Goal: Task Accomplishment & Management: Use online tool/utility

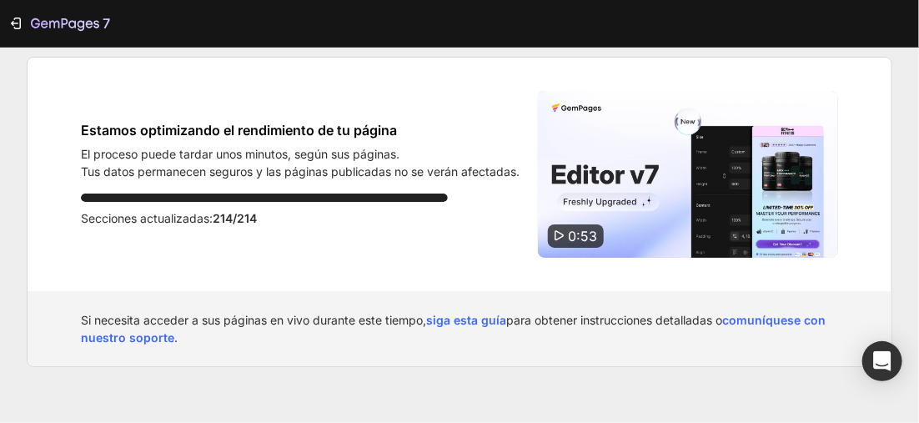
drag, startPoint x: 224, startPoint y: 380, endPoint x: 150, endPoint y: 278, distance: 126.6
click at [224, 369] on div "7 Estamos optimizando el rendimiento de tu página El proceso puede tardar unos …" at bounding box center [459, 211] width 919 height 423
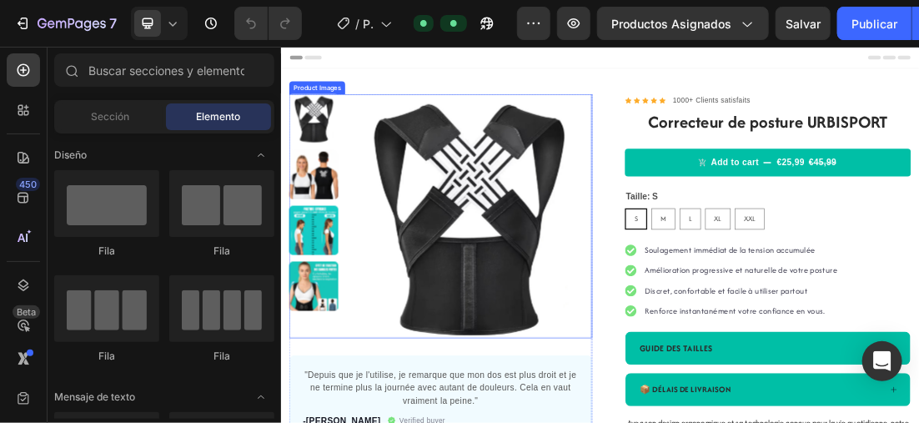
scroll to position [167, 0]
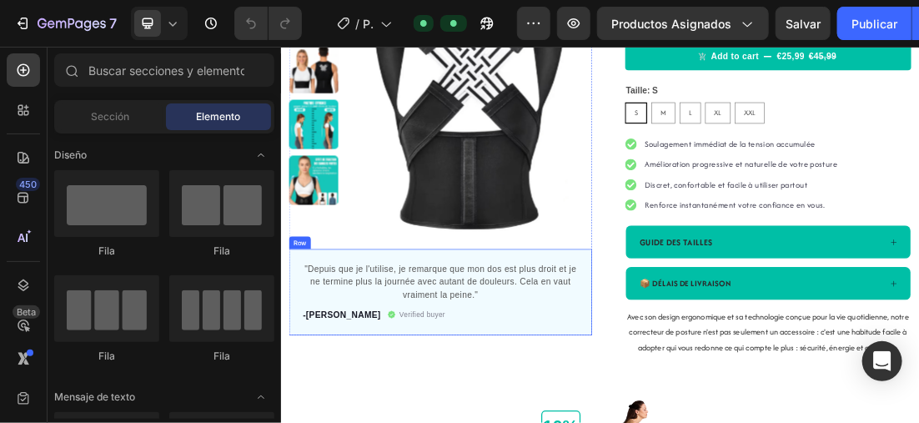
drag, startPoint x: 443, startPoint y: 487, endPoint x: 442, endPoint y: 463, distance: 24.2
click at [441, 422] on div ""Depuis que je l'utilise, je remarque que mon dos est plus droit et je ne termi…" at bounding box center [530, 430] width 475 height 135
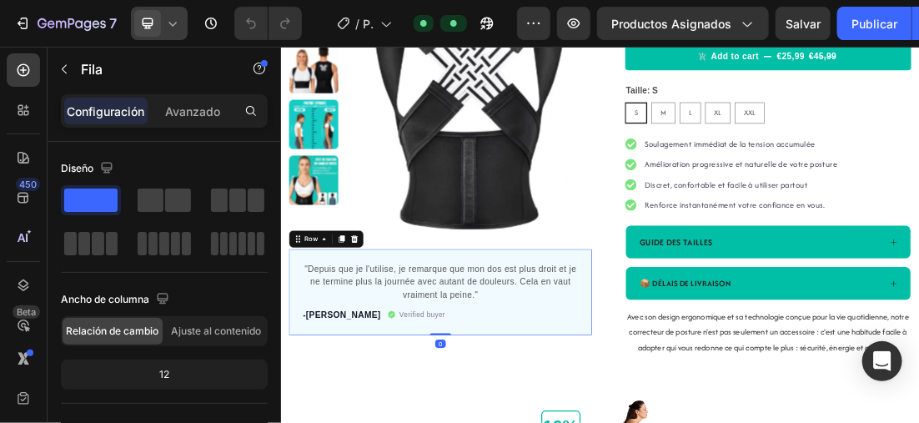
click at [174, 18] on icon at bounding box center [172, 23] width 17 height 17
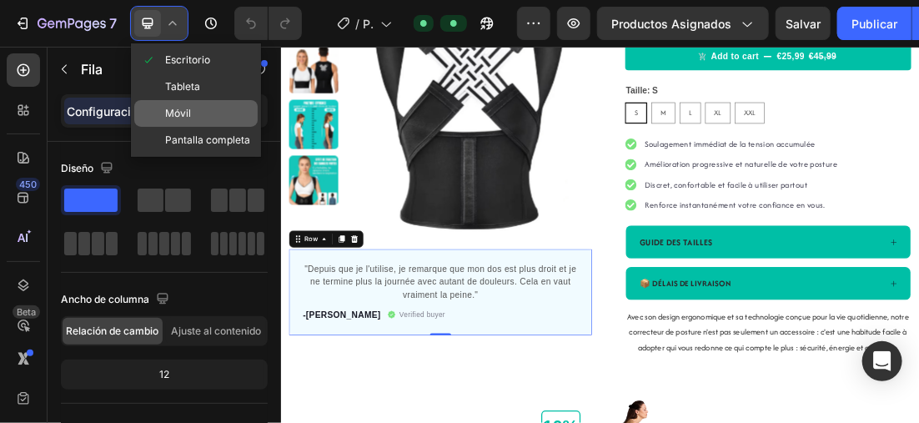
click at [194, 127] on div "Móvil" at bounding box center [195, 140] width 123 height 27
type input "100%"
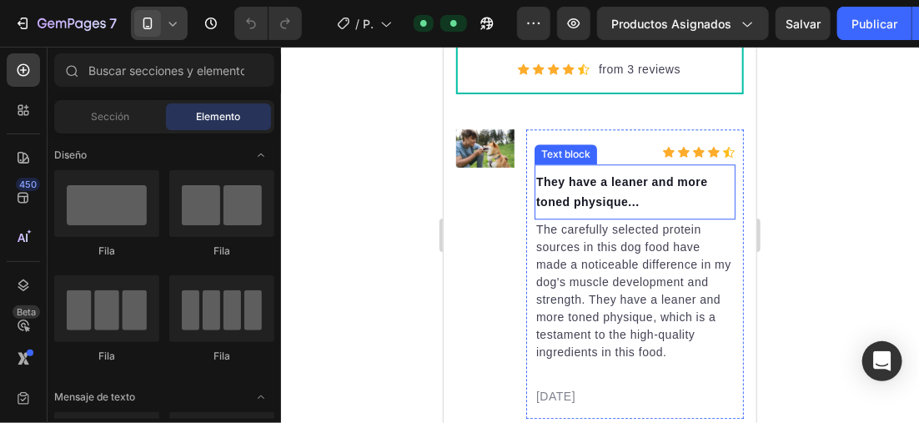
scroll to position [3541, 0]
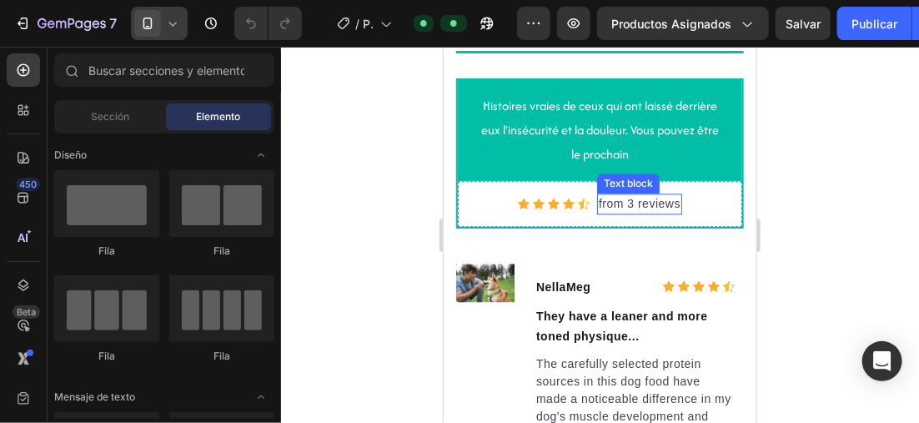
click at [598, 199] on p "from 3 reviews" at bounding box center [639, 203] width 82 height 18
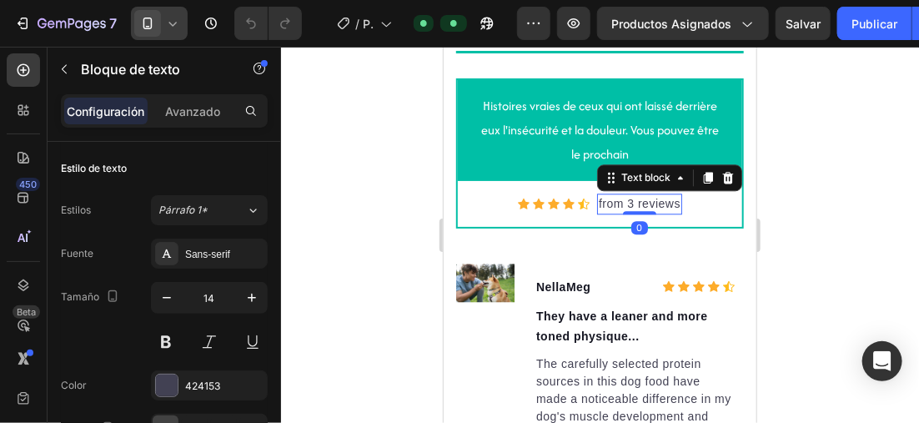
click at [598, 199] on p "from 3 reviews" at bounding box center [639, 203] width 82 height 18
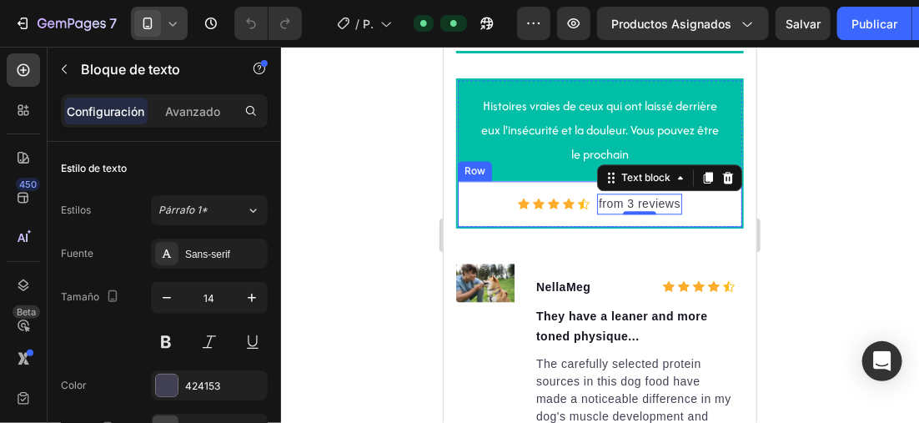
click at [379, 160] on div at bounding box center [600, 235] width 638 height 376
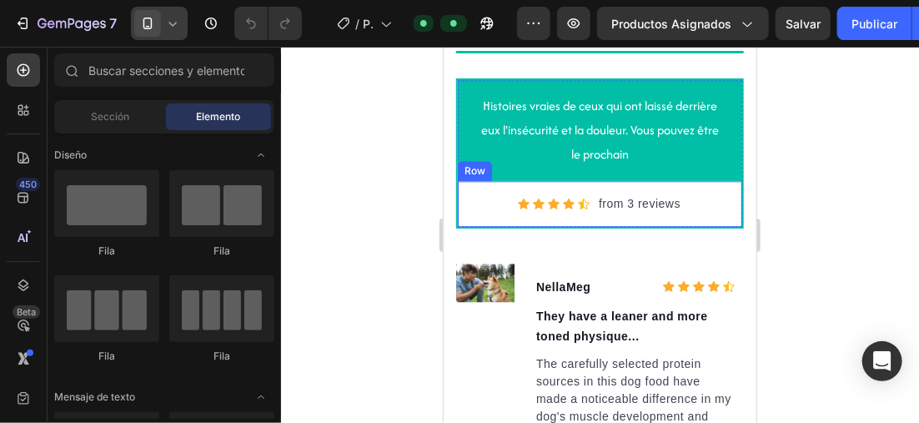
click at [316, 162] on div at bounding box center [600, 235] width 638 height 376
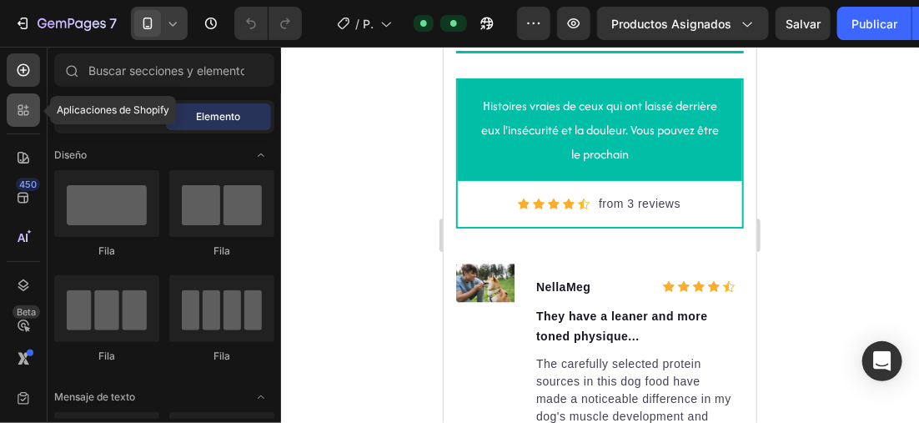
click at [21, 103] on icon at bounding box center [23, 110] width 17 height 17
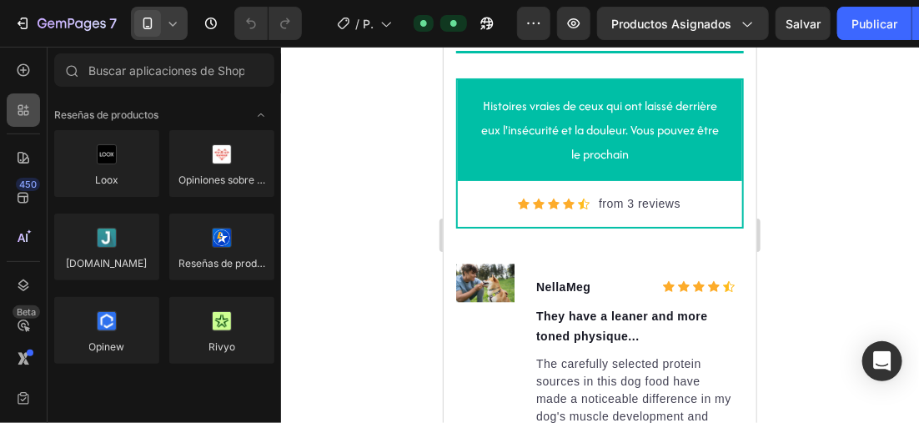
click at [20, 105] on icon at bounding box center [23, 110] width 17 height 17
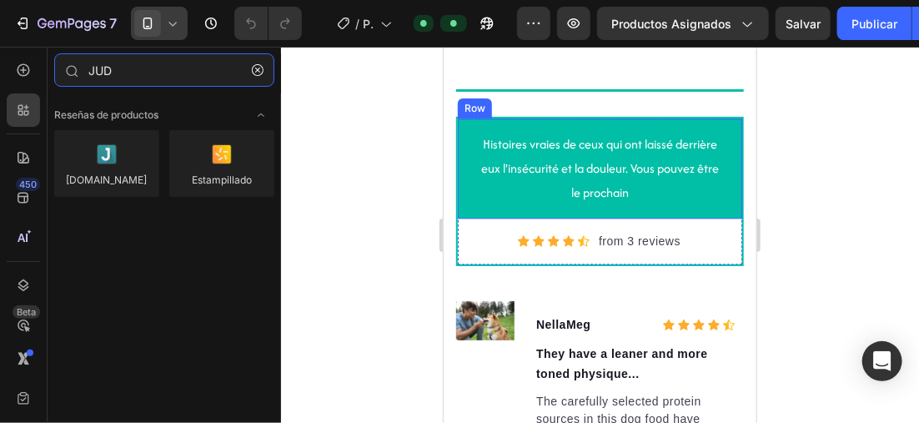
scroll to position [3374, 0]
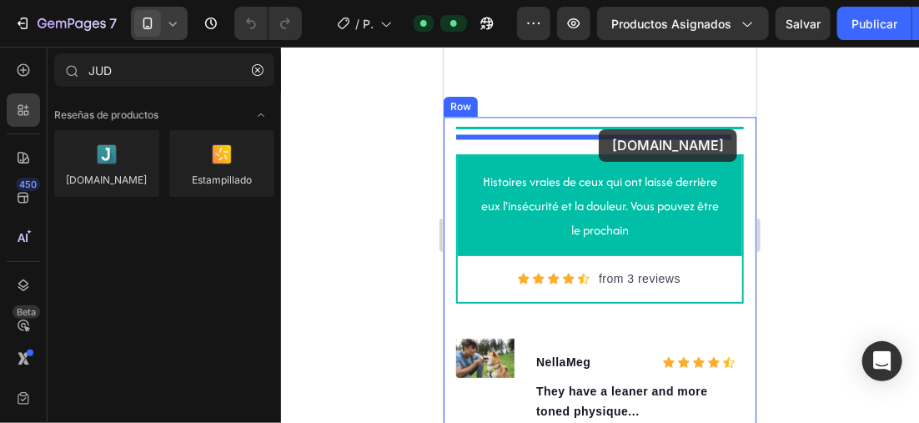
drag, startPoint x: 549, startPoint y: 213, endPoint x: 599, endPoint y: 128, distance: 98.7
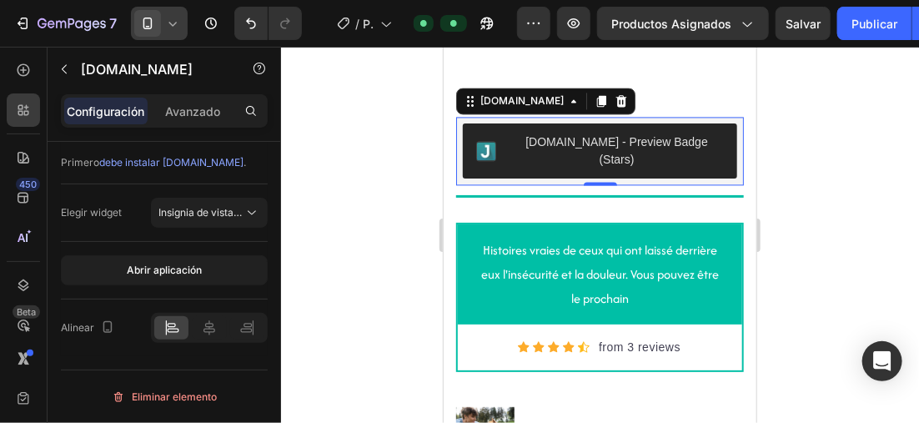
click at [328, 153] on div at bounding box center [600, 235] width 638 height 376
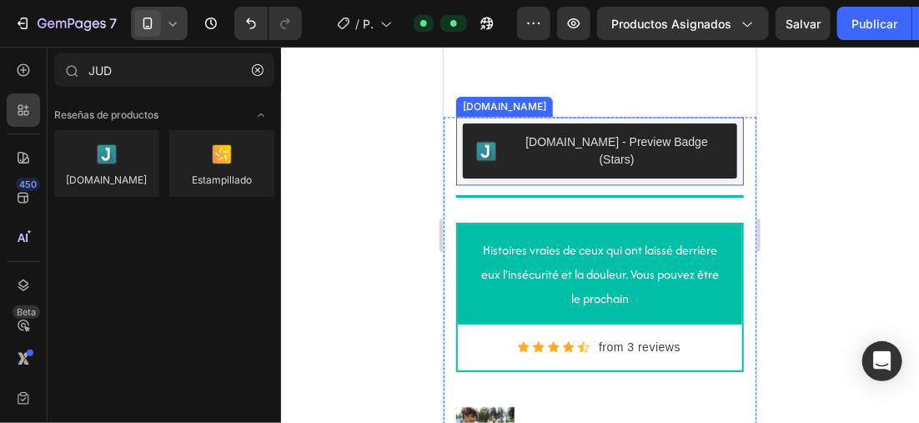
click at [540, 159] on div "[DOMAIN_NAME] - Preview Badge (Stars)" at bounding box center [616, 150] width 214 height 35
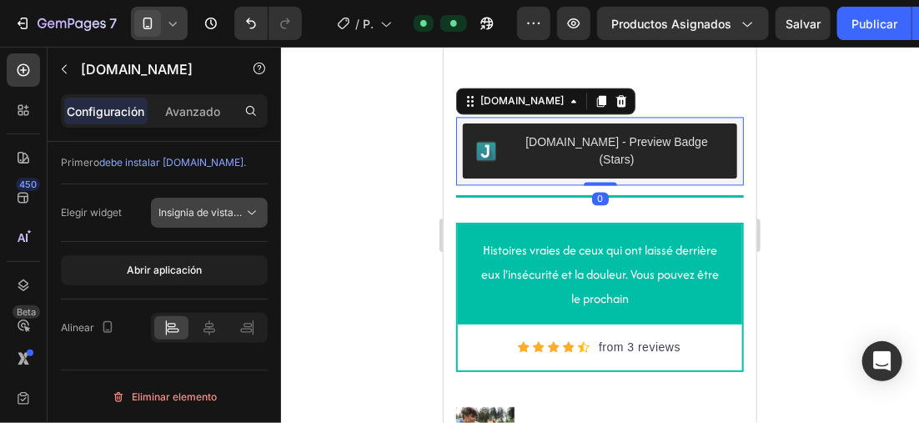
click at [220, 216] on span "Insignia de vista previa (estrellas)" at bounding box center [236, 212] width 157 height 13
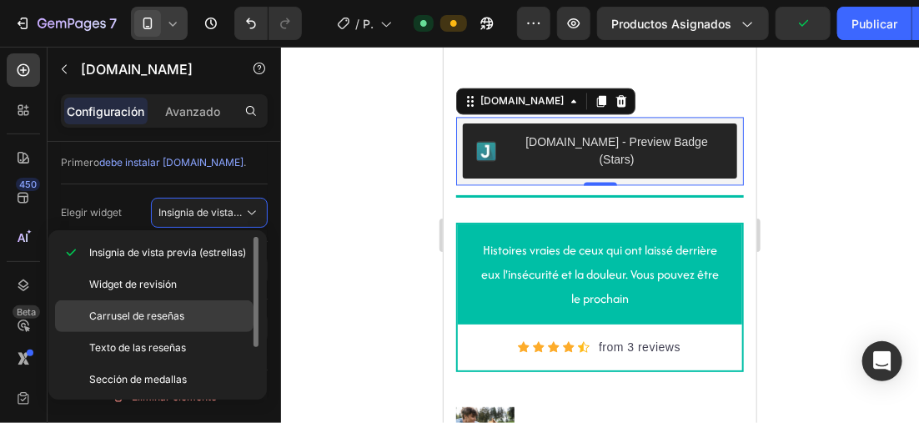
click at [176, 317] on span "Carrusel de reseñas" at bounding box center [136, 316] width 95 height 15
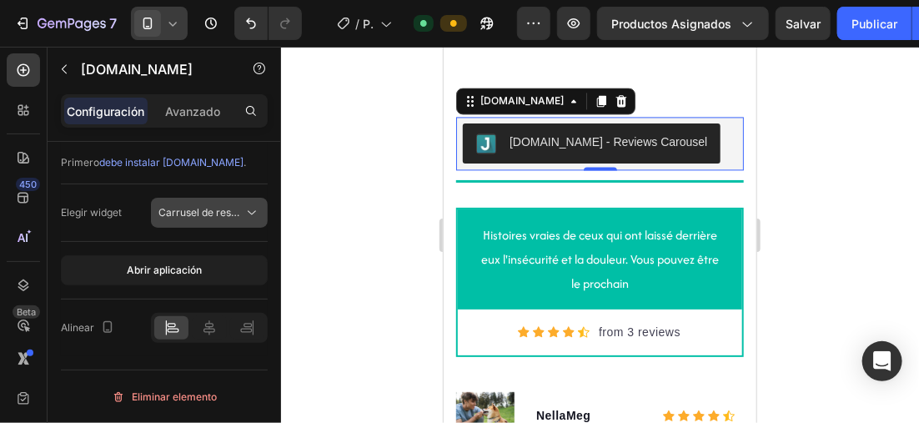
click at [187, 213] on span "Carrusel de reseñas" at bounding box center [205, 212] width 95 height 13
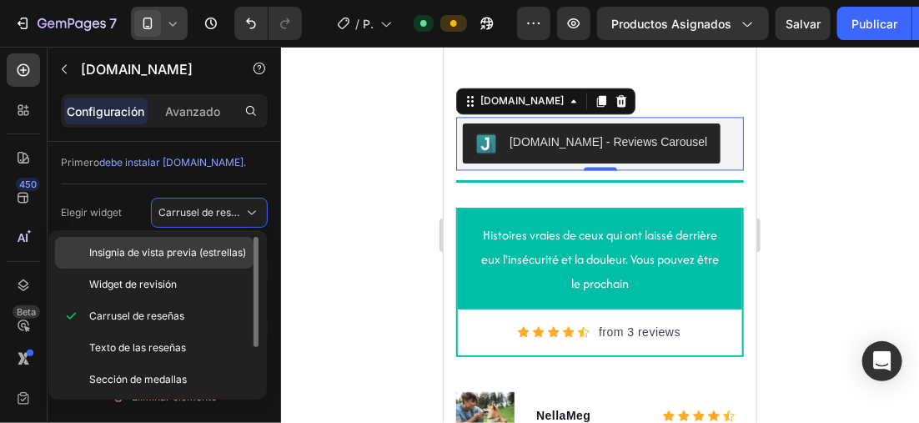
click at [174, 255] on span "Insignia de vista previa (estrellas)" at bounding box center [167, 252] width 157 height 15
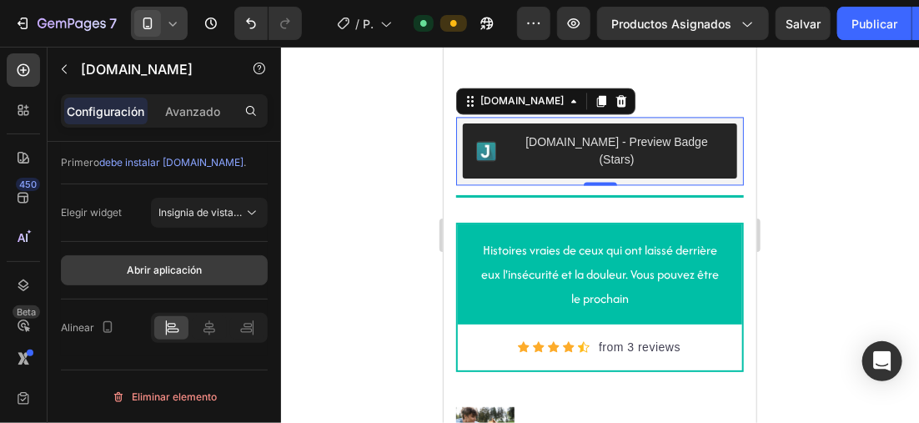
click at [184, 268] on font "Abrir aplicación" at bounding box center [164, 270] width 75 height 15
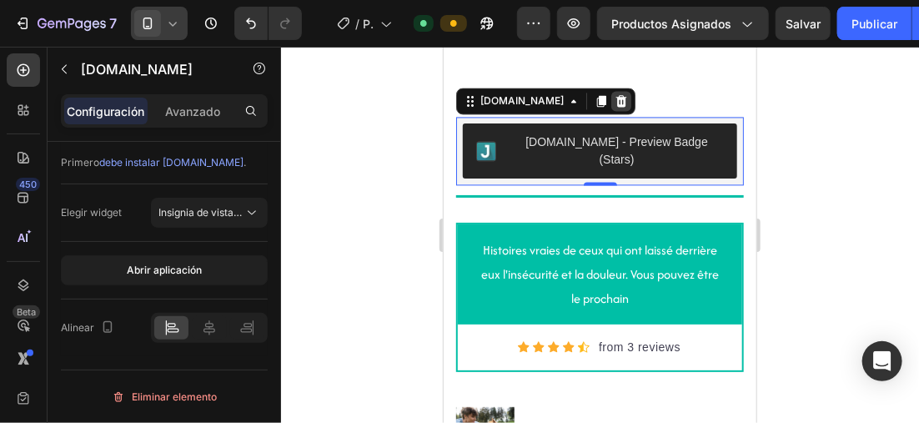
click at [616, 106] on icon at bounding box center [621, 100] width 11 height 12
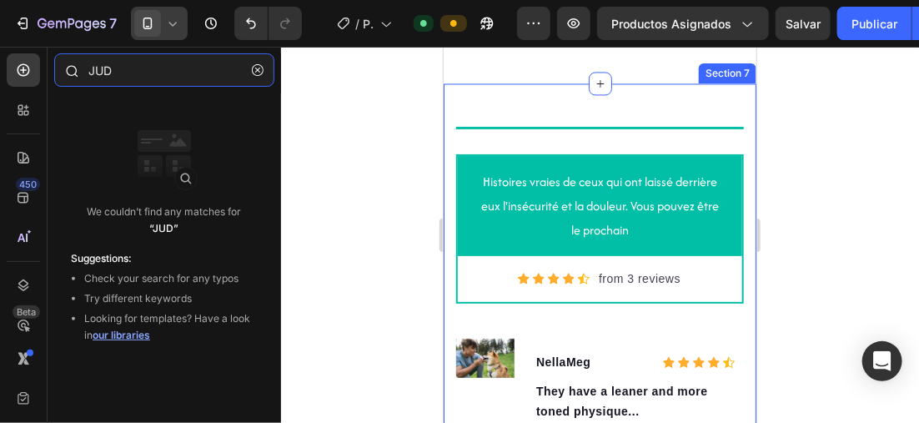
click at [118, 70] on input "JUD" at bounding box center [164, 69] width 220 height 33
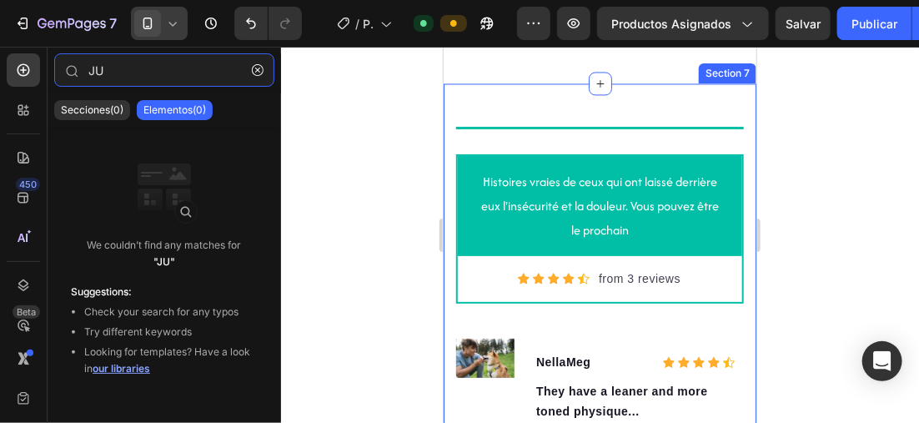
type input "JUD"
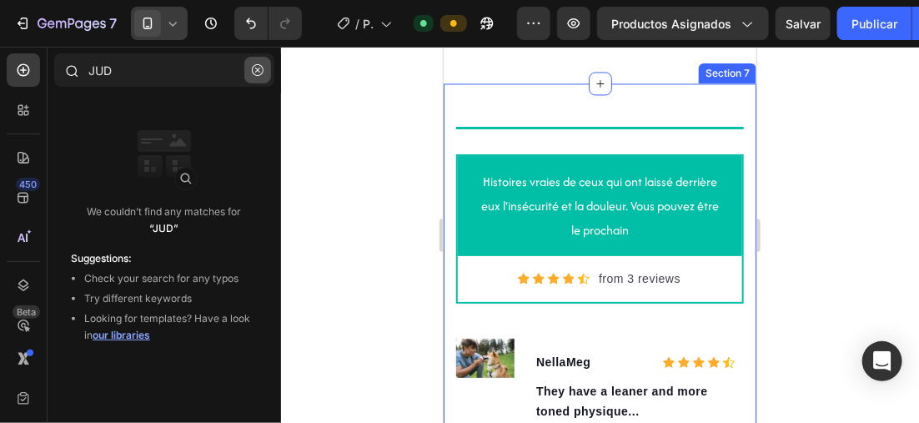
click at [257, 70] on icon "button" at bounding box center [258, 70] width 12 height 12
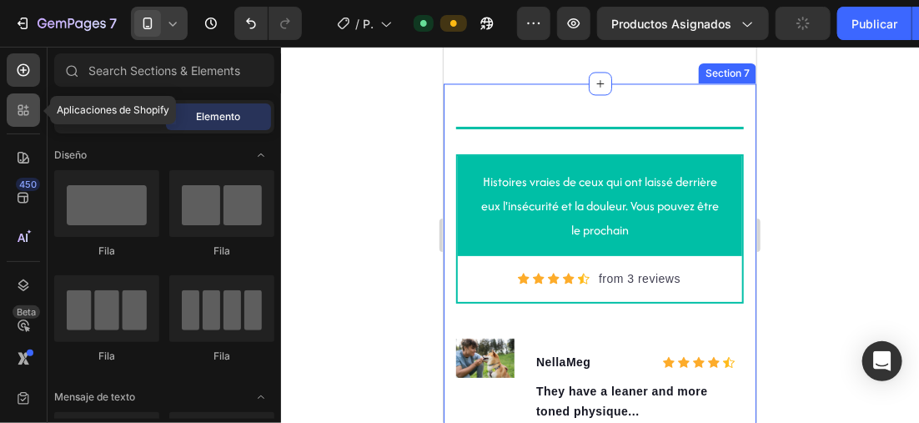
click at [18, 109] on icon at bounding box center [23, 110] width 17 height 17
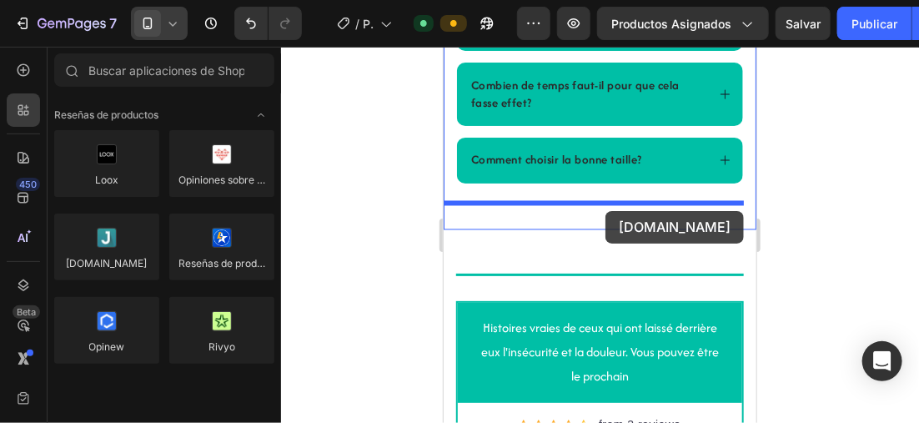
scroll to position [3186, 0]
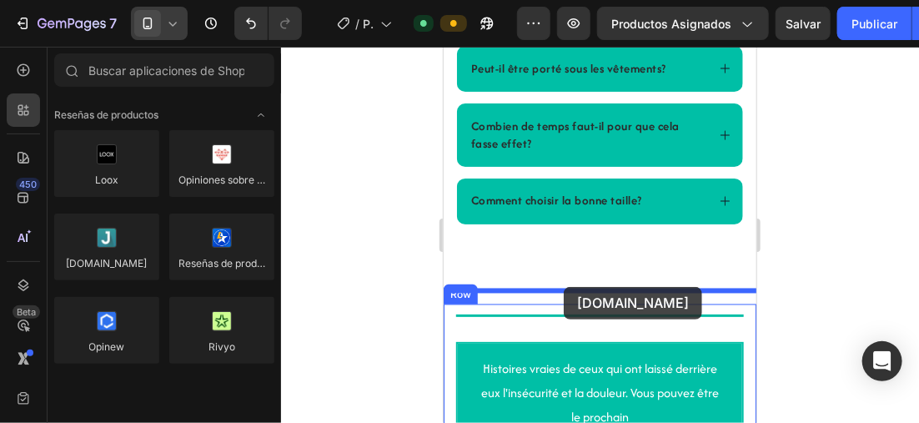
drag, startPoint x: 740, startPoint y: 266, endPoint x: 563, endPoint y: 286, distance: 178.0
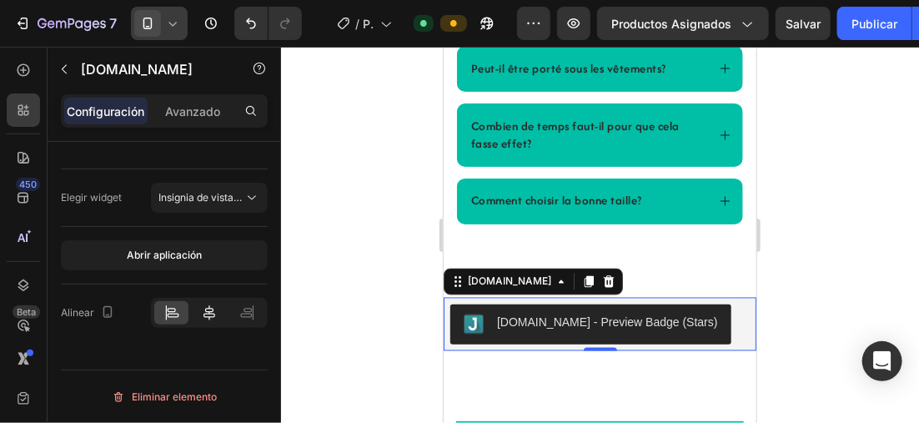
click at [211, 309] on icon at bounding box center [209, 312] width 17 height 17
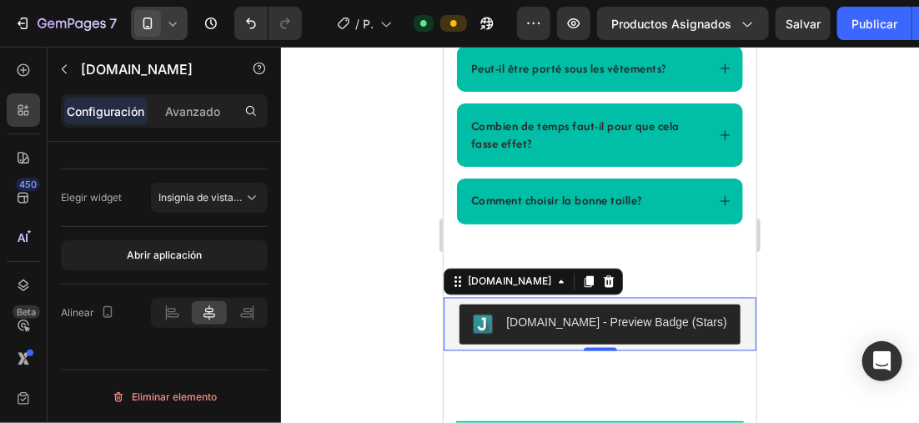
click at [626, 331] on div "[DOMAIN_NAME] - Preview Badge (Stars)" at bounding box center [615, 323] width 221 height 18
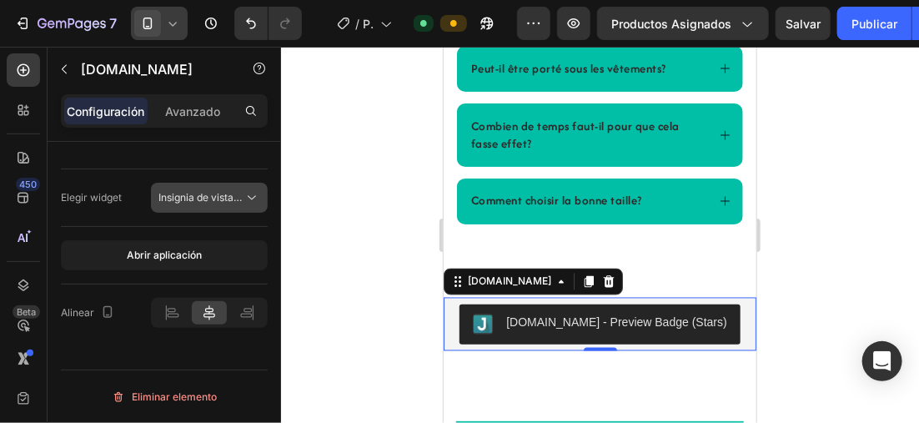
click at [219, 187] on button "Insignia de vista previa (estrellas)" at bounding box center [209, 198] width 117 height 30
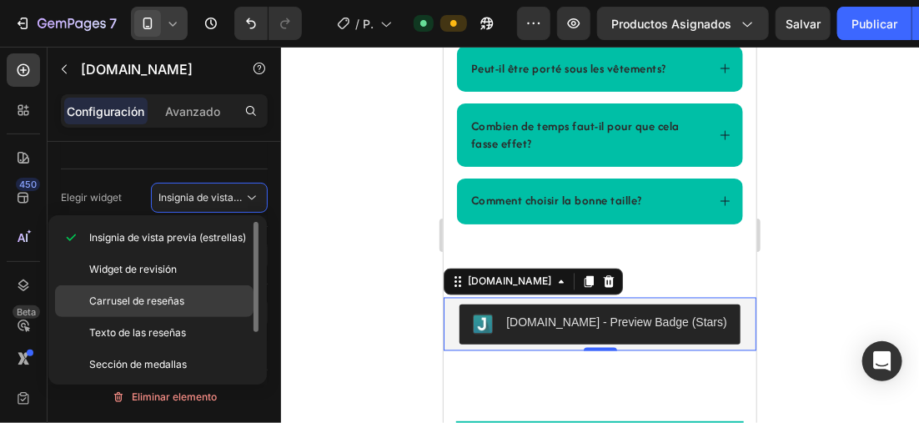
click at [168, 303] on span "Carrusel de reseñas" at bounding box center [136, 301] width 95 height 15
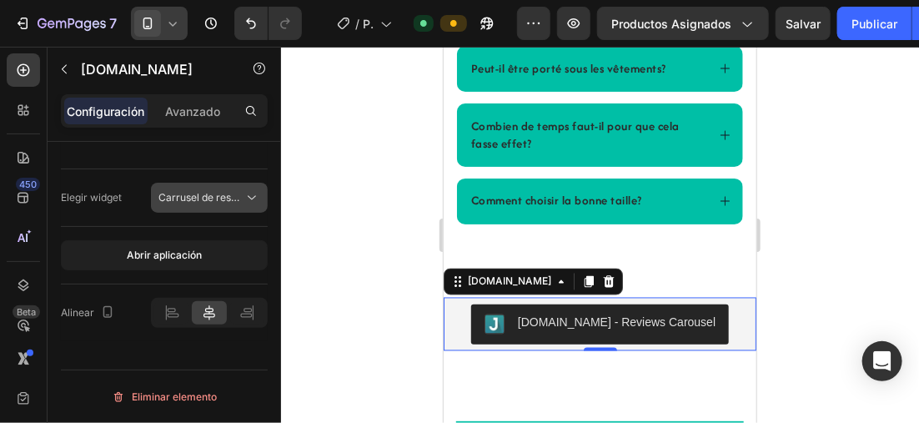
click at [199, 201] on span "Carrusel de reseñas" at bounding box center [205, 197] width 95 height 13
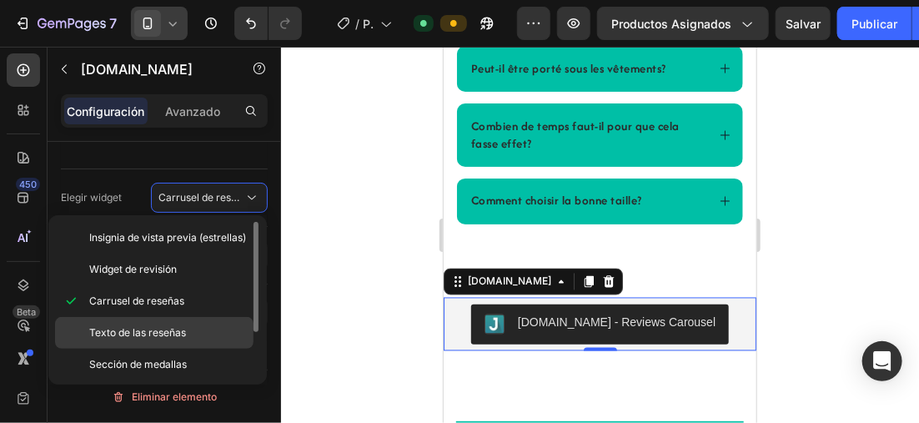
click at [209, 325] on p "Texto de las reseñas" at bounding box center [167, 332] width 157 height 15
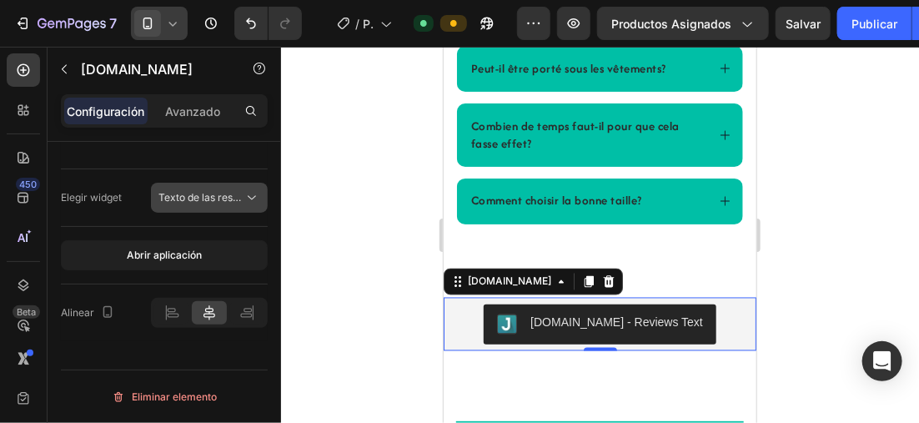
click at [214, 185] on button "Texto de las reseñas" at bounding box center [209, 198] width 117 height 30
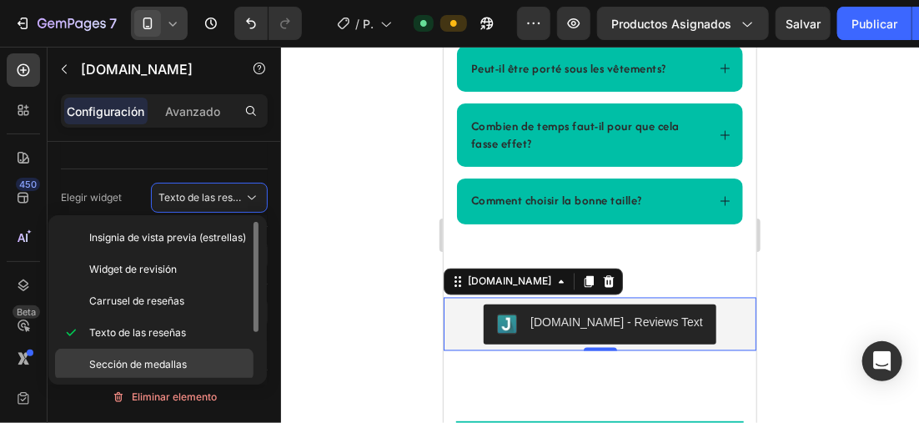
click at [180, 380] on div "Sección de medallas" at bounding box center [154, 396] width 199 height 32
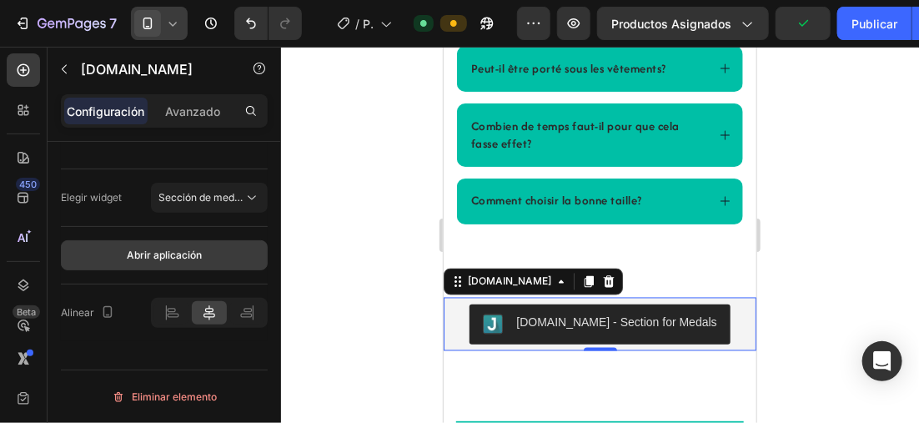
click at [195, 244] on button "Abrir aplicación" at bounding box center [164, 255] width 207 height 30
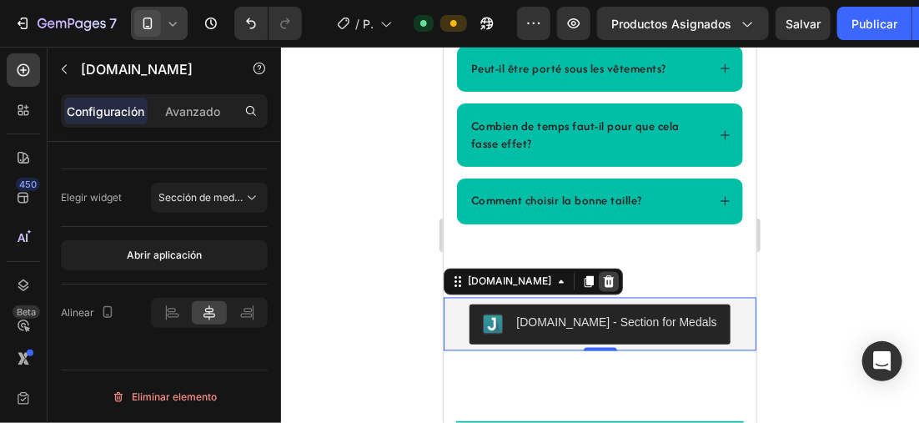
click at [601, 288] on icon at bounding box center [607, 280] width 13 height 13
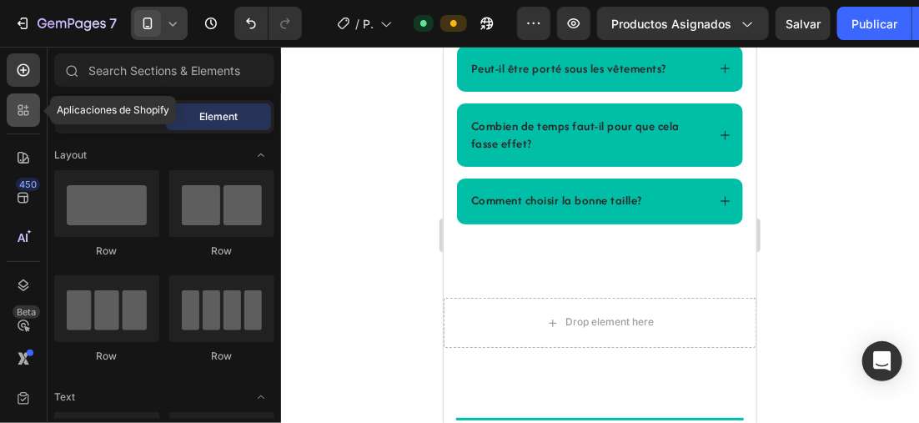
click at [38, 108] on div at bounding box center [23, 109] width 33 height 33
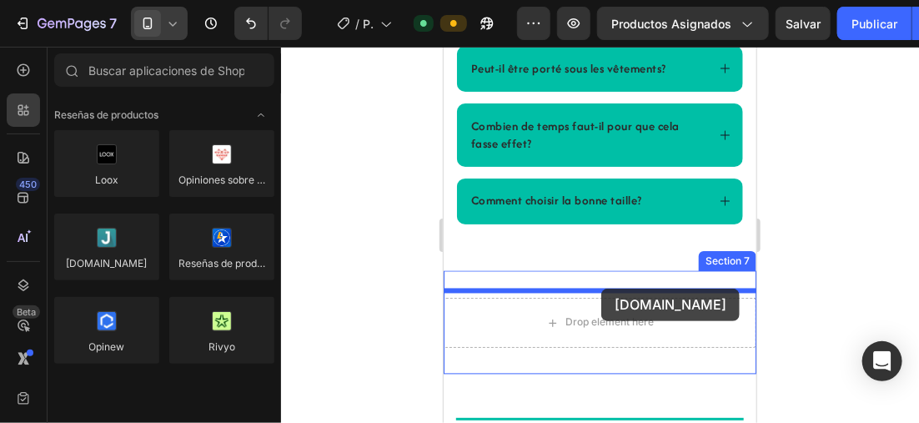
drag, startPoint x: 537, startPoint y: 301, endPoint x: 601, endPoint y: 288, distance: 64.8
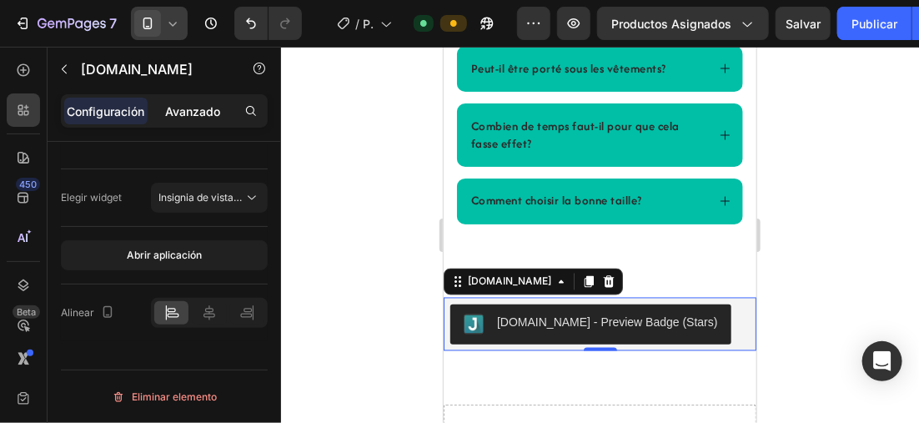
click at [188, 107] on p "Avanzado" at bounding box center [192, 112] width 55 height 18
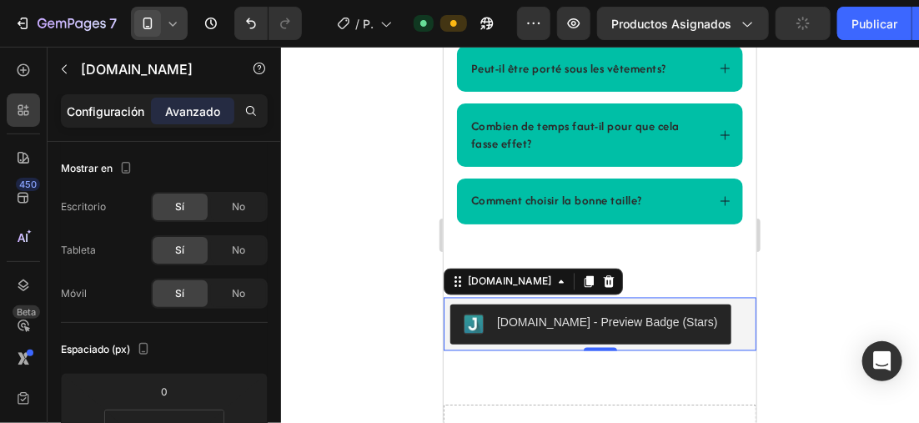
click at [97, 108] on p "Configuración" at bounding box center [107, 112] width 78 height 18
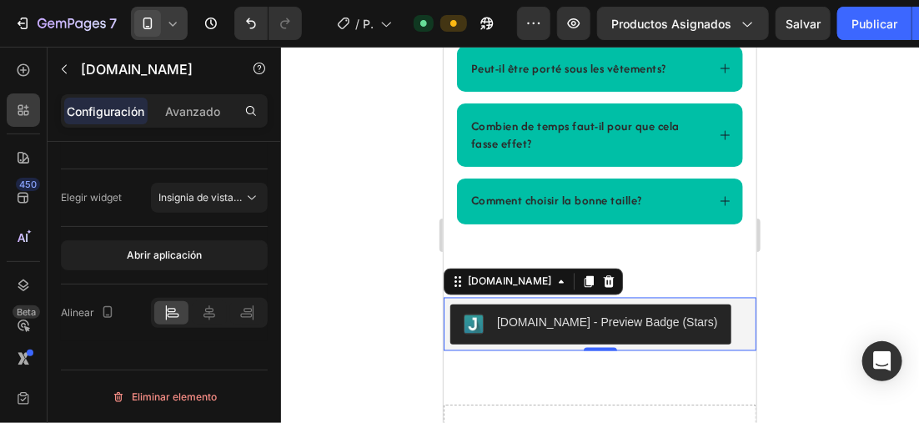
click at [602, 331] on div "[DOMAIN_NAME] - Preview Badge (Stars)" at bounding box center [606, 323] width 221 height 18
click at [215, 307] on icon at bounding box center [209, 312] width 17 height 17
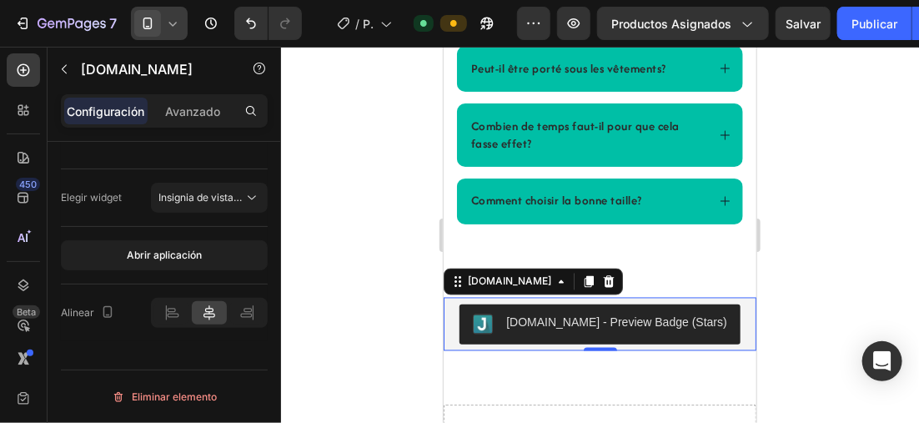
click at [903, 276] on div at bounding box center [600, 235] width 638 height 376
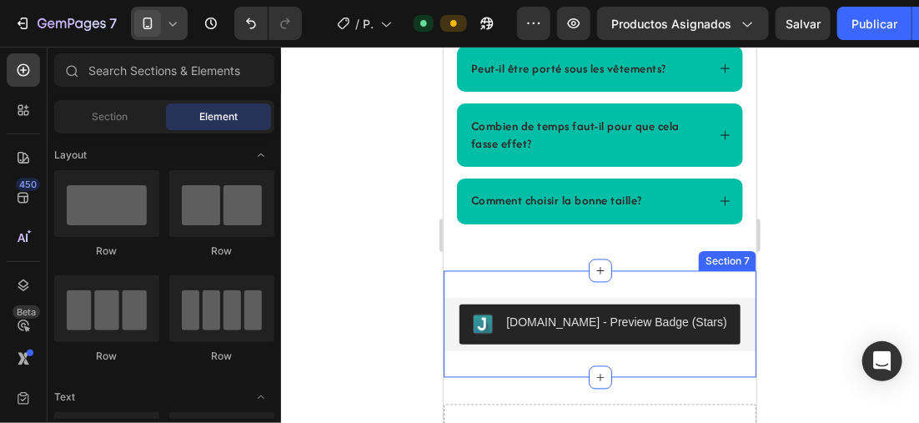
scroll to position [3353, 0]
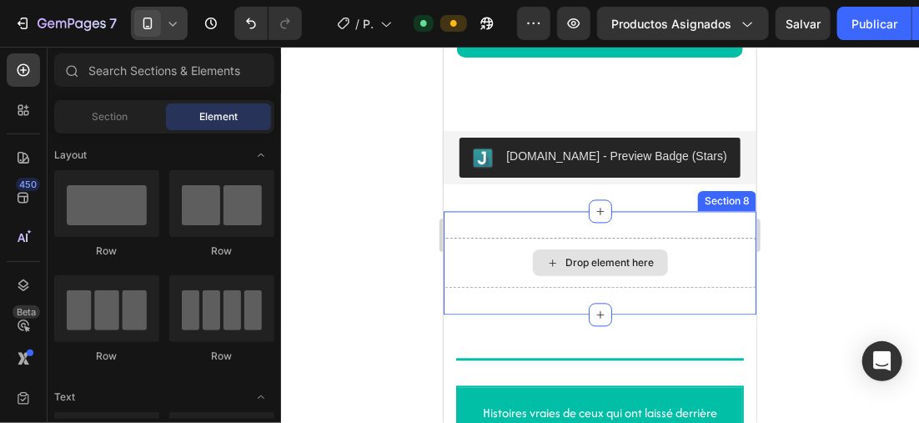
click at [711, 279] on div "Drop element here" at bounding box center [599, 262] width 313 height 50
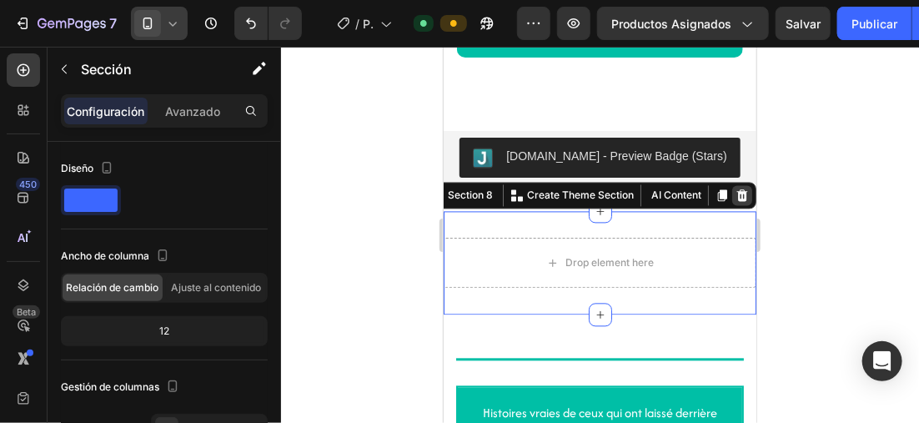
click at [735, 201] on icon at bounding box center [741, 194] width 13 height 13
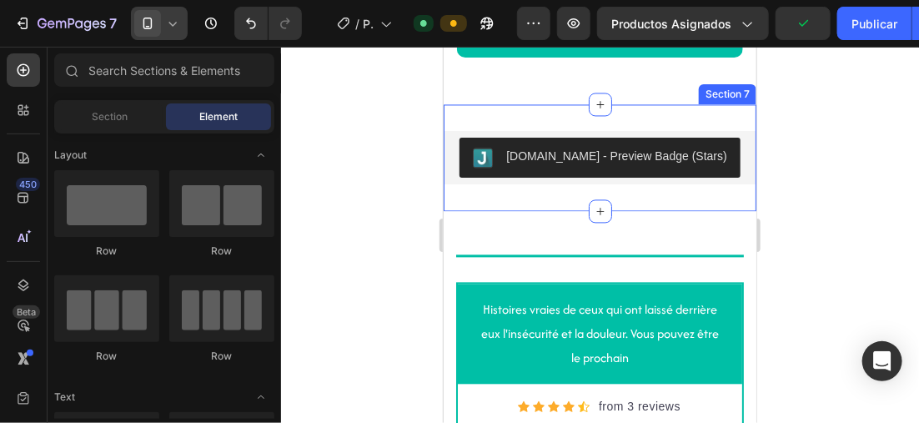
click at [721, 138] on div "[DOMAIN_NAME] - Preview Badge (Stars) [DOMAIN_NAME] Section 7" at bounding box center [599, 156] width 313 height 107
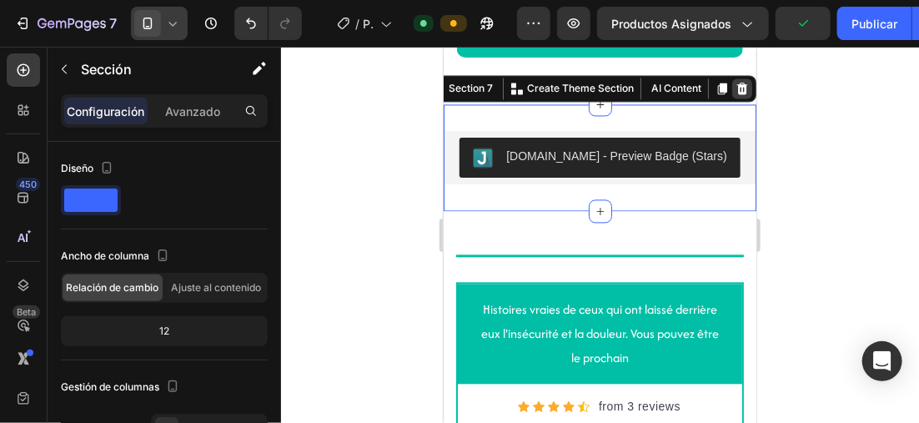
click at [735, 94] on icon at bounding box center [741, 87] width 13 height 13
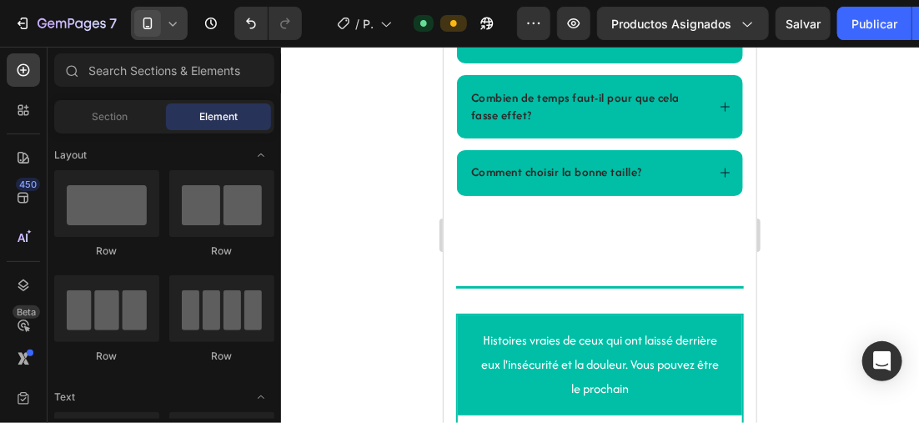
scroll to position [3186, 0]
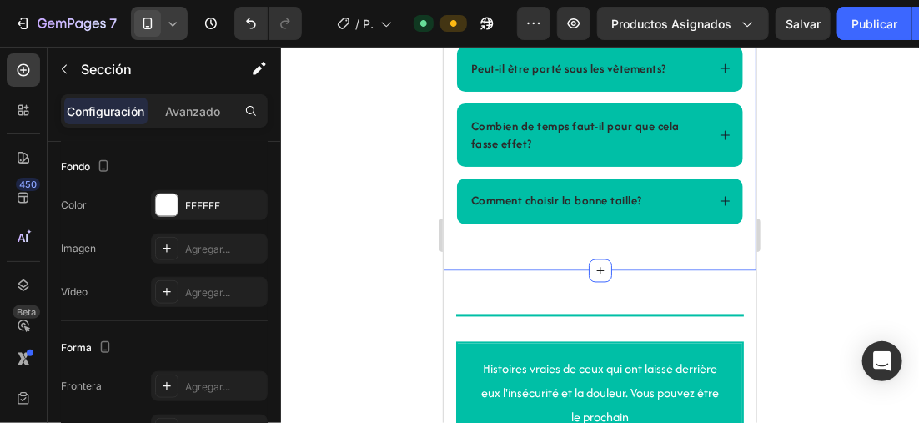
scroll to position [643, 0]
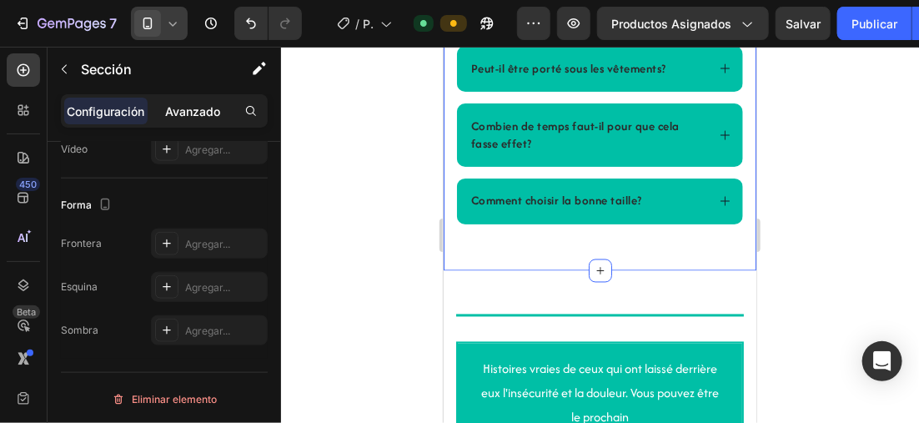
click at [202, 116] on p "Avanzado" at bounding box center [192, 112] width 55 height 18
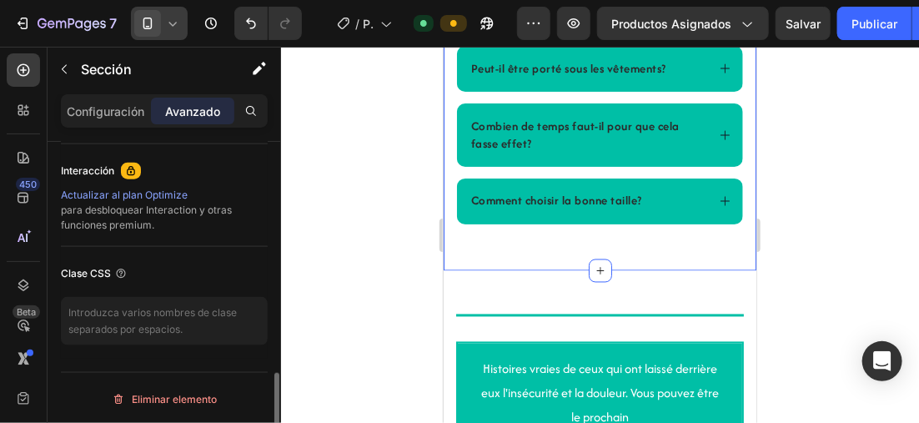
scroll to position [531, 0]
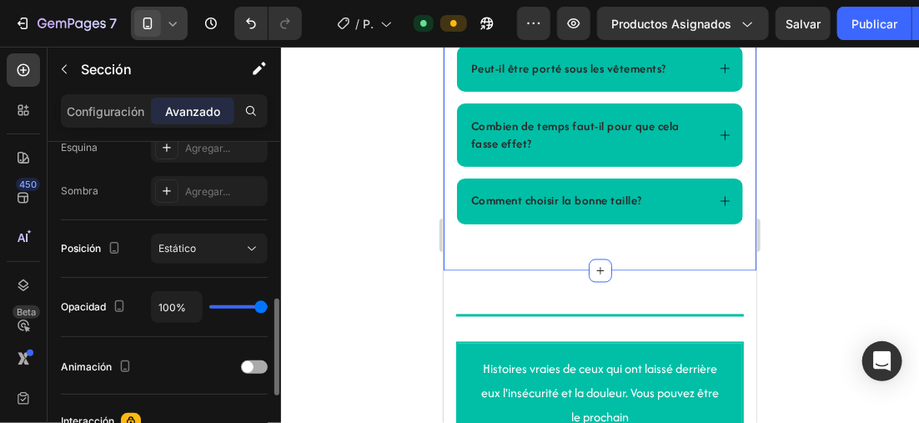
click at [246, 363] on span at bounding box center [248, 367] width 12 height 12
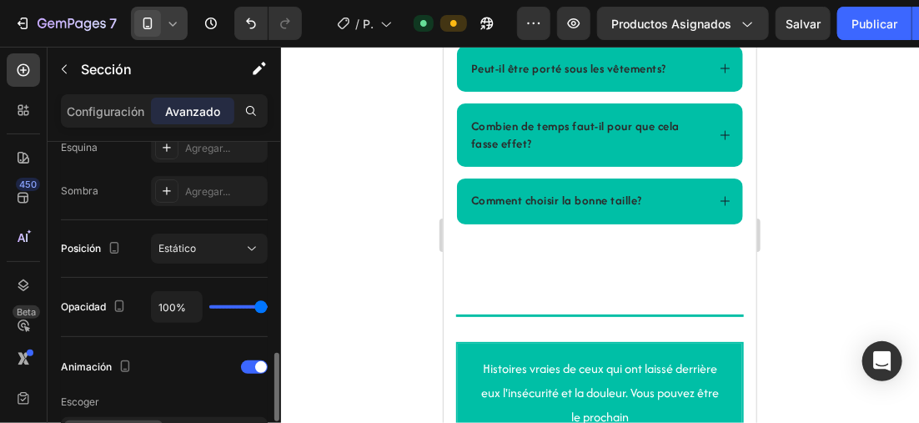
scroll to position [698, 0]
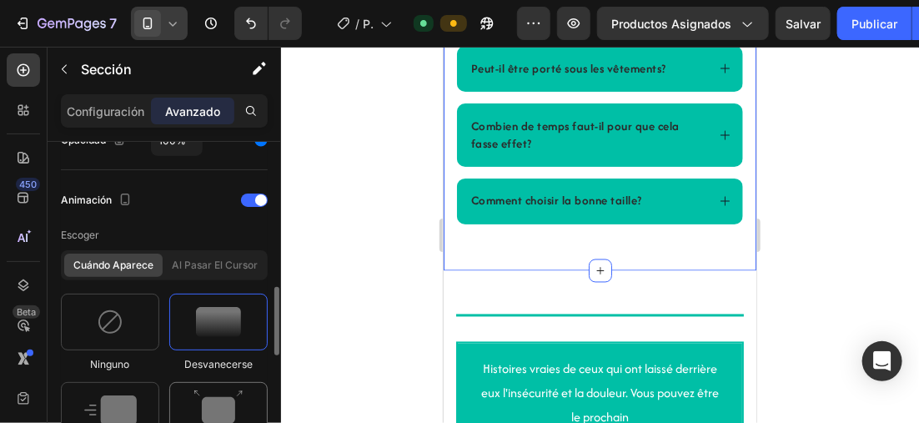
click at [191, 400] on div at bounding box center [218, 410] width 98 height 57
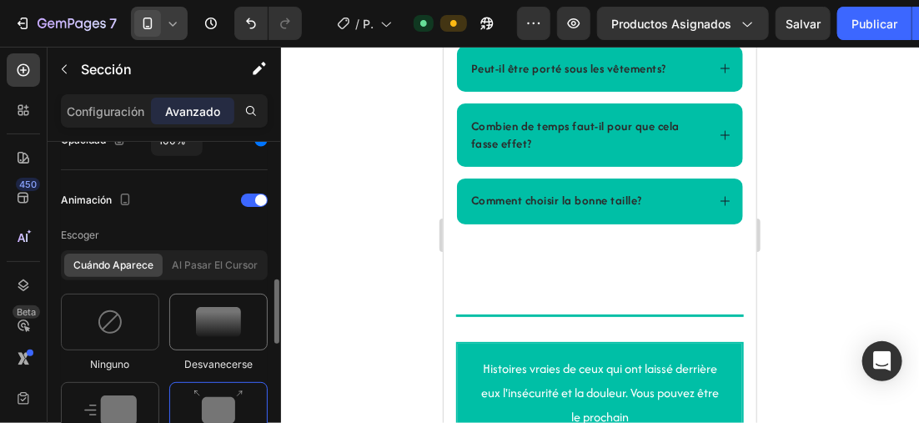
scroll to position [865, 0]
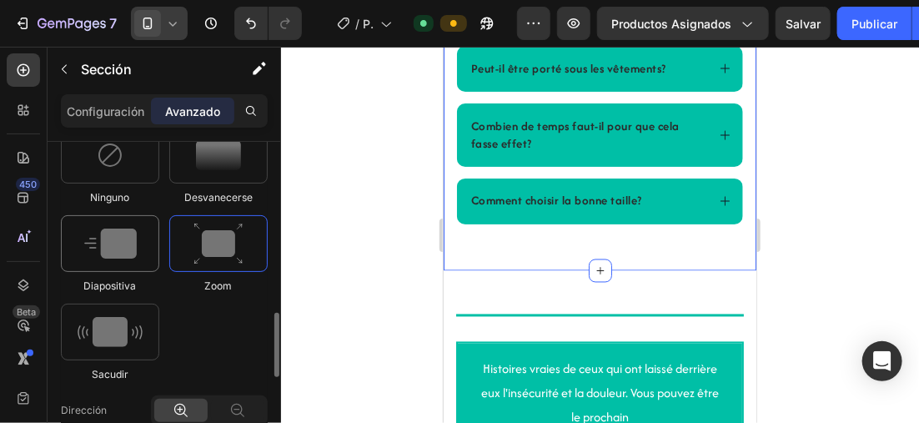
click at [116, 234] on img at bounding box center [110, 244] width 53 height 30
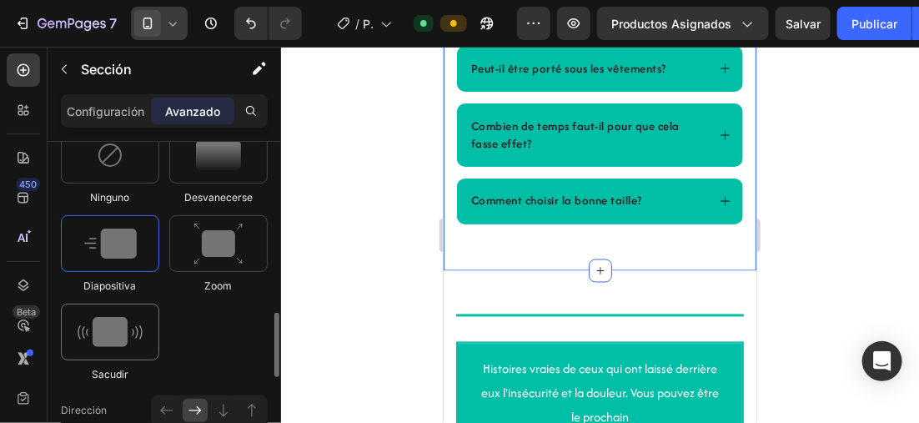
click at [100, 317] on img at bounding box center [110, 332] width 65 height 30
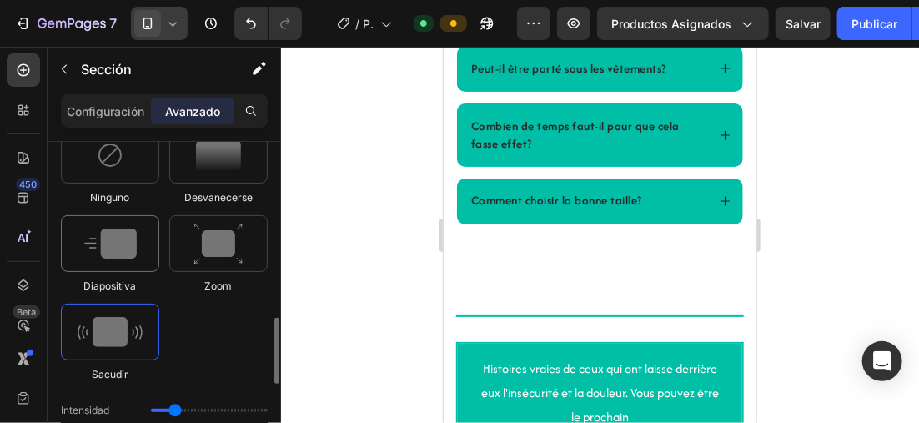
click at [111, 240] on img at bounding box center [110, 244] width 53 height 30
type input "1.7"
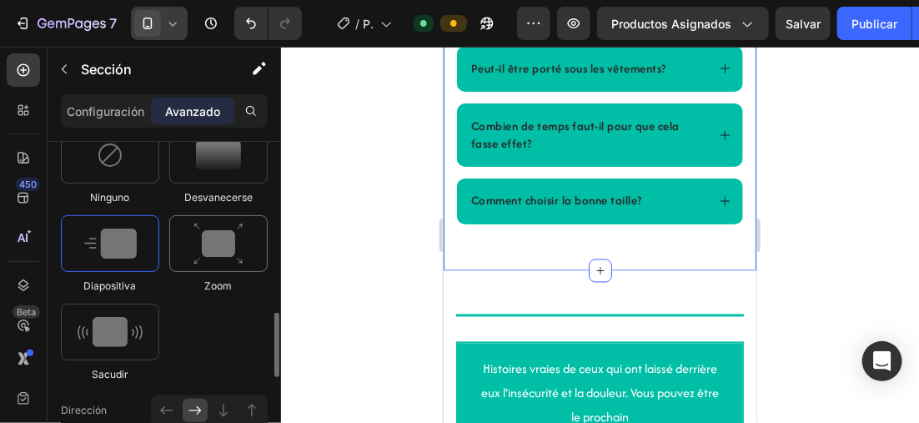
click at [203, 237] on img at bounding box center [219, 244] width 50 height 43
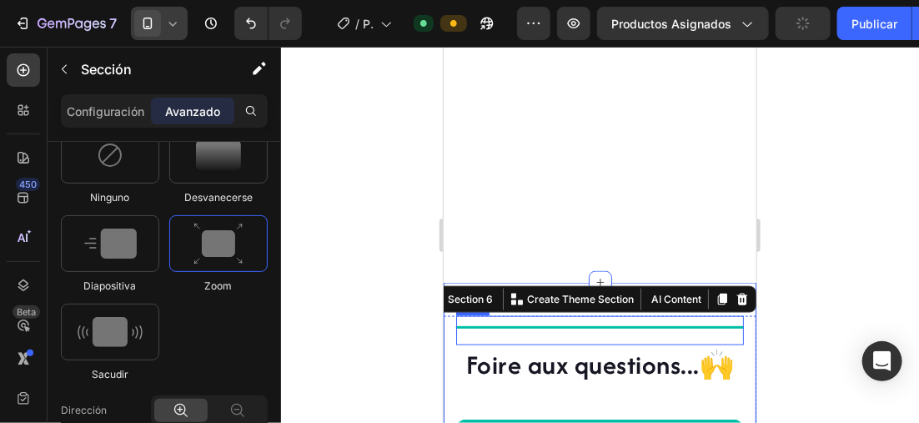
scroll to position [3103, 0]
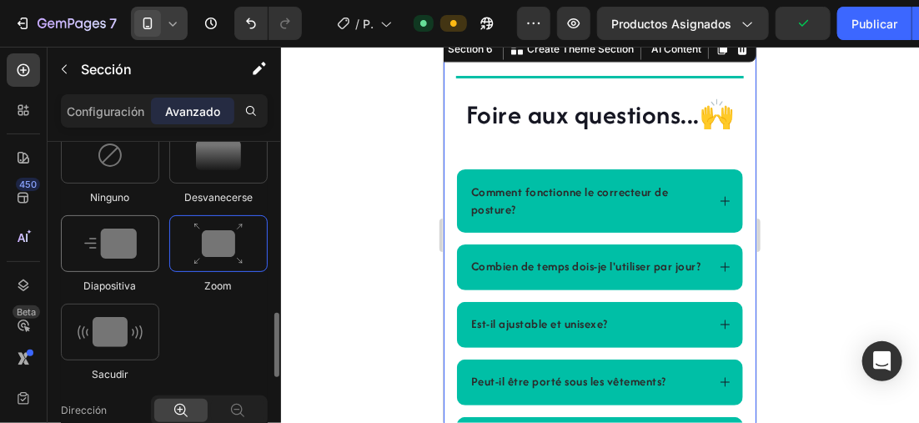
click at [138, 237] on div at bounding box center [110, 243] width 98 height 57
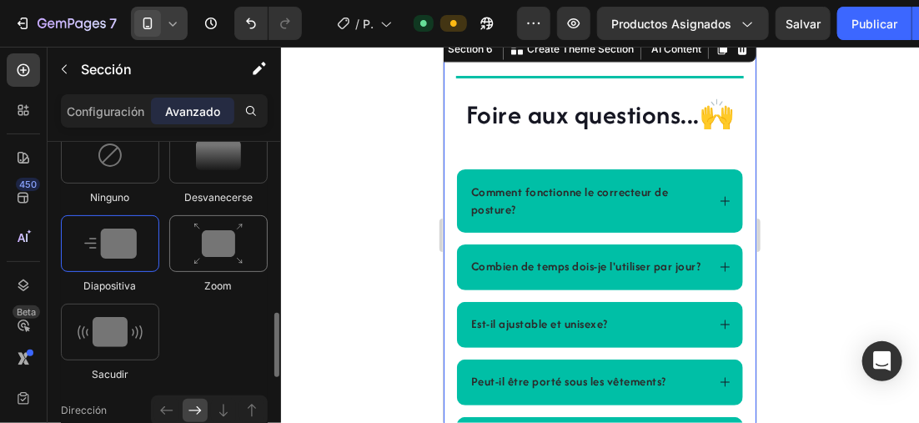
click at [226, 237] on img at bounding box center [219, 244] width 50 height 43
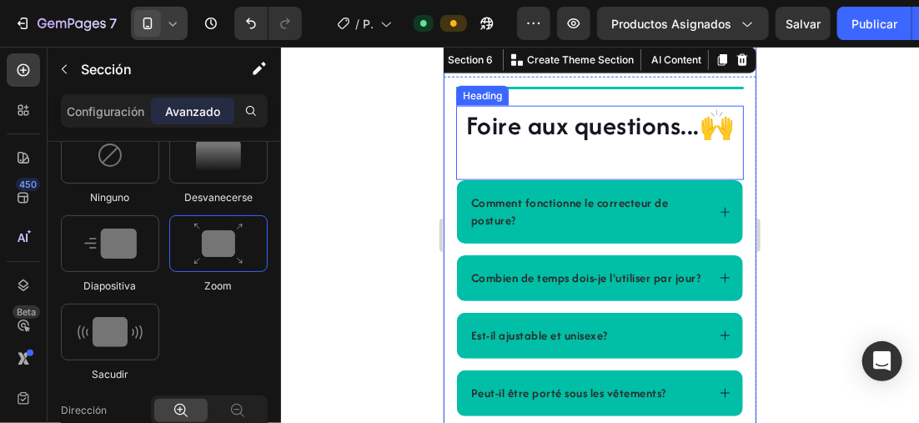
scroll to position [2853, 0]
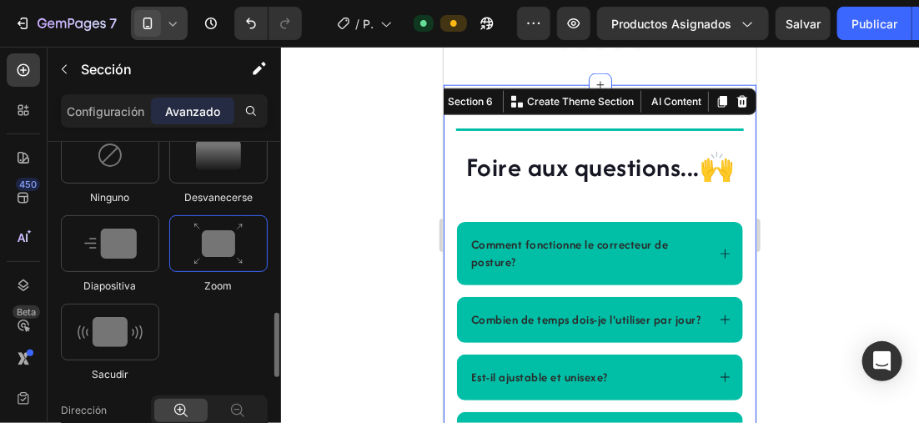
click at [183, 220] on div at bounding box center [218, 243] width 98 height 57
click at [132, 240] on img at bounding box center [110, 244] width 53 height 30
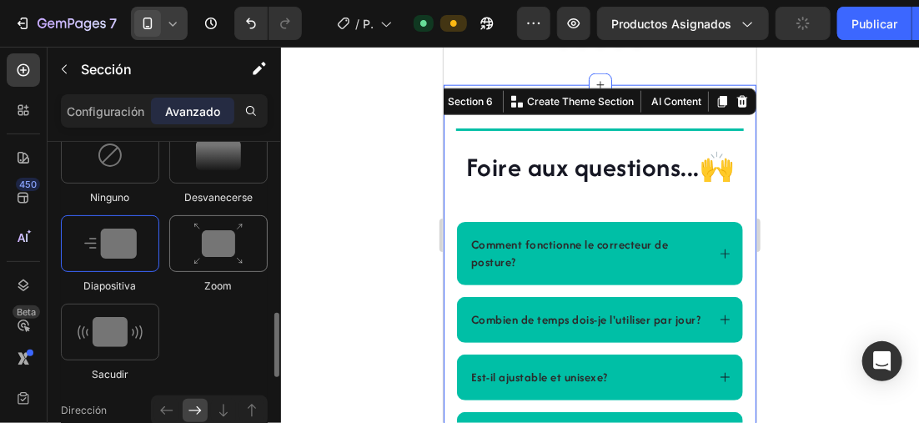
click at [188, 240] on div at bounding box center [218, 243] width 98 height 57
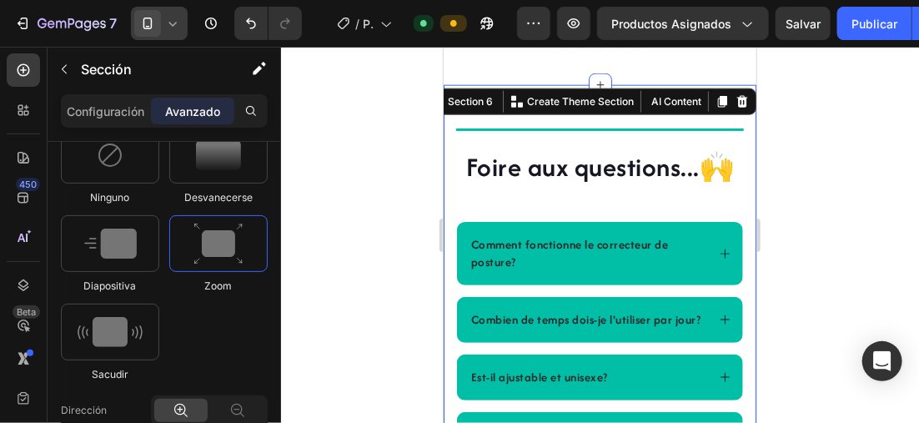
click at [851, 195] on div at bounding box center [600, 235] width 638 height 376
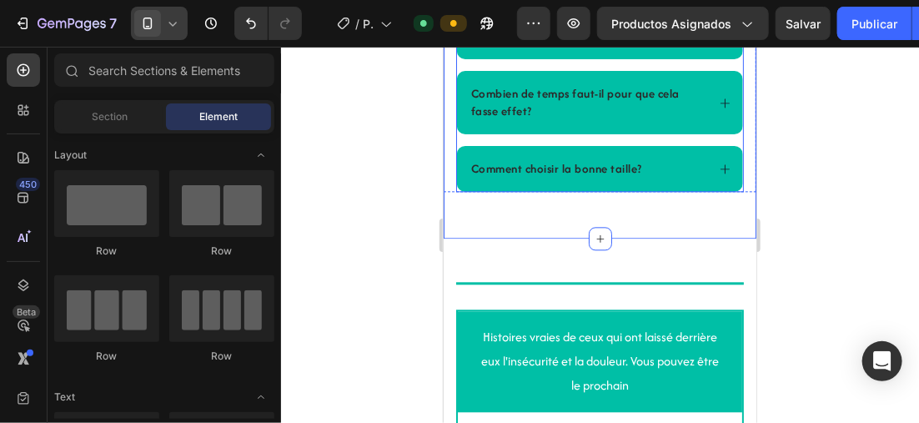
scroll to position [3603, 0]
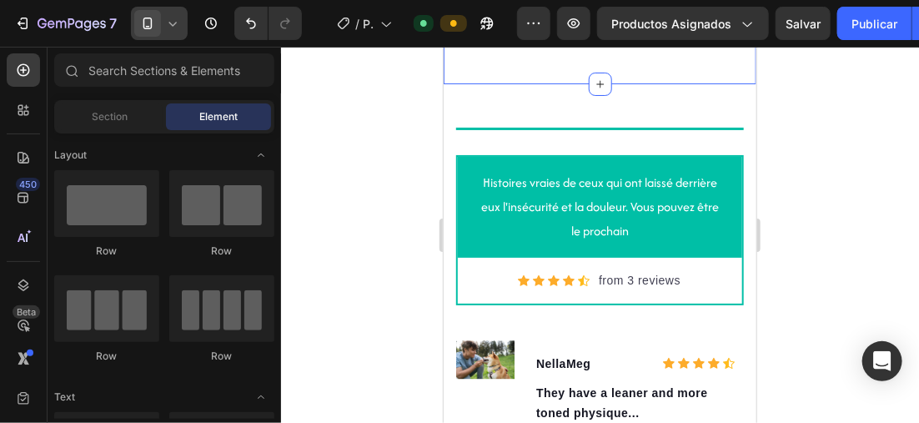
click at [344, 153] on div at bounding box center [600, 235] width 638 height 376
click at [21, 98] on div at bounding box center [23, 109] width 33 height 33
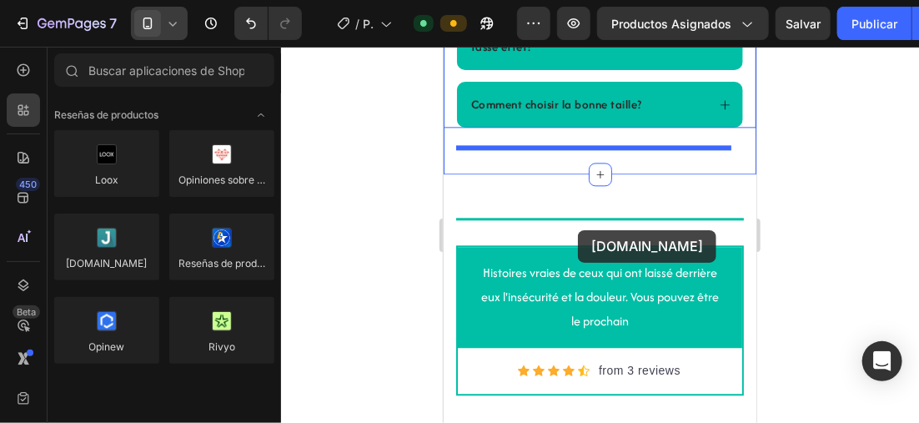
scroll to position [3466, 0]
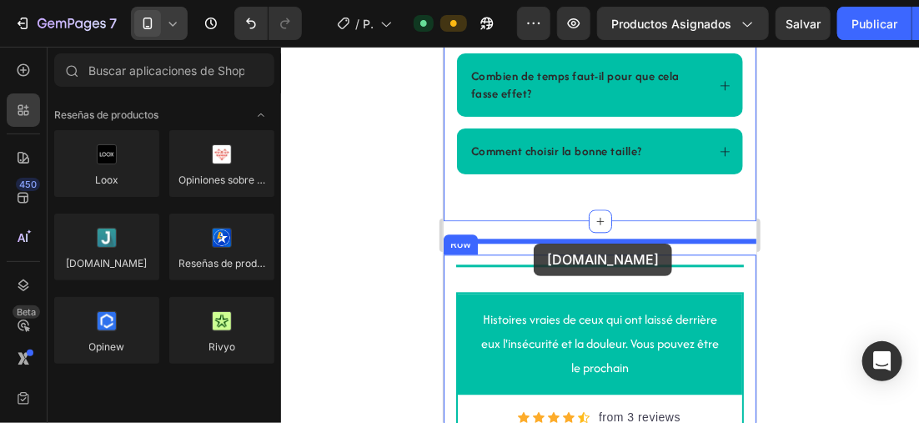
drag, startPoint x: 542, startPoint y: 310, endPoint x: 533, endPoint y: 243, distance: 68.2
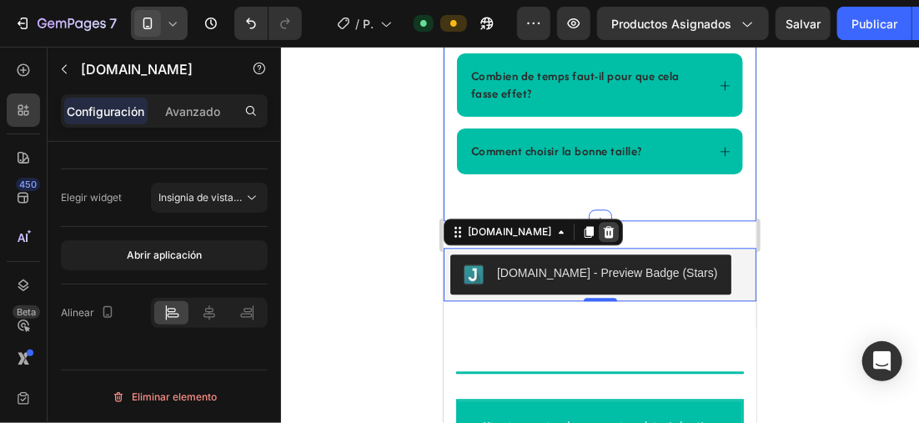
click at [601, 238] on icon at bounding box center [607, 230] width 13 height 13
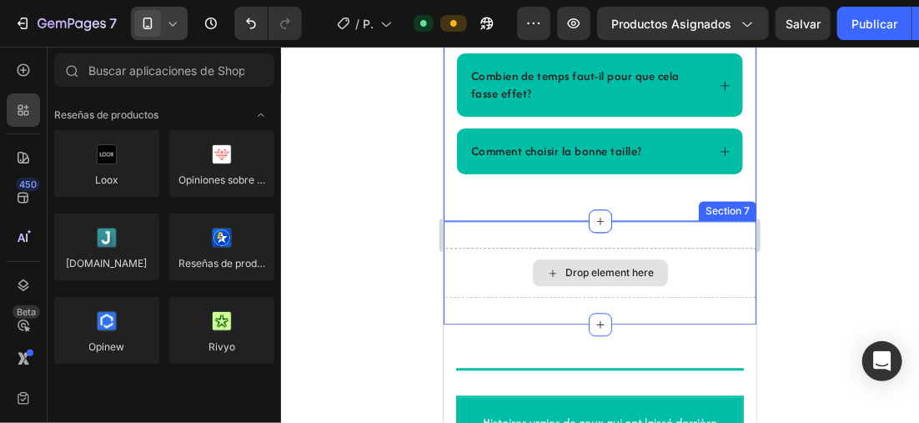
click at [680, 297] on div "Drop element here" at bounding box center [599, 272] width 313 height 50
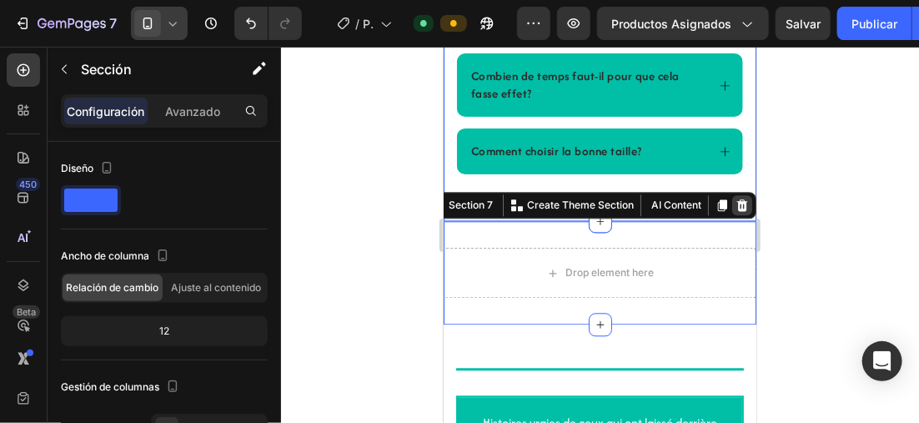
click at [736, 210] on icon at bounding box center [741, 205] width 11 height 12
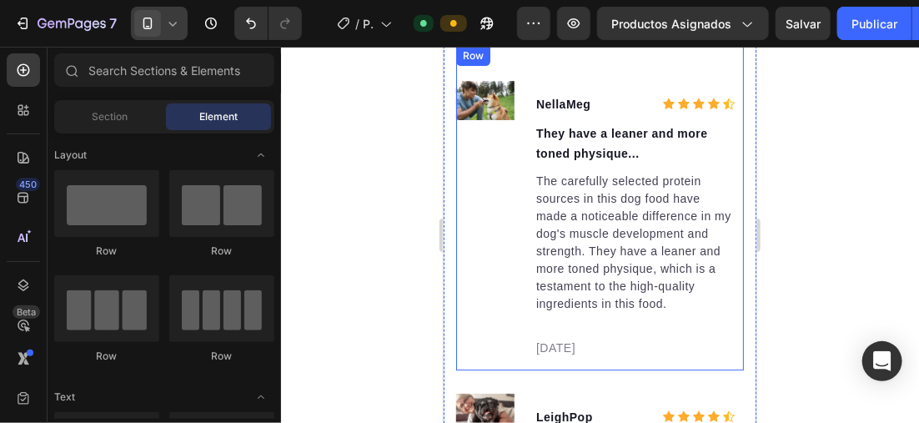
scroll to position [3800, 0]
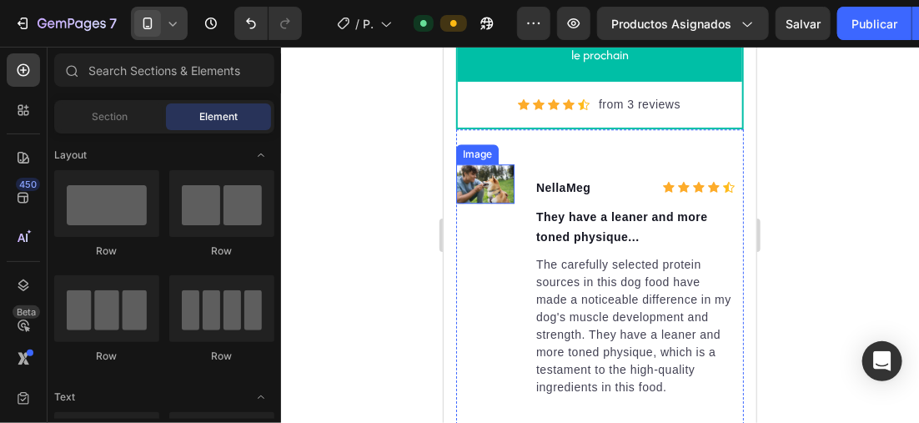
click at [474, 177] on img at bounding box center [484, 182] width 58 height 39
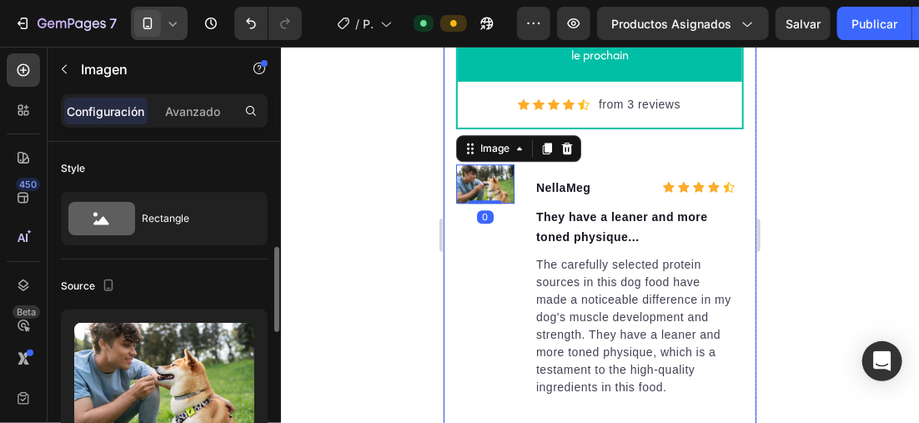
scroll to position [83, 0]
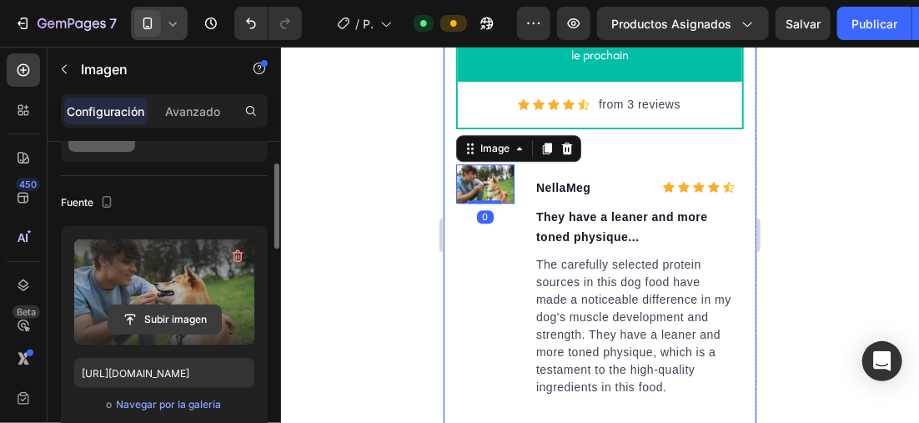
click at [157, 310] on input "file" at bounding box center [164, 319] width 113 height 28
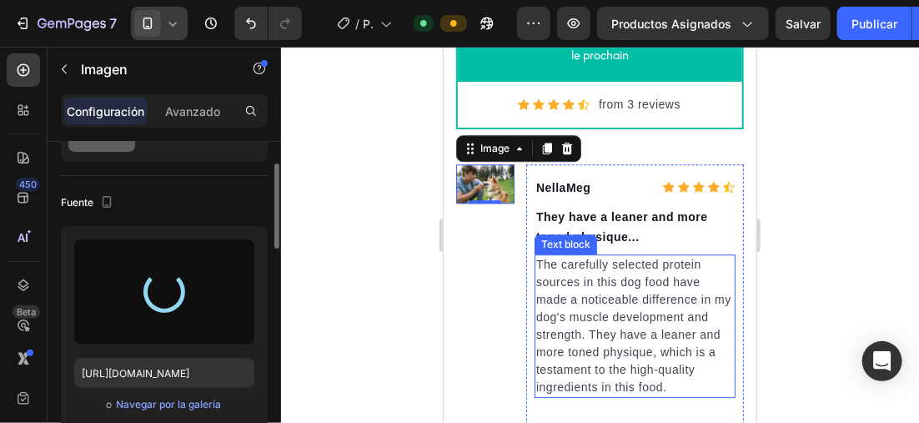
type input "[URL][DOMAIN_NAME]"
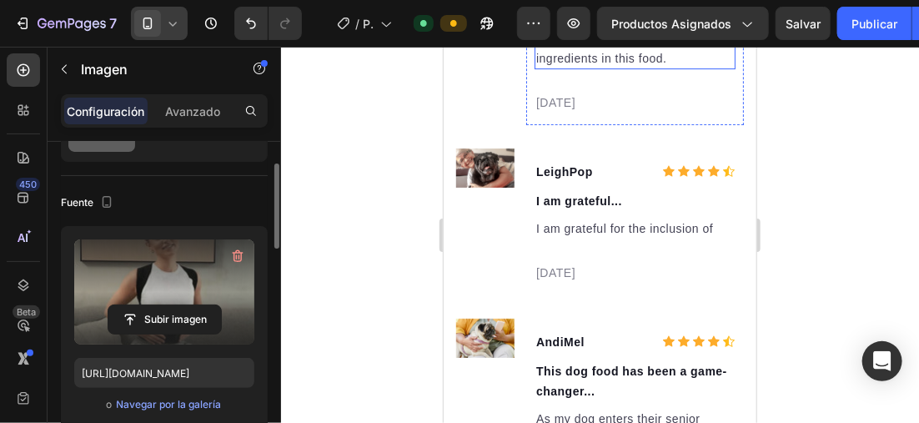
scroll to position [4134, 0]
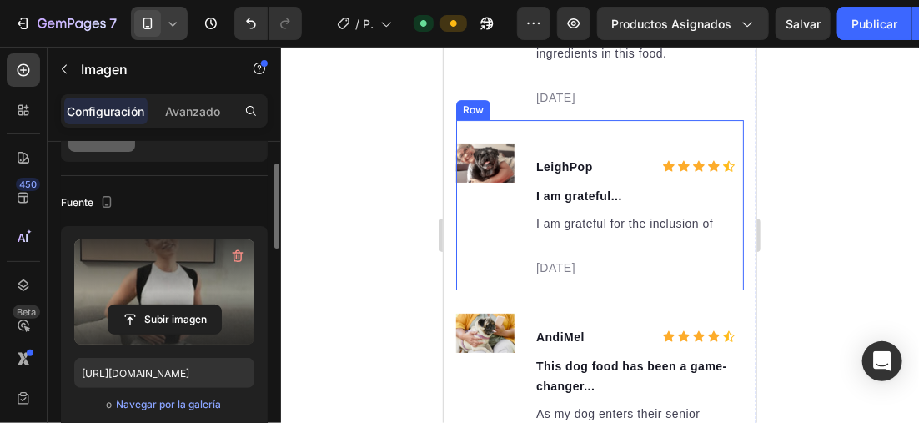
click at [477, 158] on img at bounding box center [484, 162] width 58 height 39
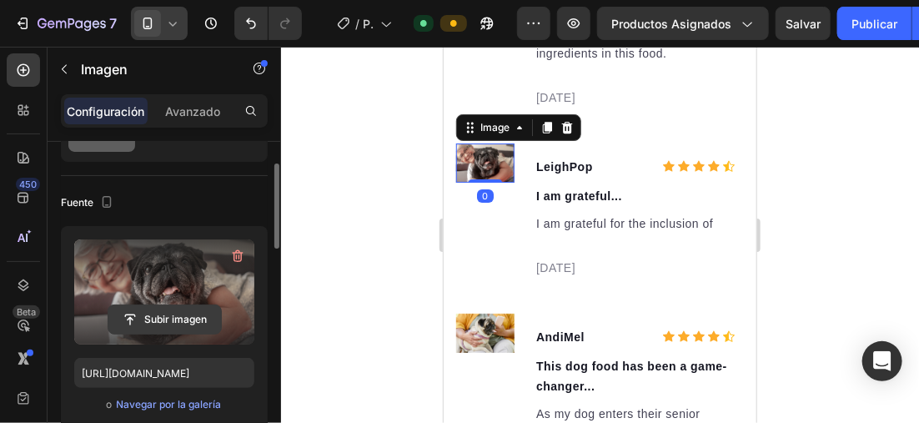
click at [169, 314] on input "file" at bounding box center [164, 319] width 113 height 28
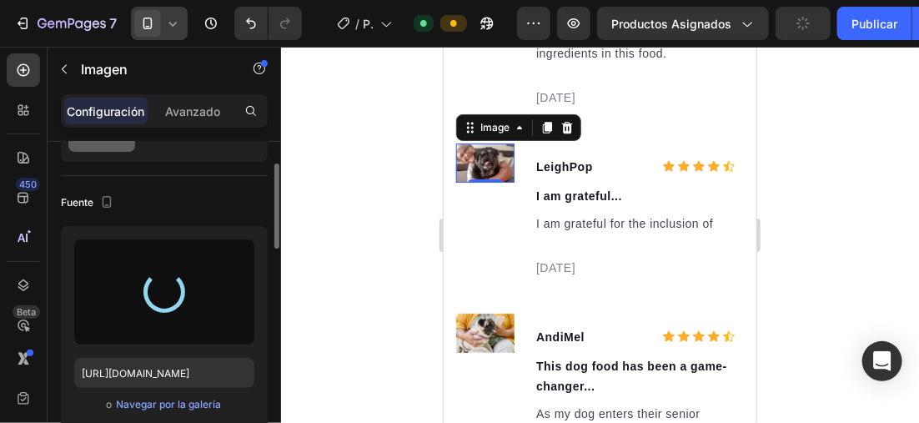
type input "[URL][DOMAIN_NAME]"
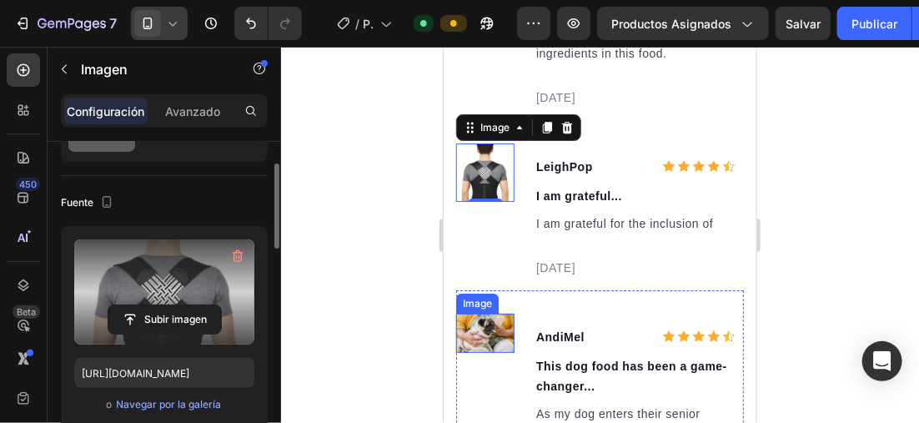
click at [500, 328] on img at bounding box center [484, 332] width 58 height 39
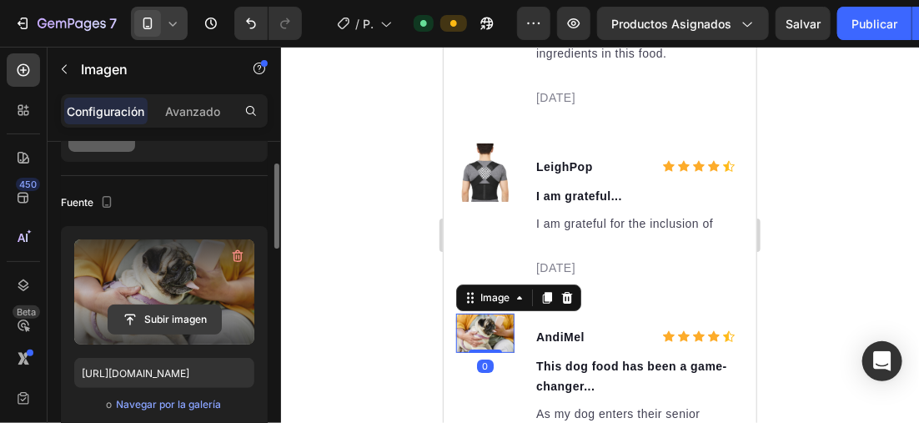
click at [168, 322] on input "file" at bounding box center [164, 319] width 113 height 28
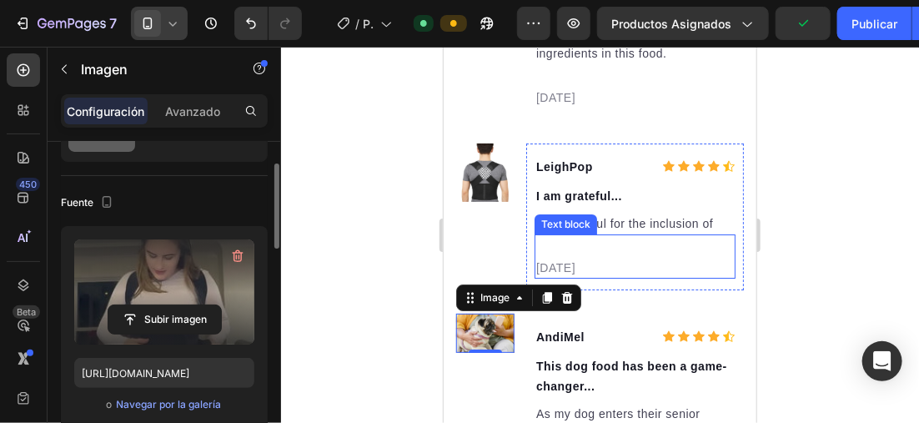
type input "[URL][DOMAIN_NAME]"
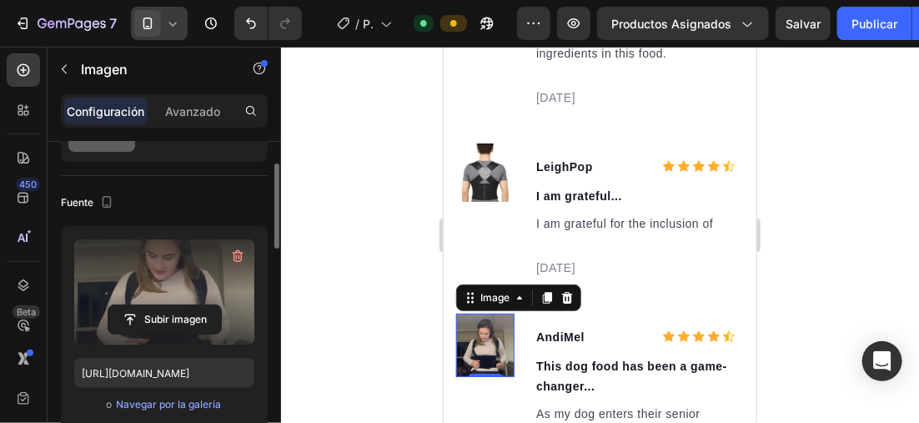
click at [376, 214] on div at bounding box center [600, 235] width 638 height 376
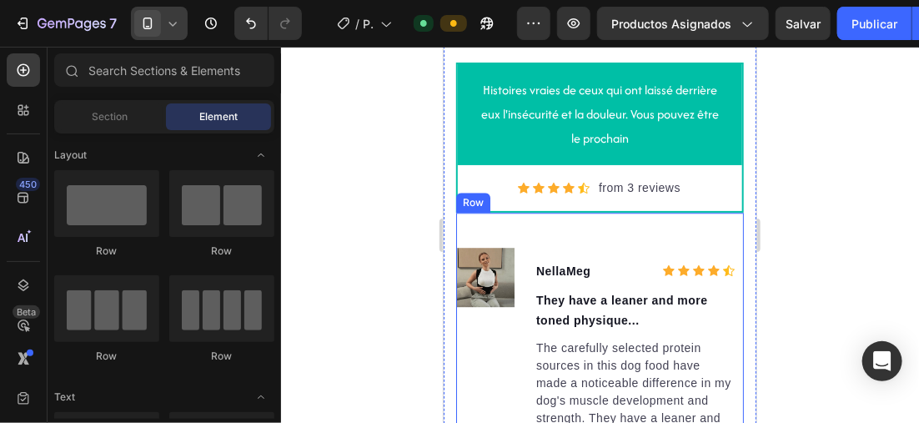
scroll to position [3633, 0]
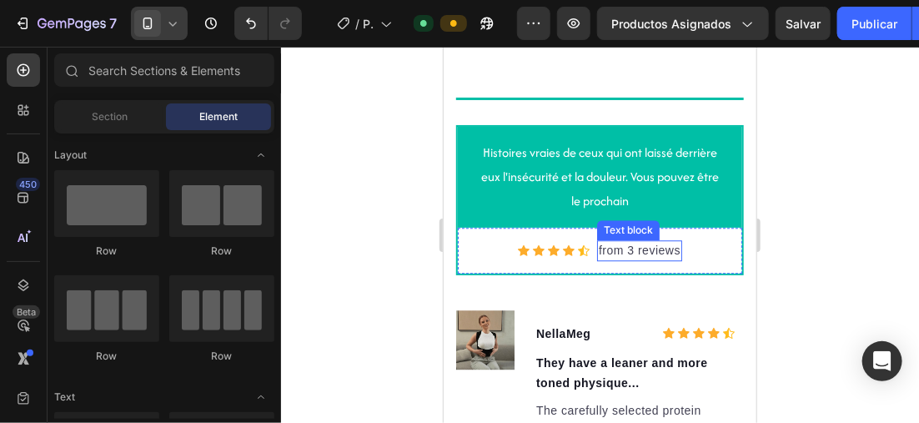
click at [629, 259] on p "from 3 reviews" at bounding box center [639, 250] width 82 height 18
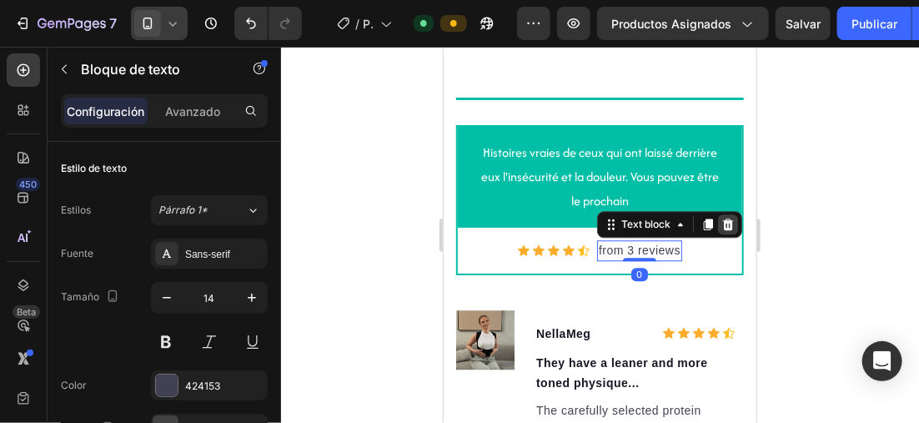
click at [724, 229] on icon at bounding box center [726, 223] width 11 height 12
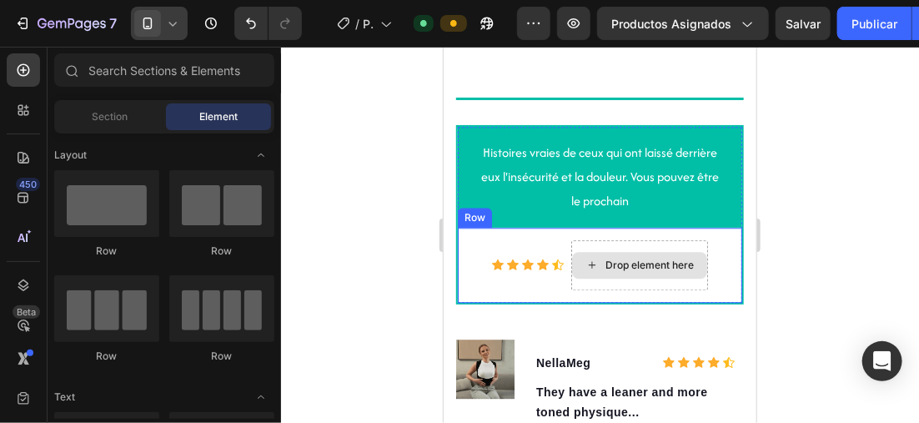
click at [634, 263] on div "Drop element here" at bounding box center [639, 264] width 137 height 50
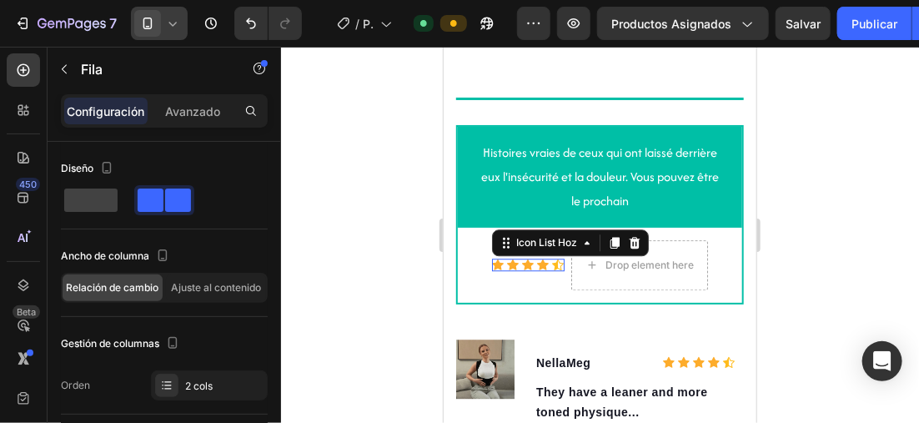
click at [526, 270] on div "Icon Icon Icon Icon Icon" at bounding box center [527, 264] width 73 height 13
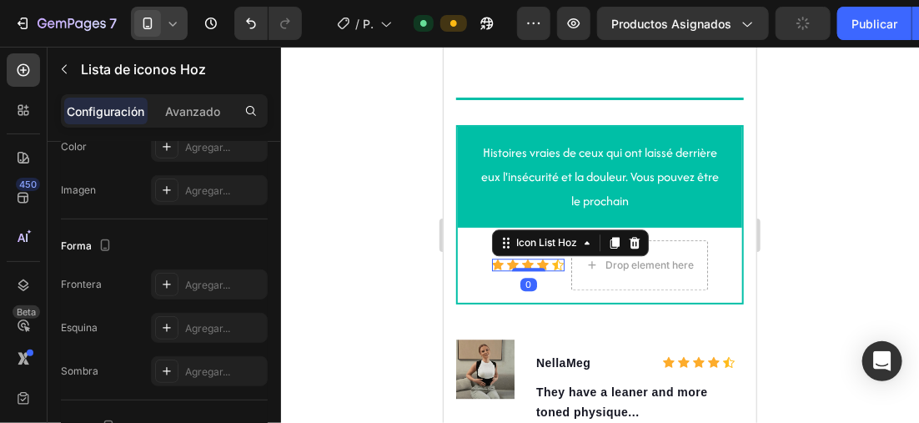
scroll to position [430, 0]
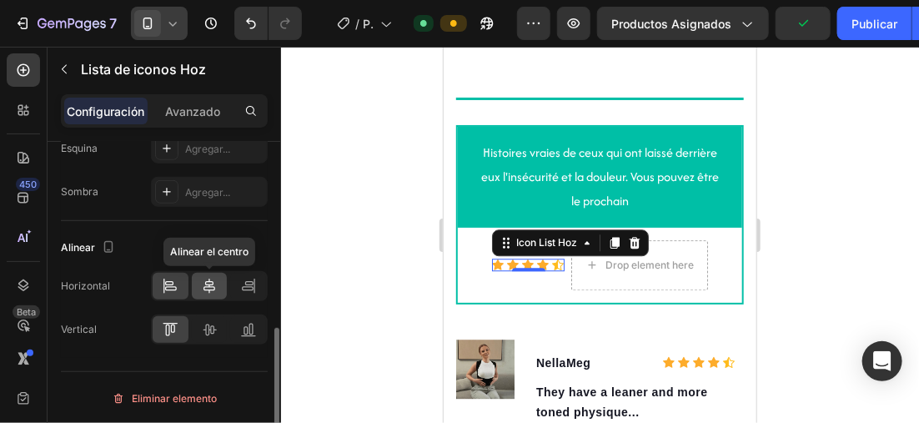
click at [206, 279] on icon at bounding box center [209, 286] width 17 height 17
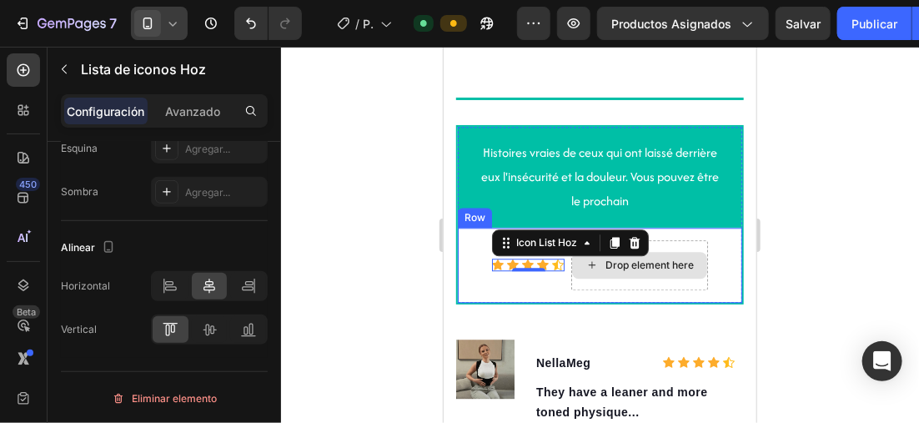
click at [651, 289] on div "Drop element here" at bounding box center [639, 264] width 137 height 50
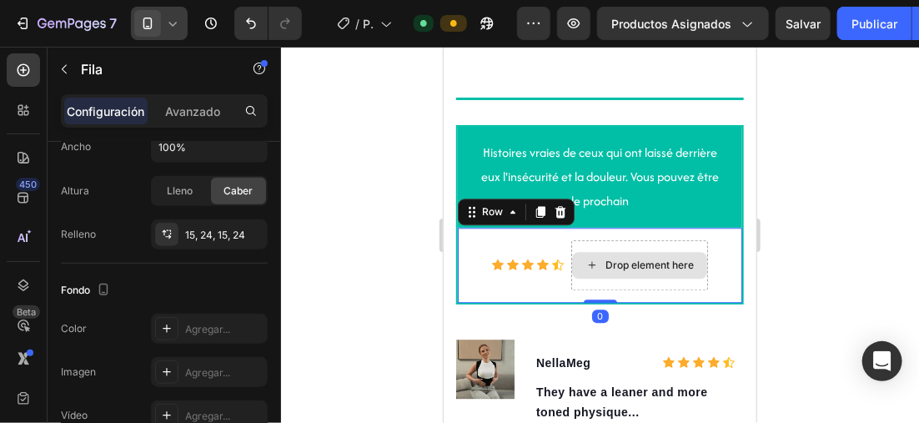
scroll to position [0, 0]
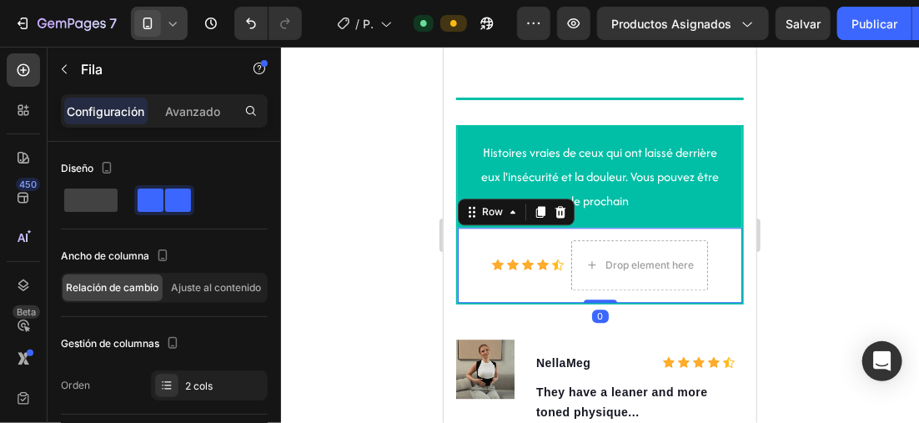
click at [828, 217] on div at bounding box center [600, 235] width 638 height 376
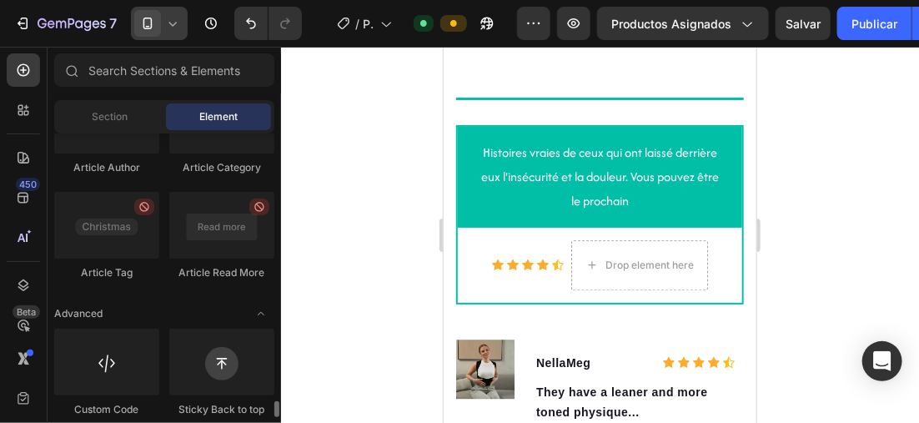
scroll to position [4768, 0]
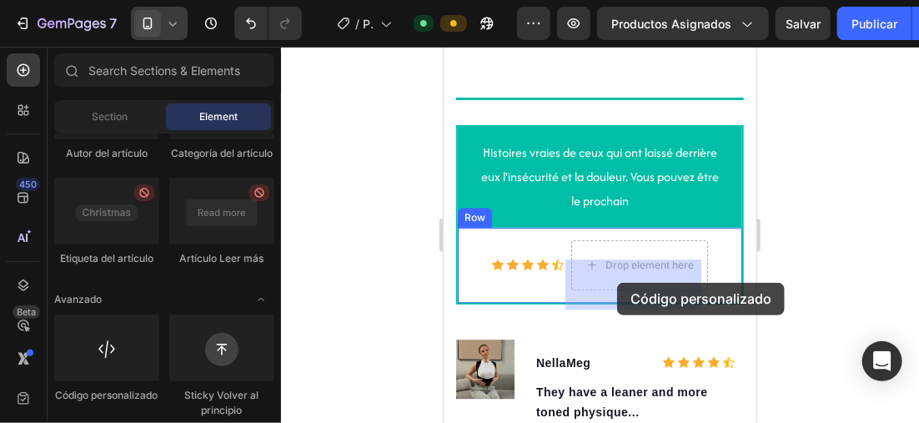
drag, startPoint x: 627, startPoint y: 368, endPoint x: 617, endPoint y: 283, distance: 85.7
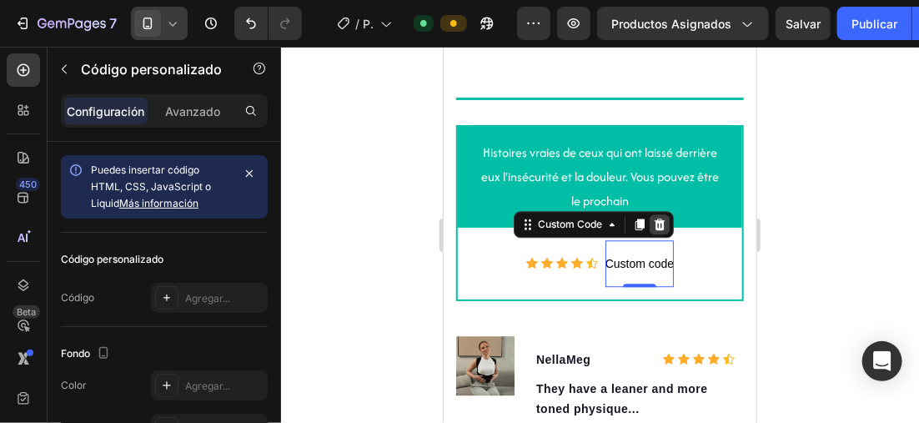
click at [655, 229] on icon at bounding box center [659, 223] width 11 height 12
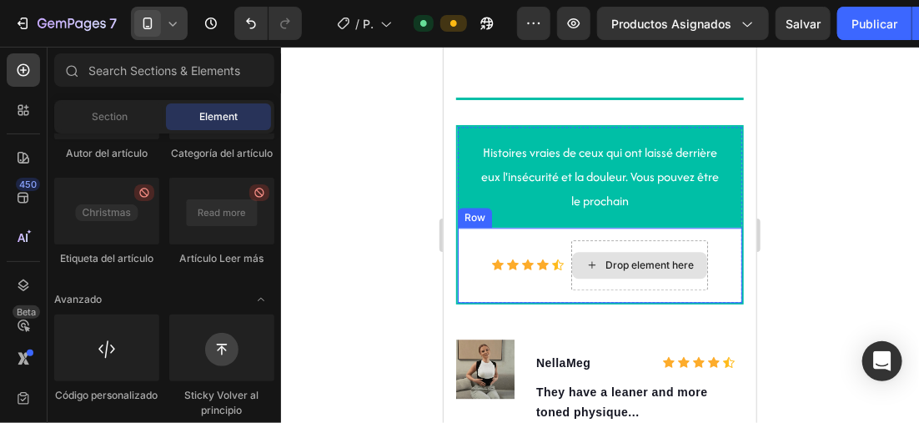
click at [651, 289] on div "Drop element here" at bounding box center [639, 264] width 137 height 50
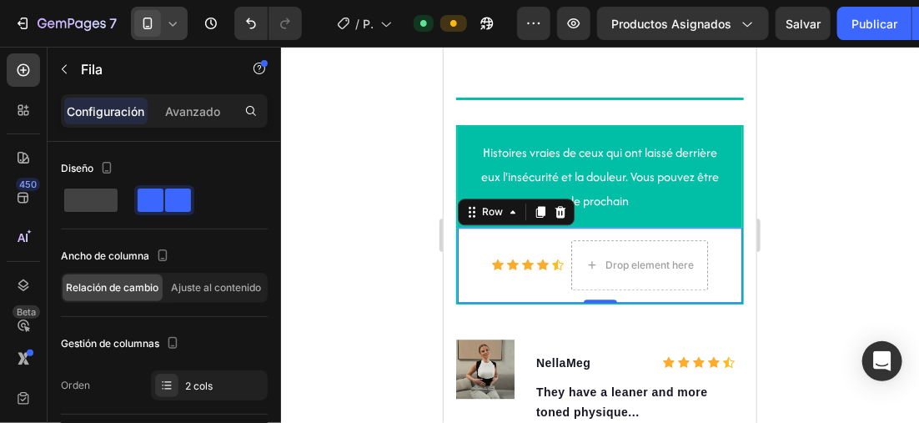
click at [395, 219] on div at bounding box center [600, 235] width 638 height 376
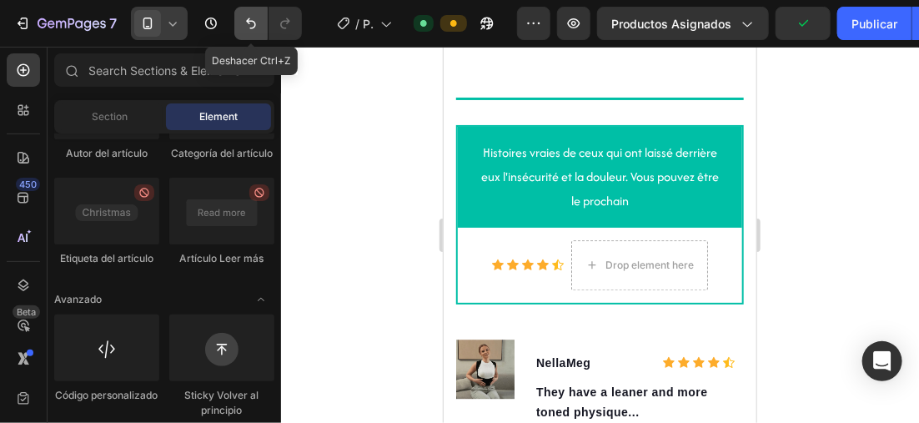
click at [243, 13] on button "Deshacer/Rehacer" at bounding box center [250, 23] width 33 height 33
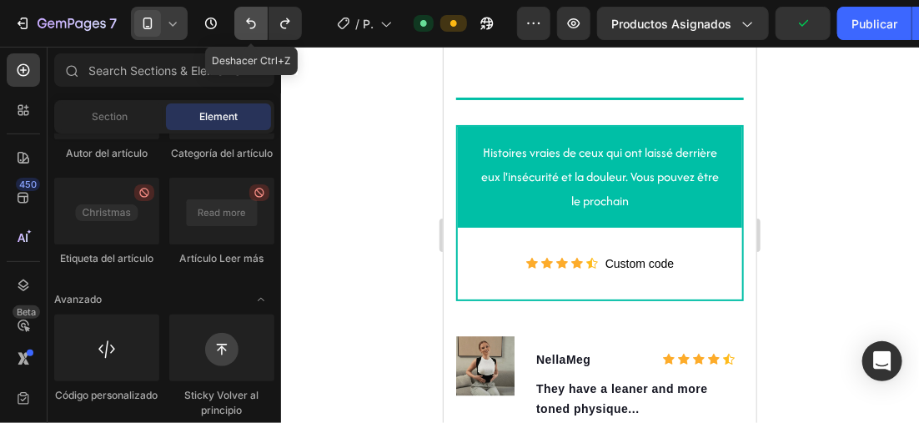
click at [245, 14] on button "Deshacer/Rehacer" at bounding box center [250, 23] width 33 height 33
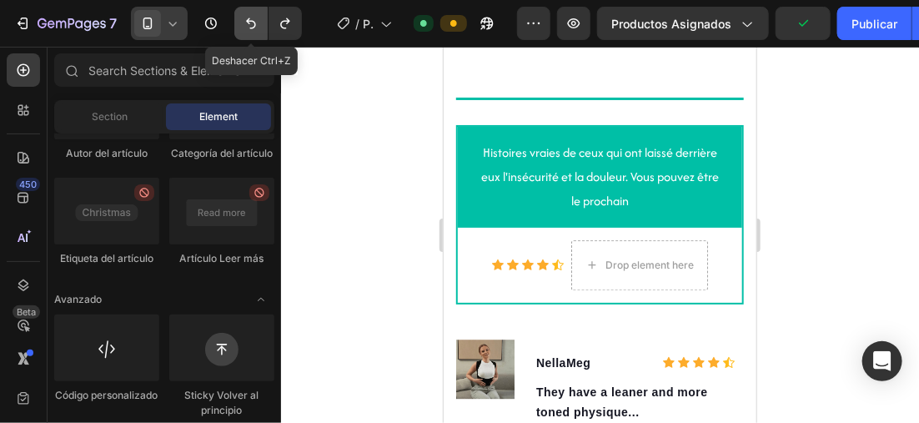
click at [247, 16] on icon "Deshacer/Rehacer" at bounding box center [251, 23] width 17 height 17
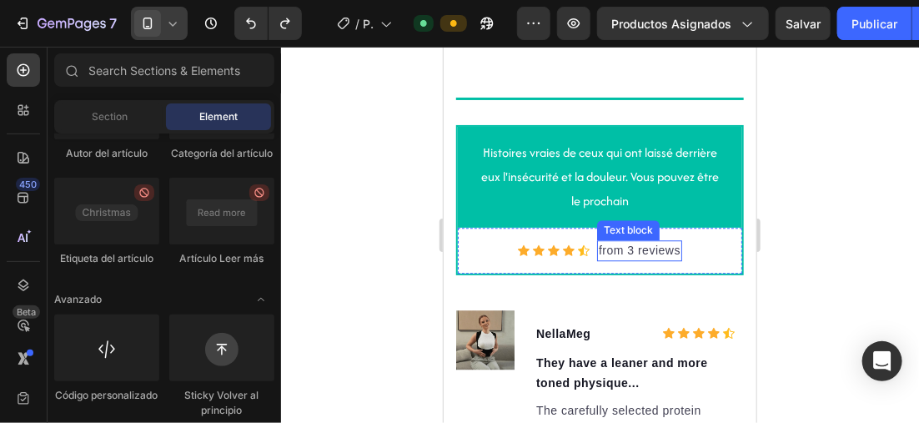
click at [669, 259] on p "from 3 reviews" at bounding box center [639, 250] width 82 height 18
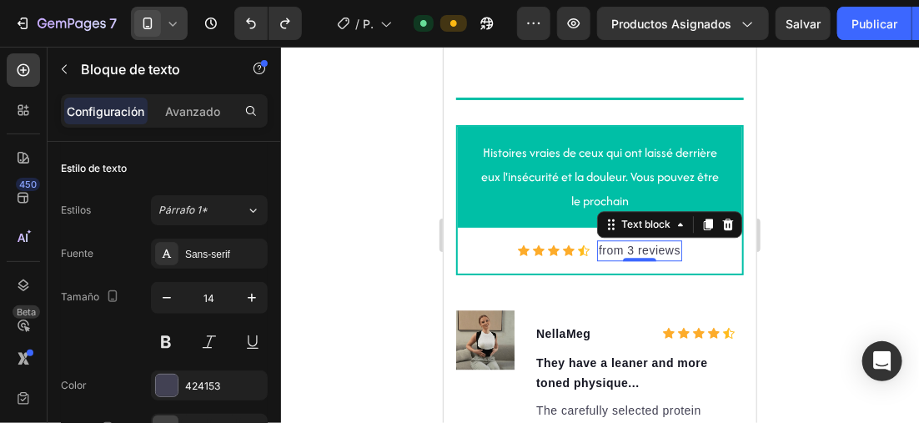
click at [671, 259] on p "from 3 reviews" at bounding box center [639, 250] width 82 height 18
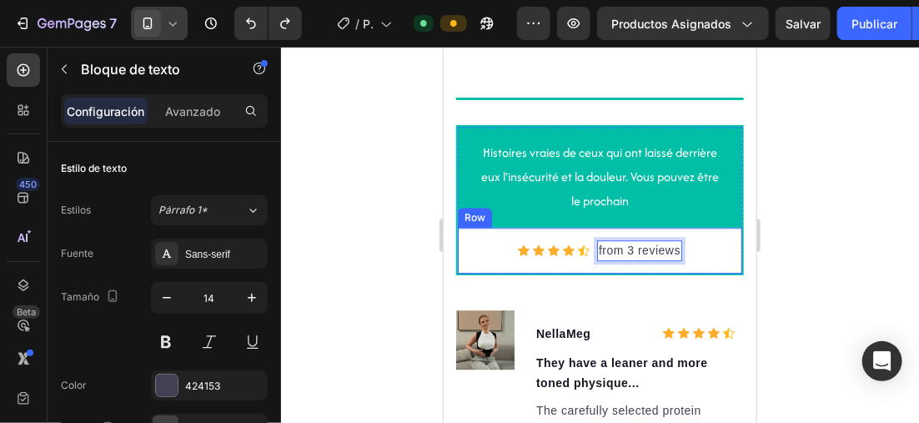
click at [676, 270] on div "Icon Icon Icon Icon Icon Icon List Hoz from 3 reviews Text block 0 Row" at bounding box center [599, 250] width 284 height 46
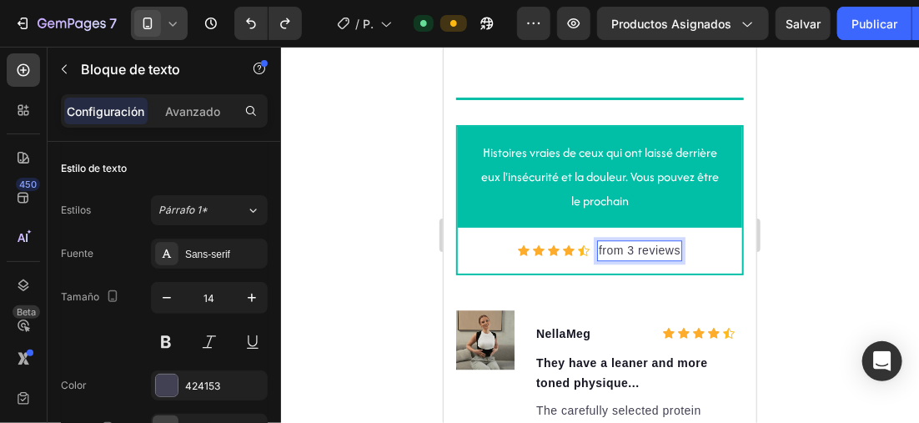
click at [630, 259] on p "from 3 reviews" at bounding box center [639, 250] width 82 height 18
drag, startPoint x: 630, startPoint y: 266, endPoint x: 580, endPoint y: 266, distance: 50.0
click at [580, 266] on div "Icon Icon Icon Icon Icon Icon List Hoz from 3 reviews Text block 0 Row" at bounding box center [599, 250] width 284 height 46
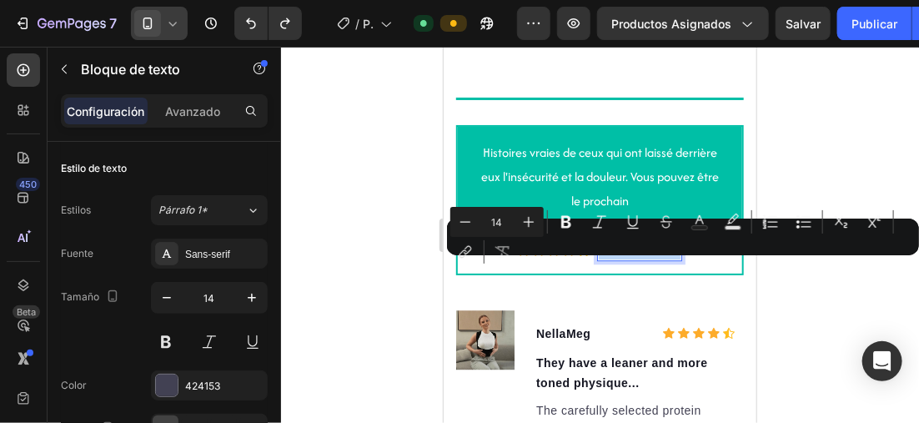
click at [628, 259] on p "from 3 reviews" at bounding box center [639, 250] width 82 height 18
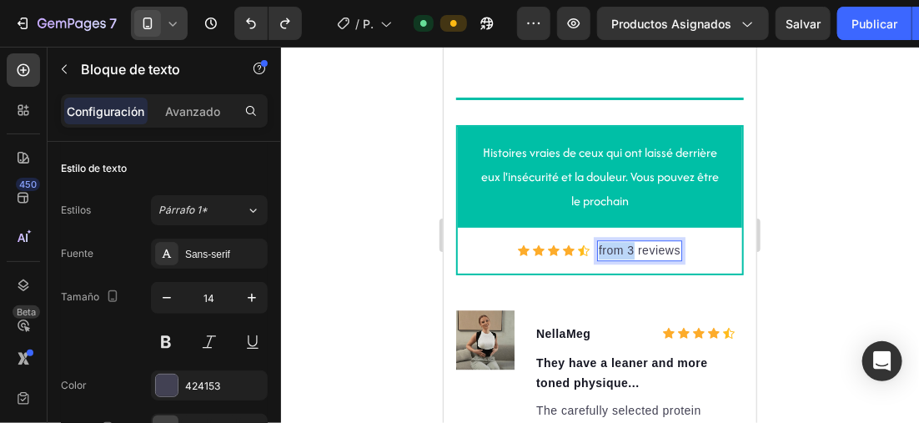
drag, startPoint x: 613, startPoint y: 268, endPoint x: 592, endPoint y: 270, distance: 21.0
click at [598, 259] on p "from 3 reviews" at bounding box center [639, 250] width 82 height 18
click at [618, 259] on p "reviews" at bounding box center [639, 250] width 43 height 18
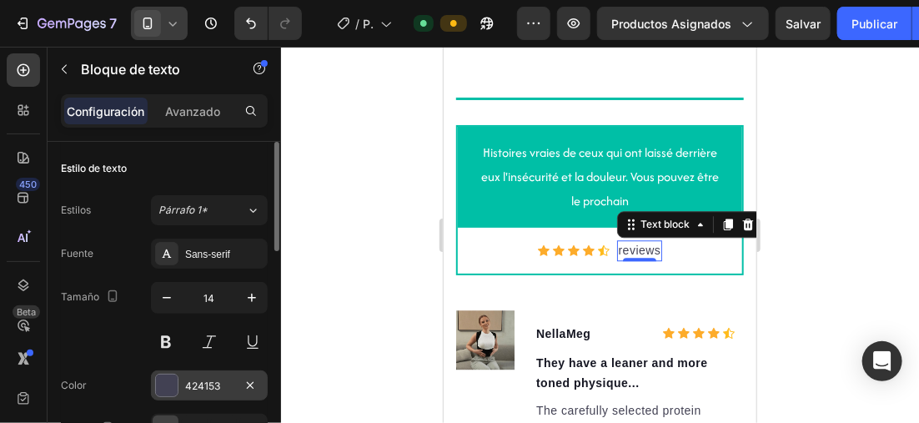
click at [177, 383] on div at bounding box center [167, 385] width 22 height 22
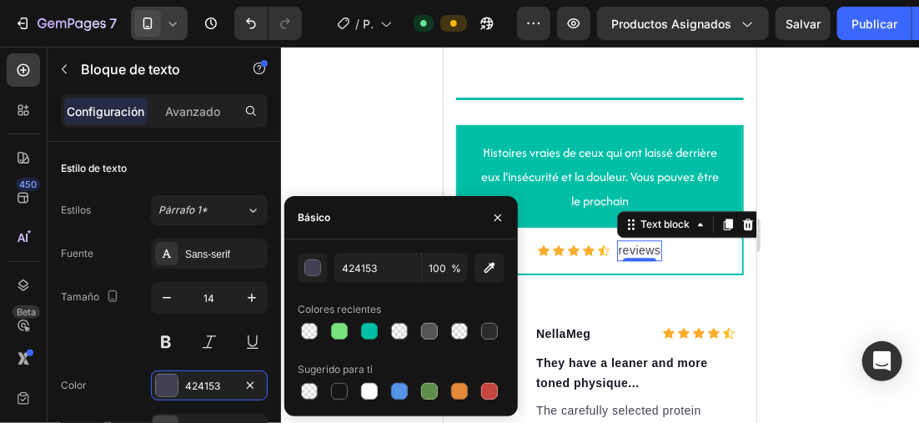
click at [416, 327] on div at bounding box center [401, 330] width 207 height 23
click at [420, 326] on div at bounding box center [430, 331] width 20 height 20
type input "555555"
click at [802, 255] on div at bounding box center [600, 235] width 638 height 376
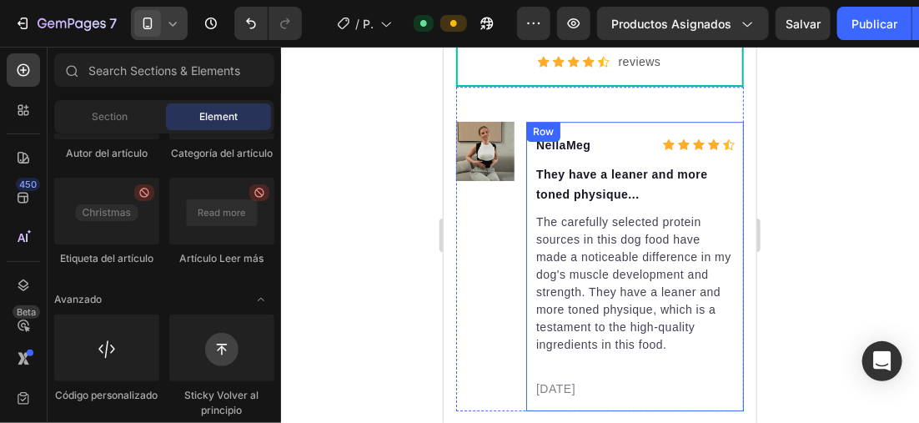
scroll to position [3883, 0]
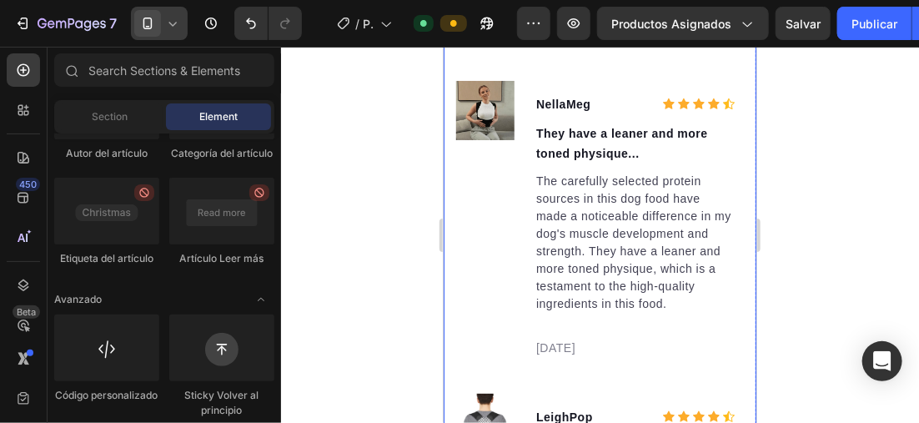
click at [342, 226] on div at bounding box center [600, 235] width 638 height 376
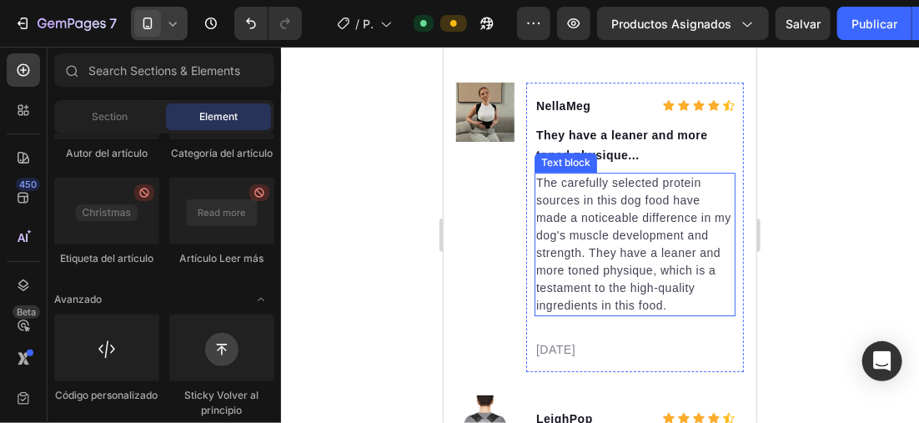
scroll to position [3800, 0]
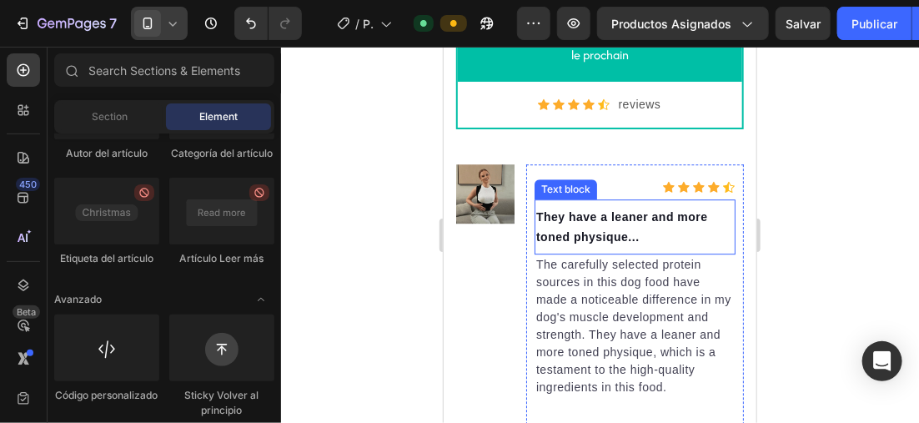
click at [637, 228] on p "They have a leaner and more toned physique..." at bounding box center [634, 226] width 198 height 40
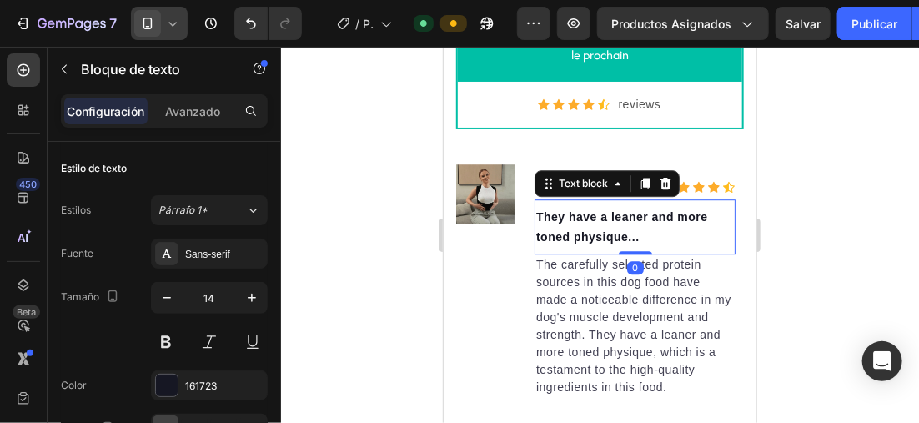
click at [637, 236] on p "They have a leaner and more toned physique..." at bounding box center [634, 226] width 198 height 40
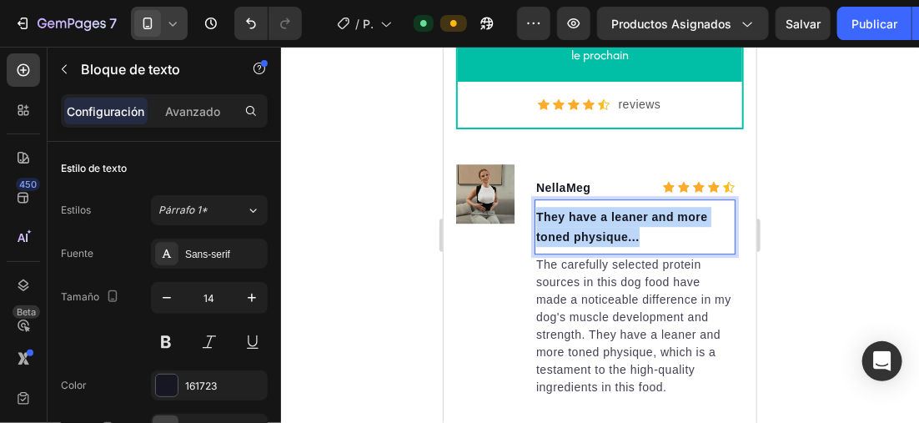
drag, startPoint x: 638, startPoint y: 235, endPoint x: 534, endPoint y: 211, distance: 107.0
click at [536, 211] on p "They have a leaner and more toned physique..." at bounding box center [634, 226] width 198 height 40
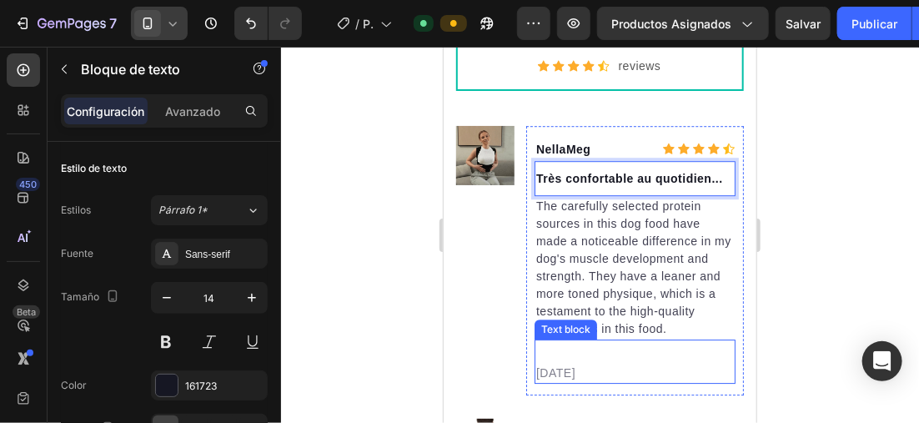
scroll to position [3883, 0]
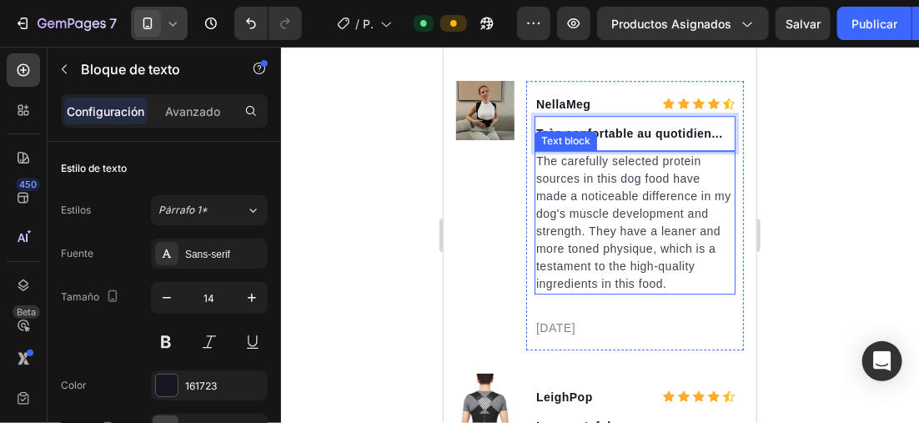
click at [671, 292] on p "The carefully selected protein sources in this dog food have made a noticeable …" at bounding box center [634, 222] width 198 height 140
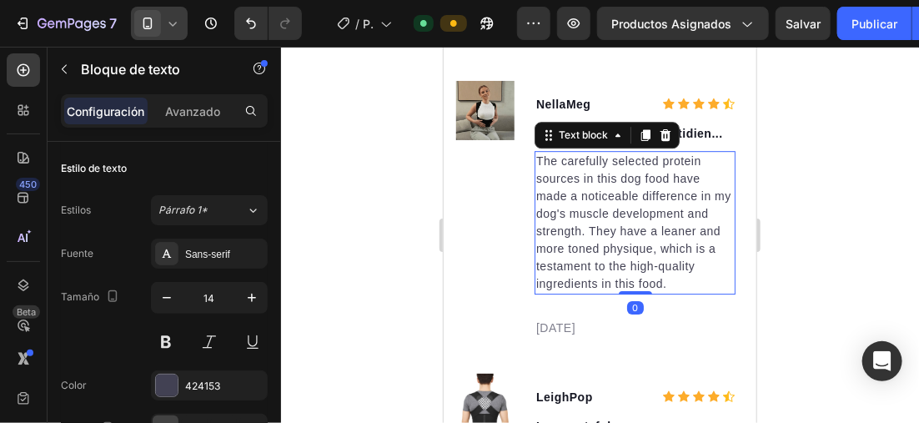
click at [669, 292] on p "The carefully selected protein sources in this dog food have made a noticeable …" at bounding box center [634, 222] width 198 height 140
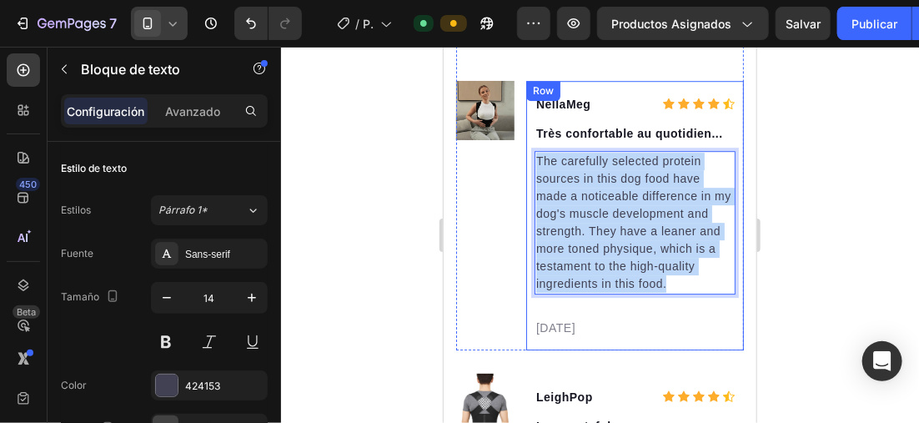
drag, startPoint x: 656, startPoint y: 289, endPoint x: 530, endPoint y: 179, distance: 166.7
click at [530, 179] on div "NellaMeg Text block Icon Icon Icon Icon Icon Icon List Hoz Row Très confortable…" at bounding box center [634, 214] width 218 height 269
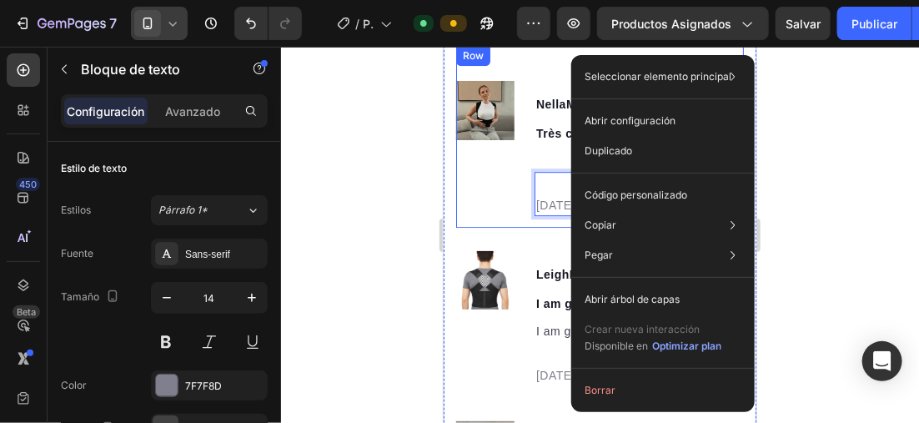
click at [468, 199] on div "Image" at bounding box center [484, 153] width 58 height 147
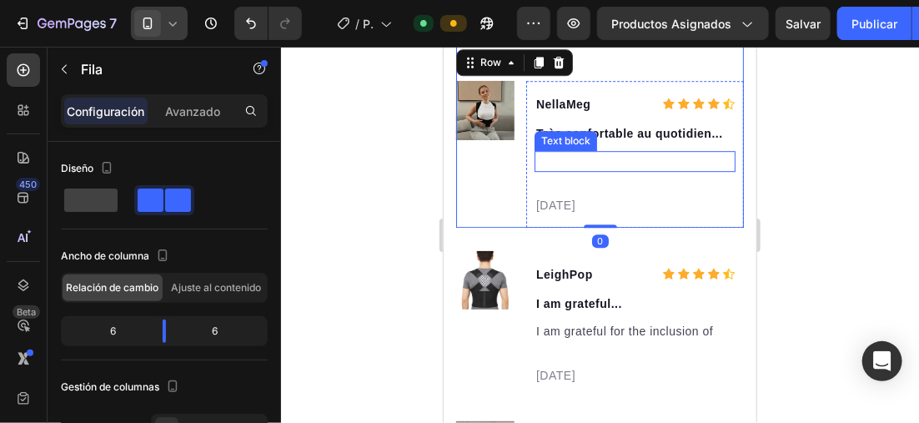
click at [621, 169] on p "Rich Text Editor. Editing area: main" at bounding box center [634, 161] width 198 height 18
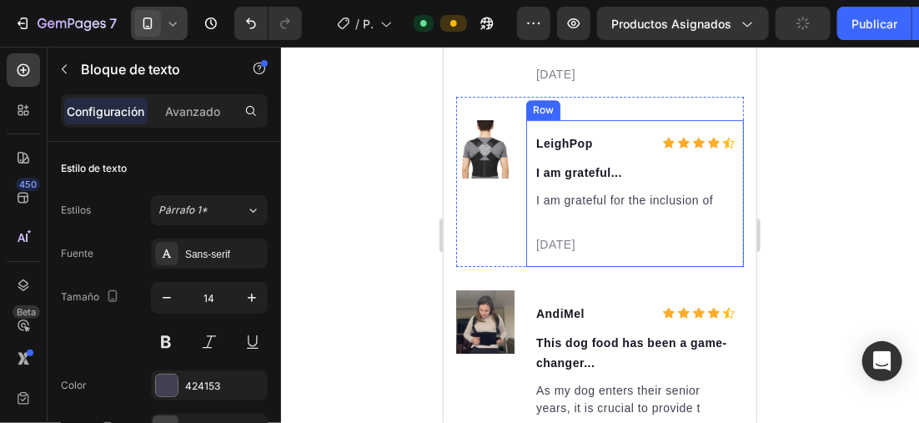
scroll to position [4050, 0]
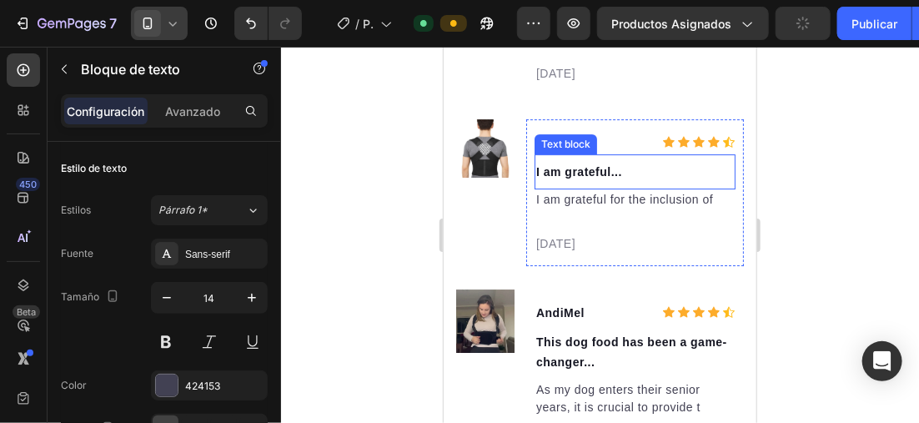
click at [630, 181] on p "I am grateful..." at bounding box center [634, 171] width 198 height 20
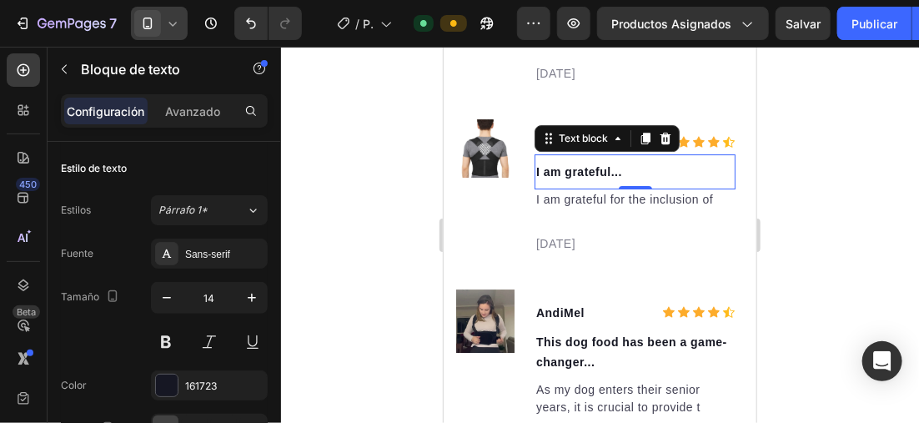
click at [631, 181] on p "I am grateful..." at bounding box center [634, 171] width 198 height 20
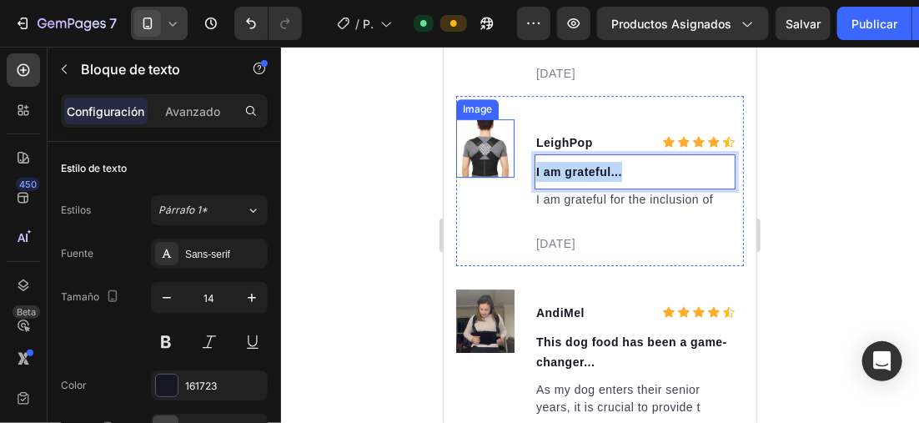
drag, startPoint x: 631, startPoint y: 189, endPoint x: 529, endPoint y: 214, distance: 105.6
click at [495, 188] on div "Image LeighPop Text block Icon Icon Icon Icon Icon Icon List Hoz Row I am grate…" at bounding box center [599, 180] width 288 height 170
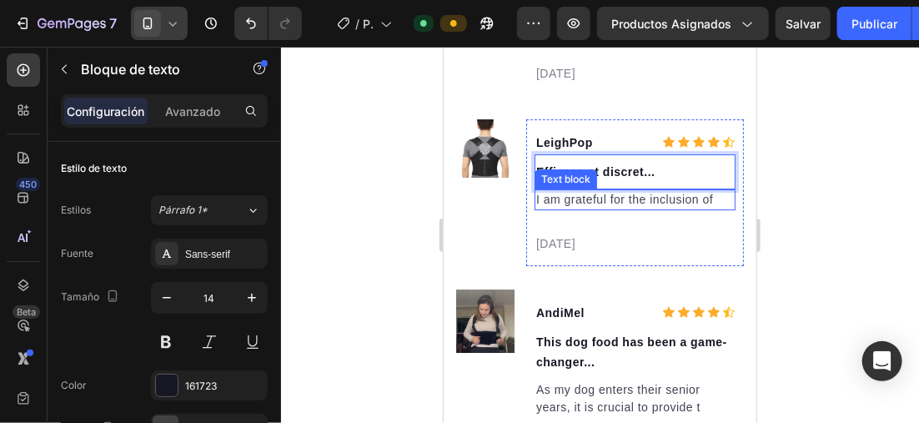
click at [646, 208] on p "I am grateful for the inclusion of" at bounding box center [634, 199] width 198 height 18
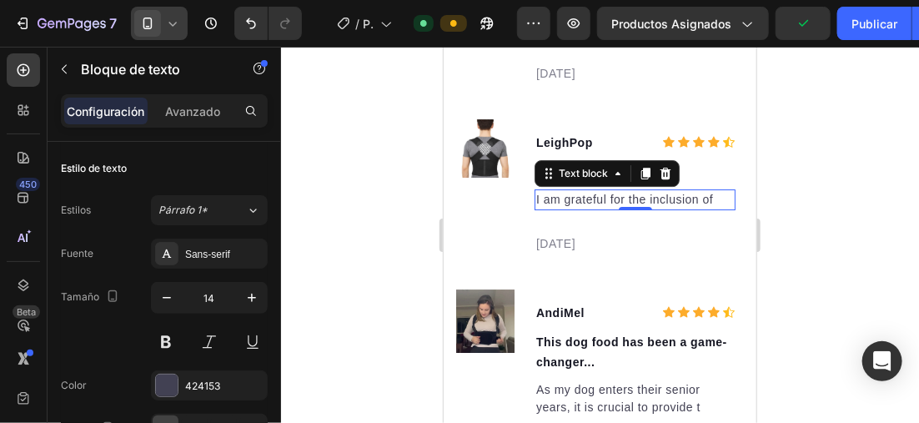
click at [717, 208] on p "I am grateful for the inclusion of" at bounding box center [634, 199] width 198 height 18
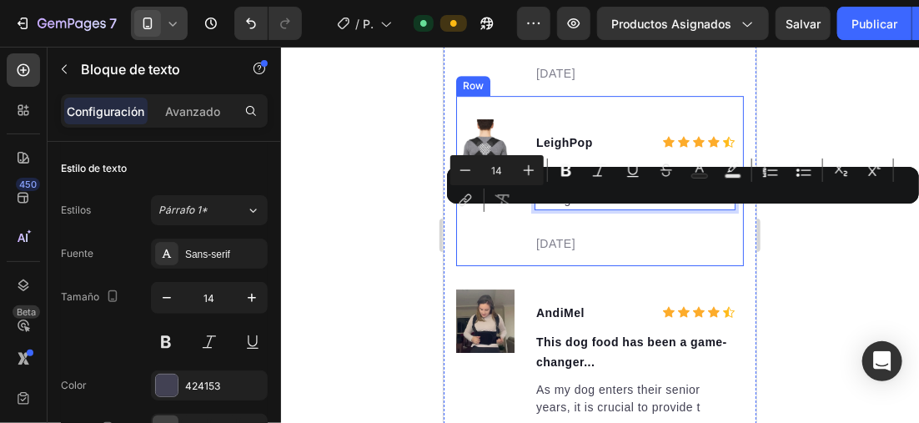
drag, startPoint x: 716, startPoint y: 216, endPoint x: 519, endPoint y: 215, distance: 197.7
click at [519, 219] on div "Image LeighPop Text block Icon Icon Icon Icon Icon Icon List Hoz Row Efficace e…" at bounding box center [599, 180] width 288 height 170
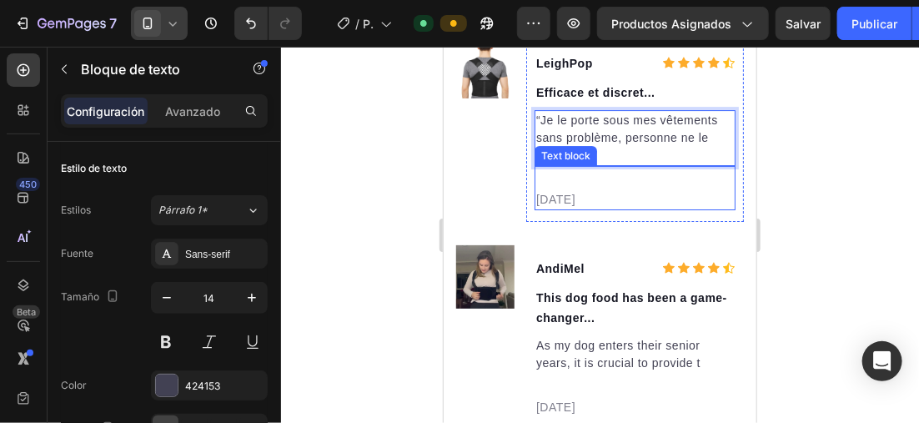
scroll to position [4217, 0]
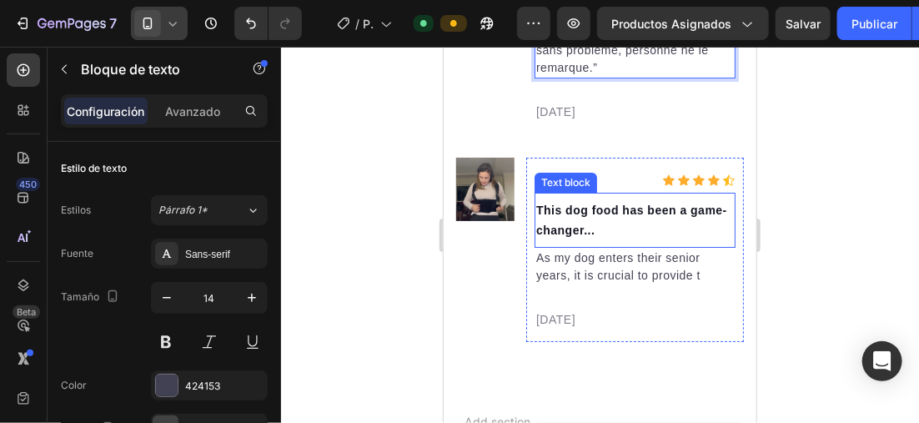
click at [644, 239] on p "This dog food has been a game-changer..." at bounding box center [634, 219] width 198 height 40
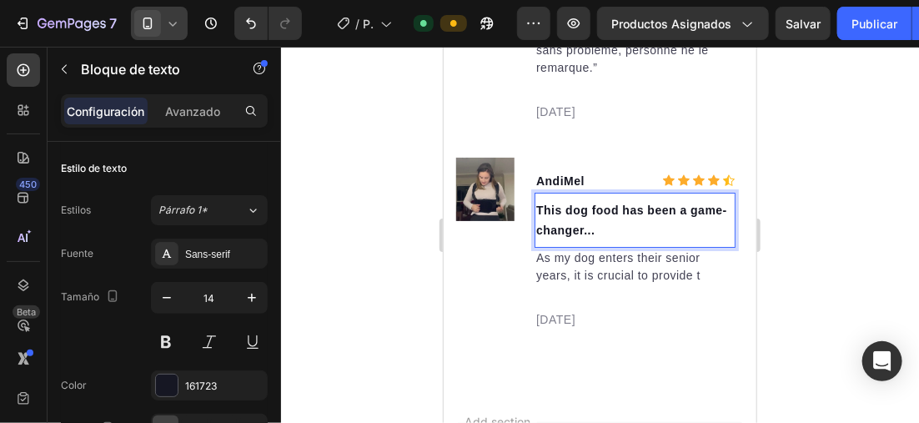
click at [644, 239] on p "This dog food has been a game-changer..." at bounding box center [634, 219] width 198 height 40
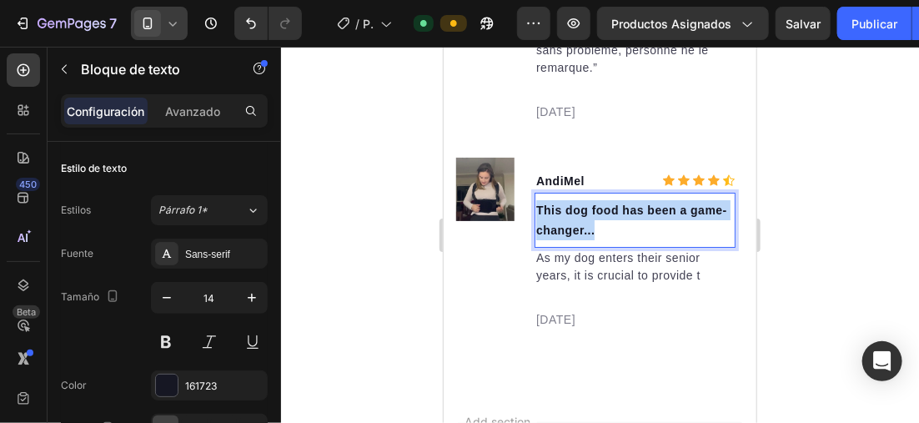
drag, startPoint x: 634, startPoint y: 244, endPoint x: 523, endPoint y: 225, distance: 112.4
click at [523, 225] on div "Image AndiMel Text block Icon Icon Icon Icon Icon Icon List Hoz Row This dog fo…" at bounding box center [599, 237] width 288 height 208
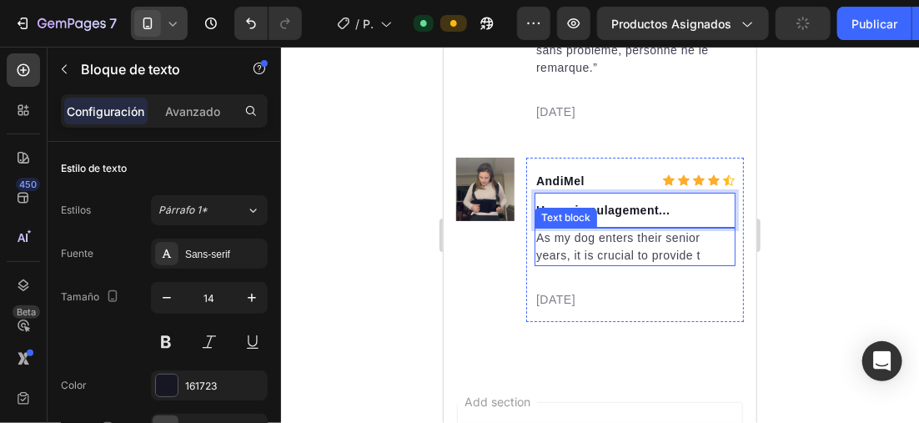
click at [676, 264] on p "As my dog enters their senior years, it is crucial to provide t" at bounding box center [634, 246] width 198 height 35
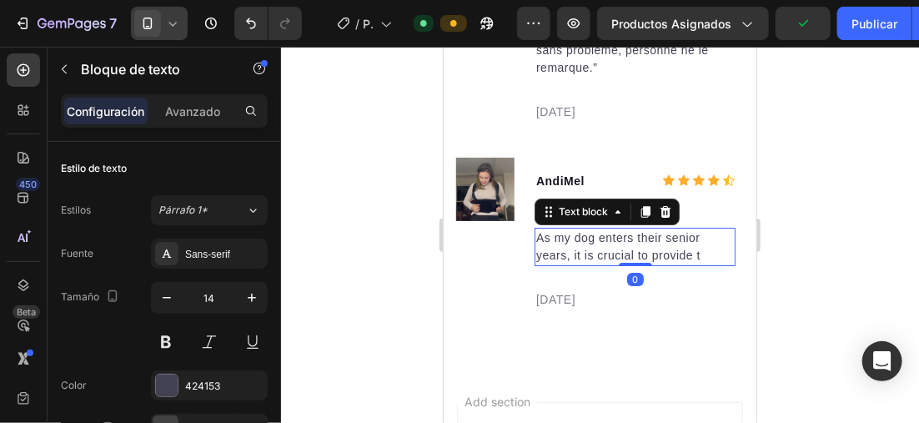
click at [704, 264] on p "As my dog enters their senior years, it is crucial to provide t" at bounding box center [634, 246] width 198 height 35
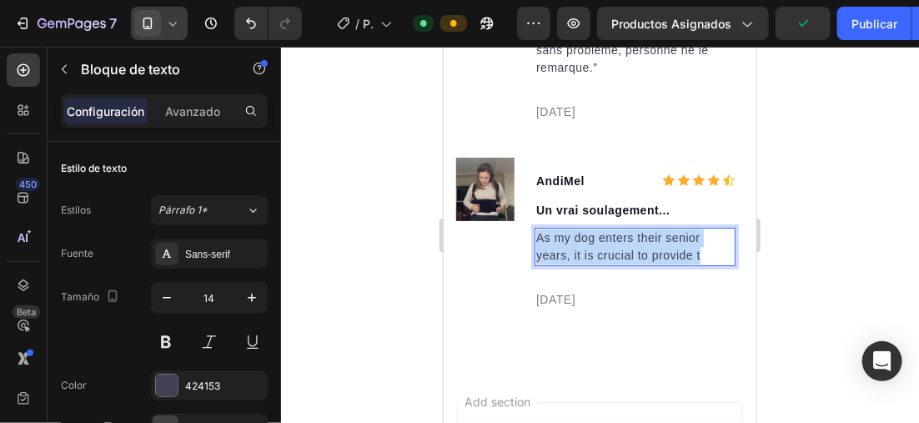
drag, startPoint x: 704, startPoint y: 270, endPoint x: 530, endPoint y: 254, distance: 175.1
click at [530, 254] on div "AndiMel Text block Icon Icon Icon Icon Icon Icon List Hoz Row Un vrai soulageme…" at bounding box center [634, 239] width 218 height 164
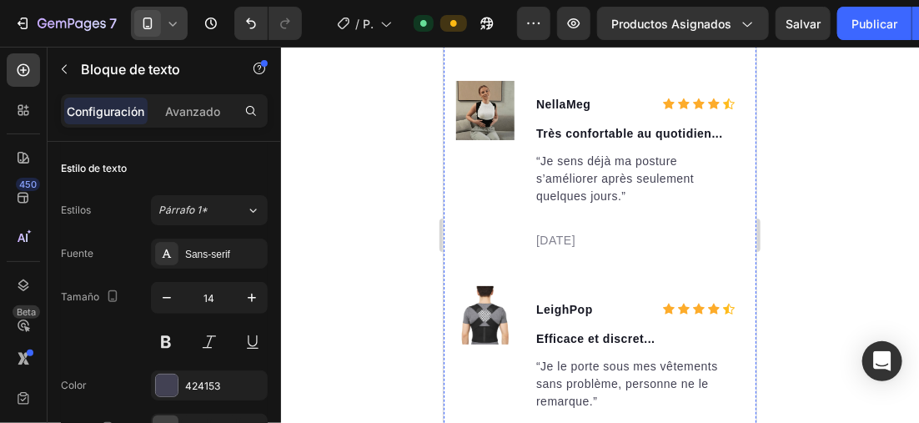
scroll to position [3800, 0]
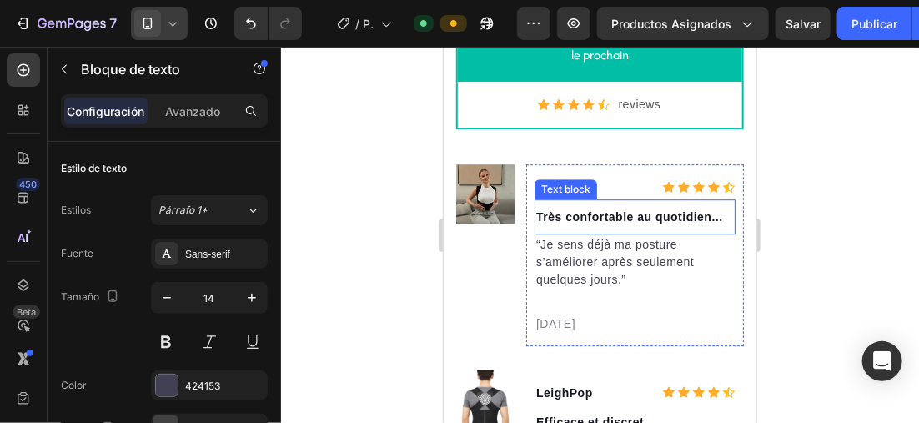
click at [540, 209] on p "Très confortable au quotidien..." at bounding box center [634, 216] width 198 height 20
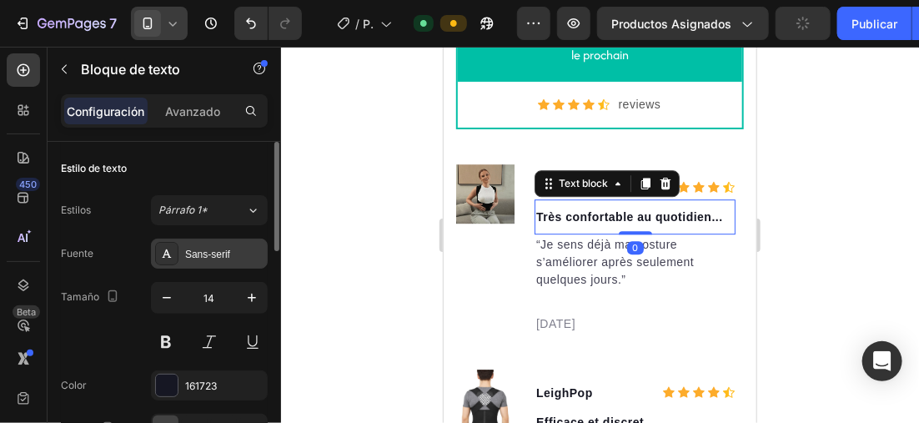
click at [202, 253] on div "Sans-serif" at bounding box center [224, 254] width 78 height 15
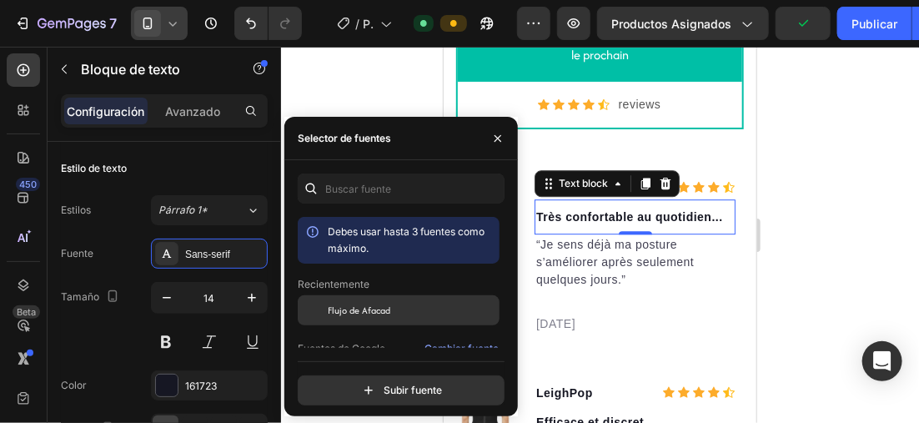
drag, startPoint x: 384, startPoint y: 309, endPoint x: 251, endPoint y: 369, distance: 145.6
click at [384, 309] on span "Flujo de Afacad" at bounding box center [359, 310] width 63 height 15
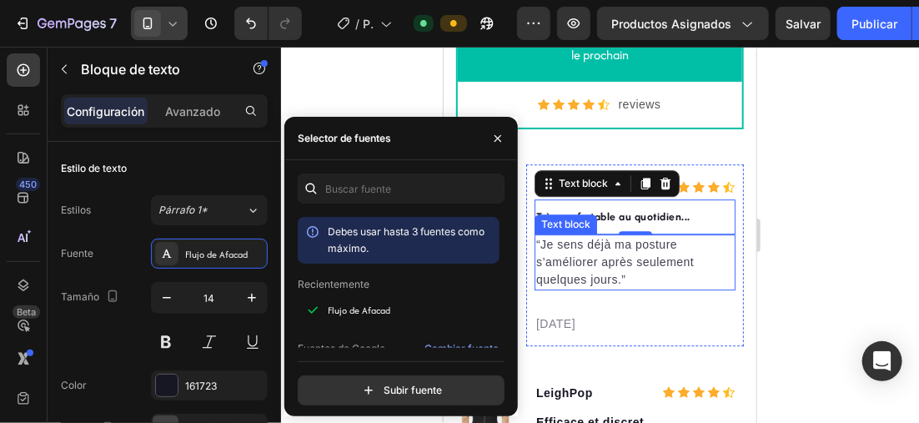
click at [594, 254] on p "“Je sens déjà ma posture s’améliorer après seulement quelques jours.”" at bounding box center [634, 261] width 198 height 53
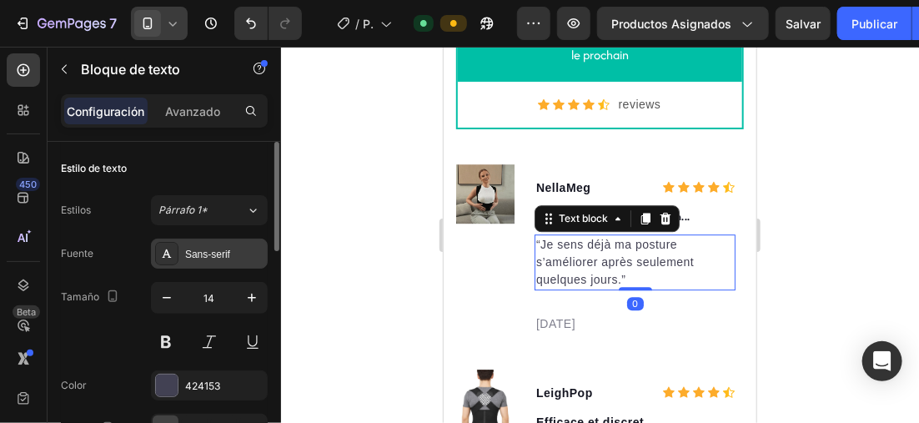
click at [209, 247] on div "Sans-serif" at bounding box center [224, 254] width 78 height 15
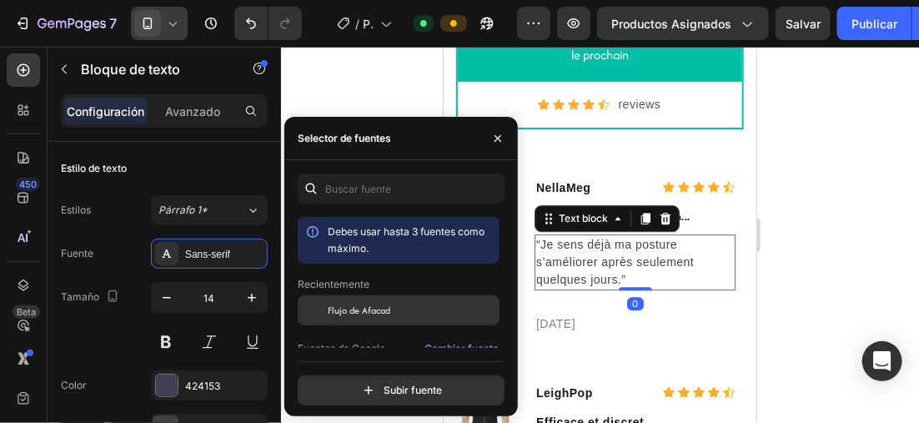
click at [389, 312] on span "Flujo de Afacad" at bounding box center [359, 310] width 63 height 15
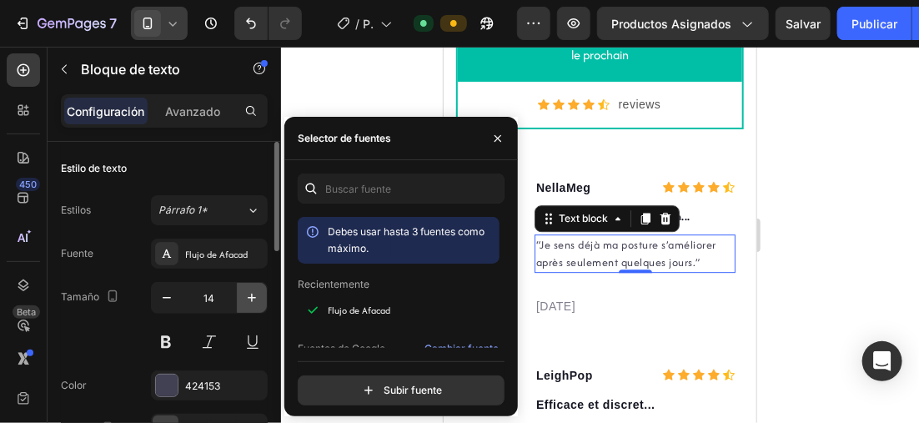
drag, startPoint x: 246, startPoint y: 296, endPoint x: 99, endPoint y: 189, distance: 181.5
click at [246, 296] on icon "button" at bounding box center [252, 297] width 17 height 17
type input "15"
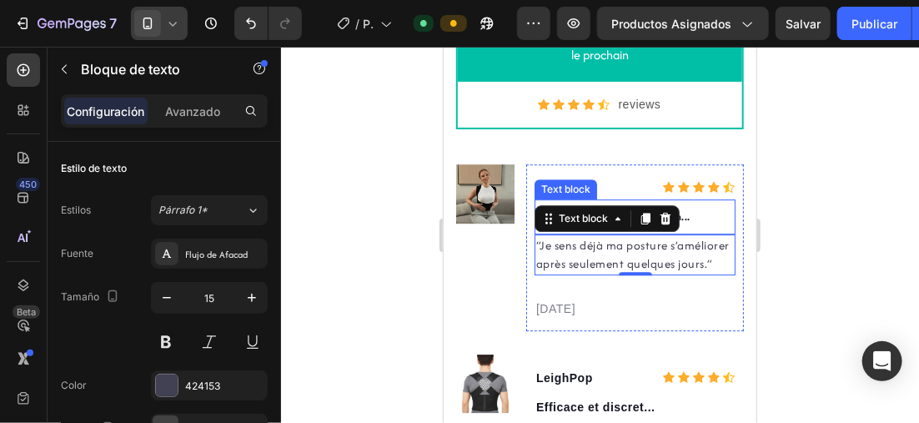
click at [690, 209] on p "Très confortable au quotidien..." at bounding box center [634, 216] width 198 height 20
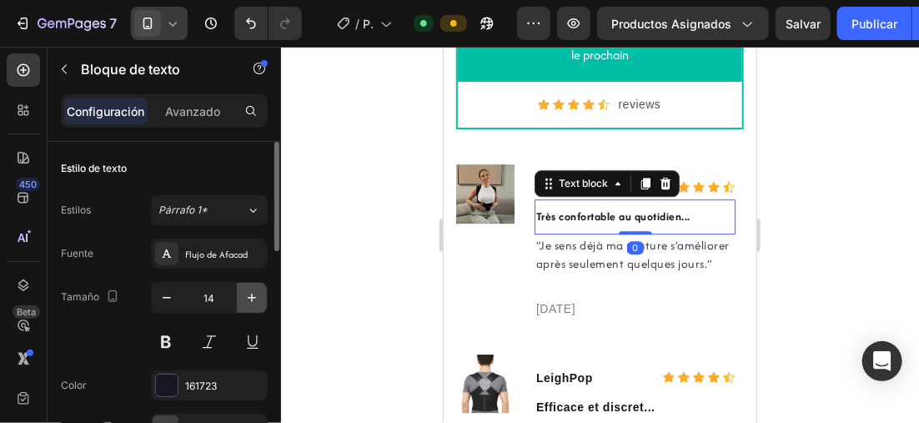
click at [262, 296] on button "button" at bounding box center [252, 298] width 30 height 30
type input "15"
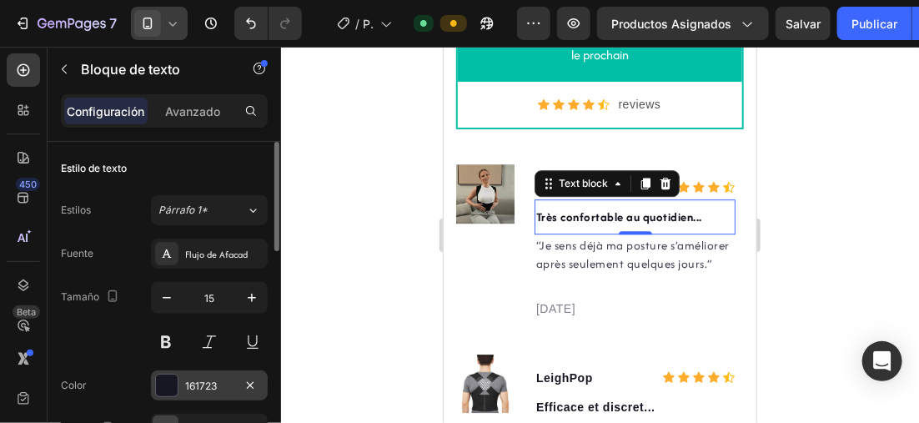
click at [167, 381] on div at bounding box center [167, 385] width 22 height 22
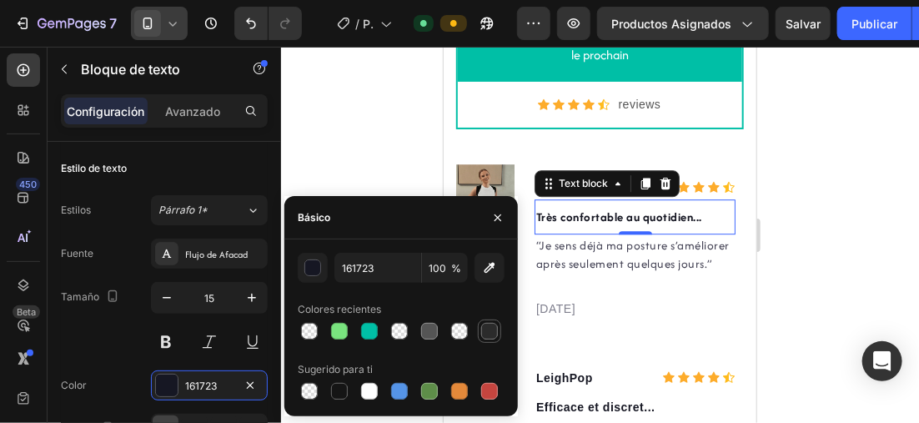
drag, startPoint x: 486, startPoint y: 330, endPoint x: 201, endPoint y: 224, distance: 304.6
click at [486, 330] on div at bounding box center [489, 331] width 17 height 17
type input "2B2B2B"
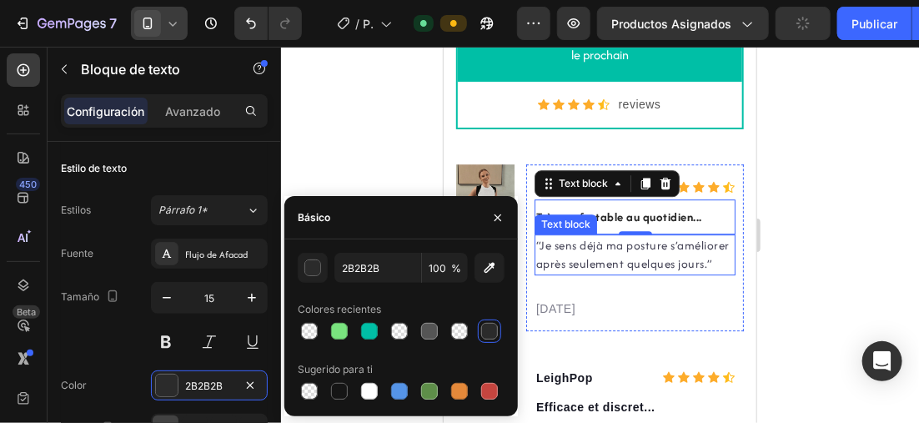
click at [647, 261] on p "“Je sens déjà ma posture s’améliorer après seulement quelques jours.”" at bounding box center [634, 254] width 198 height 38
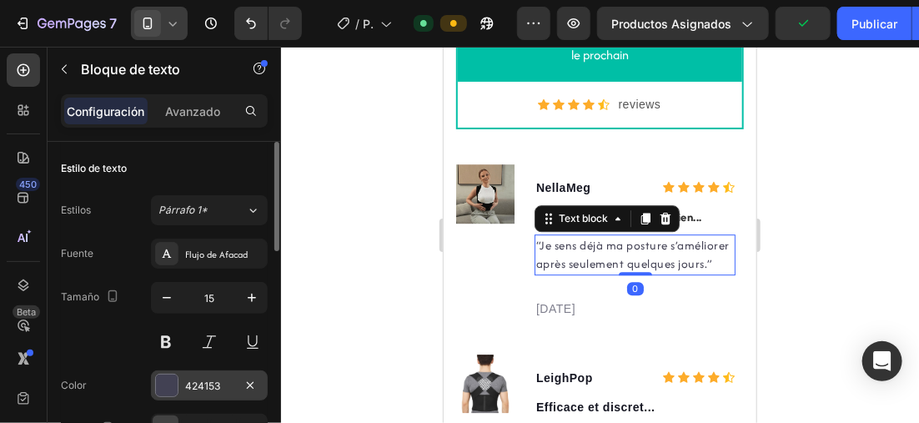
click at [163, 372] on div "424153" at bounding box center [209, 385] width 117 height 30
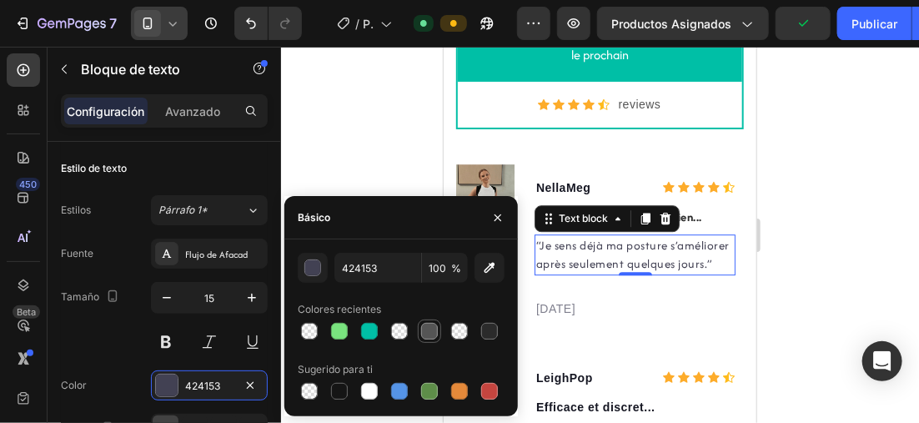
click at [434, 326] on div at bounding box center [429, 331] width 17 height 17
type input "555555"
click at [823, 250] on div at bounding box center [600, 235] width 638 height 376
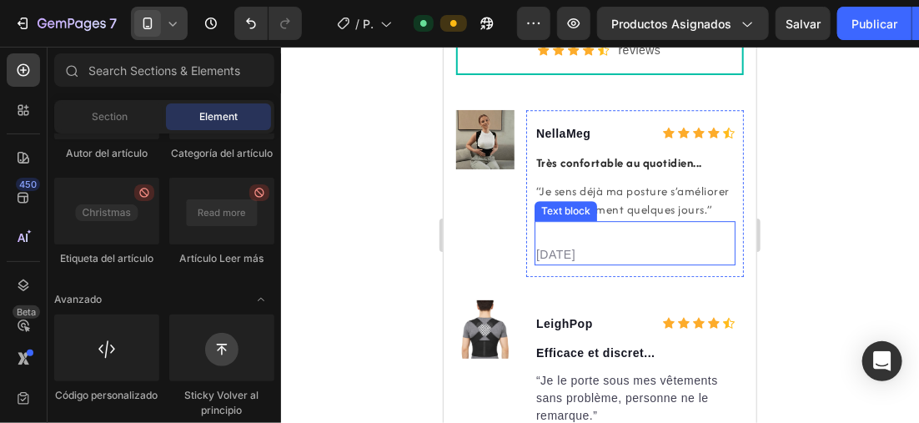
scroll to position [3883, 0]
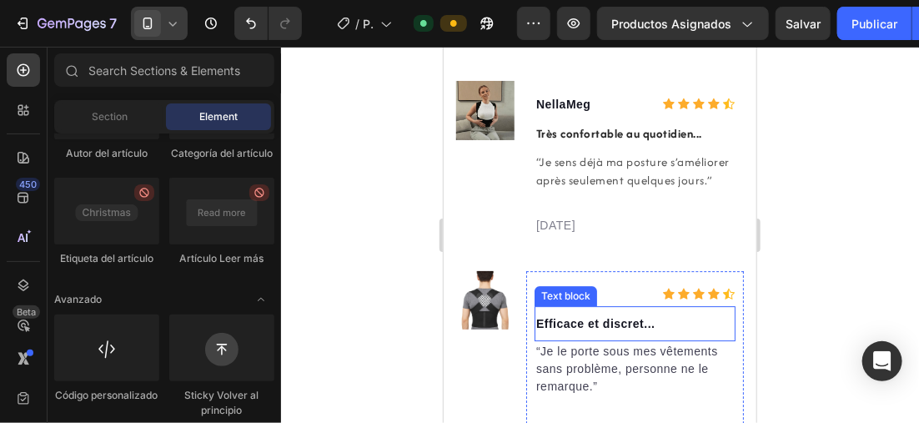
click at [615, 333] on p "Efficace et discret..." at bounding box center [634, 323] width 198 height 20
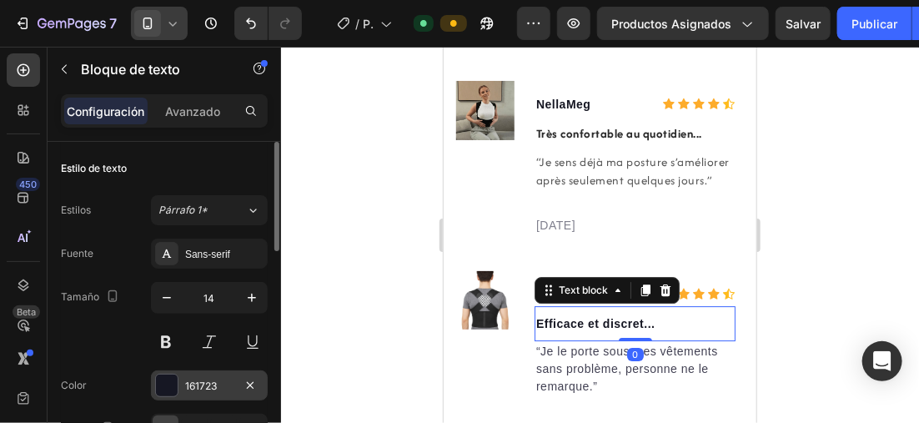
click at [180, 383] on div "161723" at bounding box center [209, 385] width 117 height 30
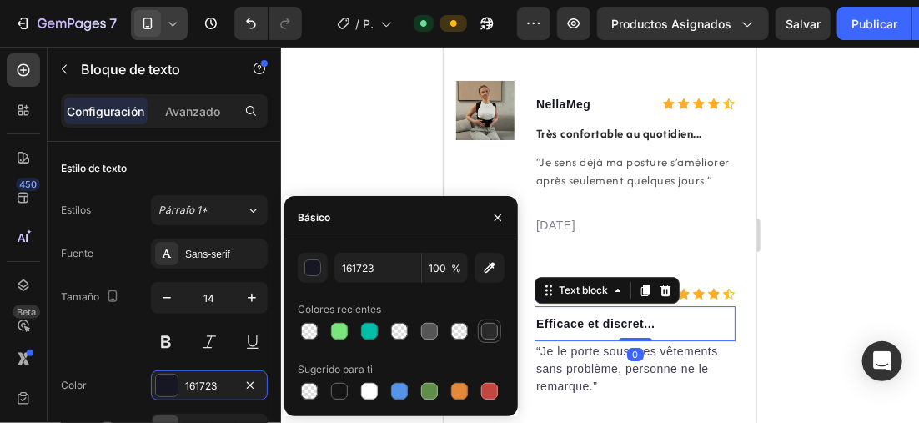
click at [483, 329] on div at bounding box center [489, 331] width 17 height 17
type input "2B2B2B"
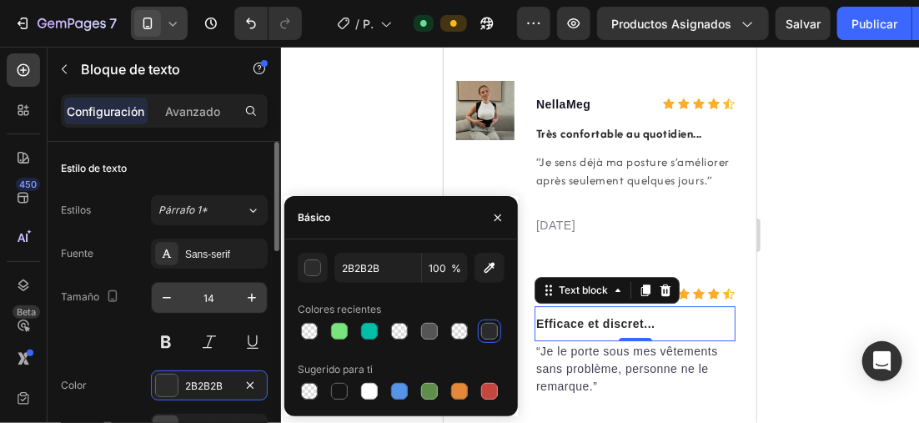
click at [234, 295] on input "14" at bounding box center [209, 298] width 55 height 30
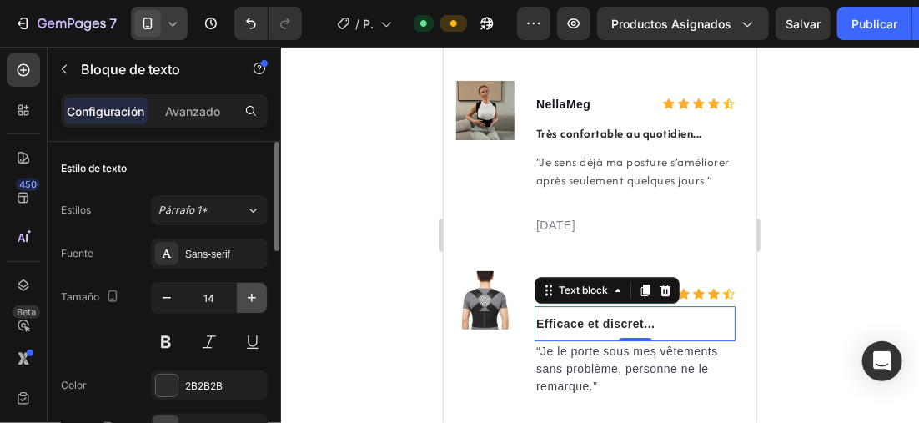
click at [246, 295] on icon "button" at bounding box center [252, 297] width 17 height 17
type input "15"
click at [583, 371] on p "“Je le porte sous mes vêtements sans problème, personne ne le remarque.”" at bounding box center [634, 368] width 198 height 53
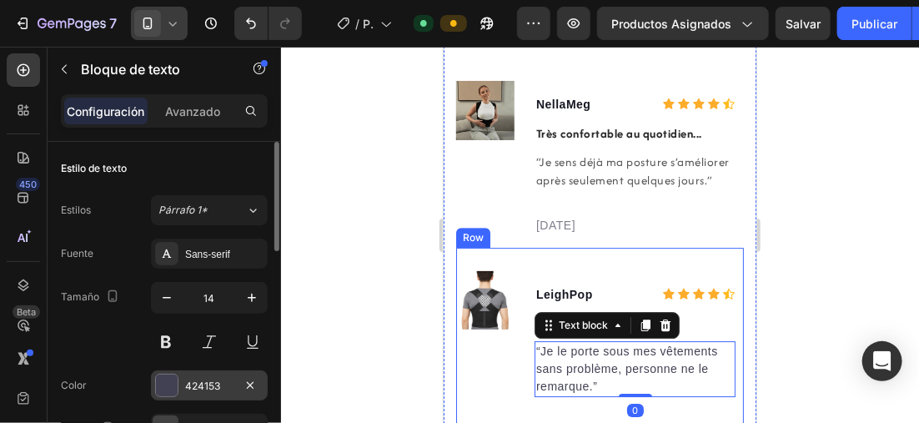
click at [183, 380] on div "424153" at bounding box center [209, 385] width 117 height 30
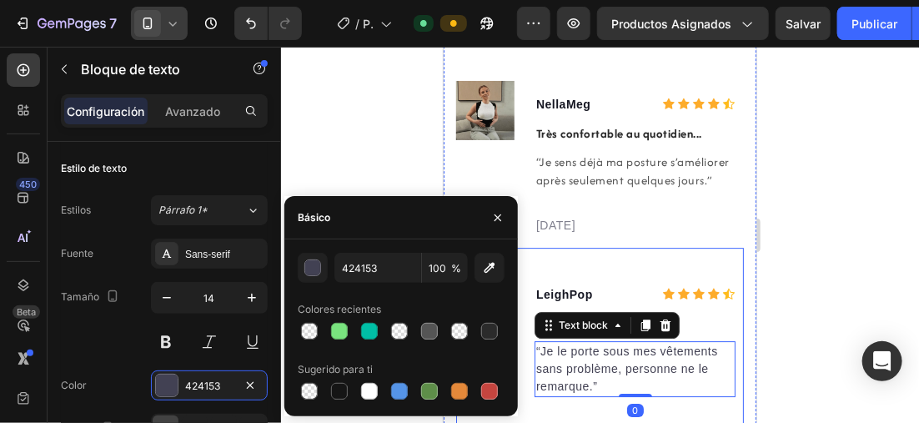
click at [443, 328] on div at bounding box center [401, 330] width 207 height 23
click at [431, 330] on div at bounding box center [429, 331] width 17 height 17
type input "555555"
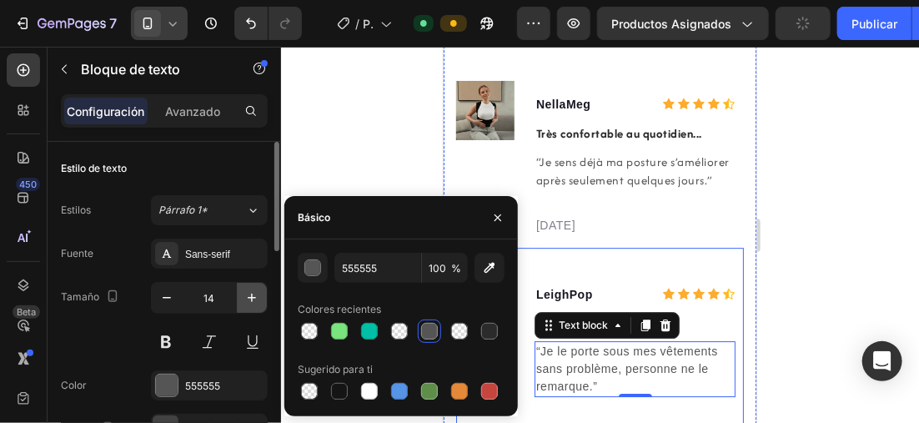
click at [241, 298] on button "button" at bounding box center [252, 298] width 30 height 30
type input "15"
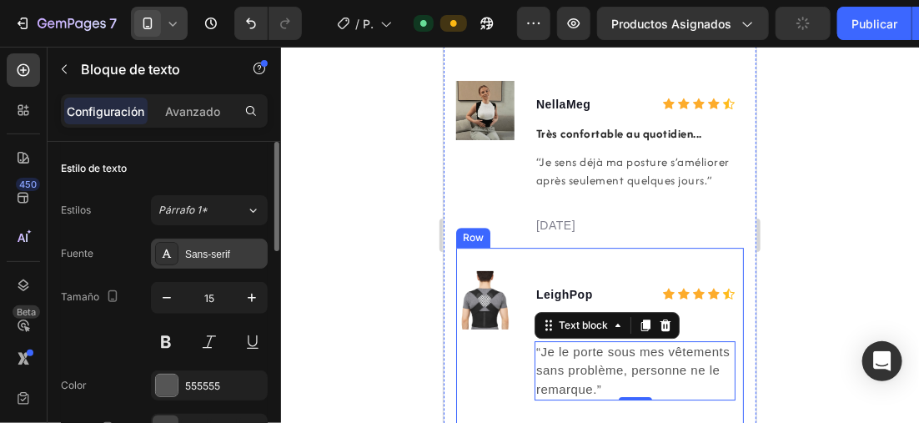
click at [222, 251] on div "Sans-serif" at bounding box center [224, 254] width 78 height 15
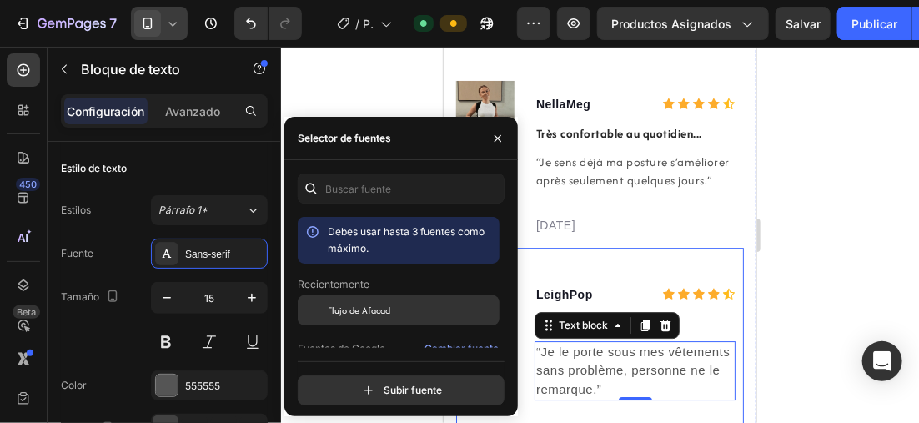
drag, startPoint x: 371, startPoint y: 310, endPoint x: 102, endPoint y: 269, distance: 272.5
click at [371, 310] on span "Flujo de Afacad" at bounding box center [359, 310] width 63 height 15
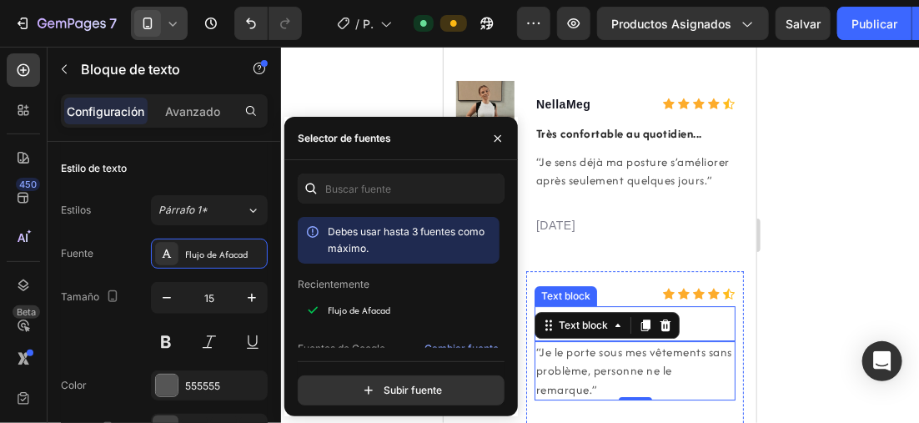
click at [702, 333] on p "Efficace et discret..." at bounding box center [634, 323] width 198 height 20
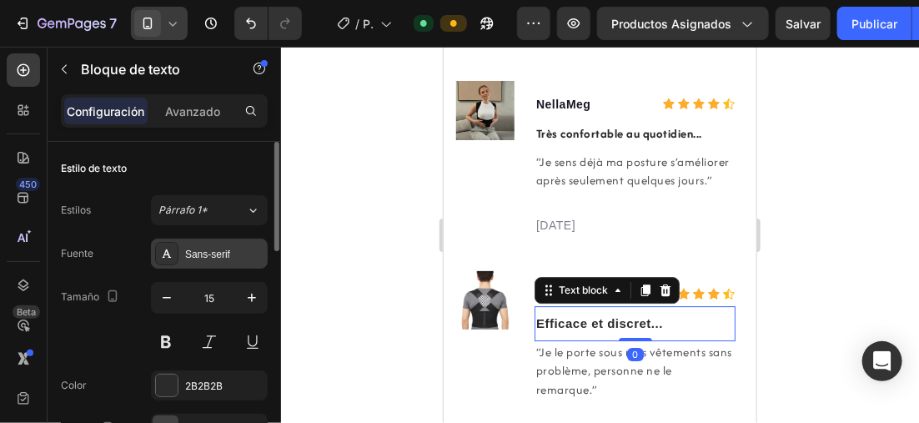
click at [212, 258] on div "Sans-serif" at bounding box center [224, 254] width 78 height 15
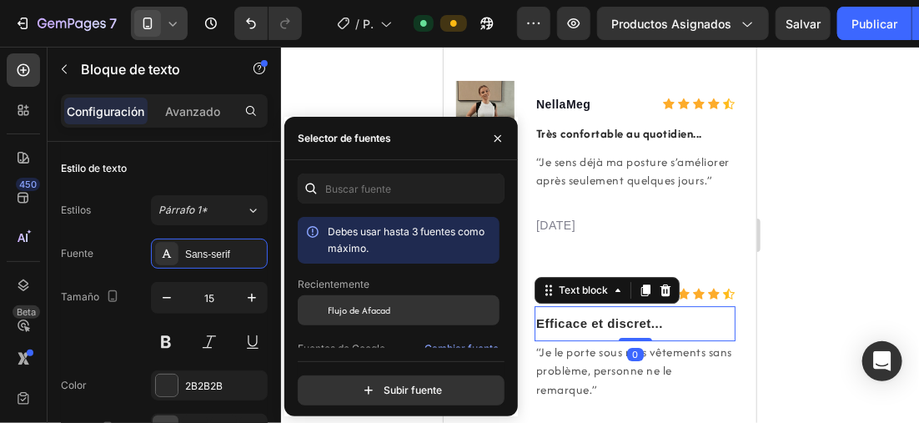
click at [357, 312] on span "Flujo de Afacad" at bounding box center [359, 310] width 63 height 15
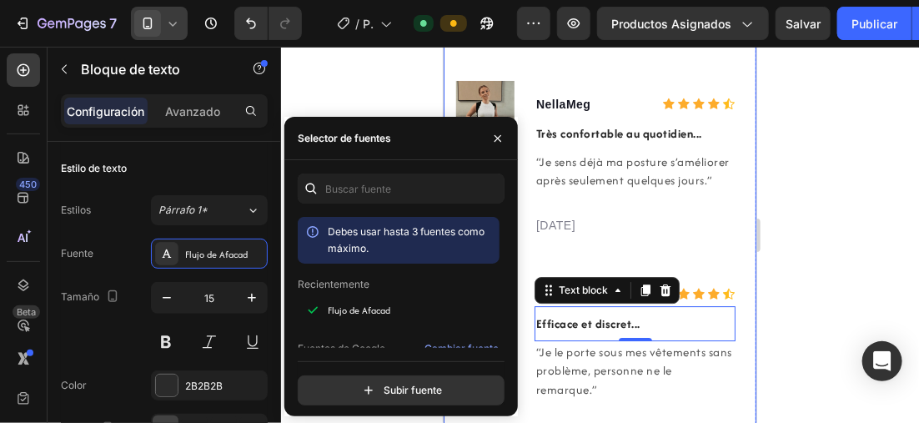
click at [822, 190] on div at bounding box center [600, 235] width 638 height 376
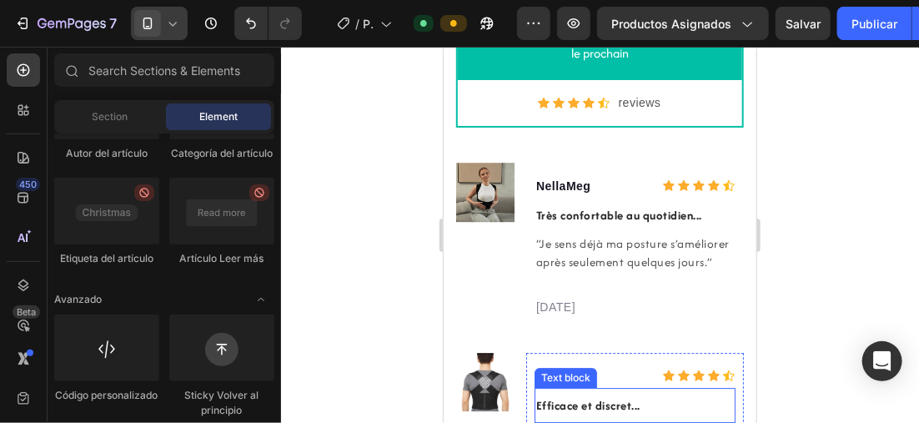
scroll to position [3800, 0]
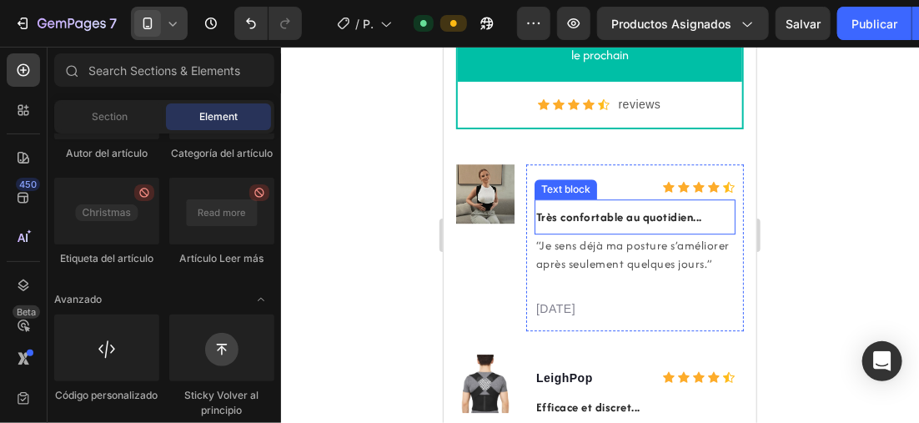
click at [639, 207] on p "Très confortable au quotidien..." at bounding box center [634, 216] width 198 height 20
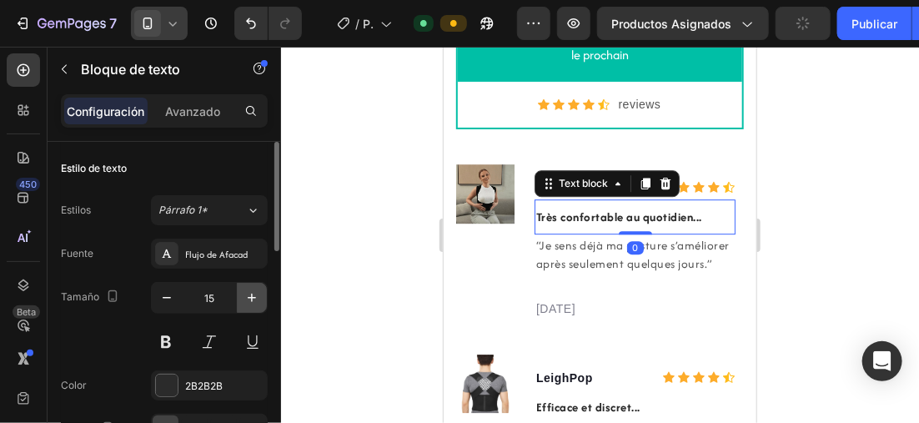
click at [244, 287] on button "button" at bounding box center [252, 298] width 30 height 30
type input "16"
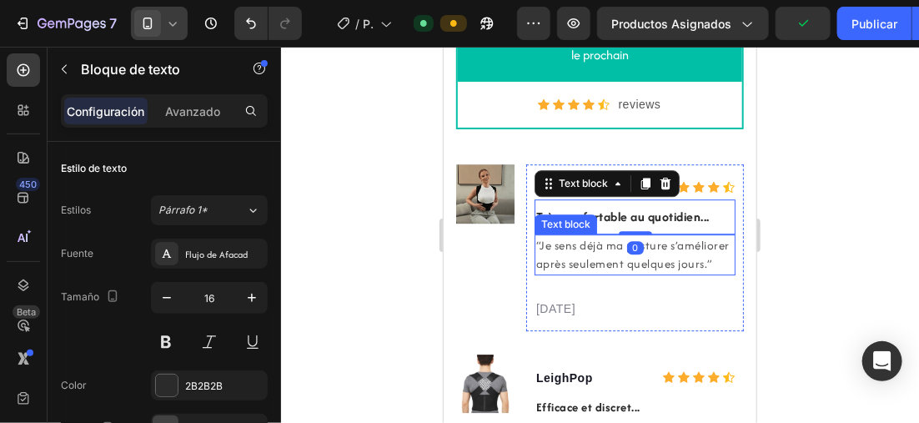
click at [586, 269] on p "“Je sens déjà ma posture s’améliorer après seulement quelques jours.”" at bounding box center [634, 254] width 198 height 38
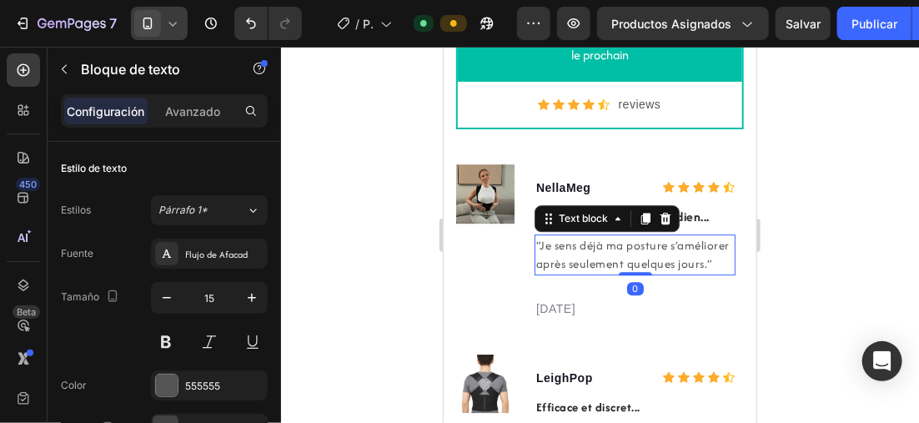
click at [889, 211] on div at bounding box center [600, 235] width 638 height 376
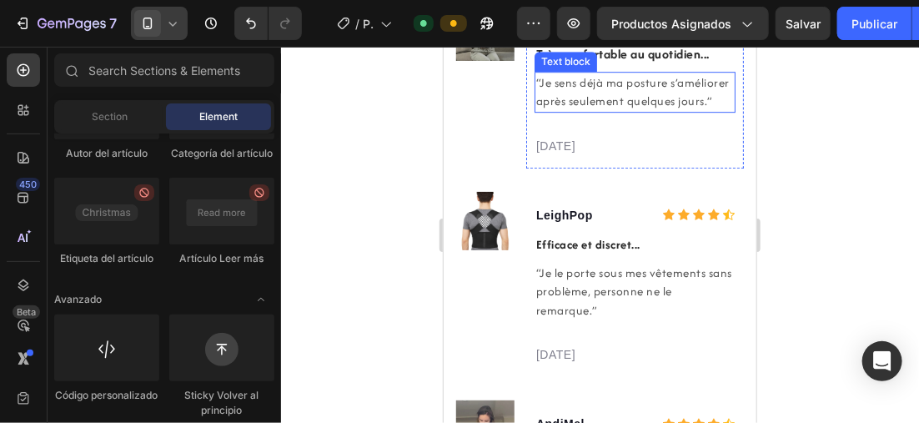
scroll to position [3967, 0]
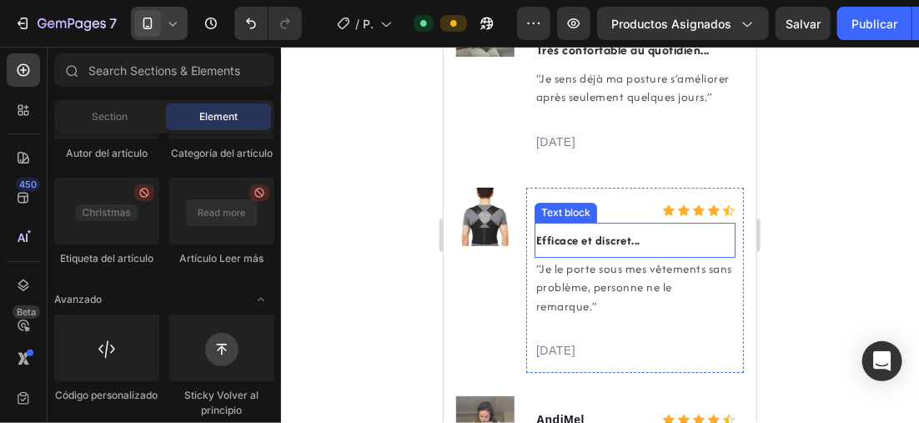
click at [616, 249] on p "Efficace et discret..." at bounding box center [634, 239] width 198 height 20
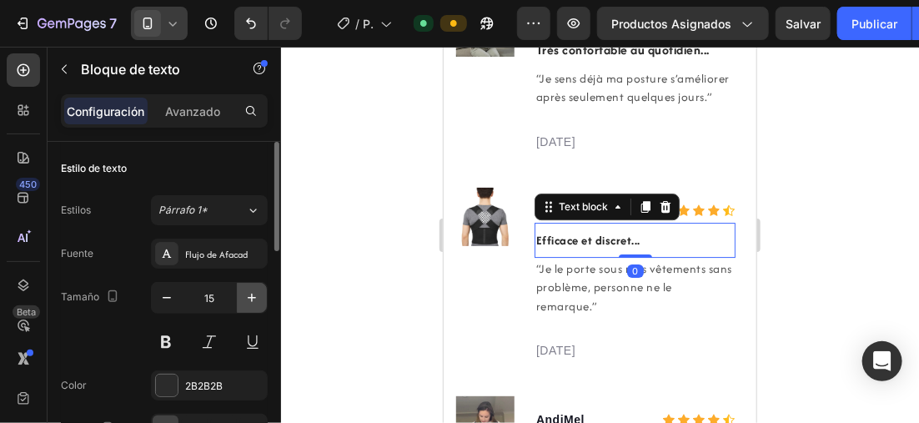
click at [254, 285] on button "button" at bounding box center [252, 298] width 30 height 30
type input "16"
click at [860, 279] on div at bounding box center [600, 235] width 638 height 376
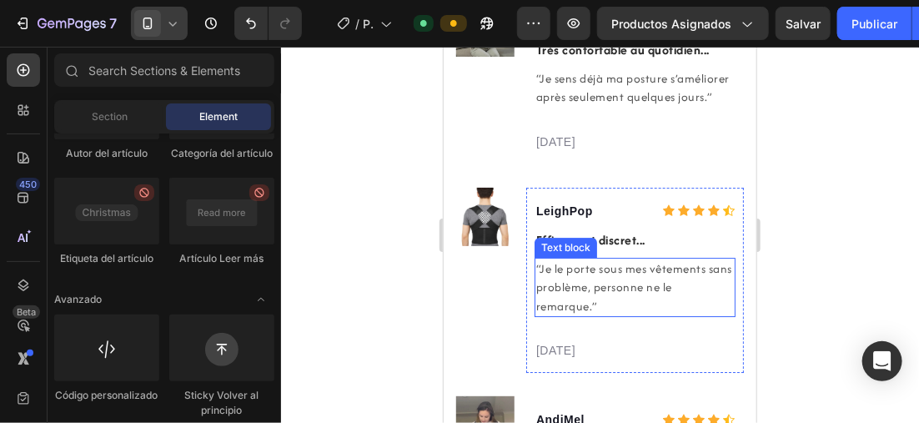
click at [632, 308] on p "“Je le porte sous mes vêtements sans problème, personne ne le remarque.”" at bounding box center [634, 287] width 198 height 57
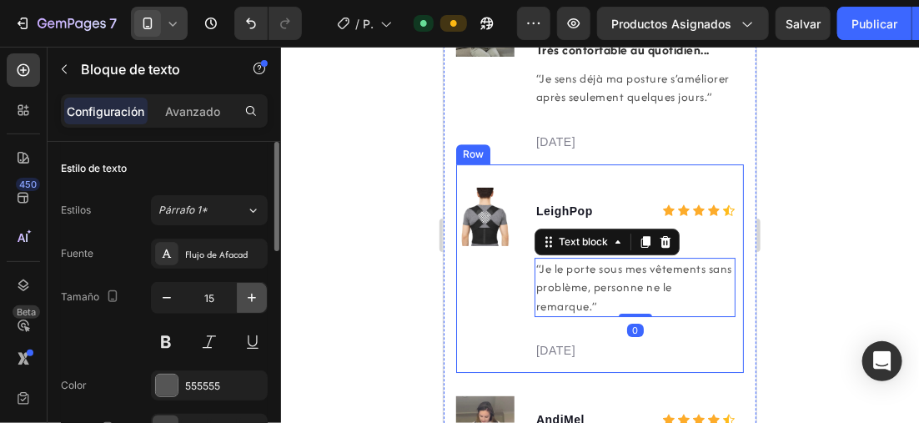
click at [244, 291] on icon "button" at bounding box center [252, 297] width 17 height 17
type input "16"
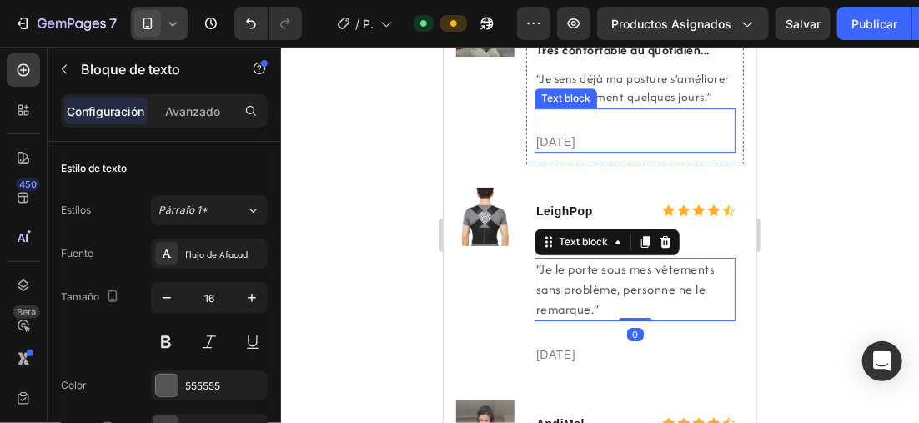
click at [596, 89] on div "“Je sens déjà ma posture s’améliorer après seulement quelques jours.” Text block" at bounding box center [634, 87] width 201 height 41
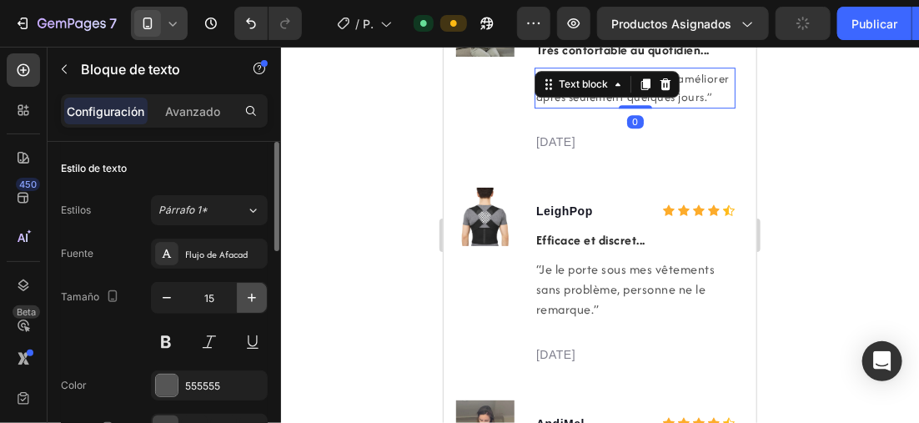
click at [253, 297] on icon "button" at bounding box center [252, 298] width 8 height 8
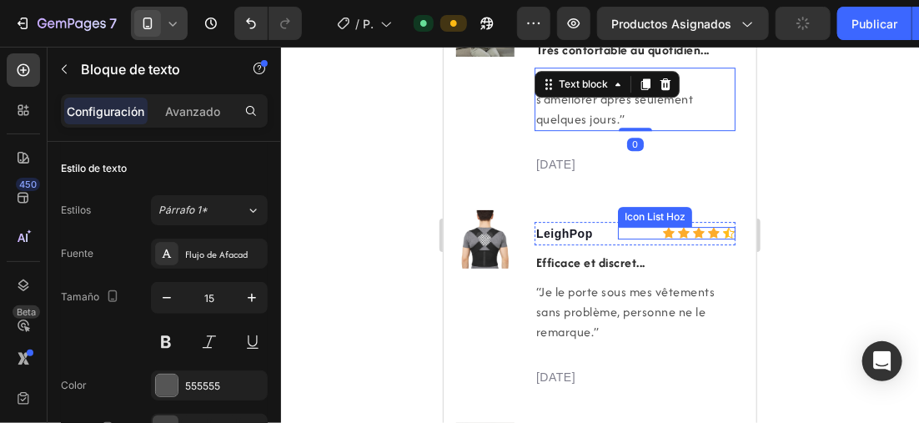
type input "16"
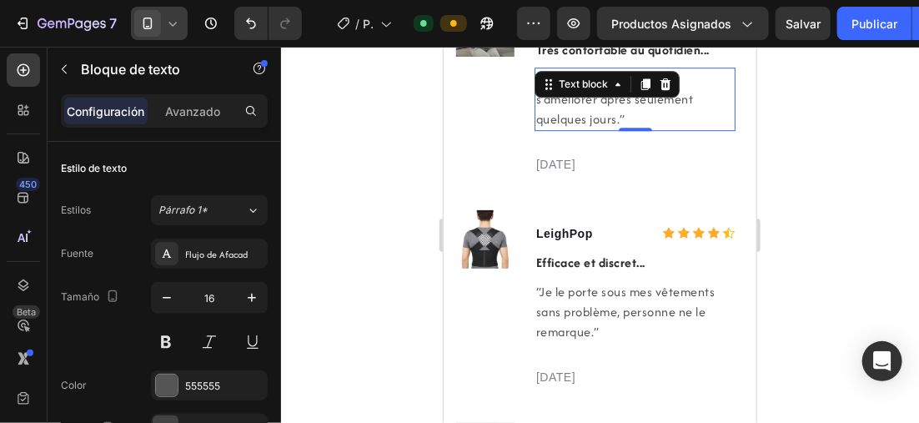
click at [802, 203] on div at bounding box center [600, 235] width 638 height 376
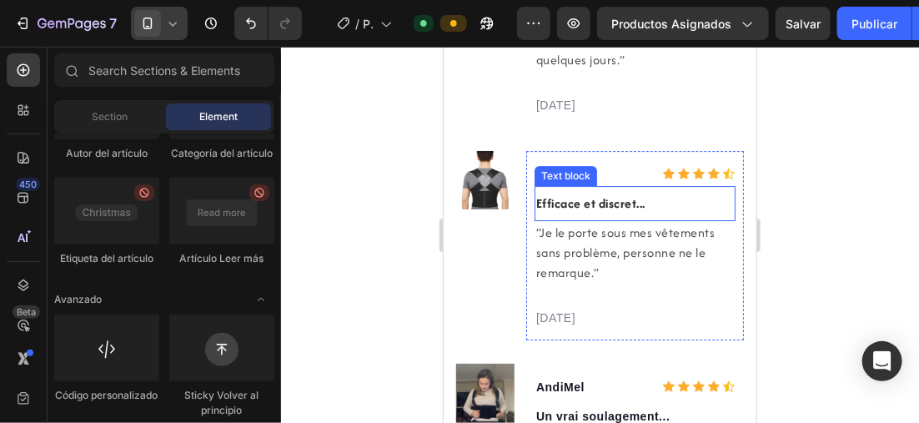
scroll to position [4134, 0]
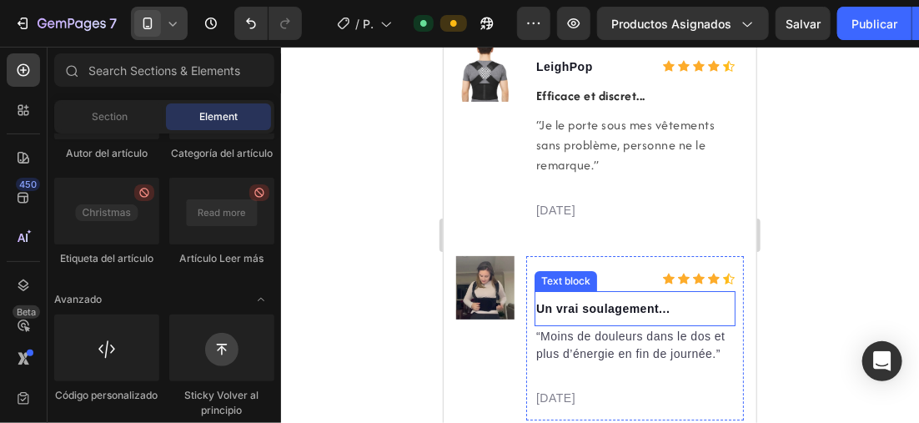
click at [672, 299] on p "Un vrai soulagement..." at bounding box center [634, 308] width 198 height 20
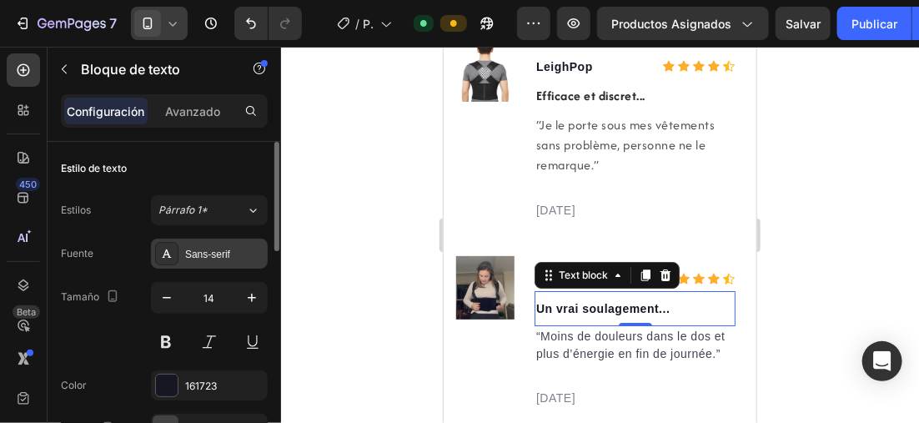
click at [215, 255] on div "Sans-serif" at bounding box center [224, 254] width 78 height 15
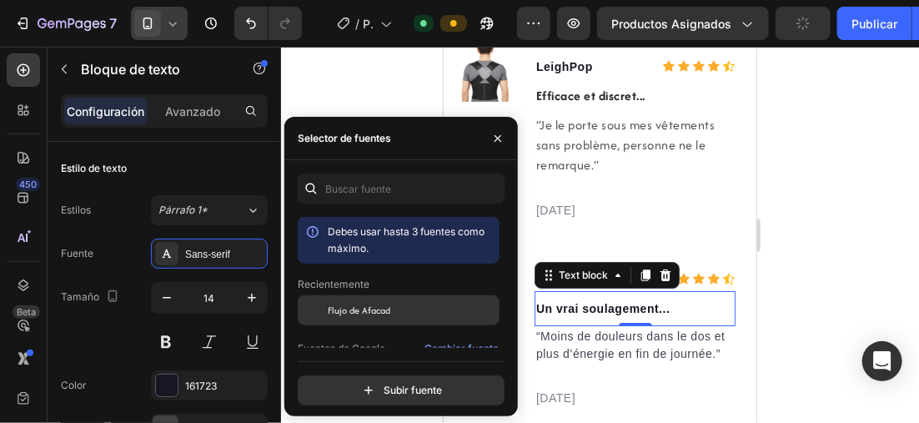
click at [371, 314] on span "Flujo de Afacad" at bounding box center [359, 310] width 63 height 15
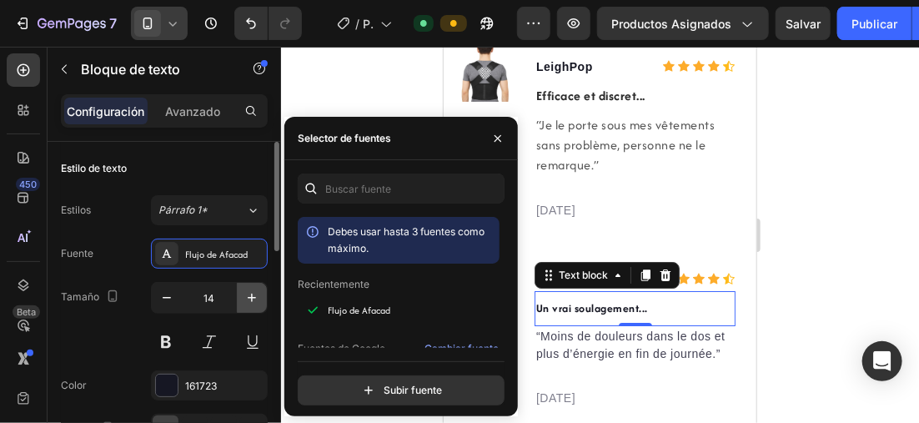
click at [255, 291] on icon "button" at bounding box center [252, 297] width 17 height 17
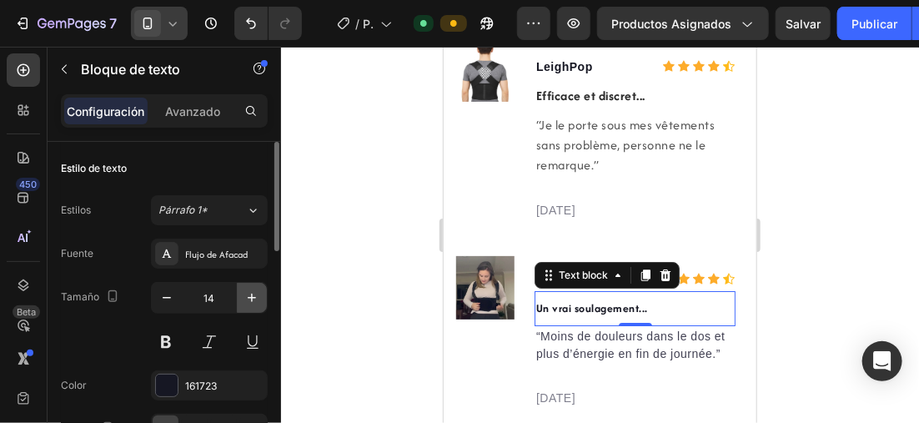
click at [255, 291] on icon "button" at bounding box center [252, 297] width 17 height 17
type input "16"
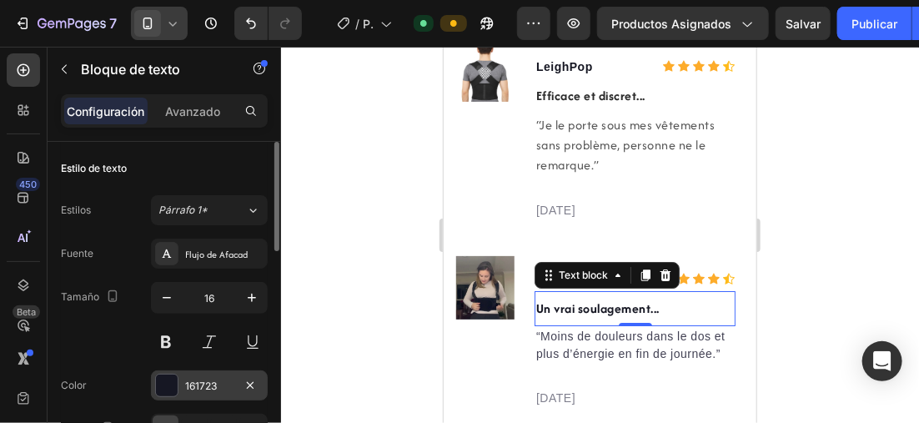
click at [159, 379] on div at bounding box center [167, 385] width 22 height 22
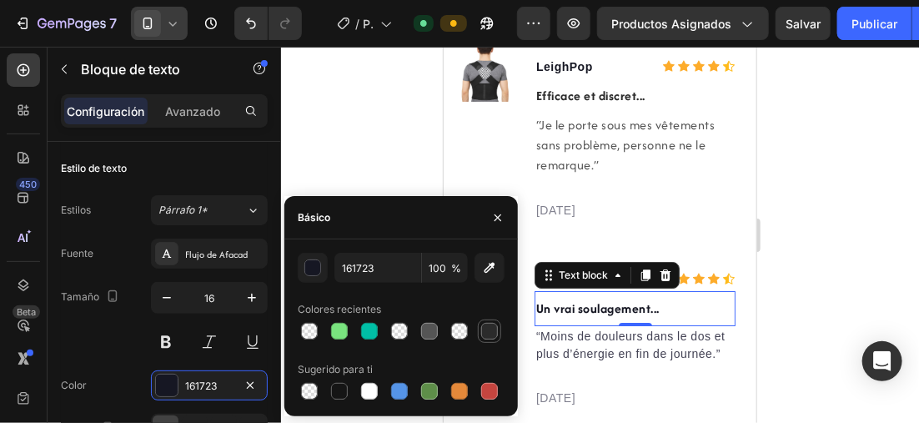
click at [493, 328] on div at bounding box center [489, 331] width 17 height 17
type input "2B2B2B"
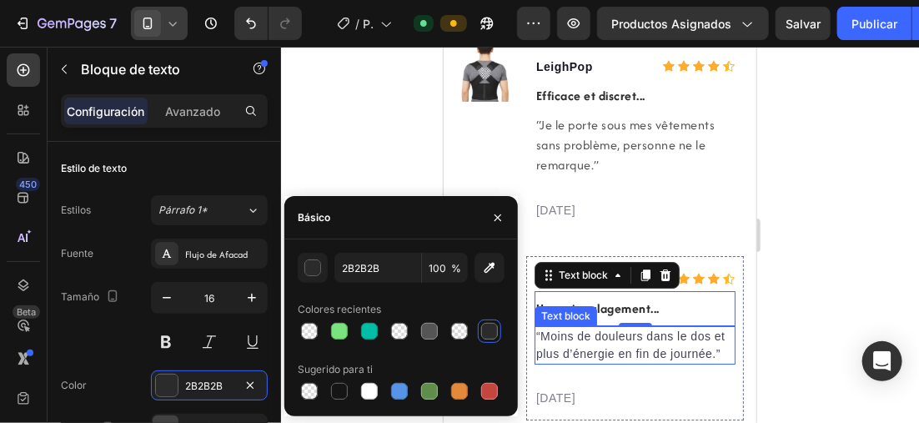
click at [615, 337] on p "“Moins de douleurs dans le dos et plus d’énergie en fin de journée.”" at bounding box center [634, 344] width 198 height 35
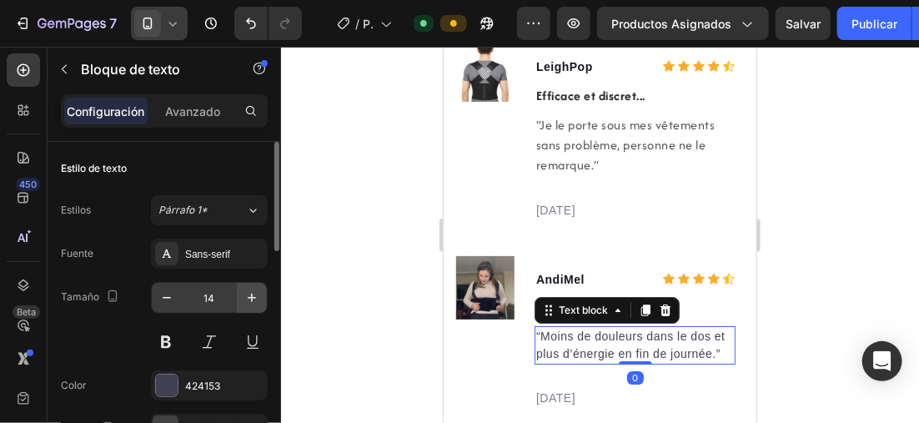
click at [239, 300] on button "button" at bounding box center [252, 298] width 30 height 30
click at [239, 299] on button "button" at bounding box center [252, 298] width 30 height 30
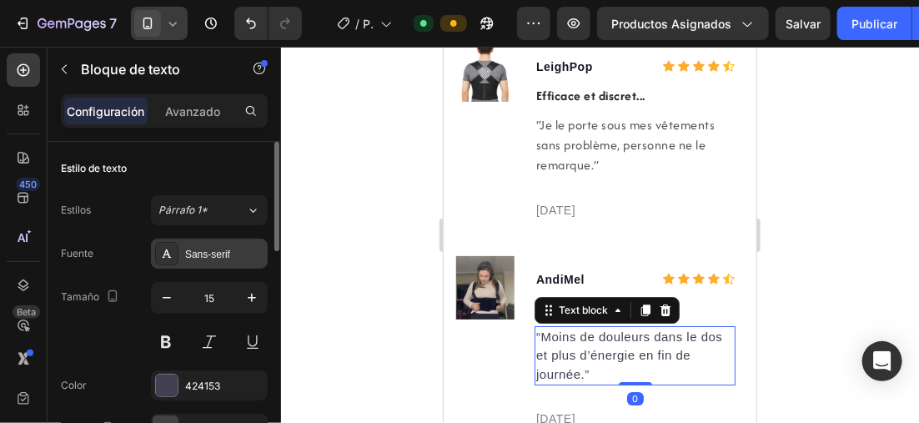
type input "16"
click at [225, 250] on div "Sans-serif" at bounding box center [224, 254] width 78 height 15
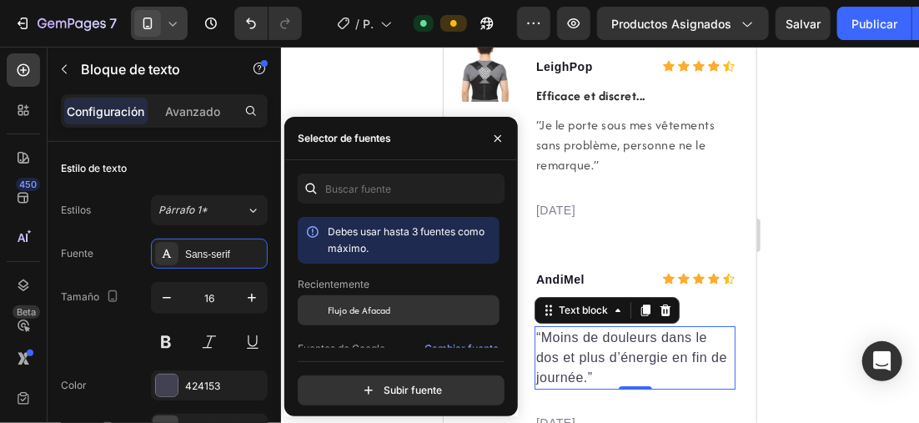
click at [359, 304] on span "Flujo de Afacad" at bounding box center [359, 310] width 63 height 15
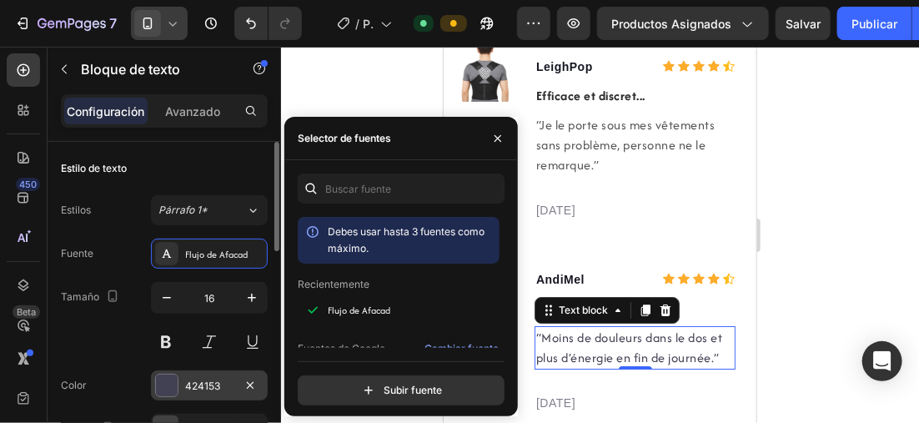
click at [170, 380] on div at bounding box center [167, 385] width 22 height 22
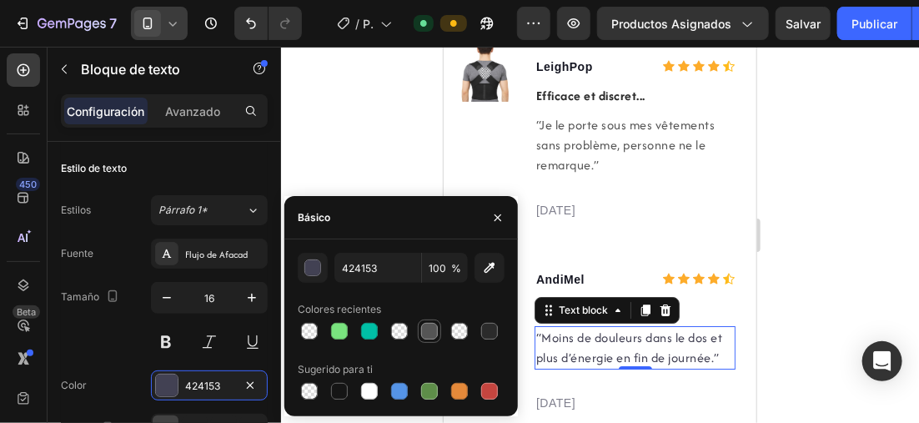
drag, startPoint x: 176, startPoint y: 257, endPoint x: 427, endPoint y: 334, distance: 262.5
click at [427, 334] on div at bounding box center [429, 331] width 17 height 17
type input "555555"
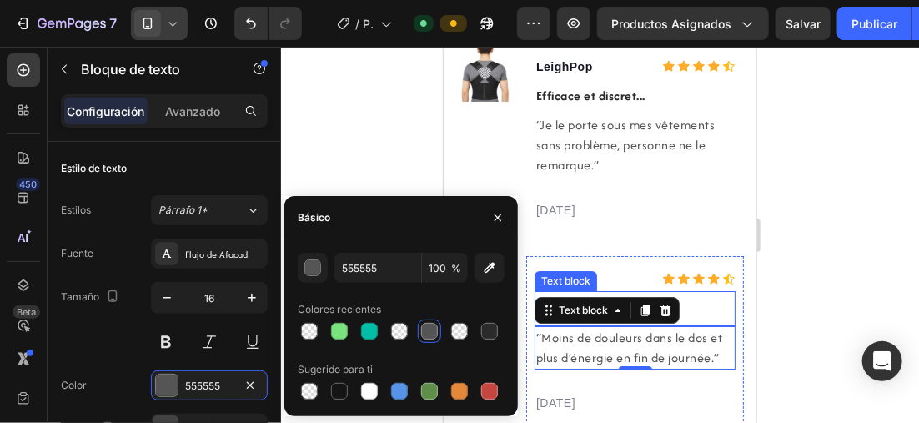
click at [910, 304] on div at bounding box center [600, 235] width 638 height 376
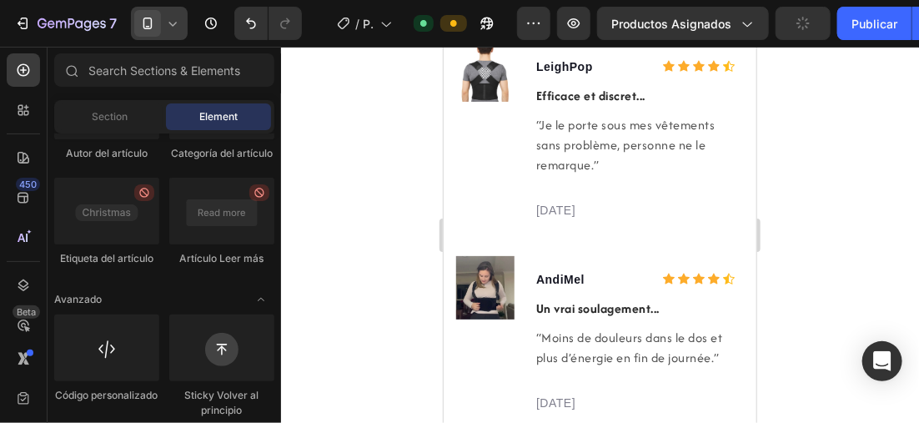
click at [351, 163] on div at bounding box center [600, 235] width 638 height 376
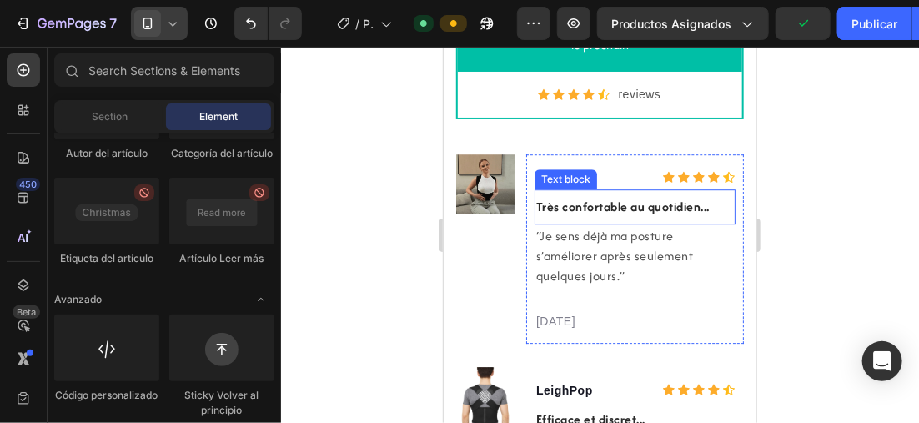
scroll to position [3800, 0]
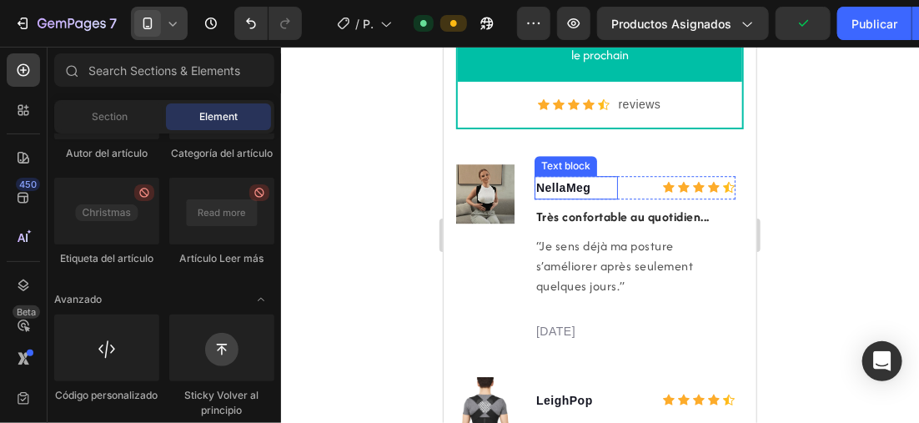
click at [593, 188] on p "NellaMeg" at bounding box center [575, 187] width 80 height 20
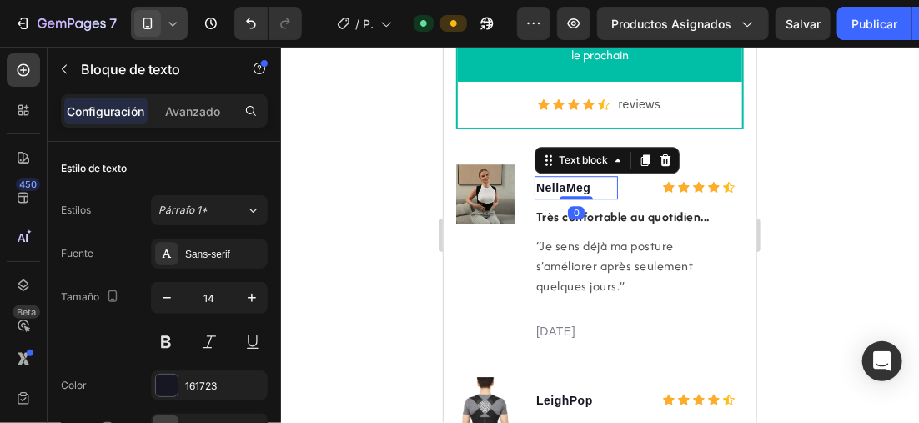
click at [593, 185] on p "NellaMeg" at bounding box center [575, 187] width 80 height 20
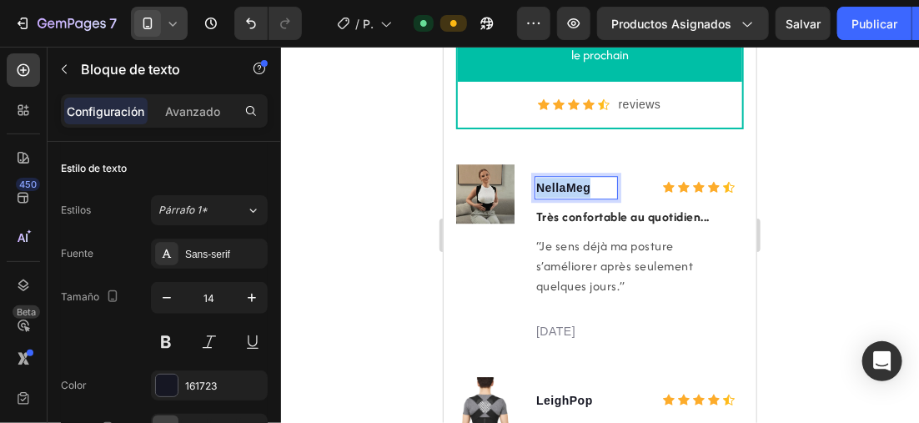
drag, startPoint x: 593, startPoint y: 185, endPoint x: 533, endPoint y: 184, distance: 60.1
click at [534, 184] on div "NellaMeg" at bounding box center [575, 186] width 83 height 23
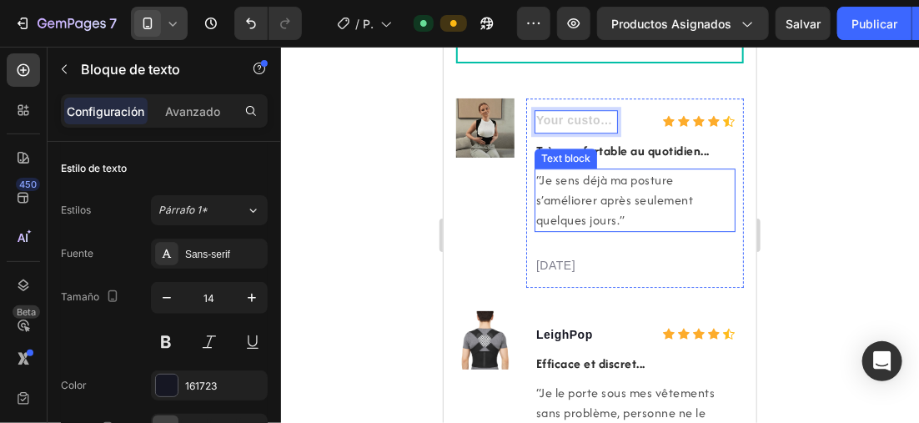
scroll to position [3883, 0]
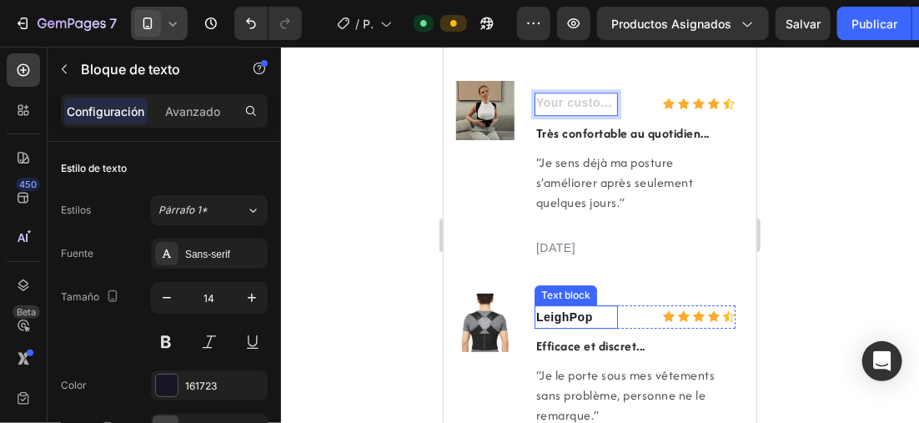
click at [591, 314] on p "LeighPop" at bounding box center [575, 316] width 80 height 20
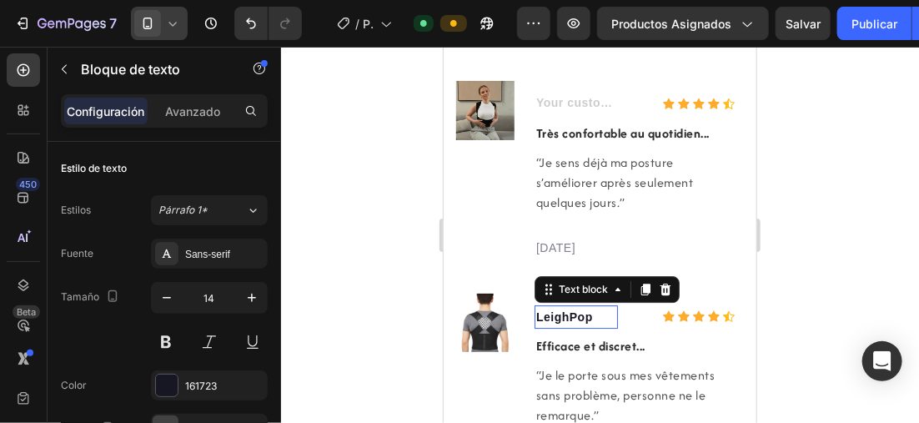
click at [591, 314] on p "LeighPop" at bounding box center [575, 316] width 80 height 20
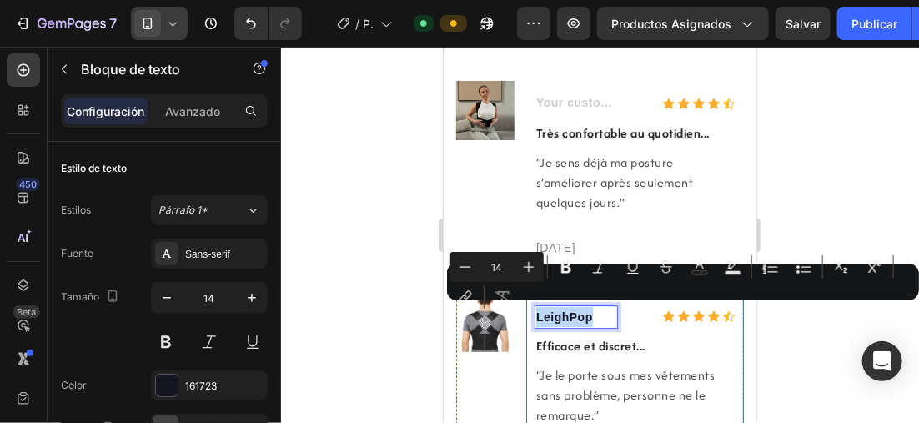
drag, startPoint x: 583, startPoint y: 314, endPoint x: 984, endPoint y: 357, distance: 403.5
click at [529, 306] on div "LeighPop Text block 0 Icon Icon Icon Icon Icon Icon List Hoz Row Efficace et di…" at bounding box center [634, 387] width 218 height 189
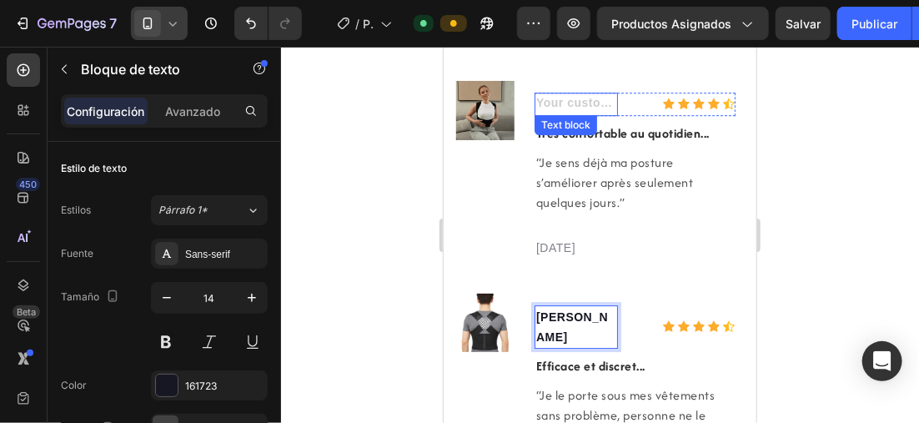
click at [567, 100] on div "Rich Text Editor. Editing area: main" at bounding box center [575, 103] width 83 height 23
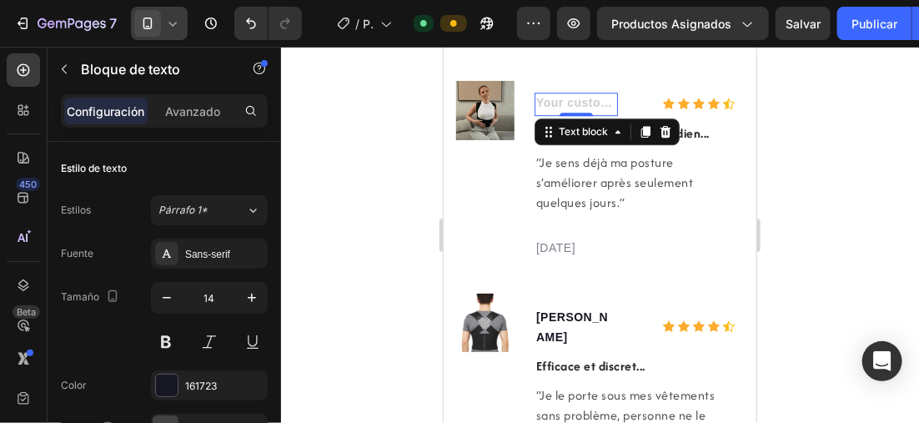
click at [557, 99] on div "Rich Text Editor. Editing area: main" at bounding box center [575, 103] width 83 height 23
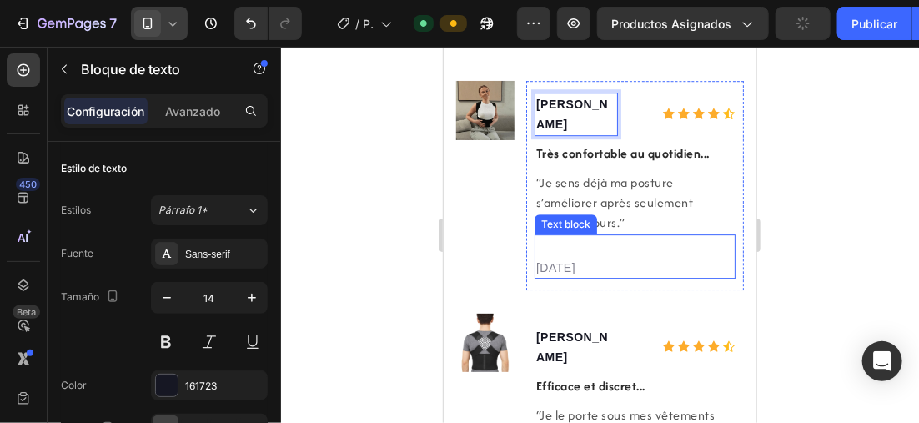
scroll to position [4134, 0]
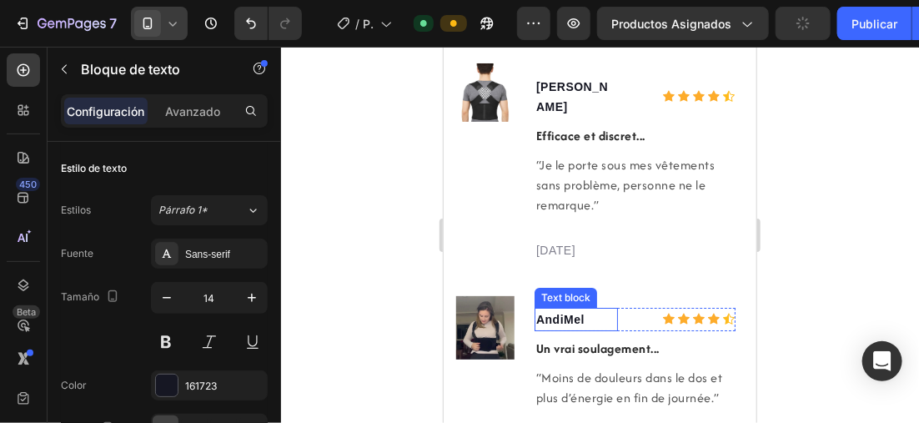
click at [594, 309] on p "AndiMel" at bounding box center [575, 319] width 80 height 20
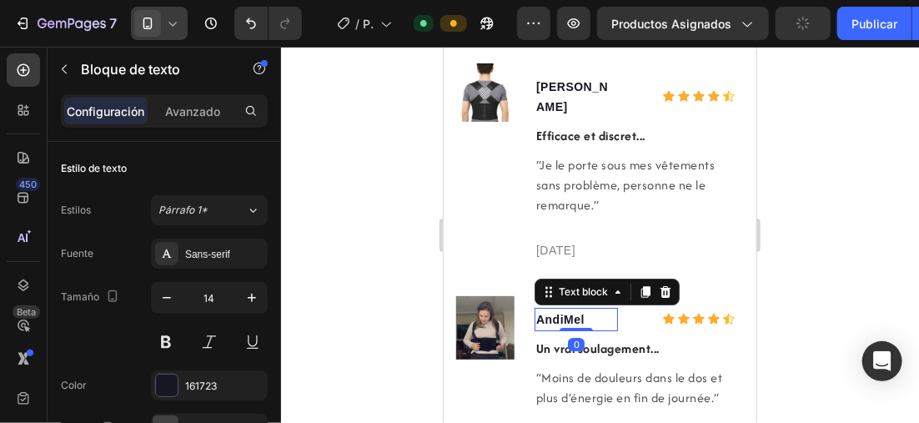
click at [588, 309] on p "AndiMel" at bounding box center [575, 319] width 80 height 20
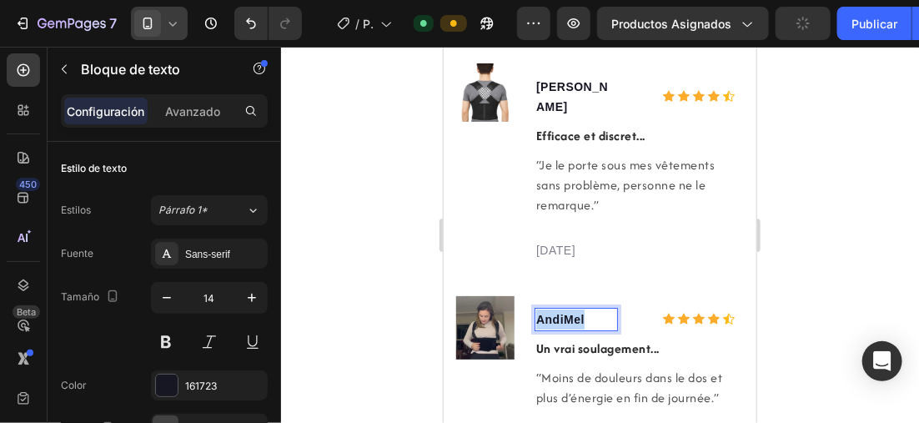
drag, startPoint x: 586, startPoint y: 274, endPoint x: 533, endPoint y: 274, distance: 52.5
click at [533, 295] on div "AndiMel Text block 0 Icon Icon Icon Icon Icon Icon List Hoz Row Un vrai soulage…" at bounding box center [634, 379] width 218 height 169
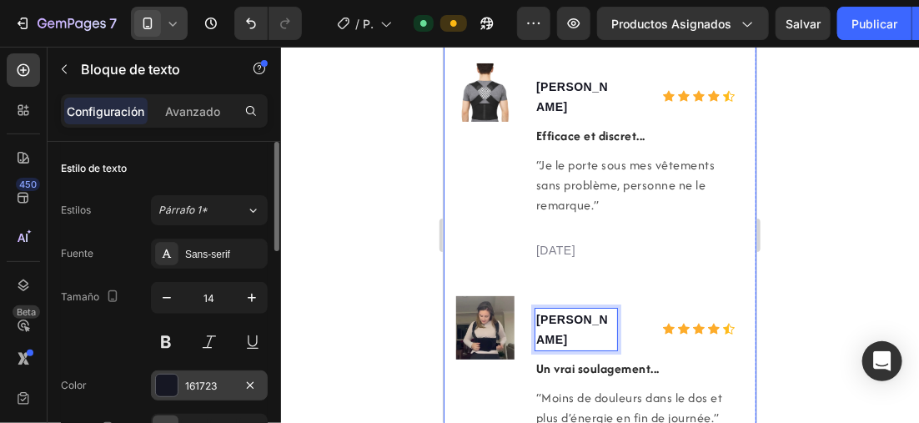
click at [177, 373] on div "161723" at bounding box center [209, 385] width 117 height 30
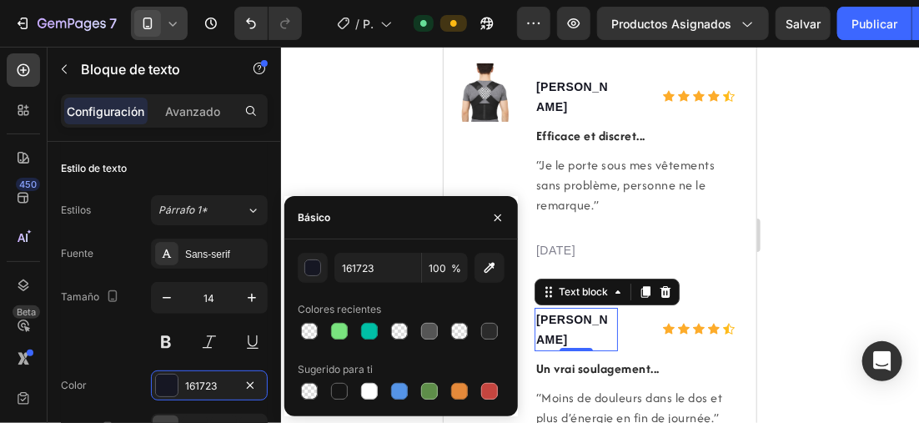
drag, startPoint x: 493, startPoint y: 330, endPoint x: 408, endPoint y: 157, distance: 193.2
click at [492, 330] on div at bounding box center [489, 331] width 17 height 17
type input "2B2B2B"
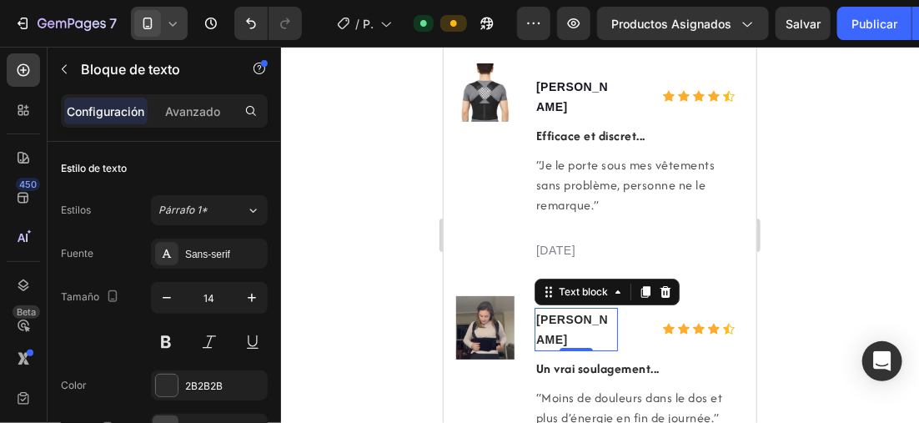
drag, startPoint x: 398, startPoint y: 146, endPoint x: 76, endPoint y: 73, distance: 330.0
click at [398, 146] on div at bounding box center [600, 235] width 638 height 376
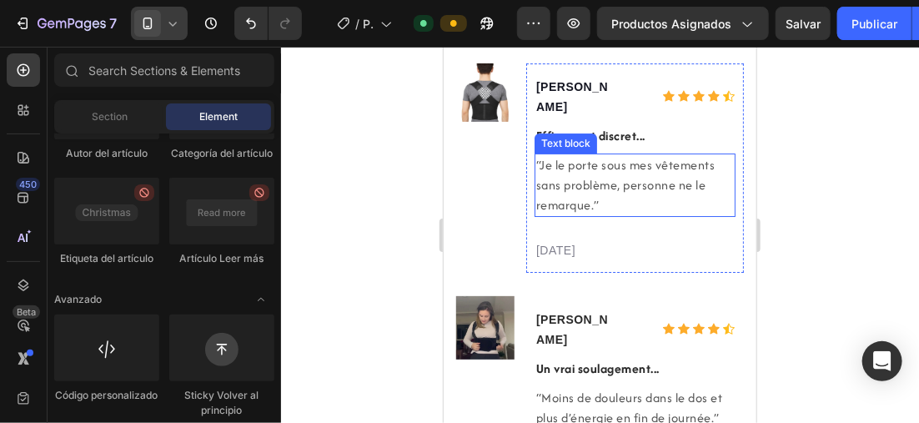
scroll to position [3967, 0]
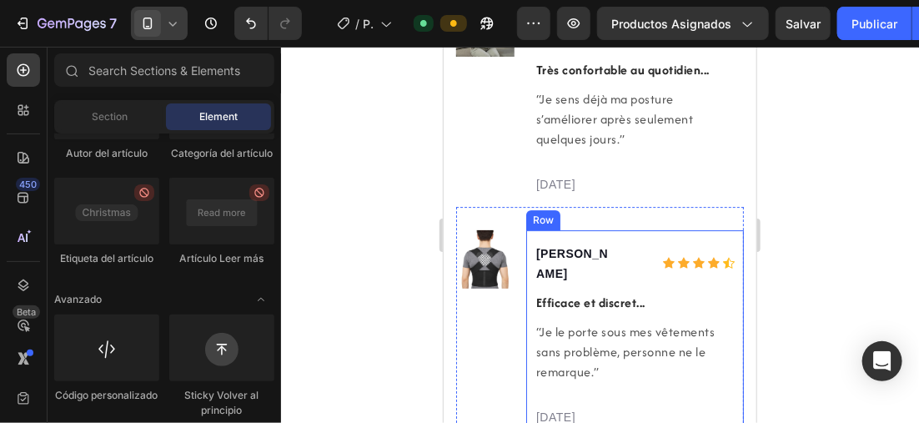
click at [580, 243] on p "[PERSON_NAME]" at bounding box center [575, 263] width 80 height 40
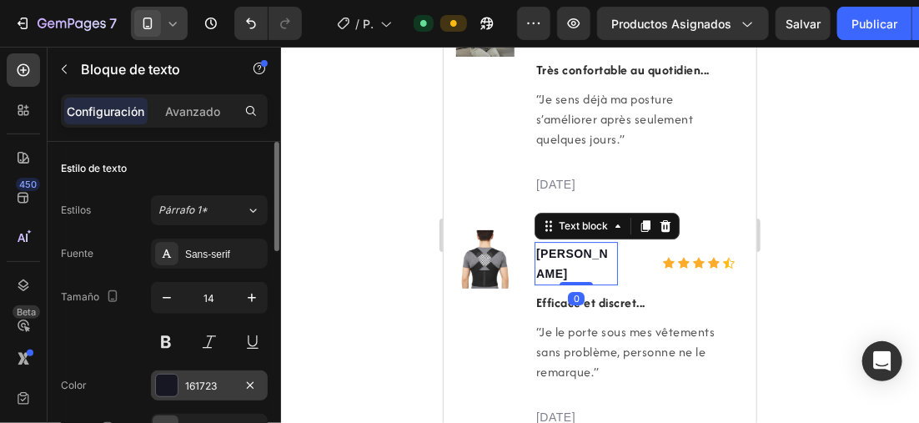
click at [164, 380] on div at bounding box center [167, 385] width 22 height 22
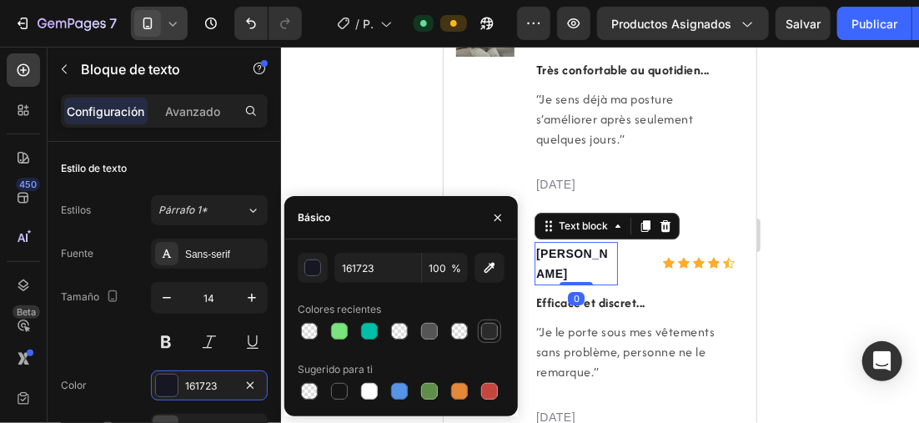
click at [493, 329] on div at bounding box center [489, 331] width 17 height 17
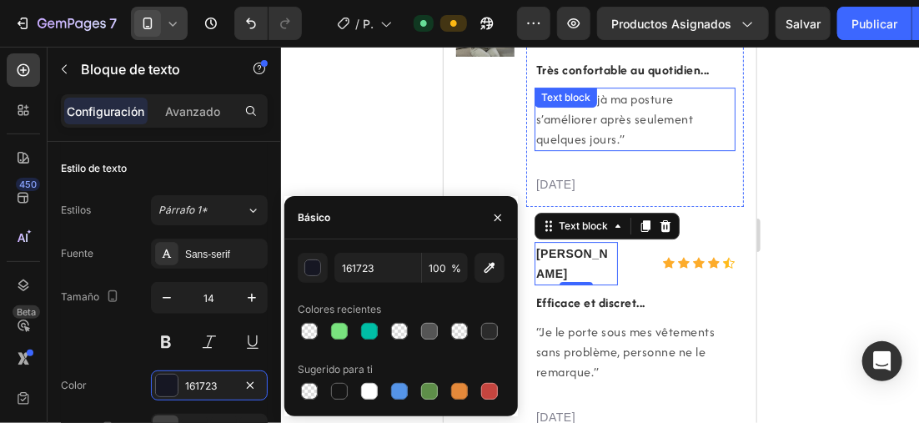
type input "2B2B2B"
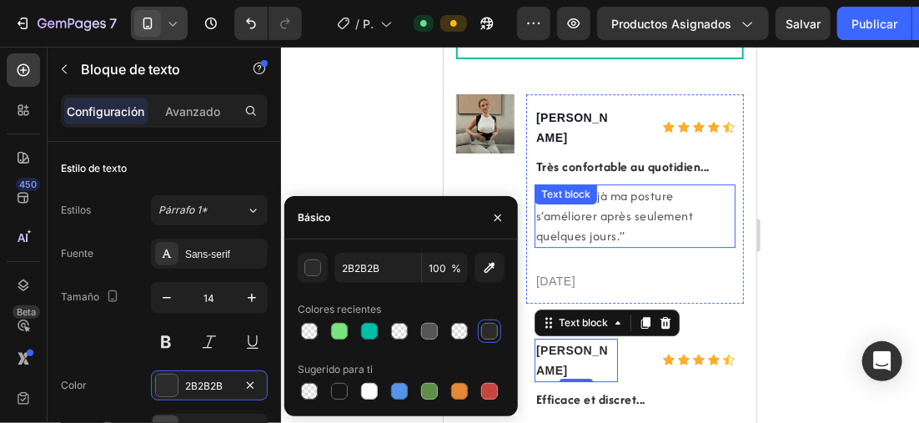
scroll to position [3800, 0]
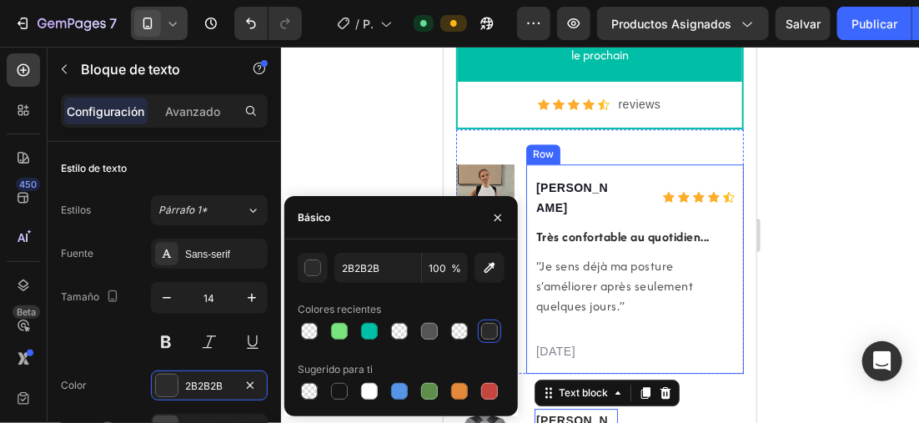
click at [586, 180] on p "[PERSON_NAME]" at bounding box center [575, 197] width 80 height 40
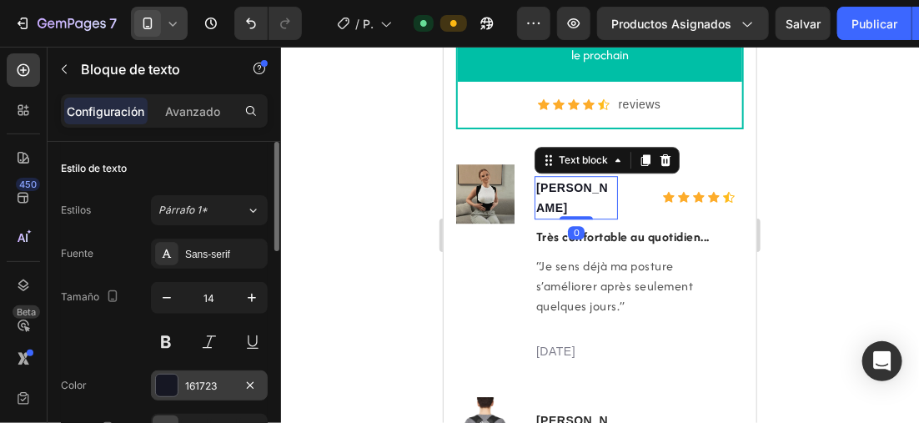
click at [161, 375] on div at bounding box center [167, 385] width 22 height 22
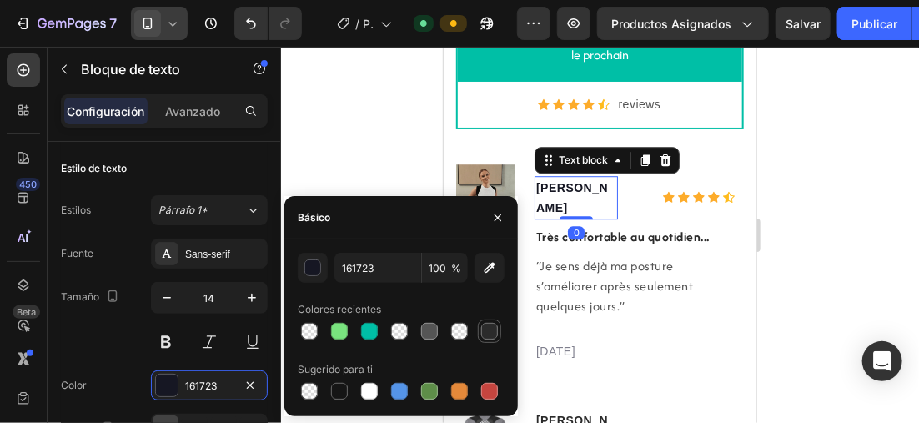
click at [495, 324] on div at bounding box center [489, 331] width 17 height 17
click at [333, 73] on div at bounding box center [600, 235] width 638 height 376
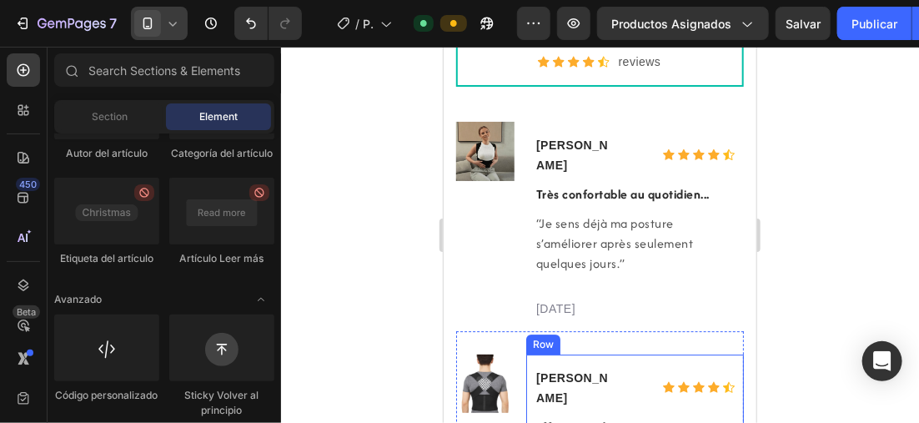
scroll to position [3883, 0]
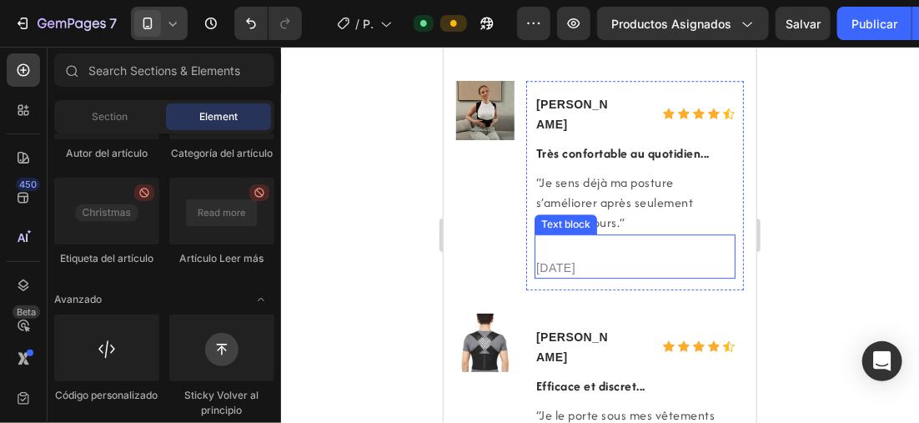
click at [595, 259] on p "[DATE]" at bounding box center [634, 268] width 198 height 18
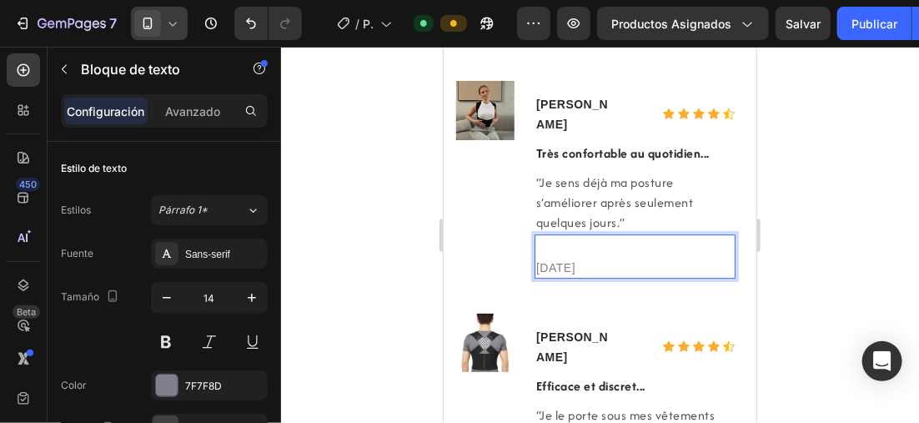
click at [565, 259] on p "[DATE]" at bounding box center [634, 268] width 198 height 18
click at [591, 259] on p "[DATE]" at bounding box center [634, 268] width 198 height 18
drag, startPoint x: 173, startPoint y: 378, endPoint x: 276, endPoint y: 354, distance: 106.2
click at [173, 376] on div at bounding box center [167, 385] width 22 height 22
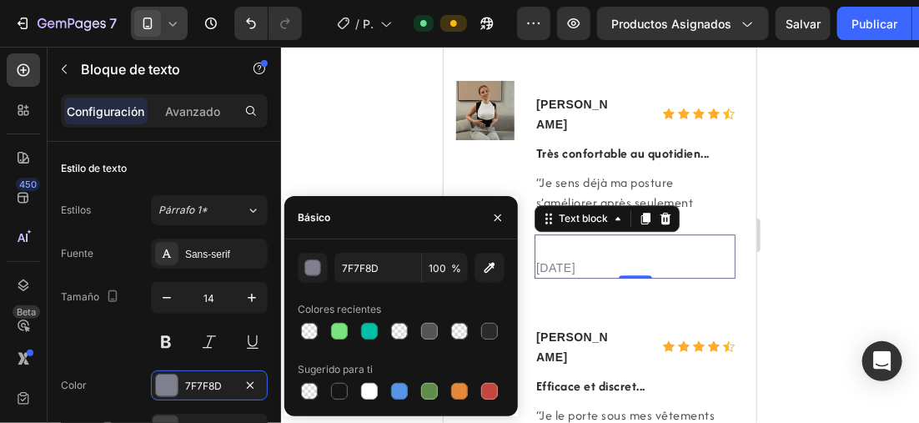
drag, startPoint x: 427, startPoint y: 333, endPoint x: 481, endPoint y: 304, distance: 61.6
click at [428, 332] on div at bounding box center [429, 331] width 17 height 17
type input "555555"
click at [869, 223] on div at bounding box center [600, 235] width 638 height 376
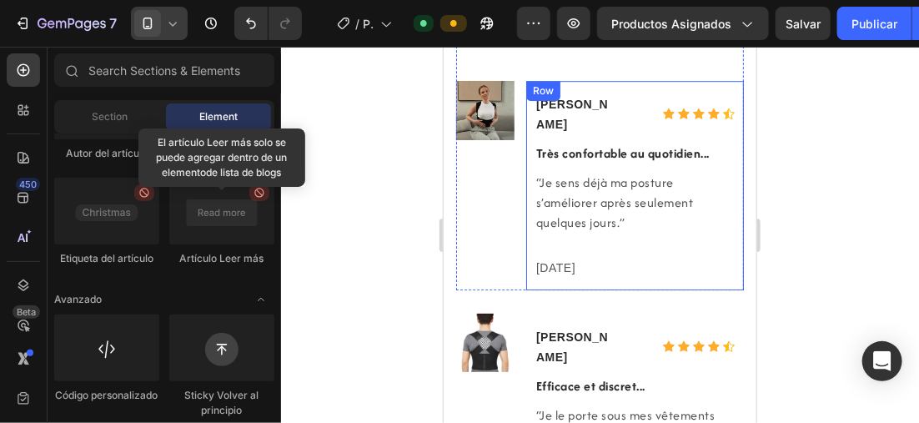
scroll to position [4050, 0]
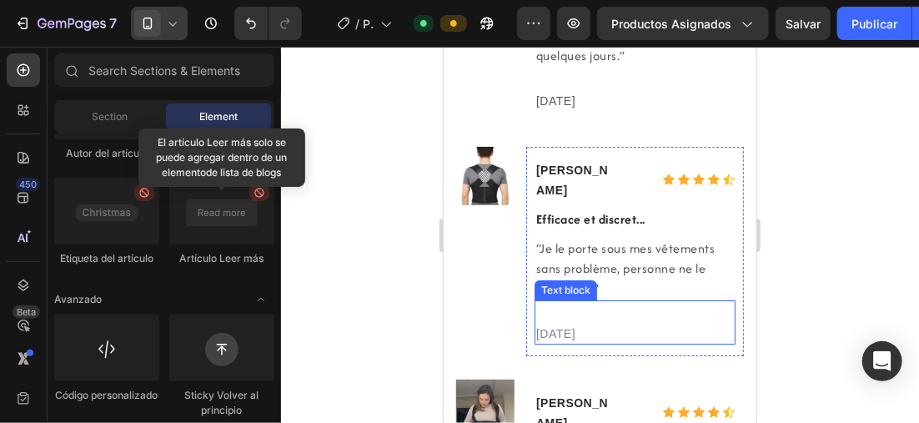
click at [594, 324] on p "[DATE]" at bounding box center [634, 333] width 198 height 18
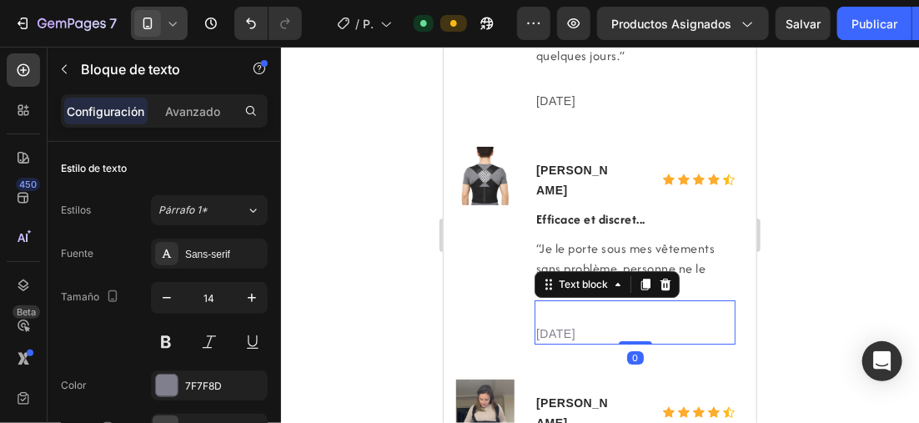
click at [564, 324] on p "[DATE]" at bounding box center [634, 333] width 198 height 18
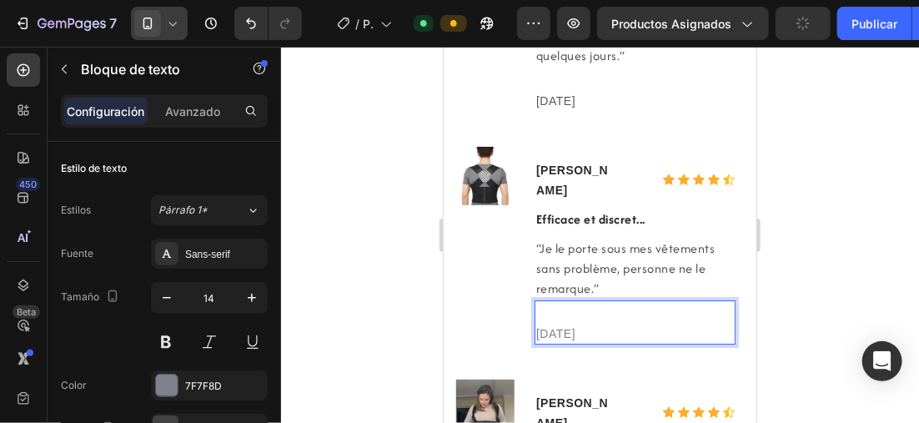
click at [548, 324] on p "[DATE]" at bounding box center [634, 333] width 198 height 18
click at [573, 324] on p "024/21/2024" at bounding box center [634, 333] width 198 height 18
click at [554, 324] on p "024//2024" at bounding box center [634, 333] width 198 height 18
click at [554, 324] on p "13//2024" at bounding box center [634, 333] width 198 height 18
click at [606, 324] on p "[DATE]" at bounding box center [634, 333] width 198 height 18
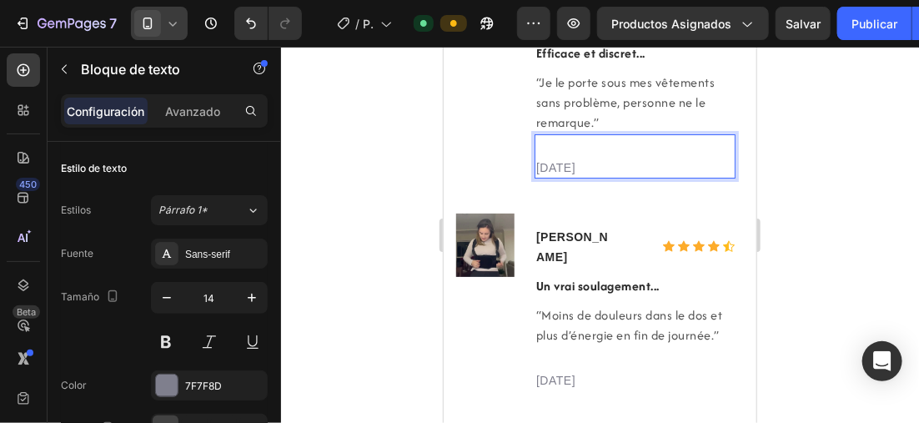
scroll to position [4217, 0]
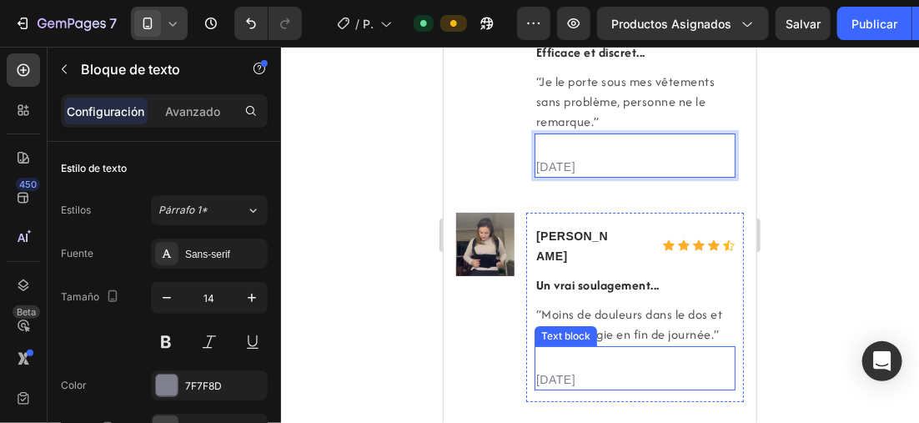
click at [550, 370] on p "[DATE]" at bounding box center [634, 379] width 198 height 18
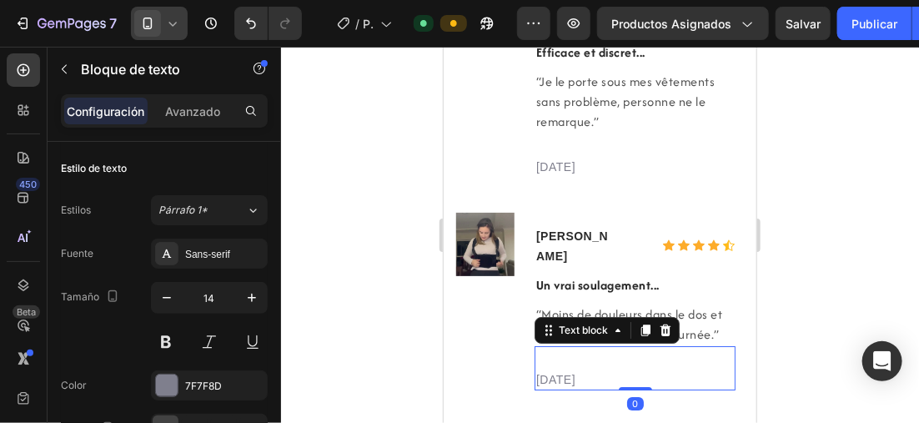
click at [547, 370] on p "[DATE]" at bounding box center [634, 379] width 198 height 18
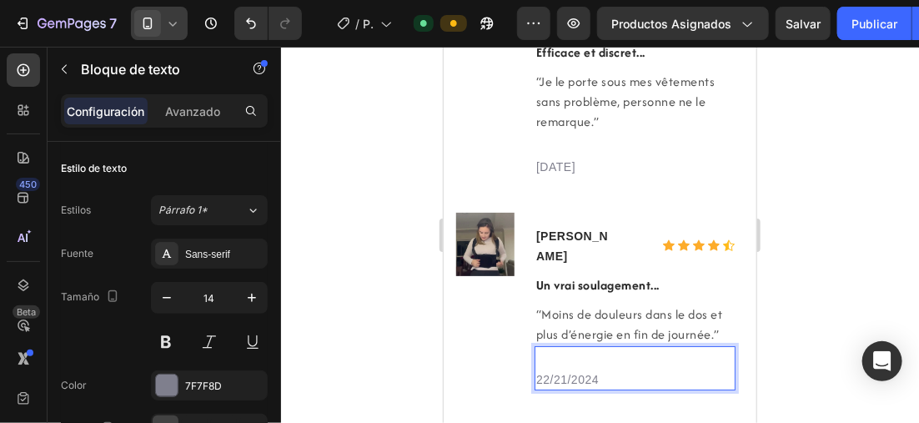
click at [564, 370] on p "22/21/2024" at bounding box center [634, 379] width 198 height 18
click at [596, 370] on p "[DATE]" at bounding box center [634, 379] width 198 height 18
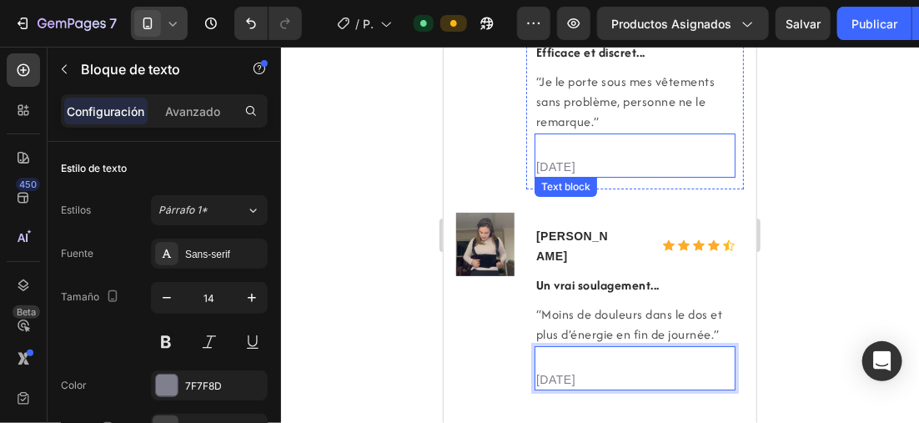
click at [596, 158] on p "[DATE]" at bounding box center [634, 167] width 198 height 18
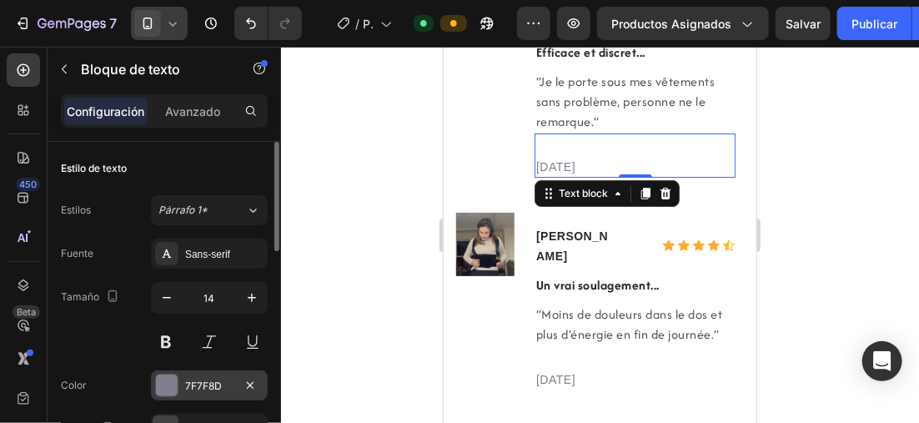
click at [177, 379] on div at bounding box center [167, 385] width 22 height 22
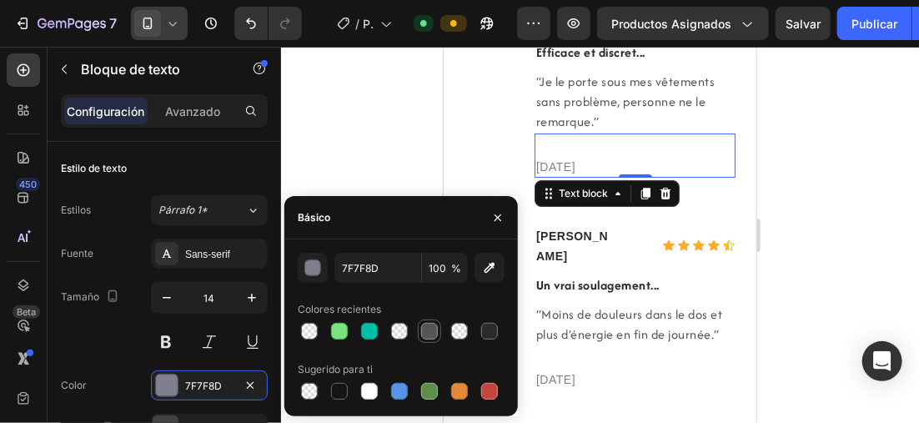
click at [423, 324] on div at bounding box center [429, 331] width 17 height 17
type input "555555"
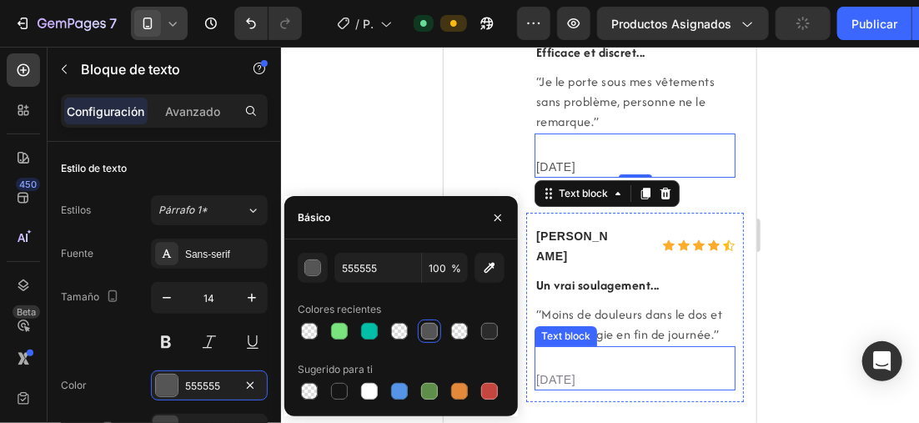
click at [640, 369] on div "[DATE]" at bounding box center [634, 379] width 201 height 21
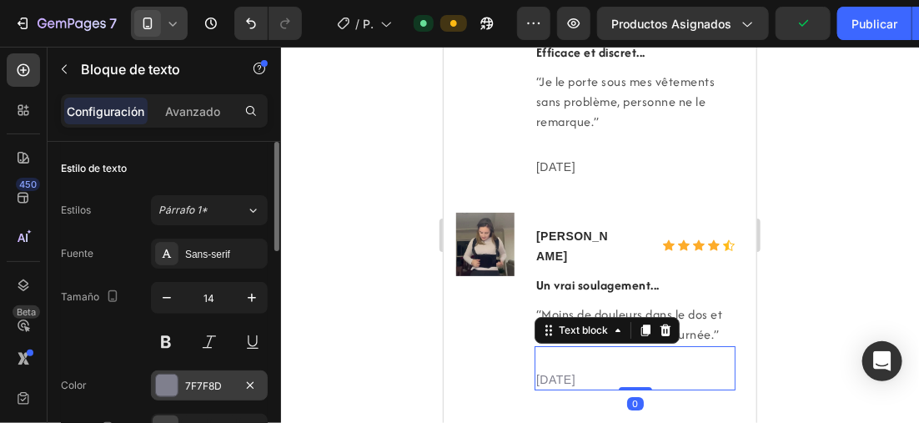
click at [173, 381] on div at bounding box center [167, 385] width 22 height 22
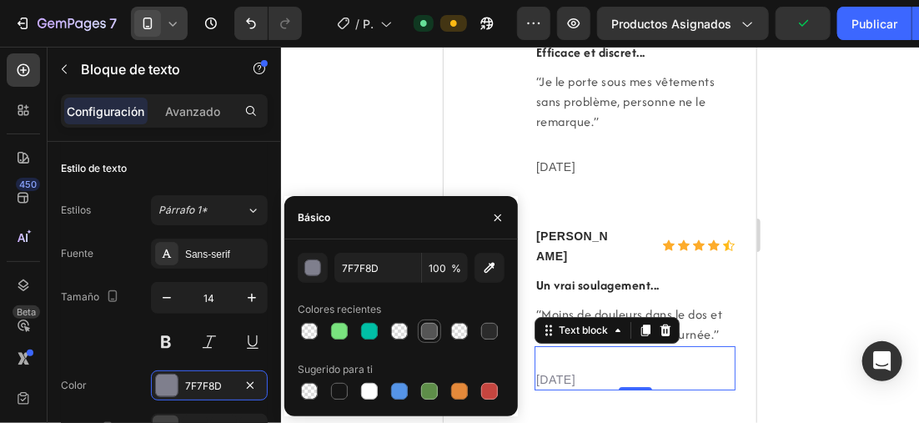
click at [430, 331] on div at bounding box center [429, 331] width 17 height 17
type input "555555"
click at [788, 204] on div at bounding box center [600, 235] width 638 height 376
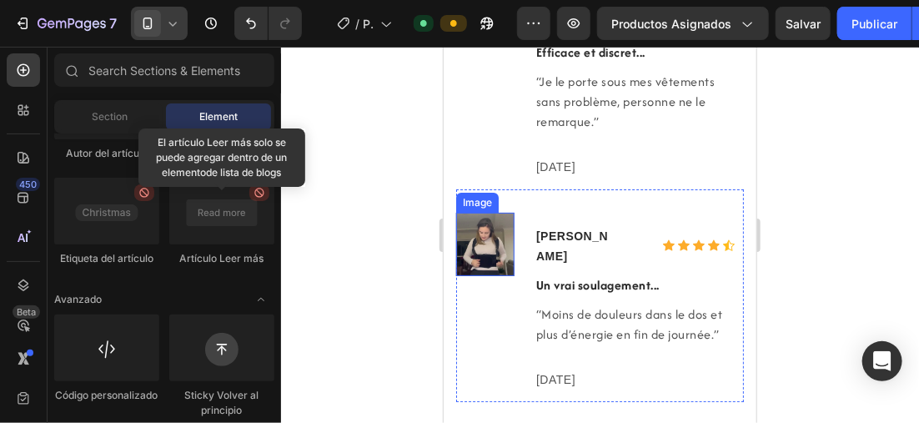
click at [363, 215] on div at bounding box center [600, 235] width 638 height 376
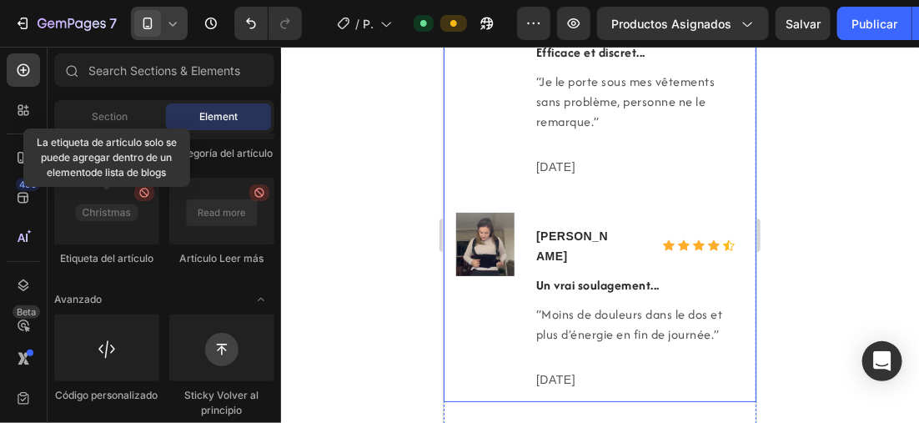
click at [392, 136] on div at bounding box center [600, 235] width 638 height 376
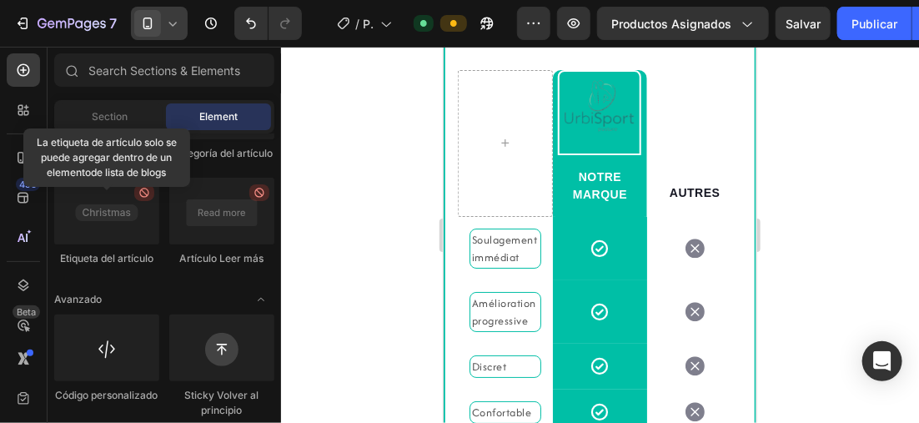
scroll to position [2026, 0]
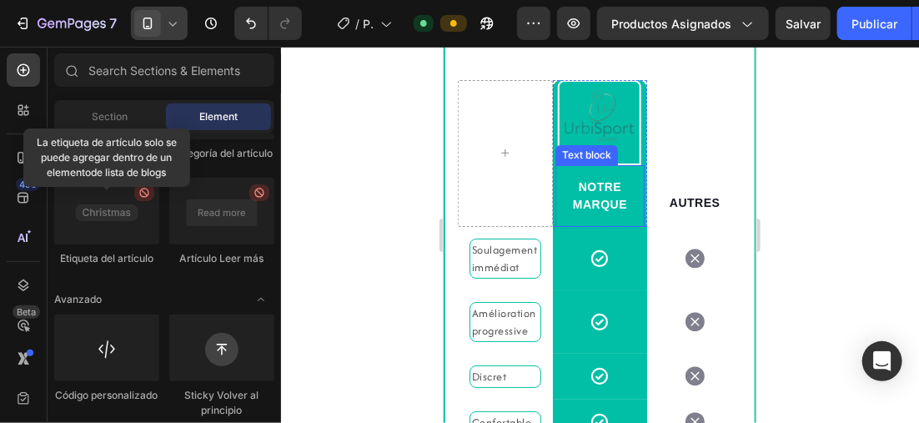
click at [602, 194] on p "NOTRE MARQUE" at bounding box center [599, 195] width 63 height 35
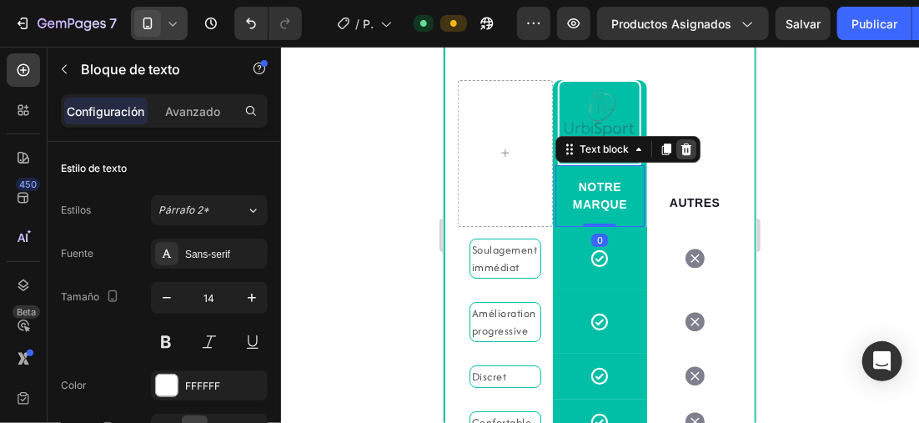
click at [685, 143] on icon at bounding box center [685, 149] width 11 height 12
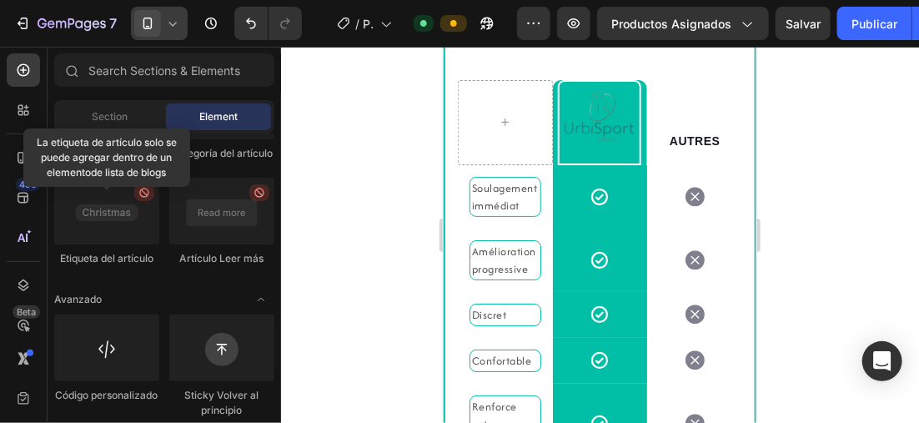
click at [803, 164] on div at bounding box center [600, 235] width 638 height 376
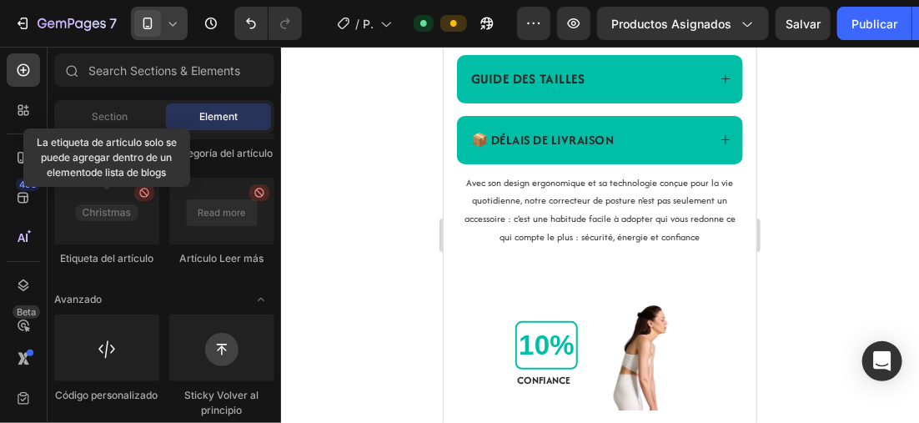
scroll to position [492, 0]
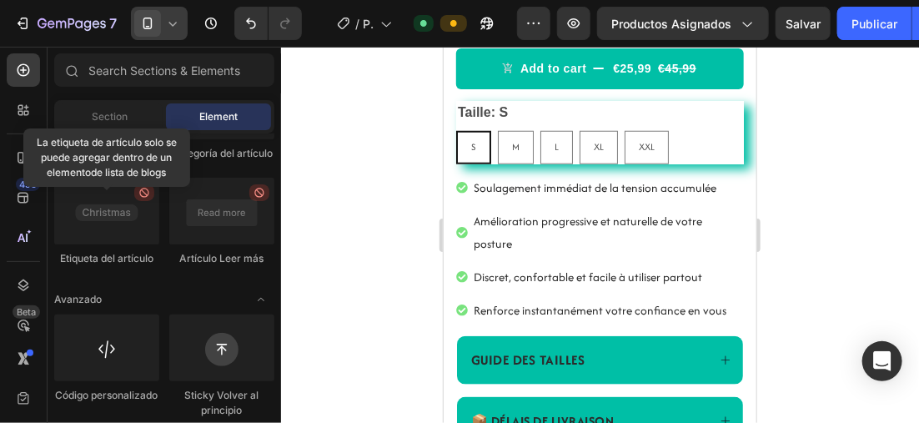
click at [168, 17] on icon at bounding box center [172, 23] width 17 height 17
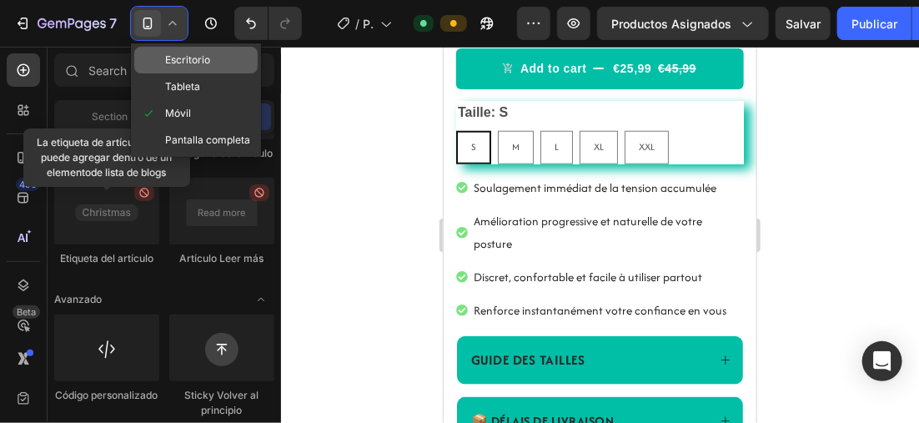
click at [191, 62] on span "Escritorio" at bounding box center [187, 60] width 45 height 17
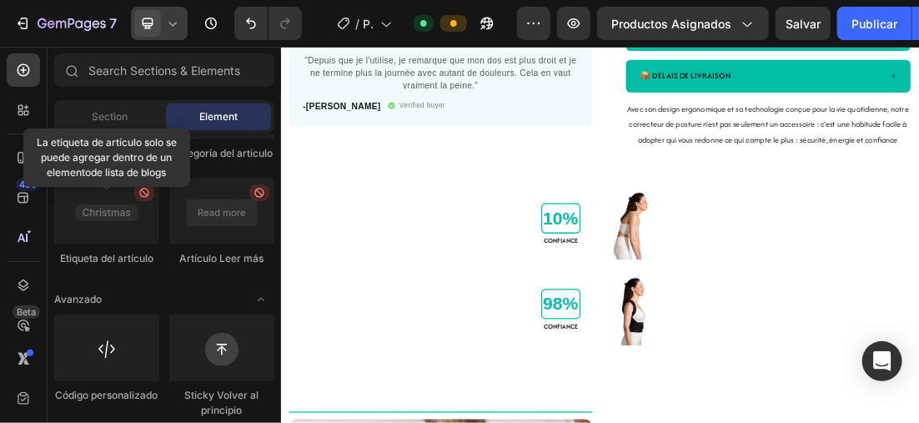
scroll to position [443, 0]
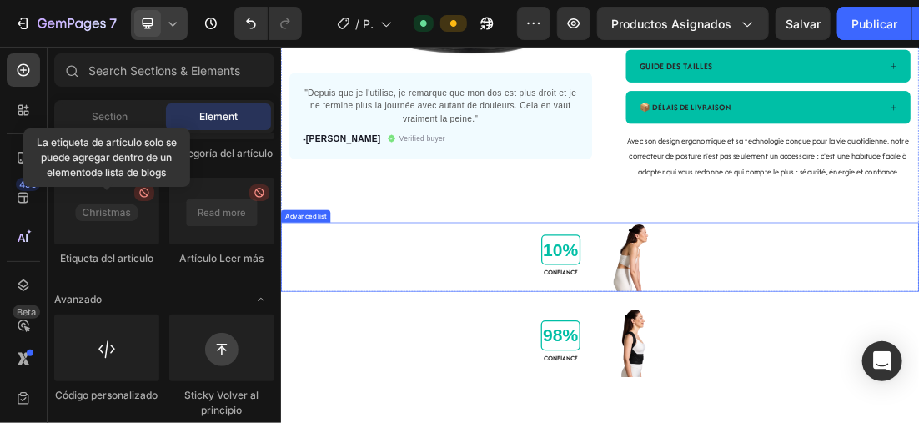
click at [556, 351] on div "10% Text block CONFIANCE Text Block Image" at bounding box center [780, 375] width 1001 height 108
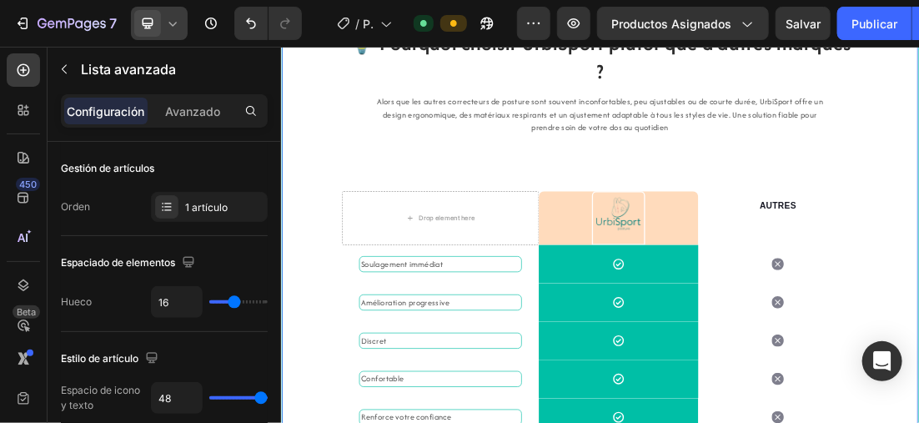
scroll to position [1752, 0]
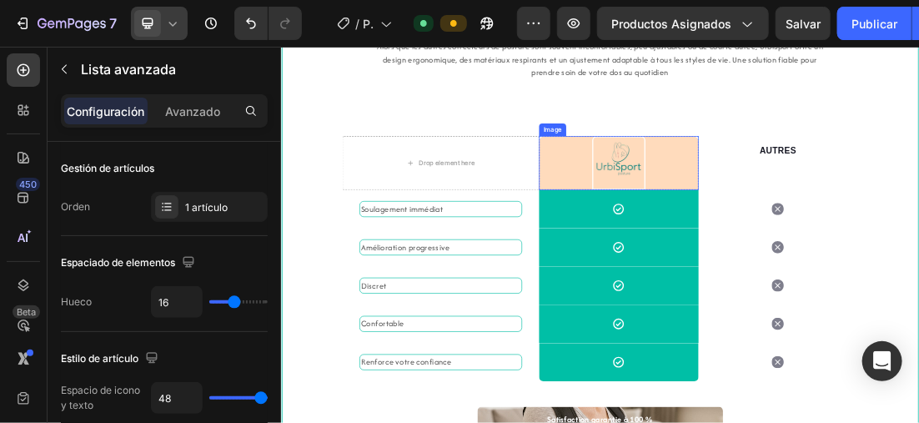
click at [887, 230] on div at bounding box center [810, 228] width 250 height 84
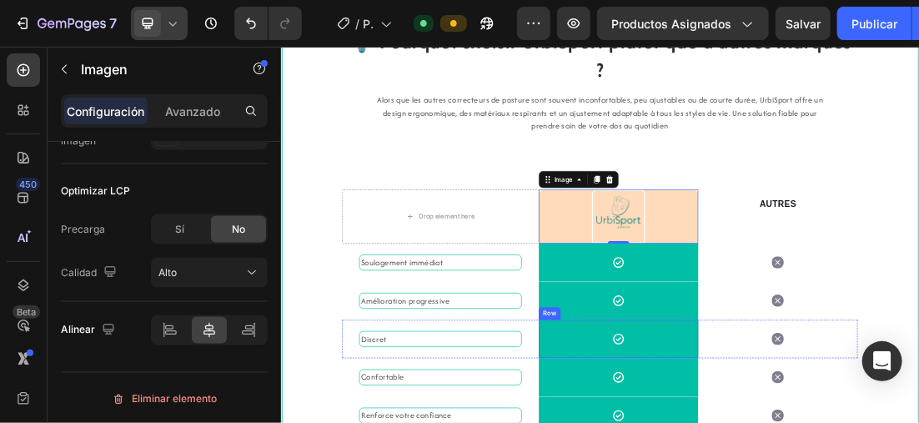
scroll to position [1918, 0]
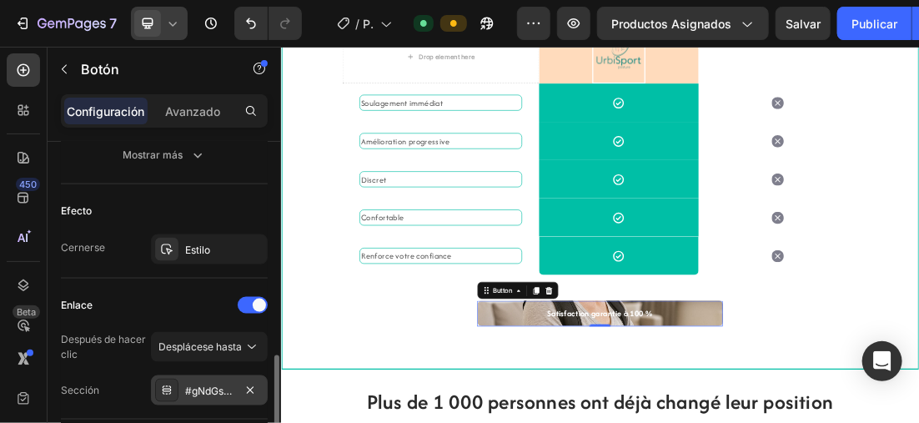
scroll to position [951, 0]
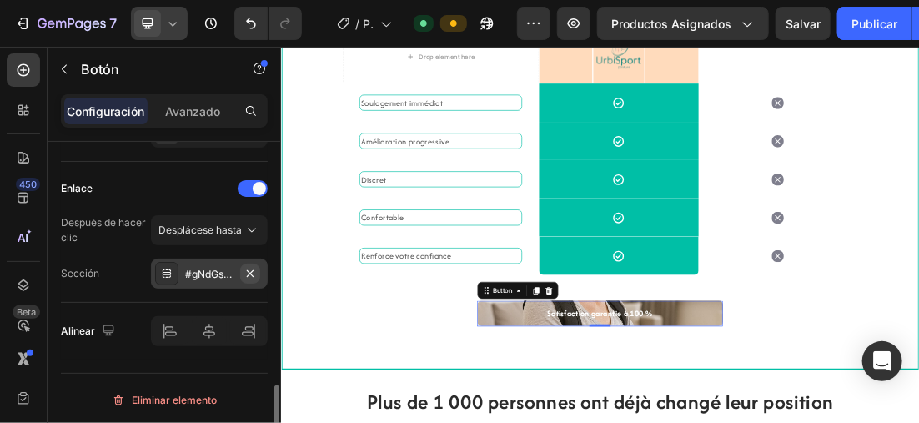
click at [246, 268] on icon "button" at bounding box center [250, 273] width 13 height 13
click at [173, 268] on icon at bounding box center [166, 273] width 13 height 13
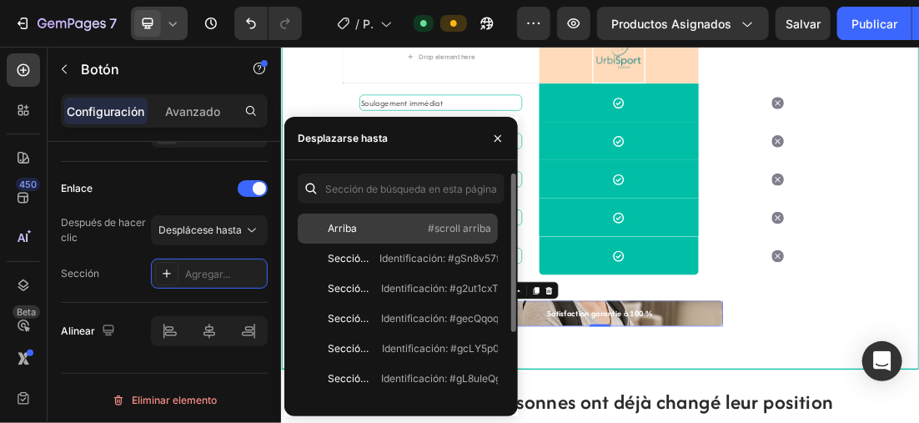
click at [344, 228] on font "Arriba" at bounding box center [342, 228] width 29 height 13
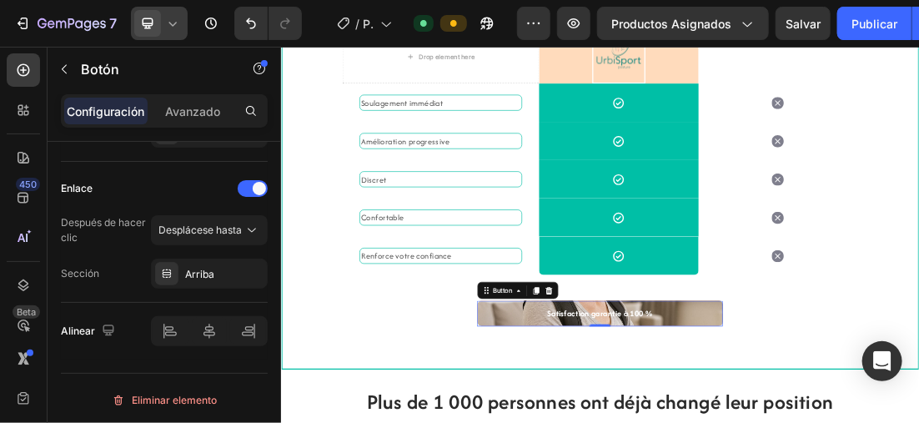
click at [214, 227] on span "Desplácese hasta" at bounding box center [199, 230] width 83 height 13
click at [194, 189] on div "Enlace" at bounding box center [164, 188] width 207 height 27
click at [209, 229] on span "Desplácese hasta" at bounding box center [199, 230] width 83 height 13
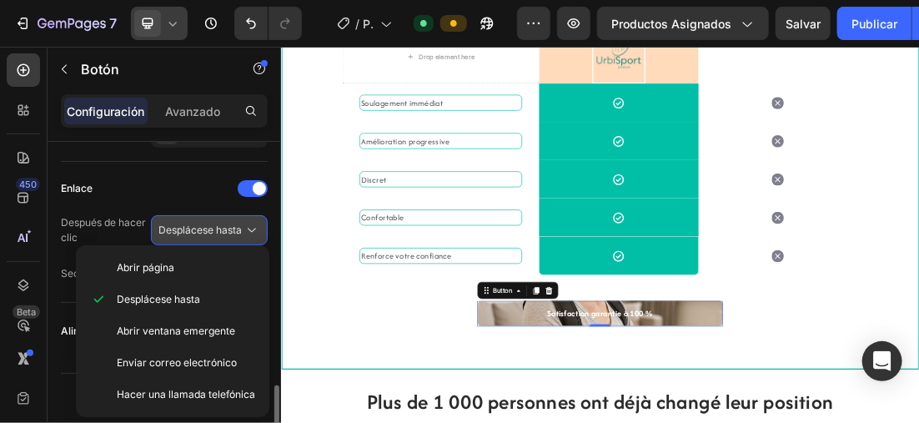
click at [190, 224] on span "Desplácese hasta" at bounding box center [199, 230] width 83 height 13
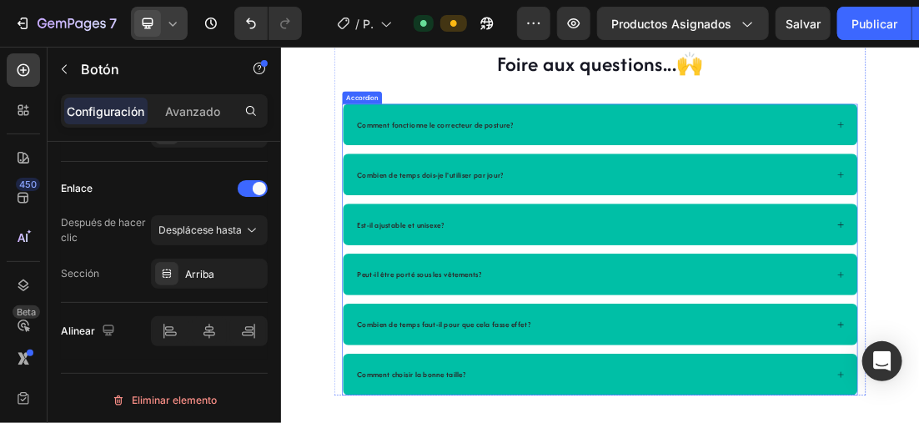
scroll to position [3005, 0]
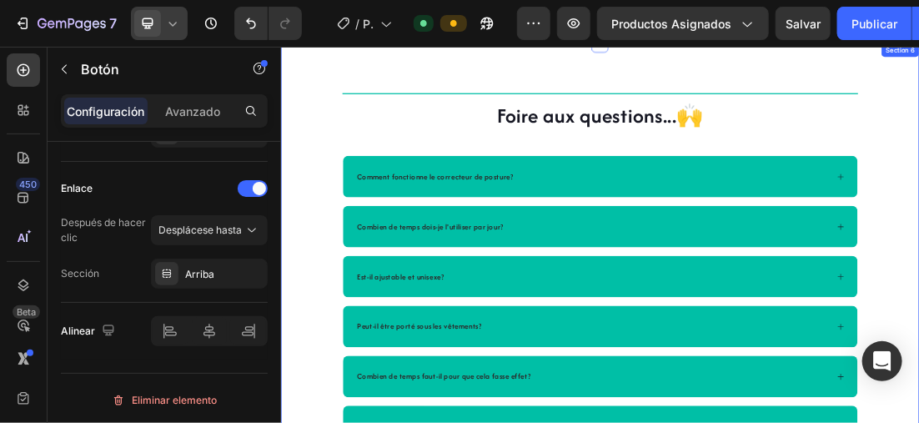
click at [307, 268] on div "Title Line Foire aux questions...🙌 Heading Comment fonctionne le correcteur de …" at bounding box center [780, 390] width 1001 height 565
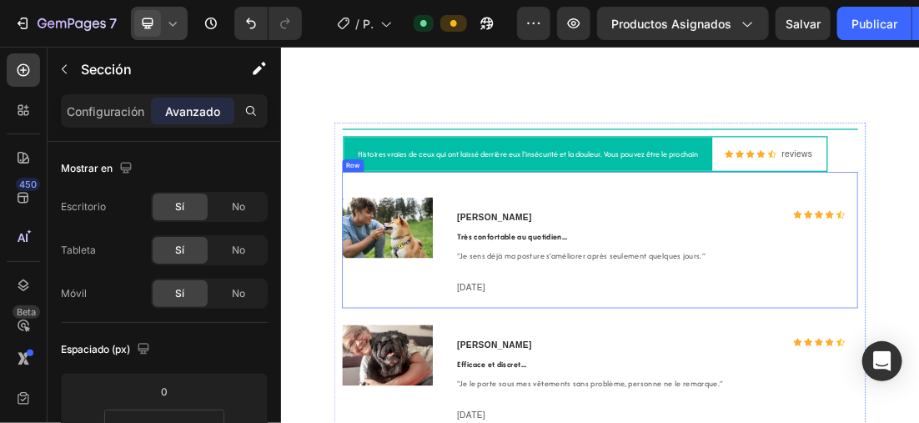
scroll to position [3839, 0]
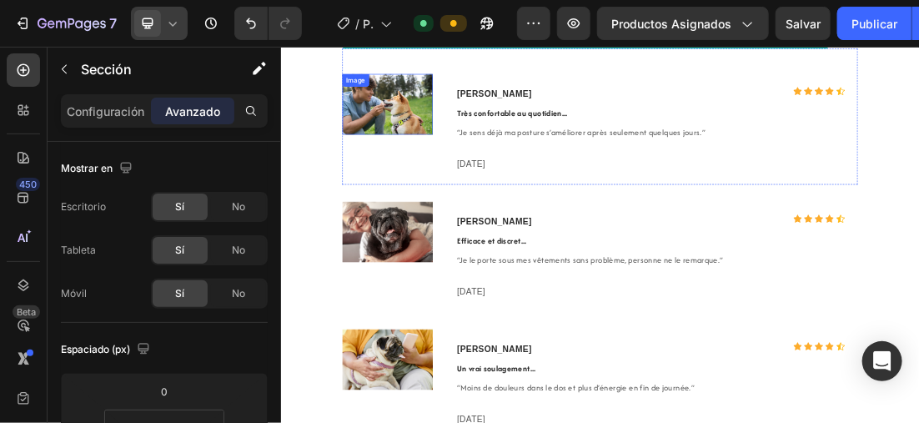
click at [422, 128] on img at bounding box center [447, 135] width 142 height 95
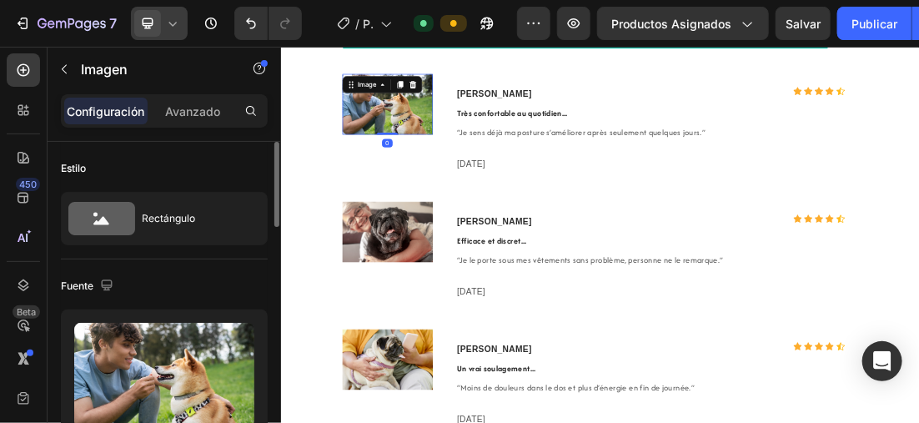
scroll to position [167, 0]
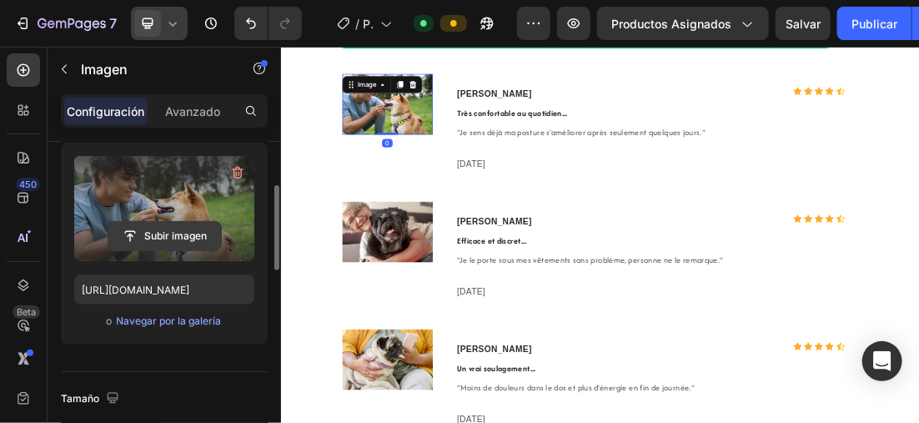
click at [179, 234] on input "file" at bounding box center [164, 236] width 113 height 28
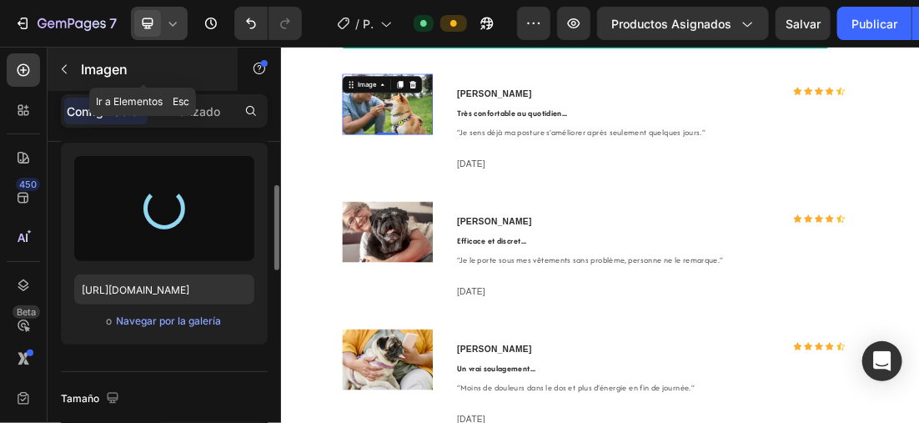
type input "[URL][DOMAIN_NAME]"
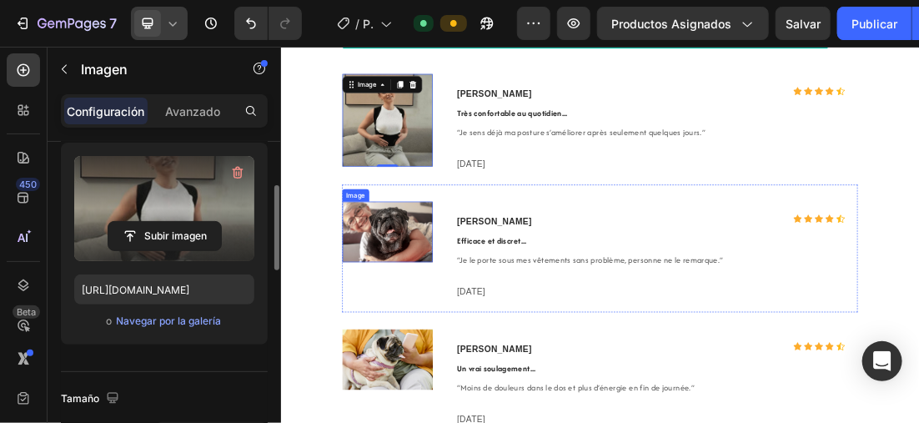
click at [406, 335] on img at bounding box center [447, 336] width 142 height 95
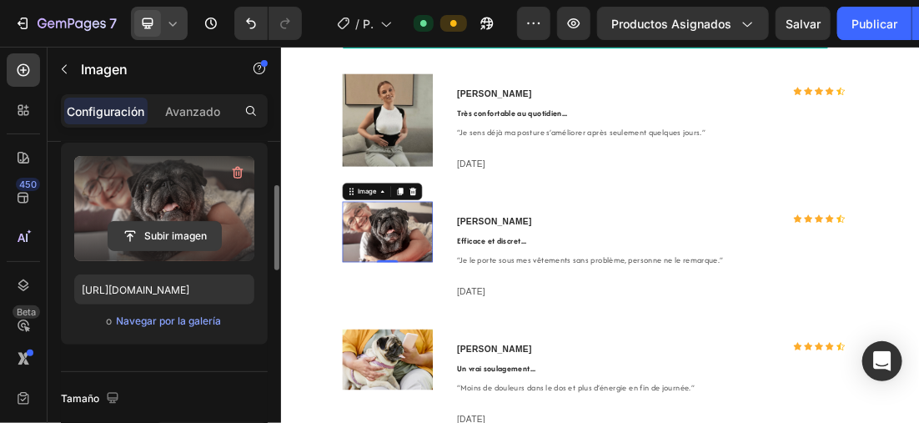
click at [199, 230] on input "file" at bounding box center [164, 236] width 113 height 28
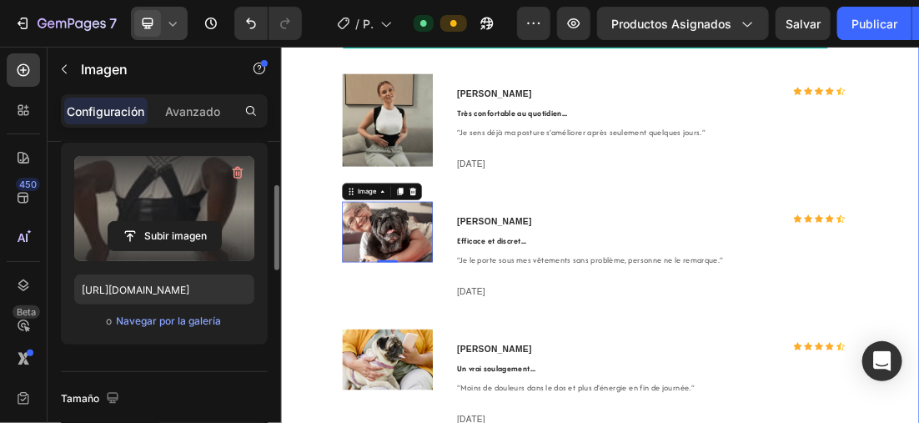
type input "[URL][DOMAIN_NAME]"
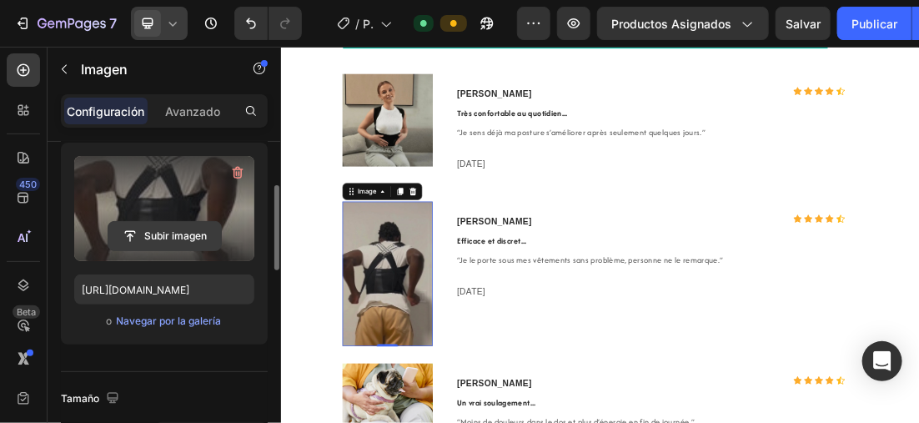
scroll to position [417, 0]
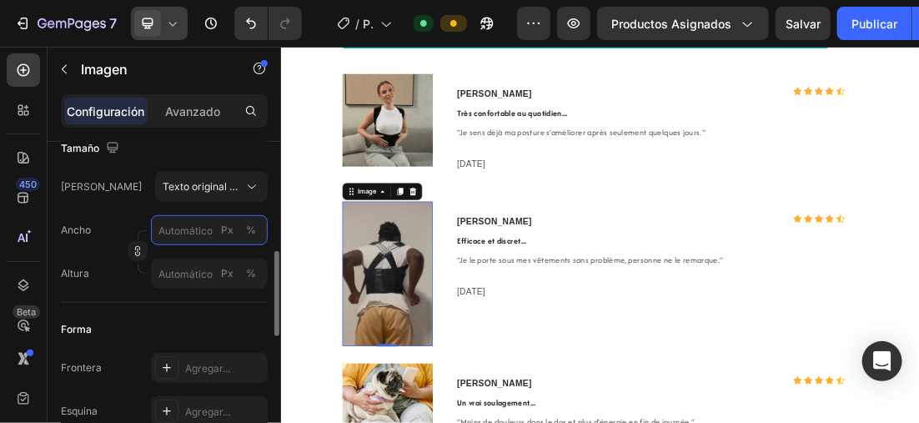
click at [194, 237] on input "Px %" at bounding box center [209, 230] width 117 height 30
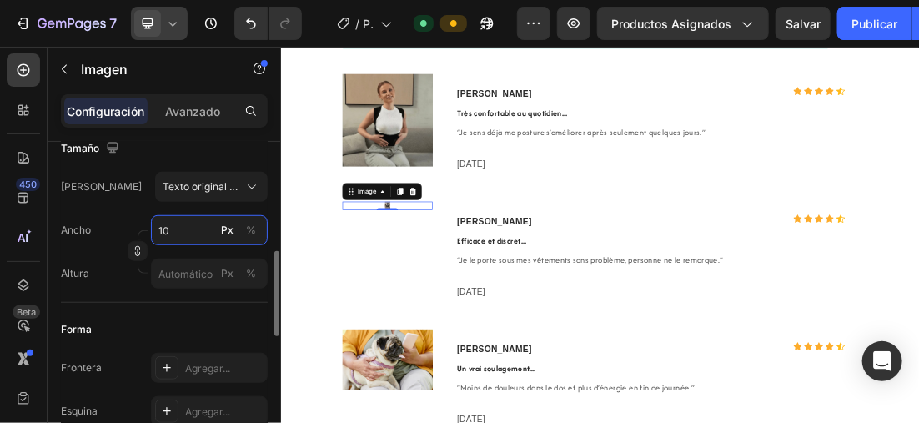
type input "1"
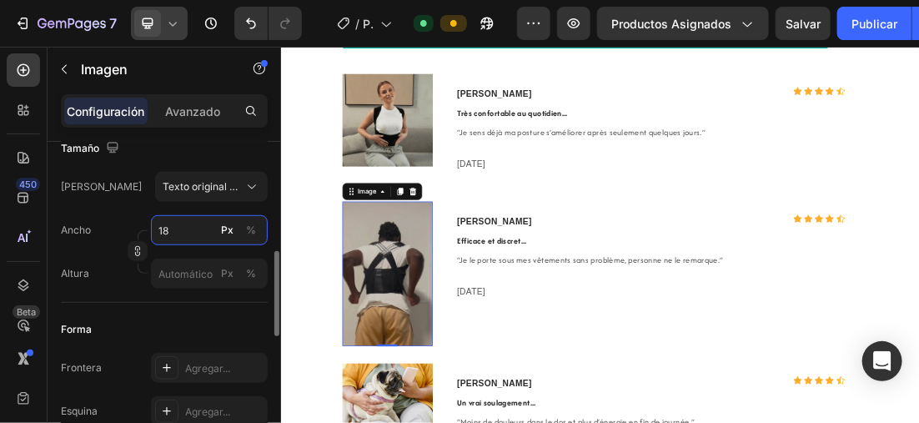
type input "1"
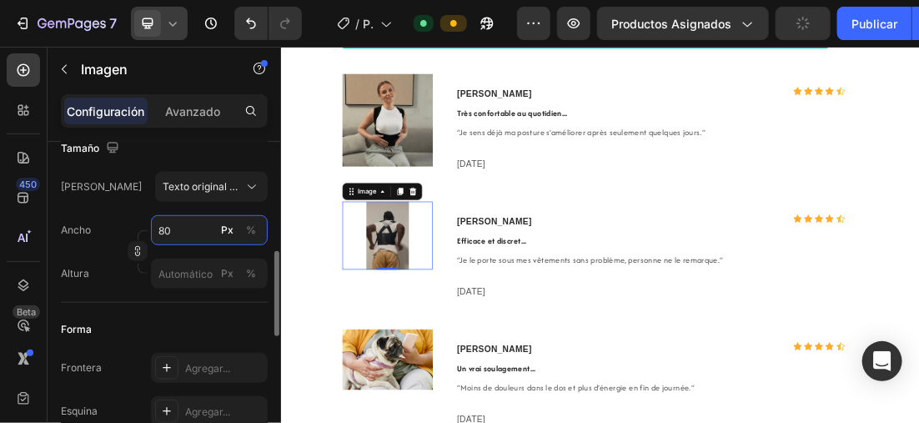
type input "8"
type input "1"
type input "114"
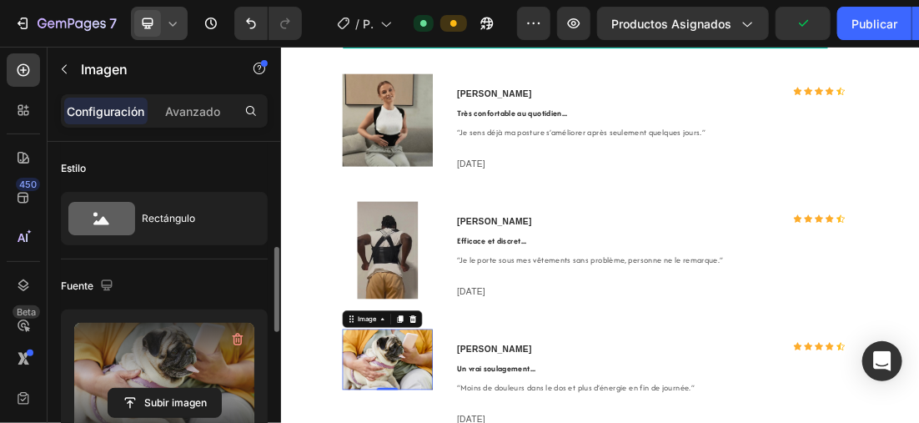
scroll to position [83, 0]
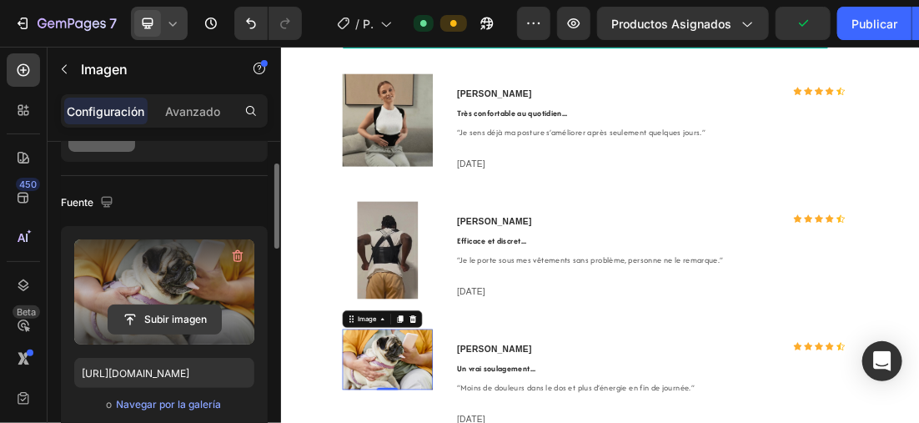
click at [173, 308] on input "file" at bounding box center [164, 319] width 113 height 28
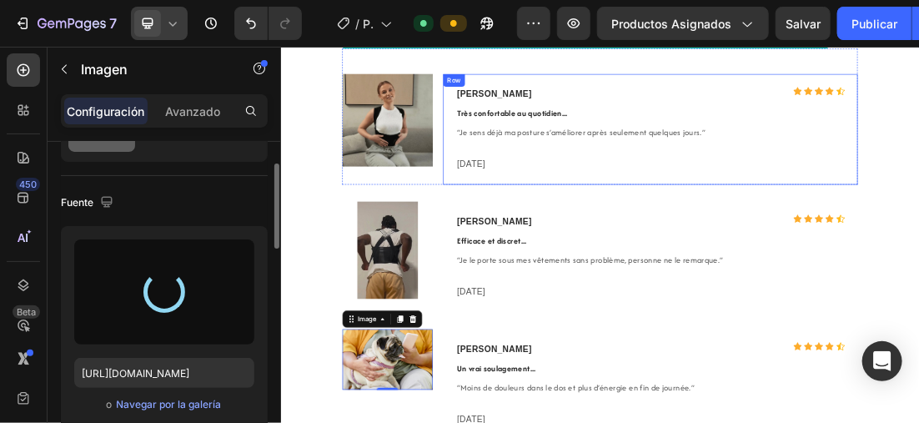
type input "[URL][DOMAIN_NAME]"
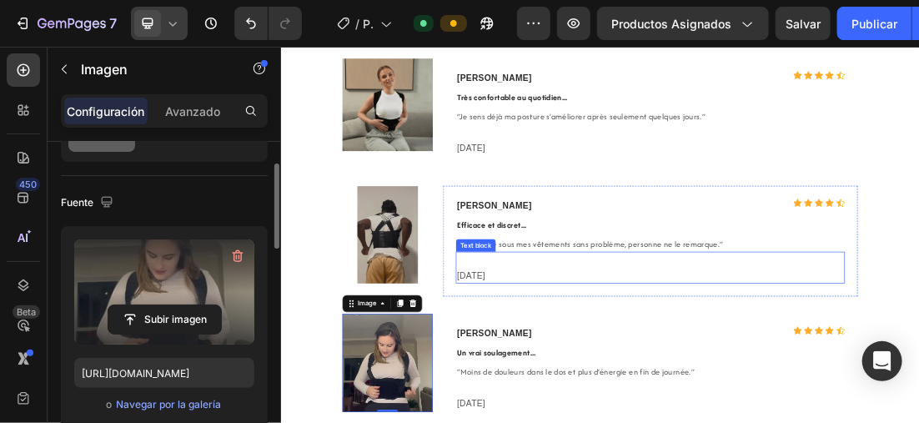
scroll to position [3839, 0]
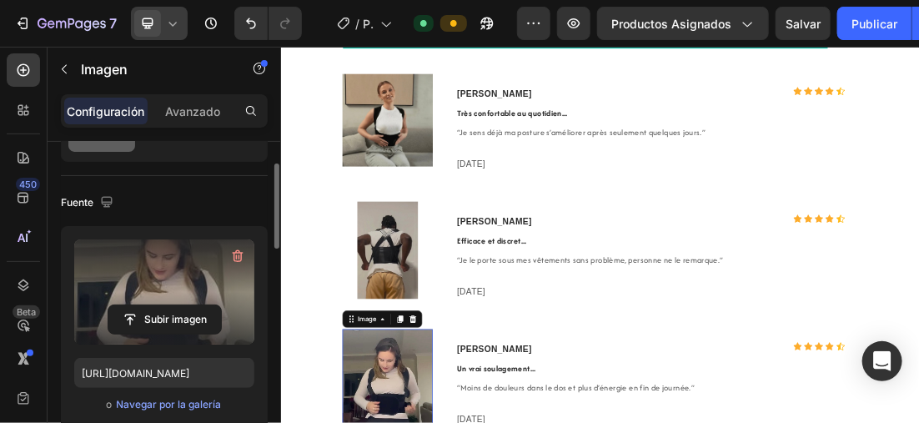
click at [174, 21] on icon at bounding box center [172, 23] width 17 height 17
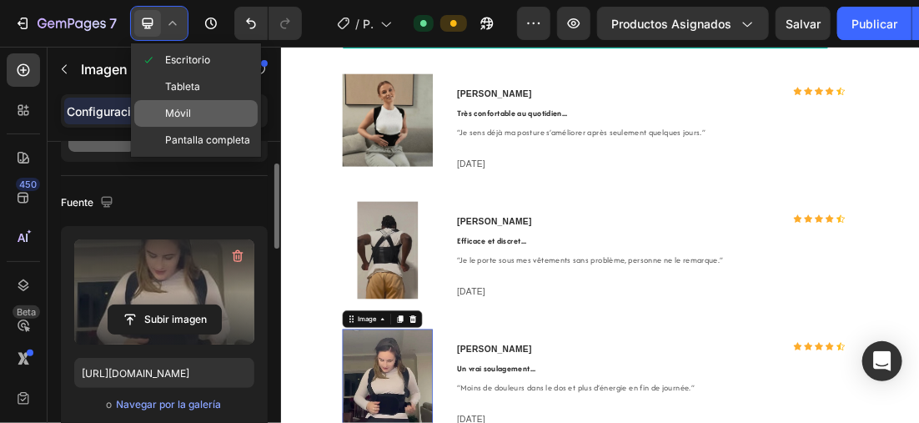
click at [199, 127] on div "Móvil" at bounding box center [195, 140] width 123 height 27
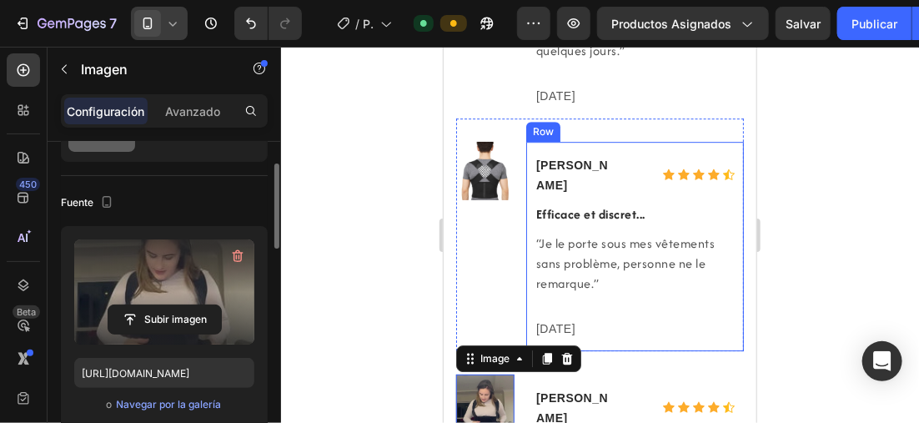
scroll to position [3811, 0]
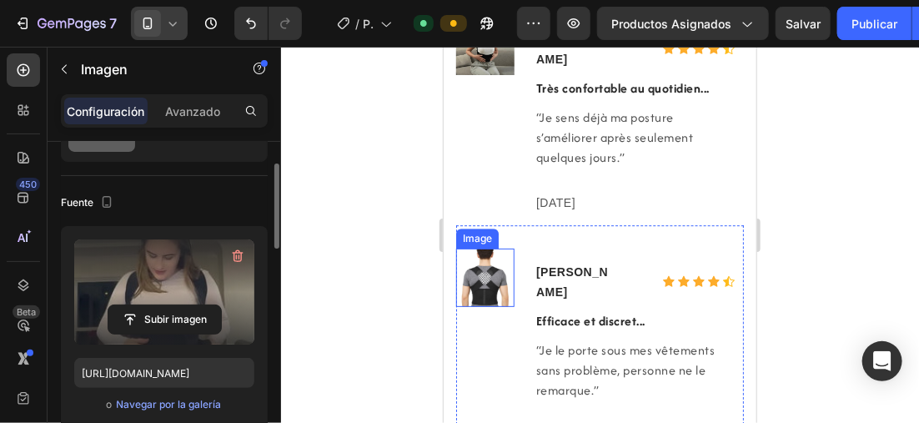
click at [486, 248] on img at bounding box center [484, 277] width 58 height 58
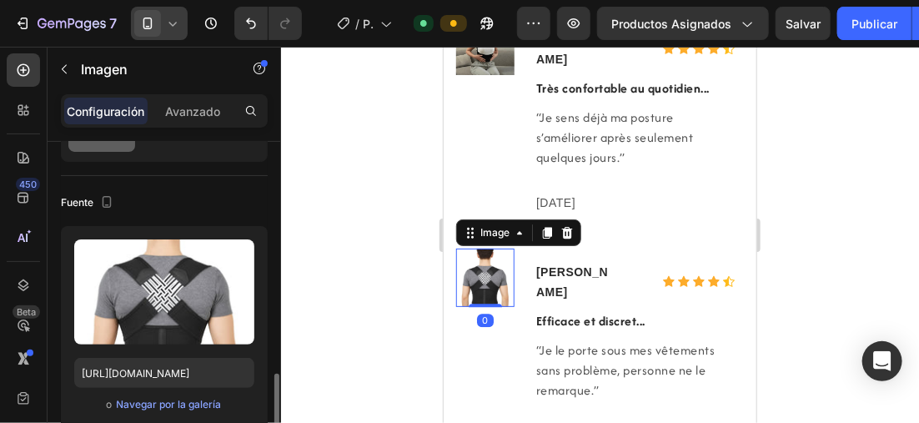
scroll to position [250, 0]
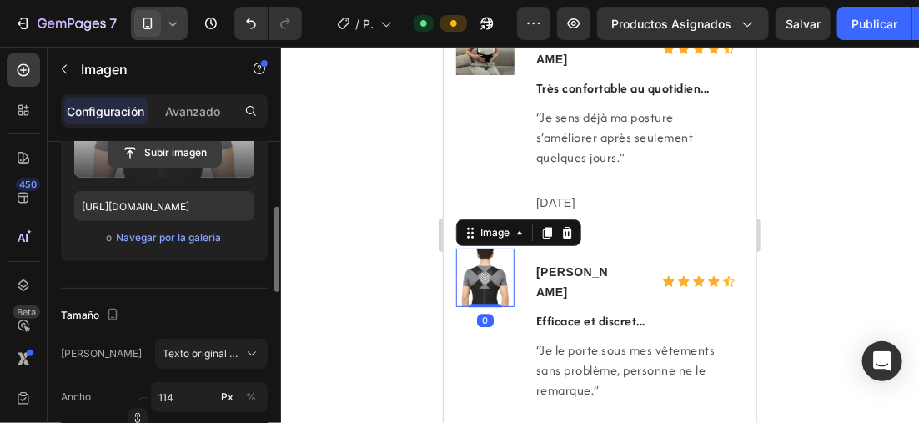
click at [180, 151] on input "file" at bounding box center [164, 152] width 113 height 28
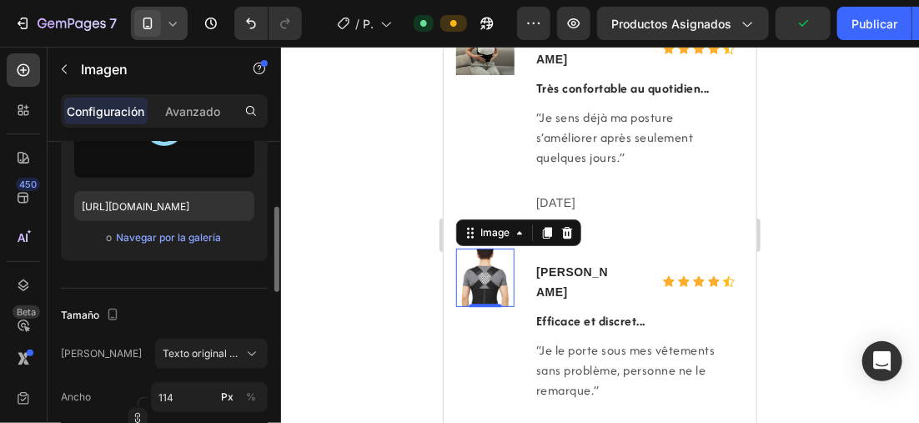
type input "[URL][DOMAIN_NAME]"
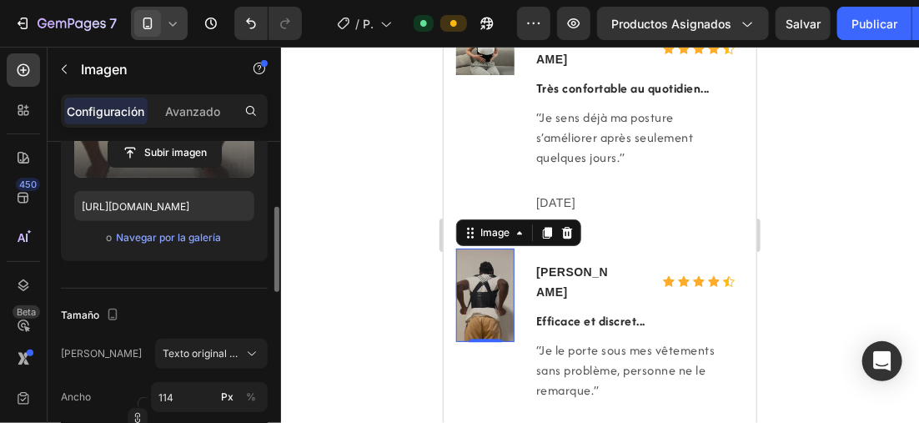
click at [337, 150] on div at bounding box center [600, 235] width 638 height 376
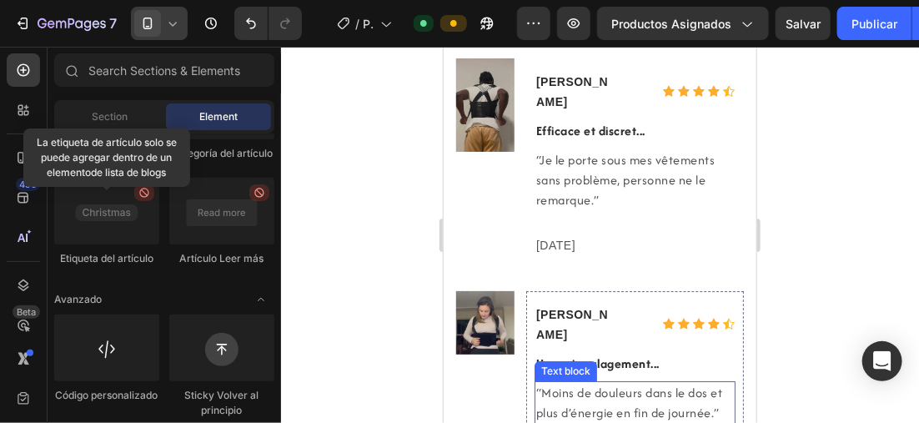
scroll to position [3894, 0]
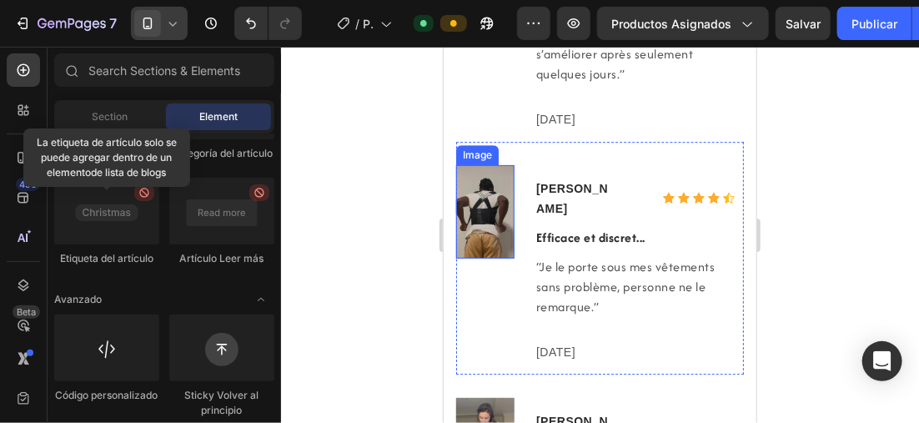
click at [500, 204] on img at bounding box center [484, 210] width 58 height 93
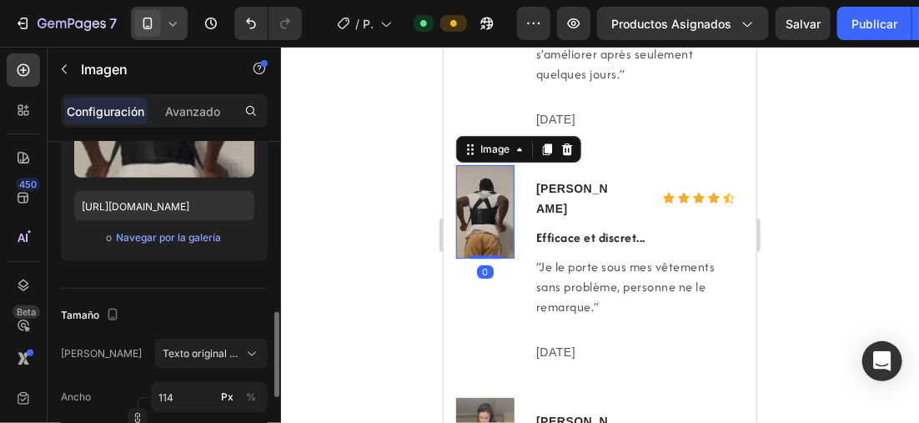
scroll to position [334, 0]
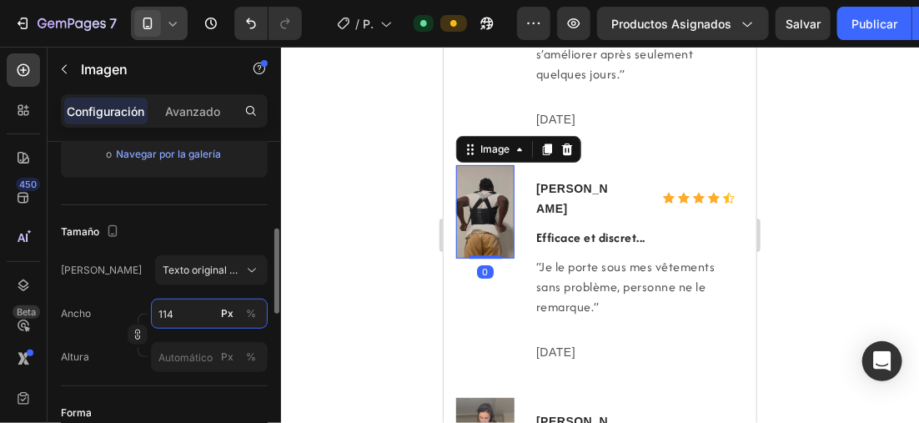
click at [188, 314] on input "114" at bounding box center [209, 314] width 117 height 30
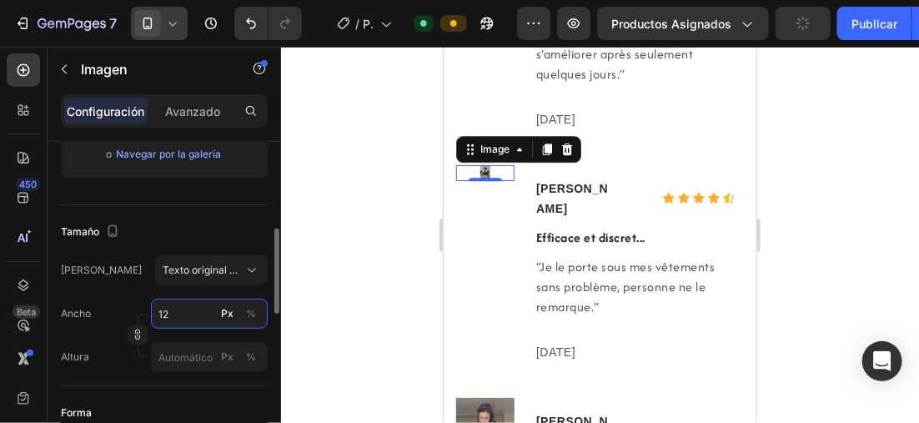
type input "120"
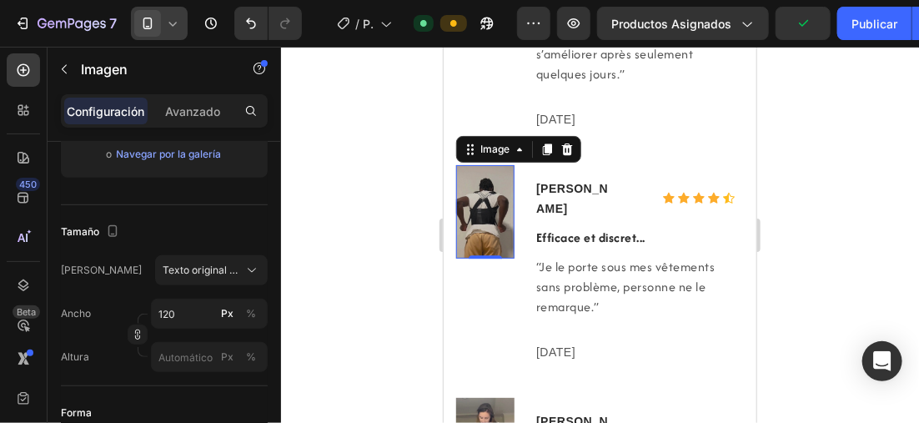
click at [400, 221] on div at bounding box center [600, 235] width 638 height 376
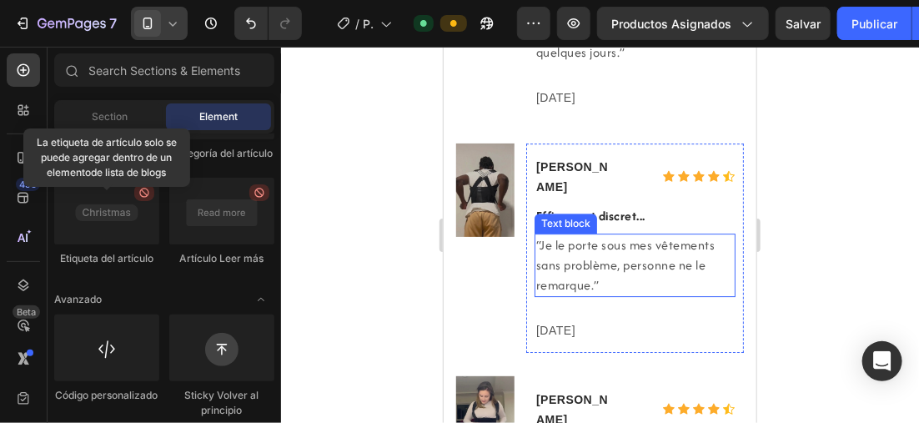
scroll to position [3978, 0]
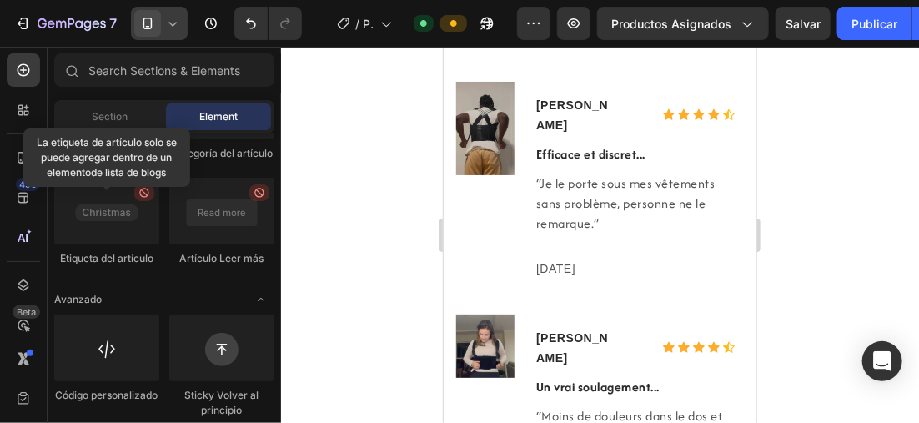
click at [168, 18] on icon at bounding box center [172, 23] width 17 height 17
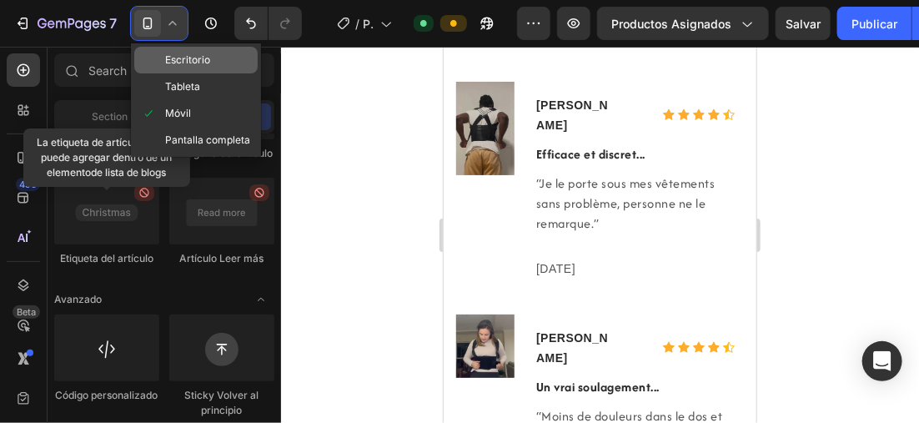
click at [209, 64] on span "Escritorio" at bounding box center [187, 60] width 45 height 17
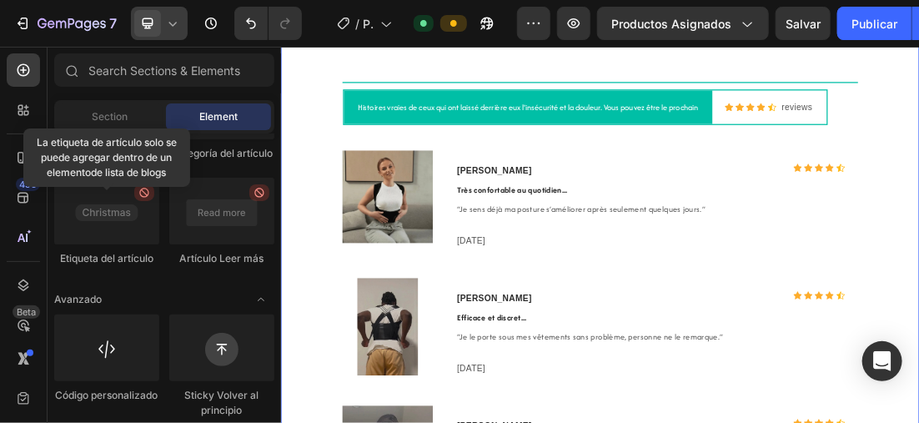
scroll to position [3600, 0]
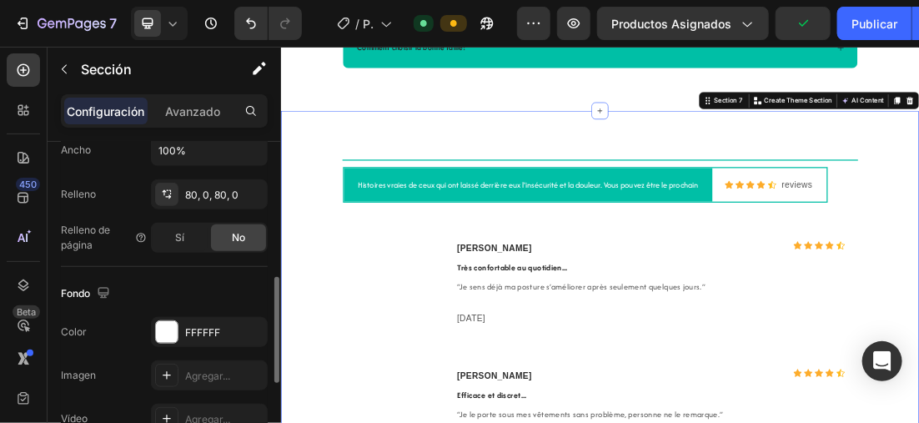
scroll to position [500, 0]
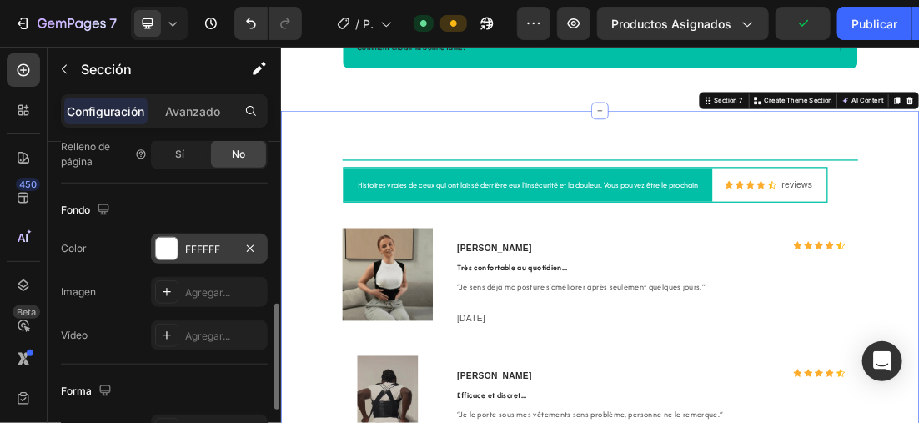
click at [160, 240] on div at bounding box center [167, 249] width 22 height 22
click at [212, 197] on div "Fondo" at bounding box center [164, 210] width 207 height 27
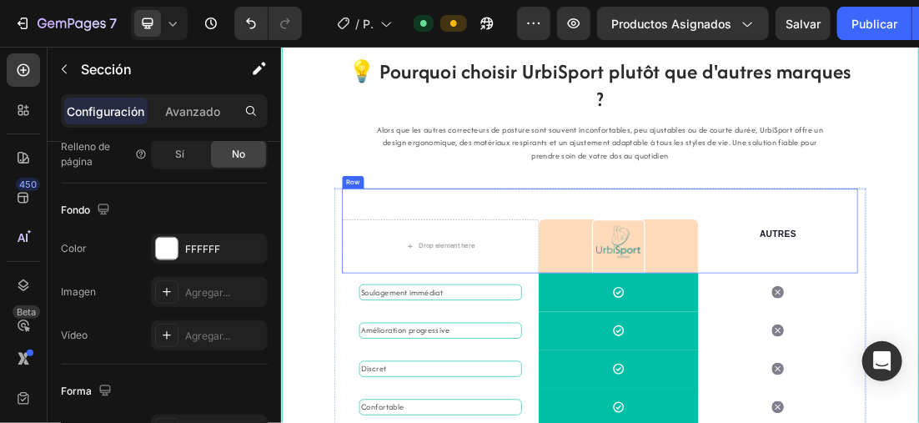
scroll to position [1515, 0]
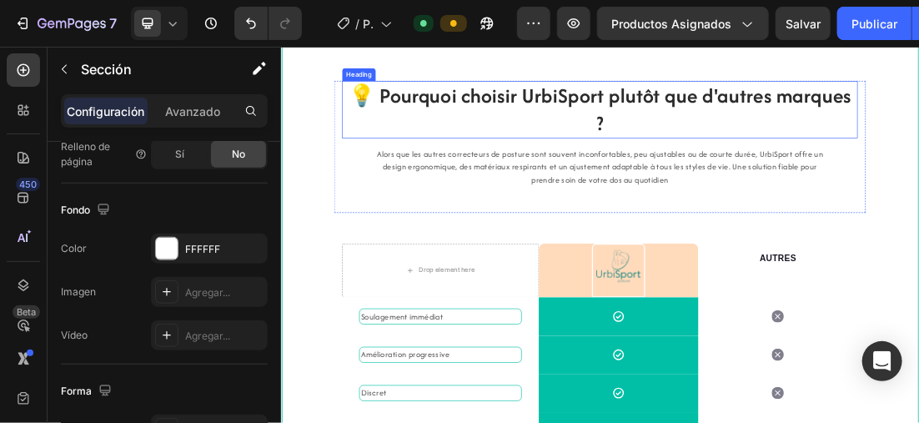
click at [762, 158] on h2 "💡 Pourquoi choisir UrbiSport plutôt que d'autres marques ?" at bounding box center [780, 144] width 809 height 90
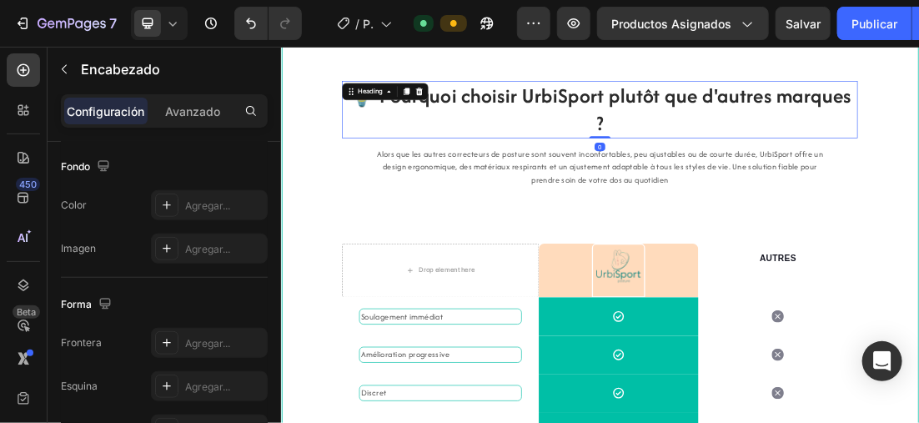
scroll to position [0, 0]
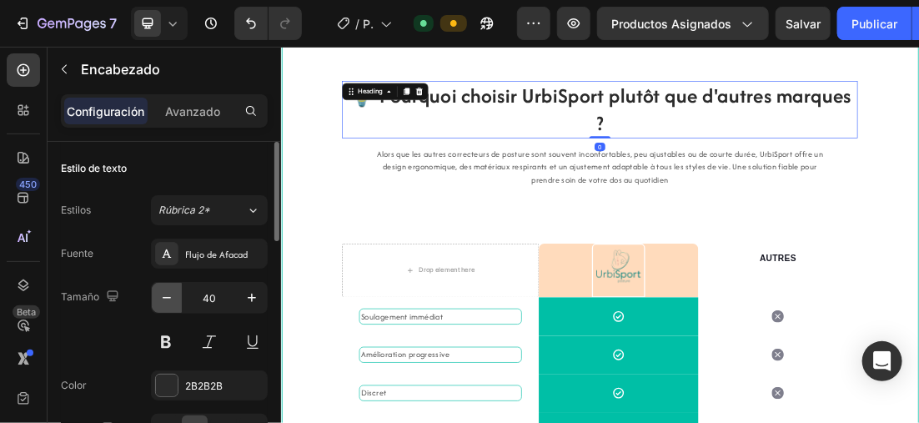
click at [172, 290] on icon "button" at bounding box center [166, 297] width 17 height 17
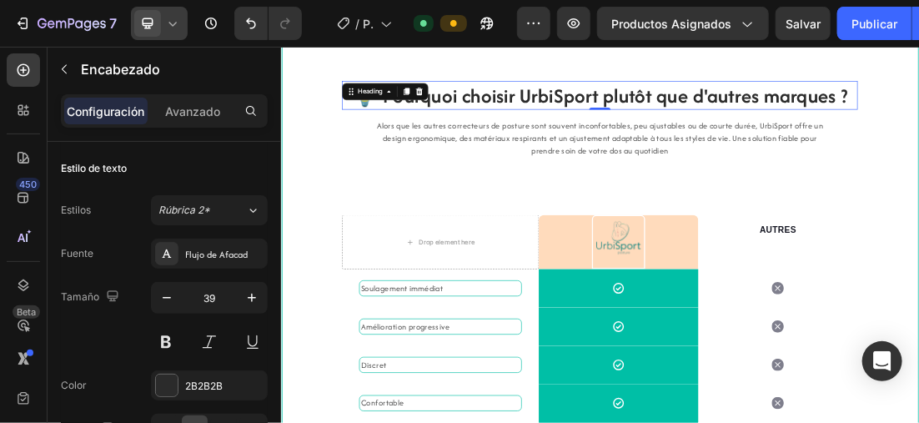
click at [168, 21] on icon at bounding box center [172, 23] width 17 height 17
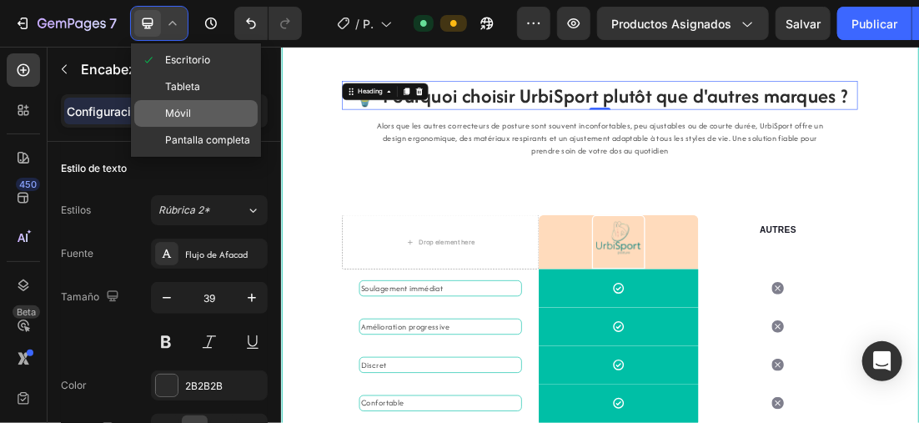
click at [186, 105] on span "Móvil" at bounding box center [178, 113] width 26 height 17
type input "30"
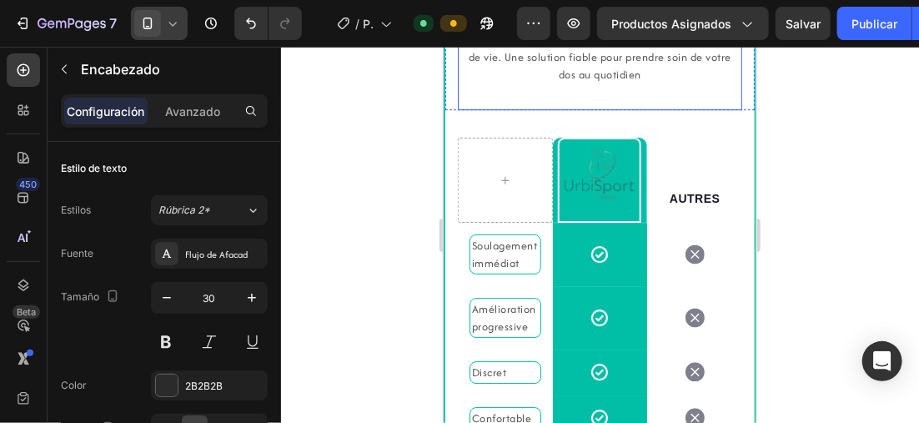
scroll to position [1658, 0]
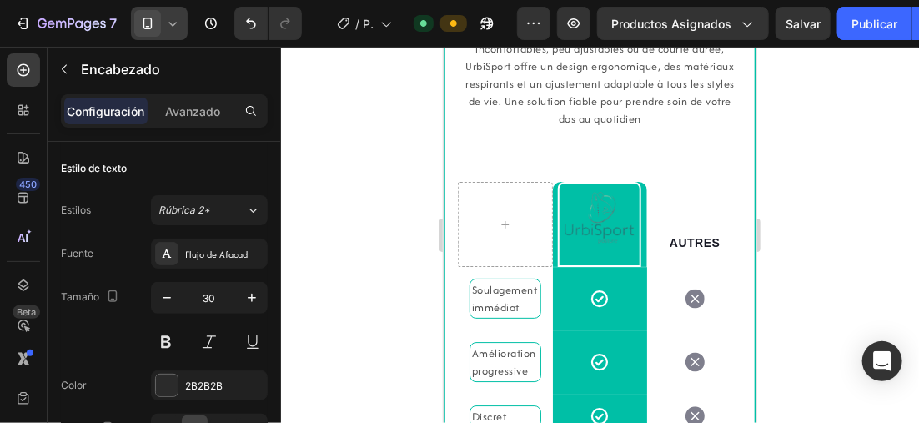
click at [782, 208] on div at bounding box center [600, 235] width 638 height 376
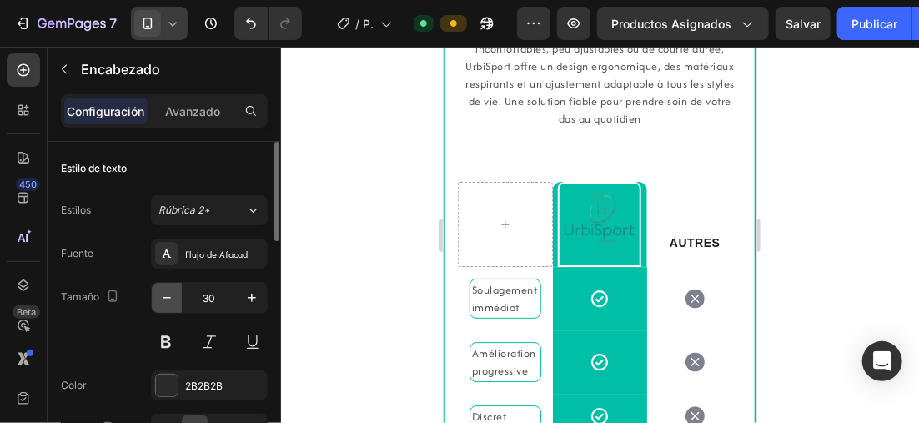
click at [169, 292] on icon "button" at bounding box center [166, 297] width 17 height 17
type input "29"
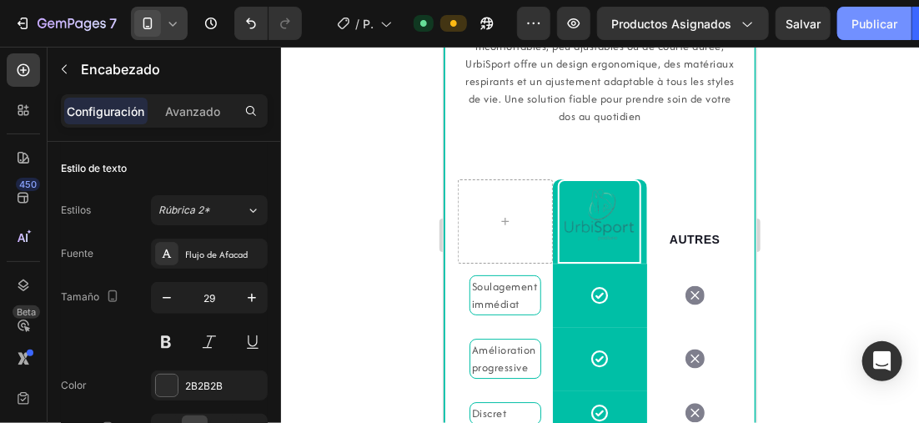
click at [872, 26] on font "Publicar" at bounding box center [875, 24] width 46 height 18
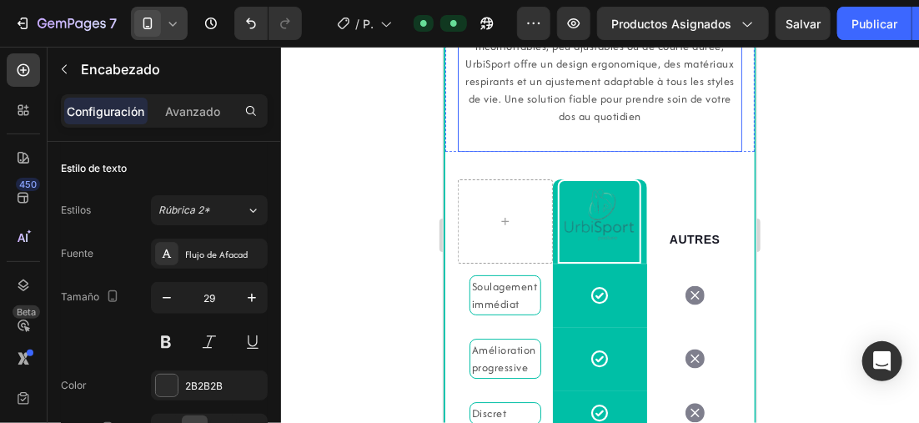
click at [635, 124] on p "Alors que les autres correcteurs de posture sont souvent inconfortables, peu aj…" at bounding box center [599, 71] width 281 height 105
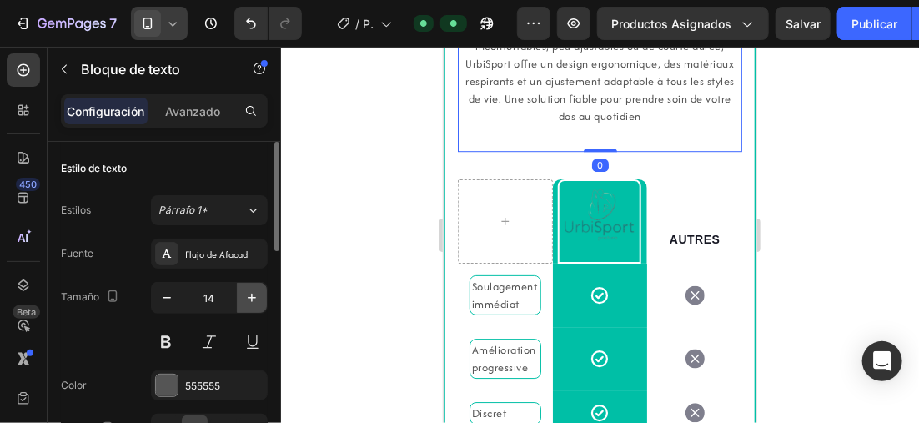
click at [254, 298] on icon "button" at bounding box center [252, 297] width 17 height 17
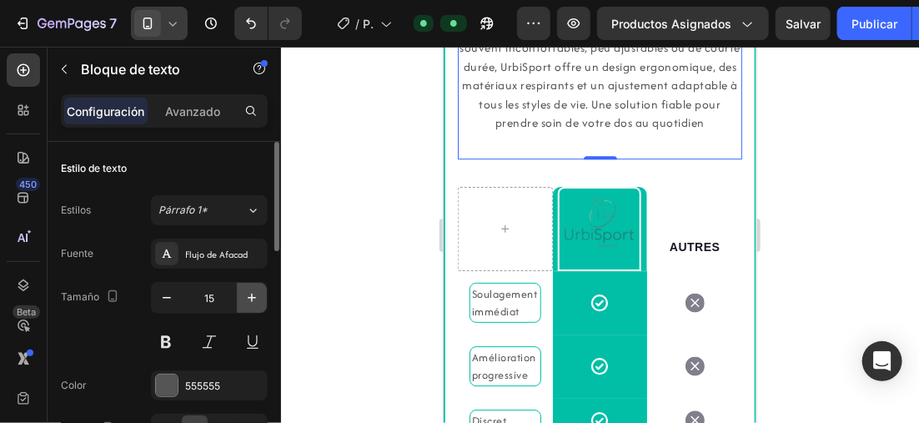
click at [254, 297] on icon "button" at bounding box center [252, 298] width 8 height 8
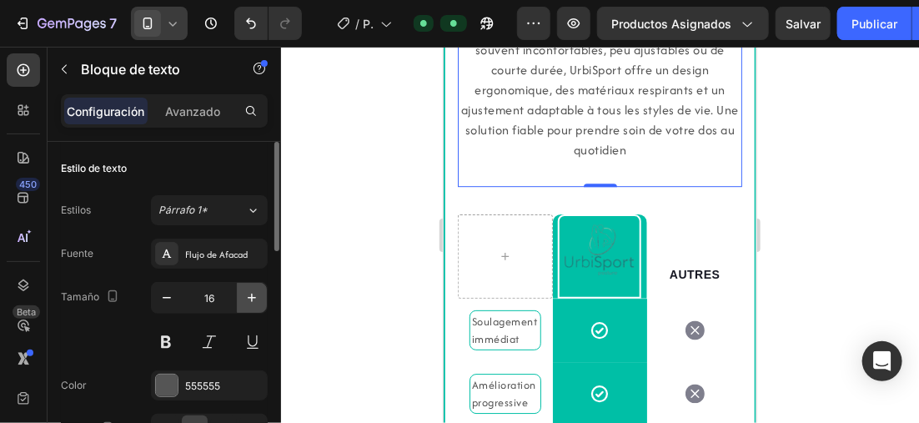
click at [255, 294] on icon "button" at bounding box center [252, 297] width 17 height 17
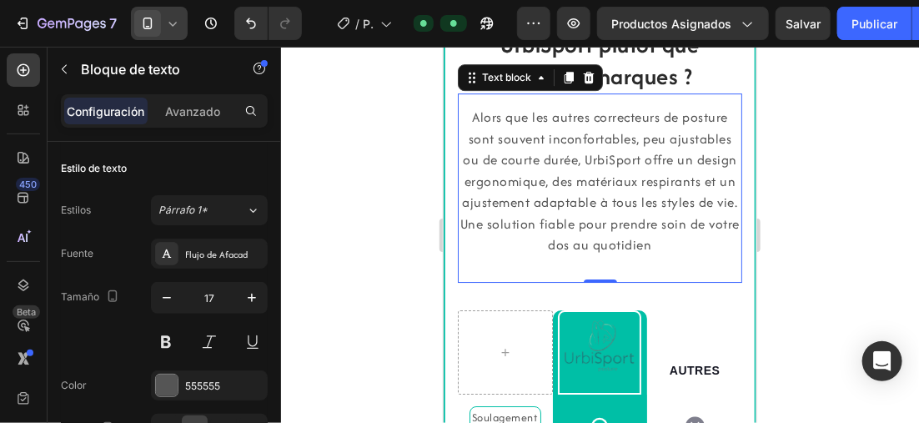
scroll to position [1742, 0]
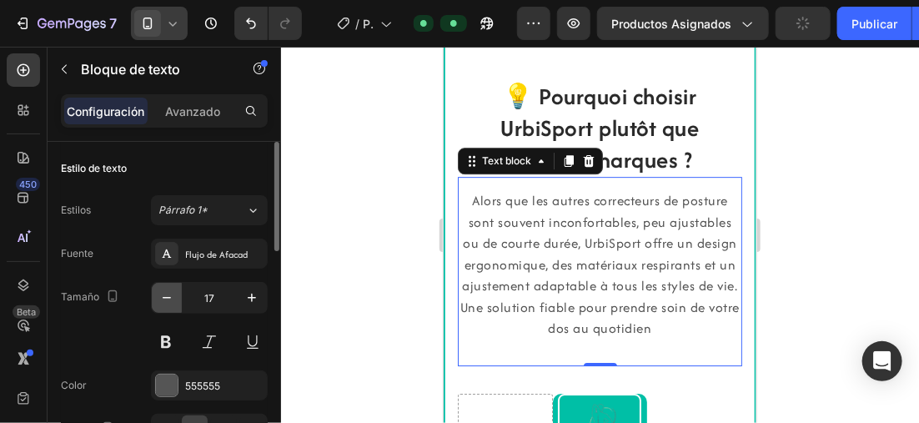
click at [169, 290] on icon "button" at bounding box center [166, 297] width 17 height 17
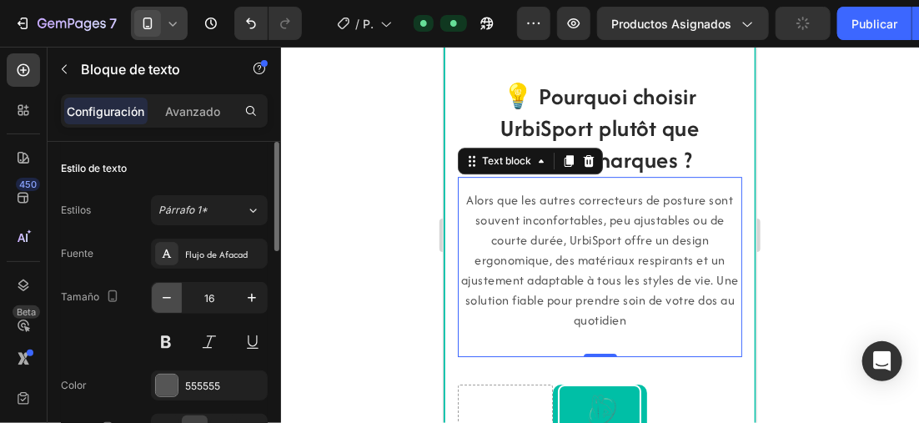
type input "15"
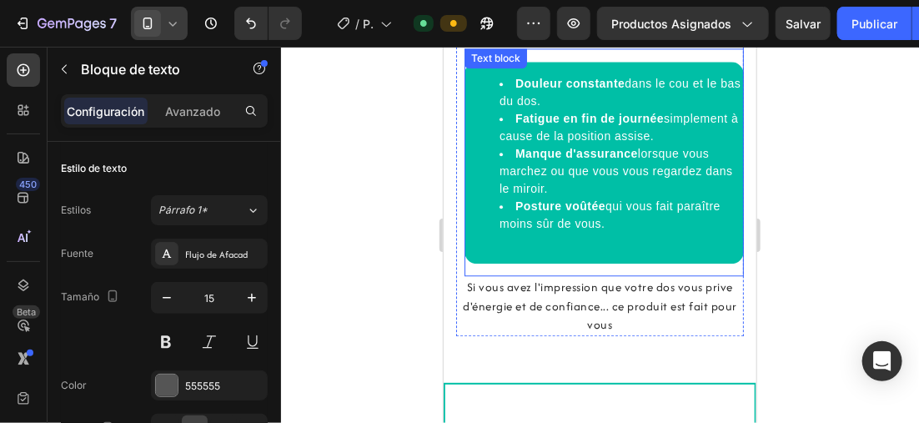
scroll to position [1408, 0]
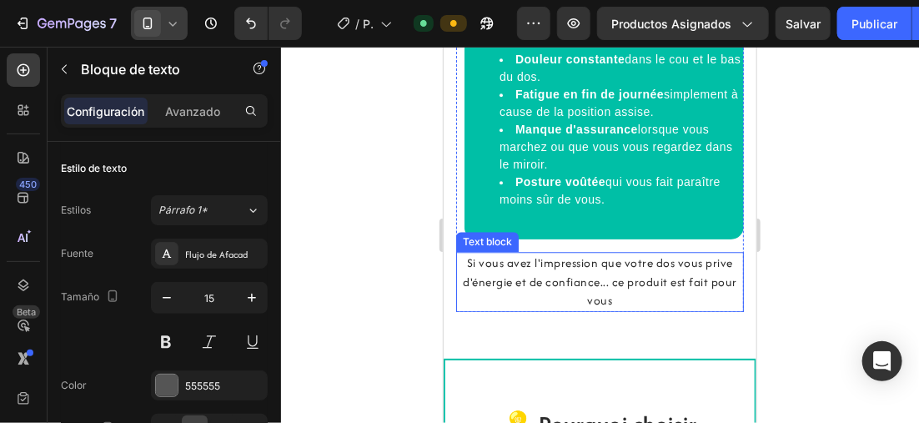
click at [587, 265] on p "Si vous avez l'impression que votre dos vous prive d'énergie et de confiance...…" at bounding box center [599, 281] width 284 height 57
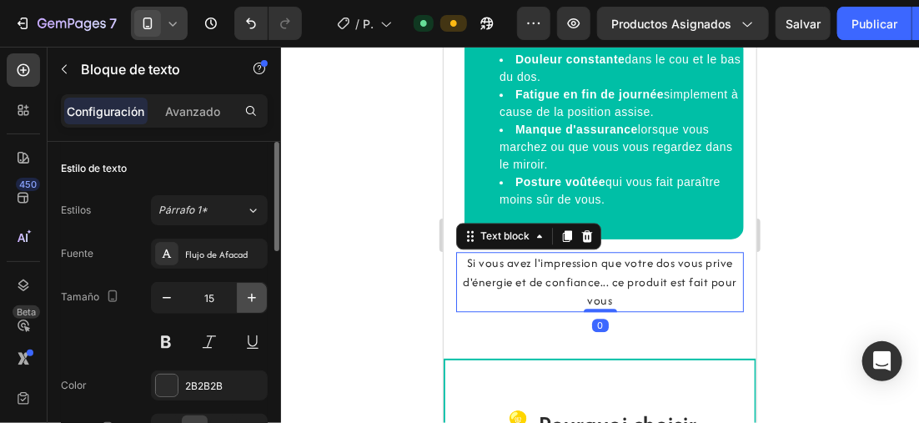
click at [242, 296] on button "button" at bounding box center [252, 298] width 30 height 30
type input "16"
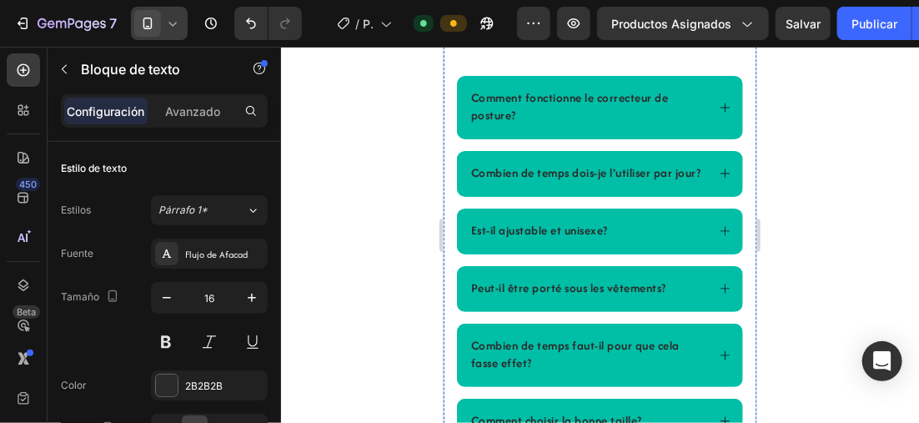
scroll to position [3403, 0]
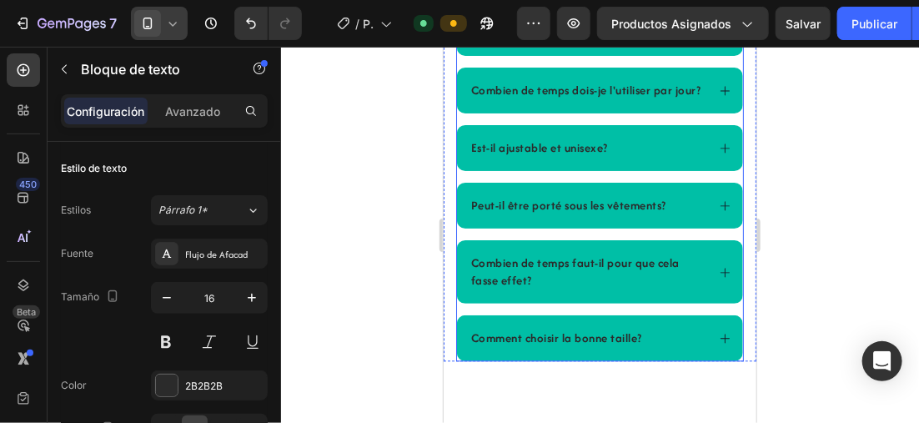
click at [540, 41] on p "Comment fonctionne le correcteur de posture?" at bounding box center [586, 23] width 232 height 35
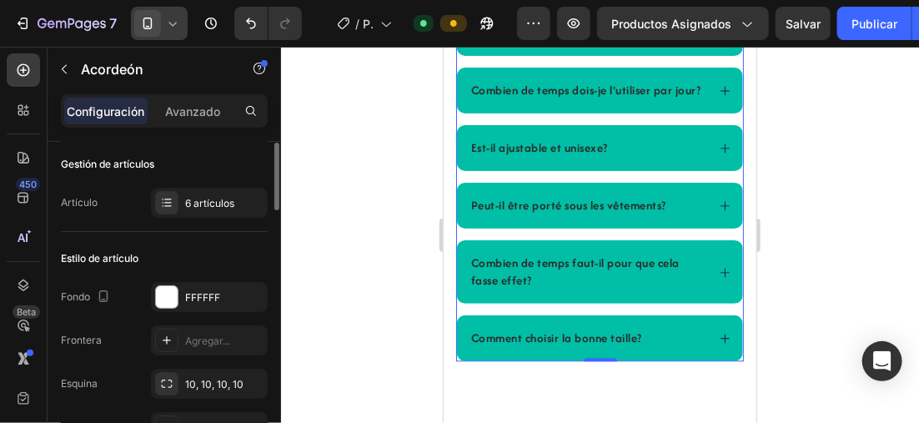
scroll to position [0, 0]
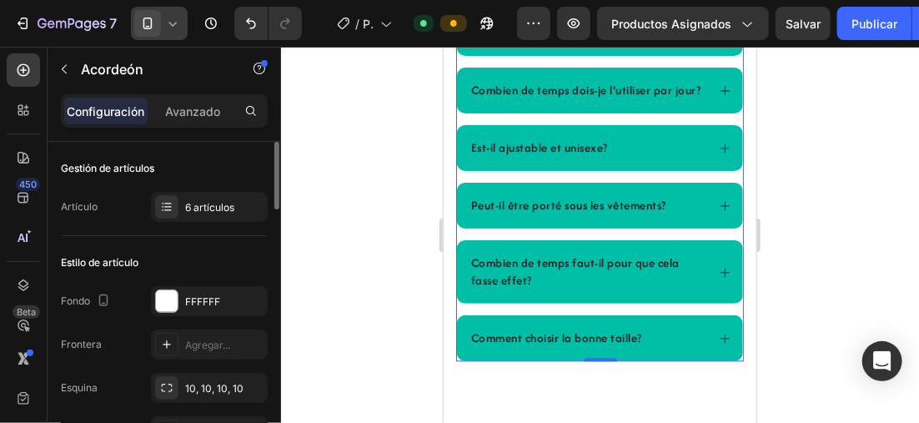
click at [520, 41] on p "Comment fonctionne le correcteur de posture?" at bounding box center [586, 23] width 232 height 35
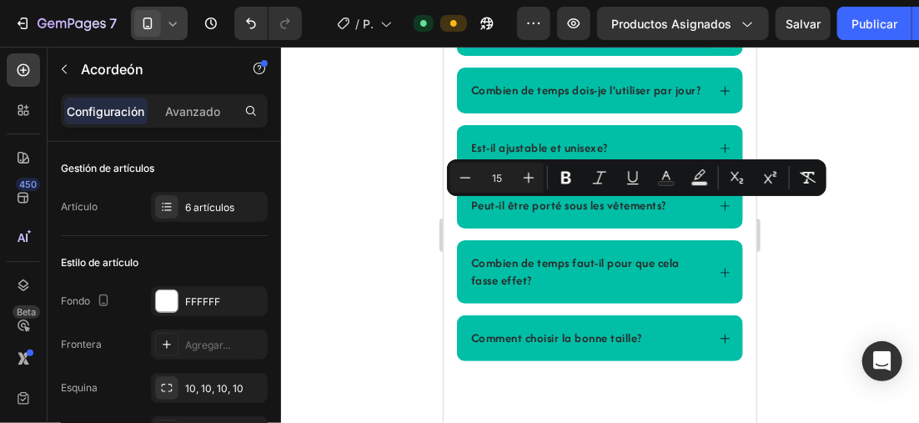
drag, startPoint x: 518, startPoint y: 228, endPoint x: 466, endPoint y: 204, distance: 57.1
click at [466, 55] on div "Comment fonctionne le correcteur de posture?" at bounding box center [599, 23] width 286 height 63
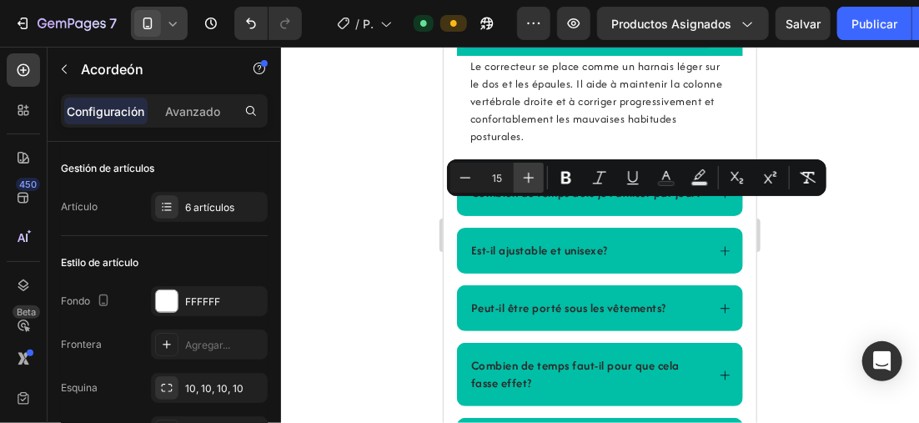
click at [527, 177] on icon "Barra de herramientas contextual del editor" at bounding box center [528, 177] width 17 height 17
type input "16"
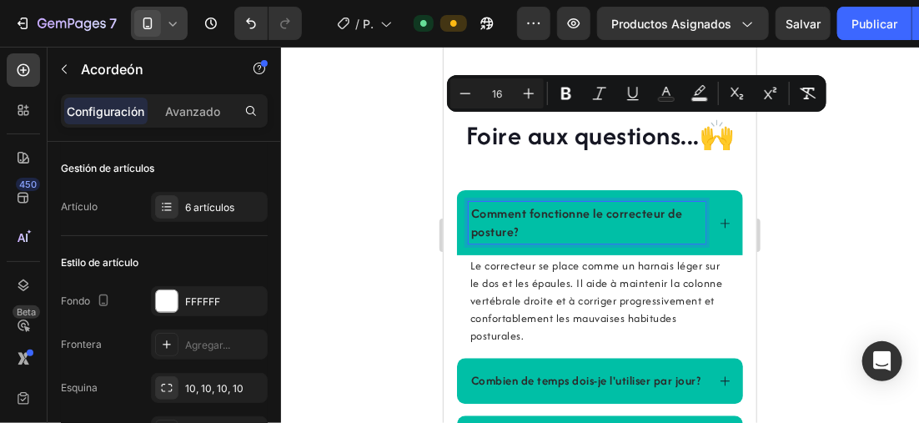
scroll to position [3486, 0]
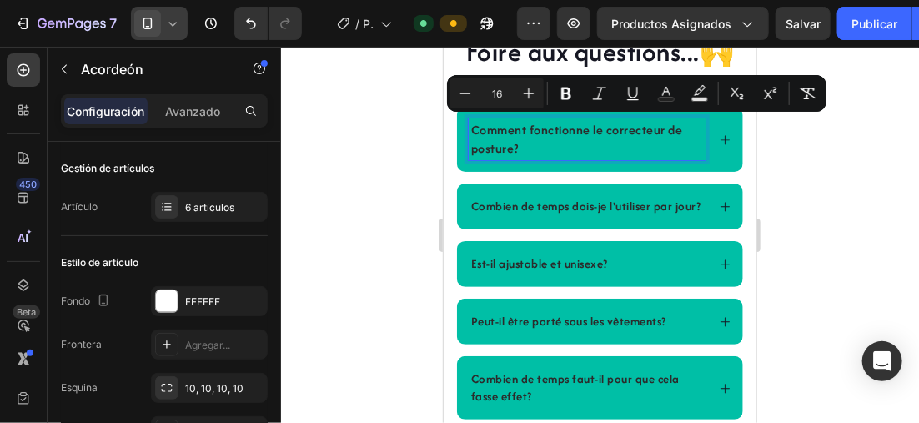
click at [505, 214] on p "Combien de temps dois-je l'utiliser par jour?" at bounding box center [585, 206] width 230 height 18
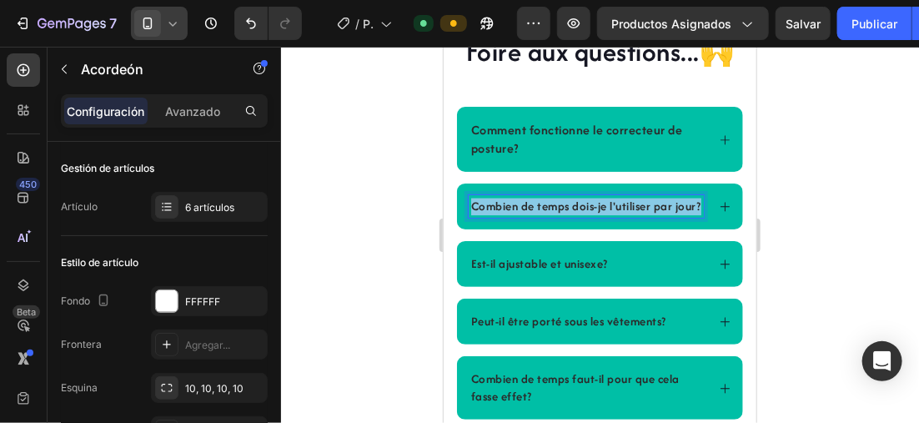
drag, startPoint x: 503, startPoint y: 222, endPoint x: 460, endPoint y: 204, distance: 46.0
click at [460, 204] on div "Combien de temps dois-je l'utiliser par jour?" at bounding box center [599, 206] width 286 height 46
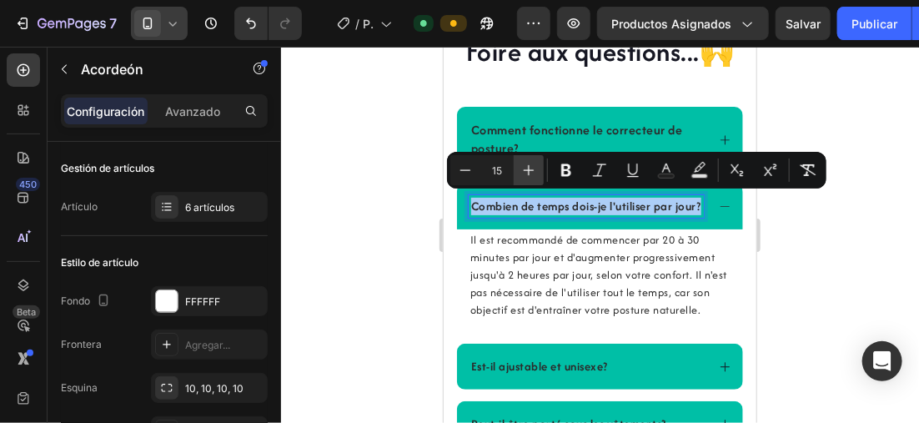
click at [521, 169] on icon "Barra de herramientas contextual del editor" at bounding box center [528, 170] width 17 height 17
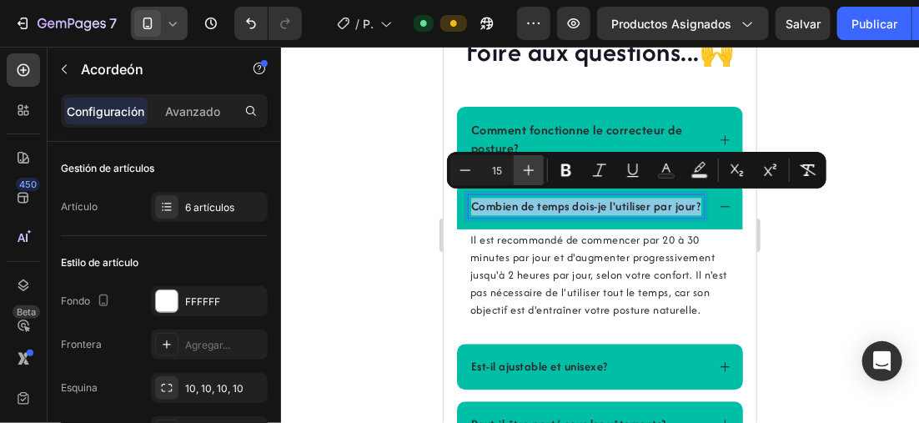
type input "16"
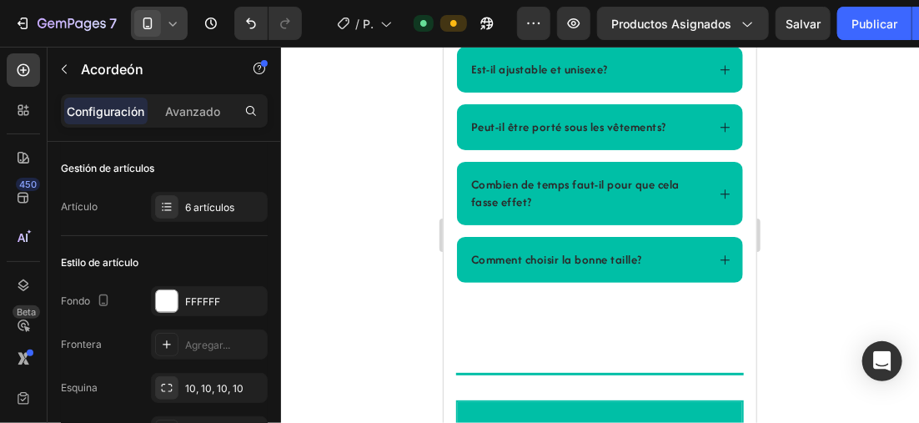
scroll to position [3617, 0]
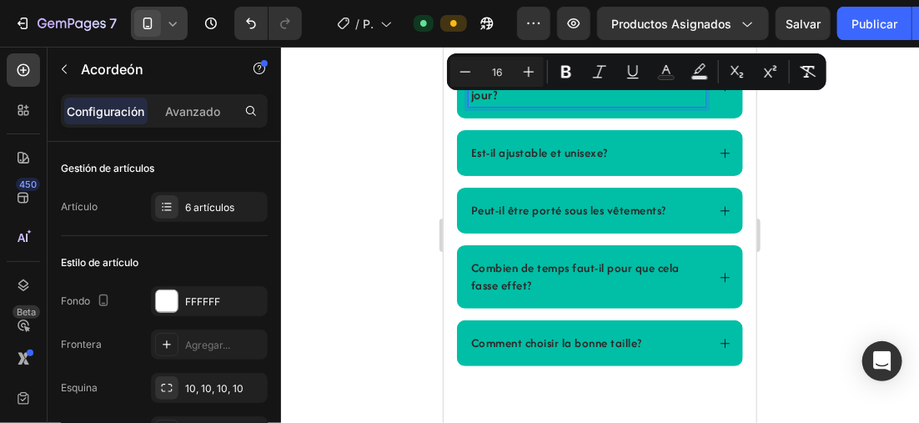
click at [606, 149] on span "Est-il ajustable et unisexe?" at bounding box center [538, 151] width 137 height 17
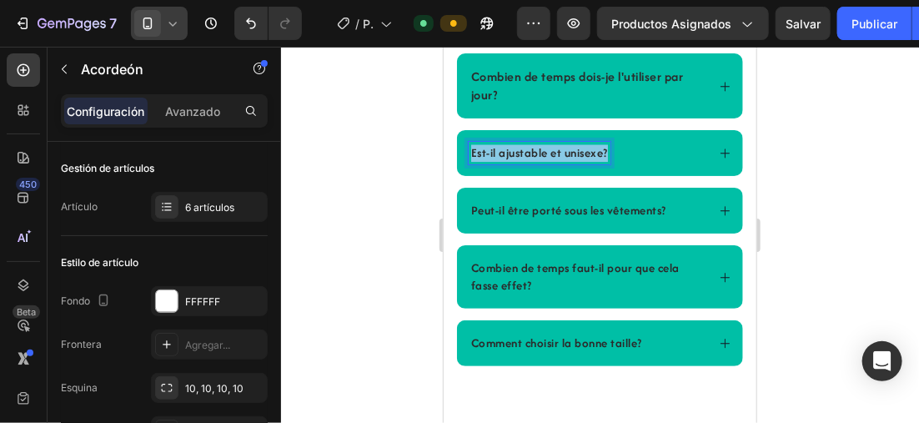
drag, startPoint x: 606, startPoint y: 149, endPoint x: 468, endPoint y: 149, distance: 138.5
click at [468, 149] on div "Est-il ajustable et unisexe?" at bounding box center [539, 152] width 142 height 23
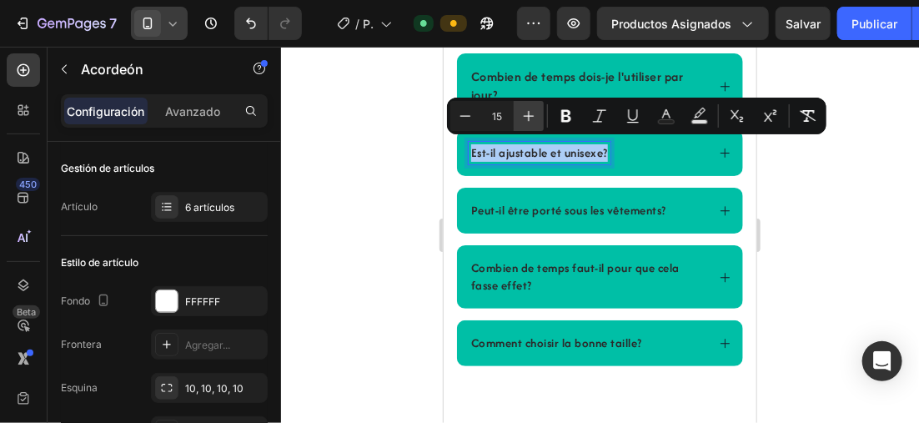
click at [532, 115] on icon "Barra de herramientas contextual del editor" at bounding box center [529, 116] width 11 height 11
type input "16"
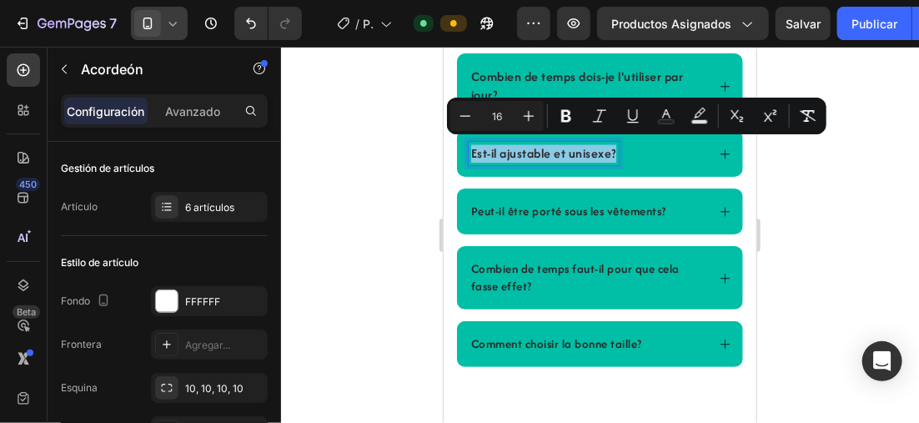
click at [665, 207] on span "Peut-il être porté sous les vêtements?" at bounding box center [567, 210] width 195 height 17
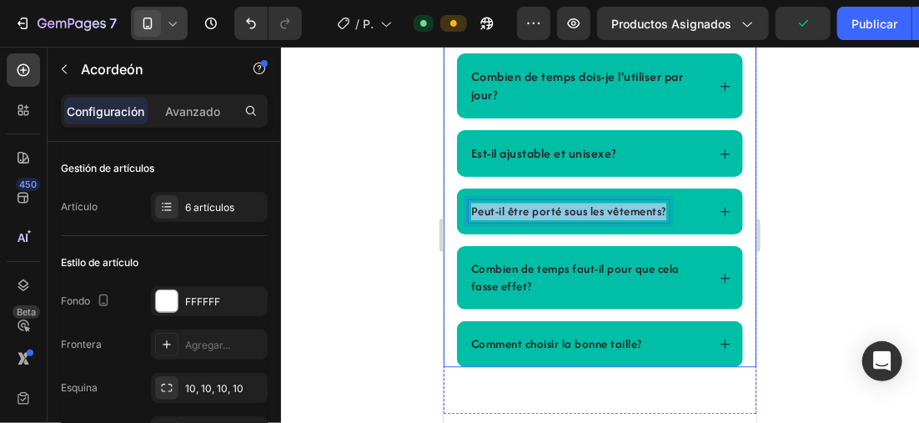
drag, startPoint x: 665, startPoint y: 207, endPoint x: 451, endPoint y: 211, distance: 213.6
click at [451, 211] on div "Title Line Foire aux questions...🙌 Heading Comment fonctionne le correcteur de …" at bounding box center [599, 119] width 313 height 494
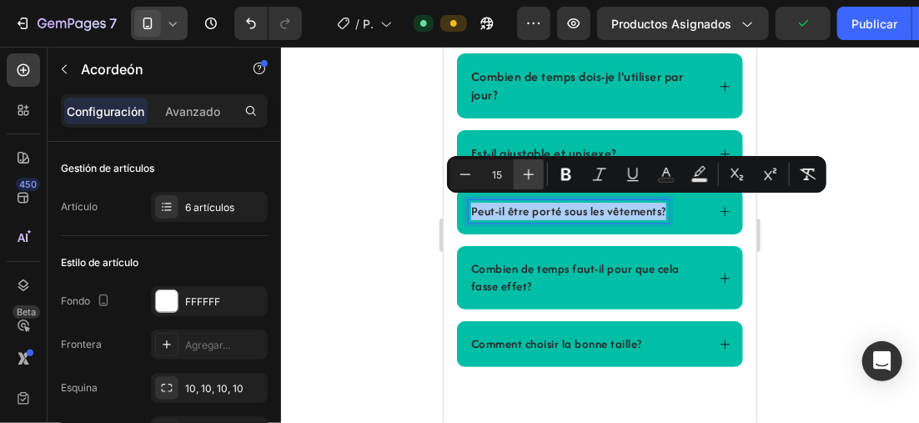
click at [535, 166] on icon "Barra de herramientas contextual del editor" at bounding box center [528, 174] width 17 height 17
type input "16"
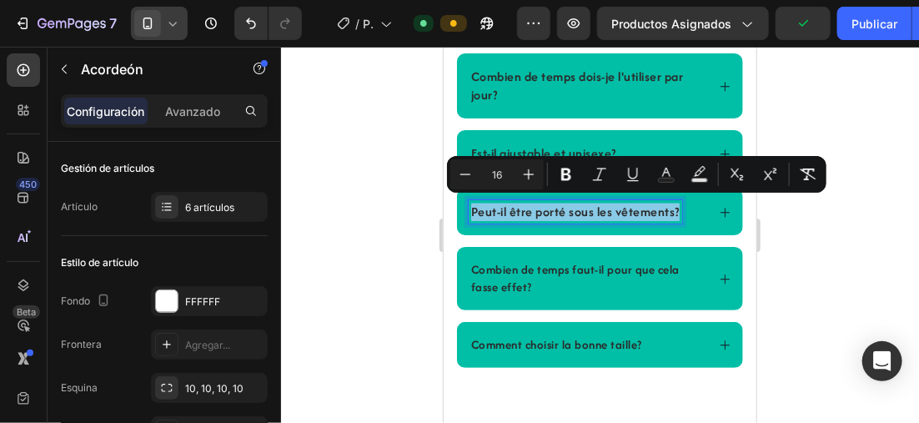
click at [571, 281] on p "Combien de temps faut-il pour que cela fasse effet?" at bounding box center [586, 277] width 232 height 35
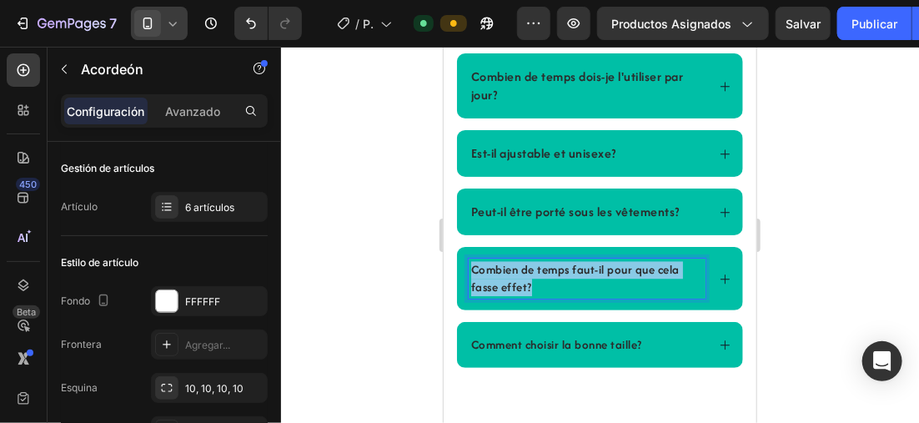
drag, startPoint x: 537, startPoint y: 282, endPoint x: 464, endPoint y: 260, distance: 76.5
click at [464, 260] on div "Combien de temps faut-il pour que cela fasse effet?" at bounding box center [599, 277] width 286 height 63
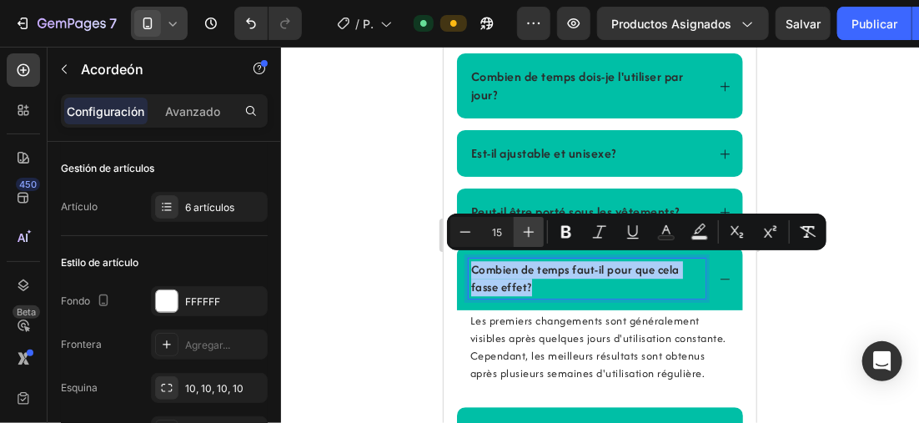
click at [533, 234] on icon "Barra de herramientas contextual del editor" at bounding box center [528, 232] width 17 height 17
type input "16"
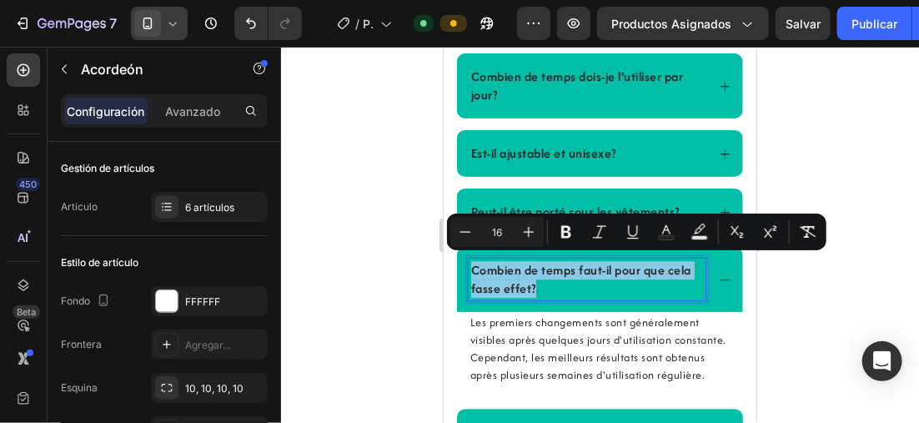
scroll to position [3645, 0]
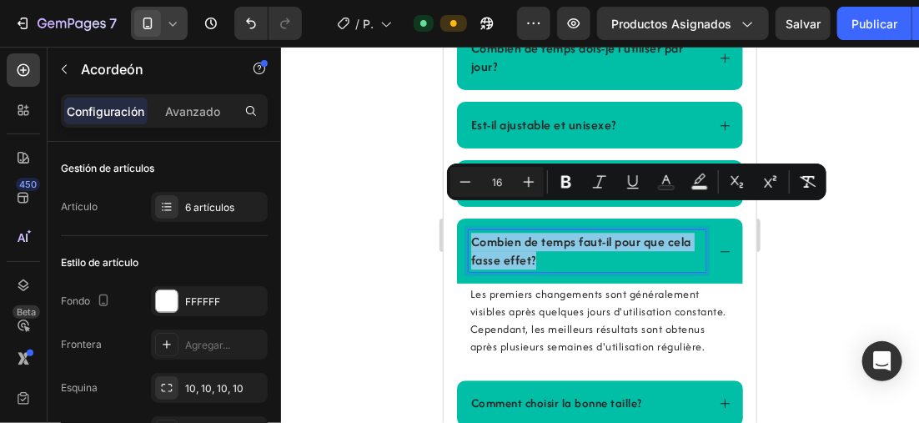
click at [639, 394] on span "Comment choisir la bonne taille?" at bounding box center [555, 402] width 171 height 17
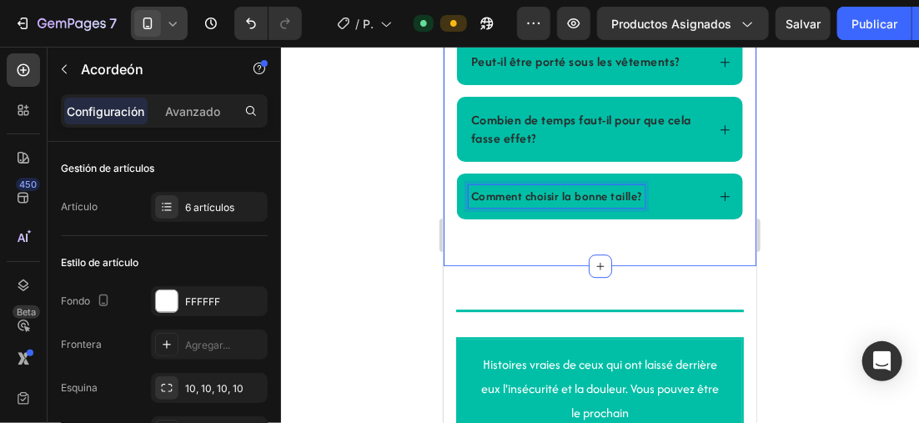
scroll to position [3764, 0]
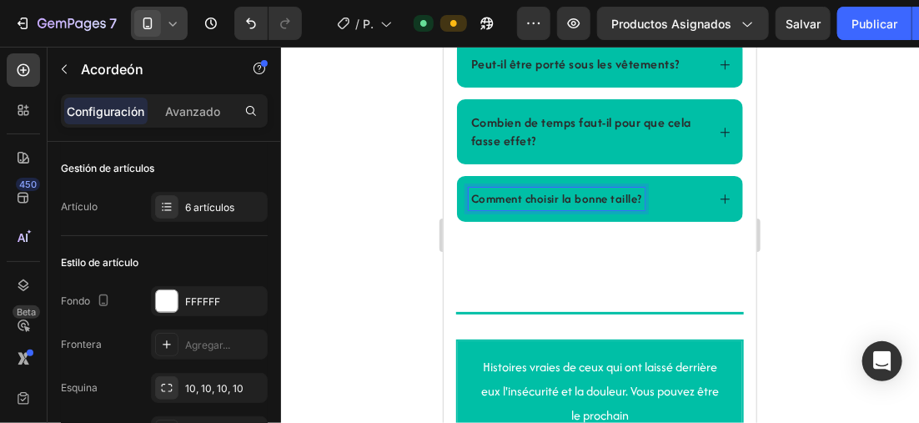
click at [641, 194] on span "Comment choisir la bonne taille?" at bounding box center [555, 197] width 171 height 17
drag, startPoint x: 641, startPoint y: 193, endPoint x: 457, endPoint y: 192, distance: 183.5
click at [457, 192] on div "Comment choisir la bonne taille?" at bounding box center [599, 198] width 286 height 46
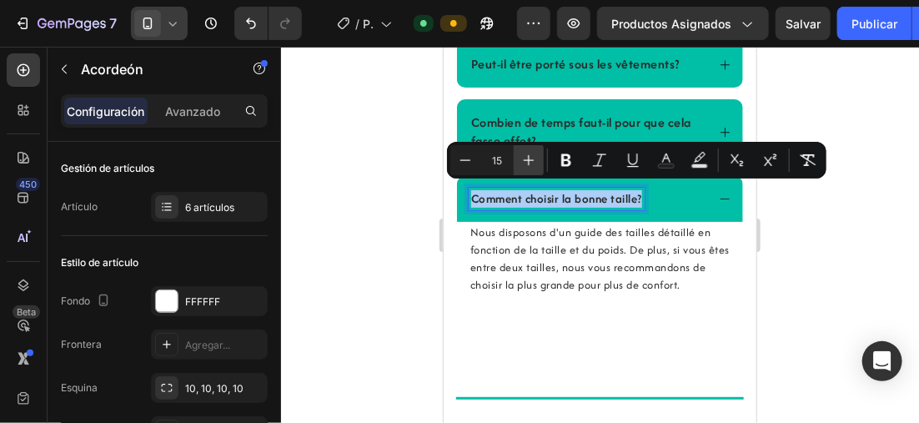
click at [531, 157] on icon "Barra de herramientas contextual del editor" at bounding box center [528, 160] width 17 height 17
type input "16"
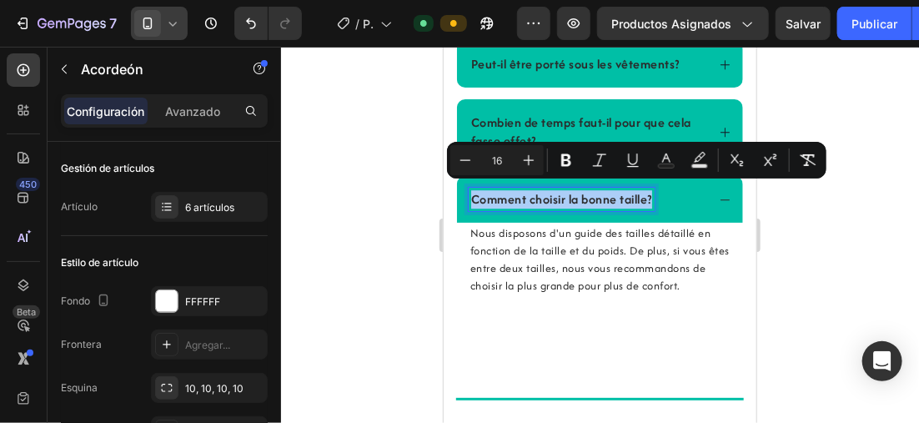
click at [399, 184] on div at bounding box center [600, 235] width 638 height 376
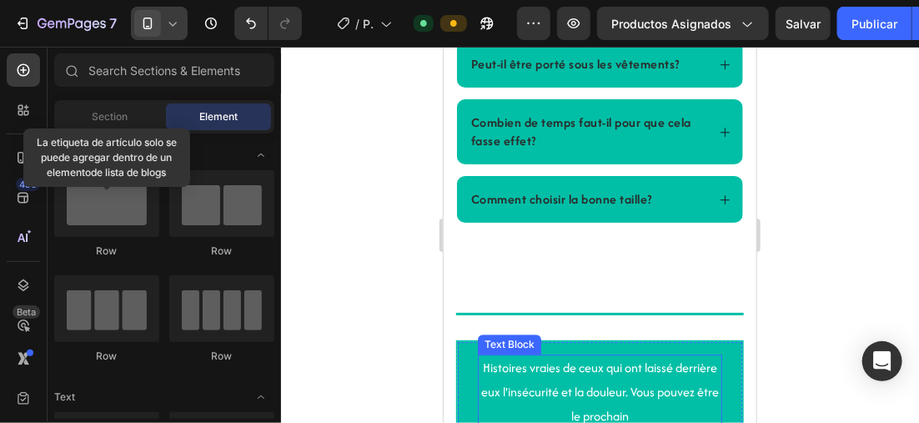
click at [598, 368] on p "Histoires vraies de ceux qui ont laissé derrière eux l'insécurité et la douleur…" at bounding box center [599, 391] width 241 height 72
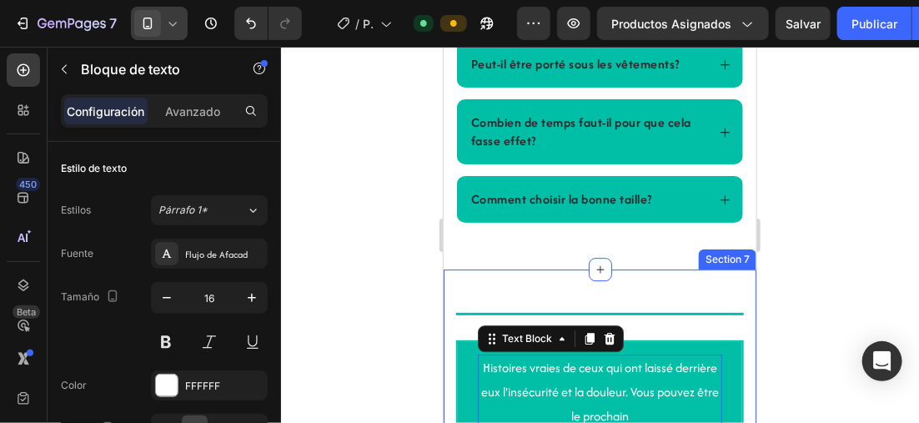
scroll to position [3848, 0]
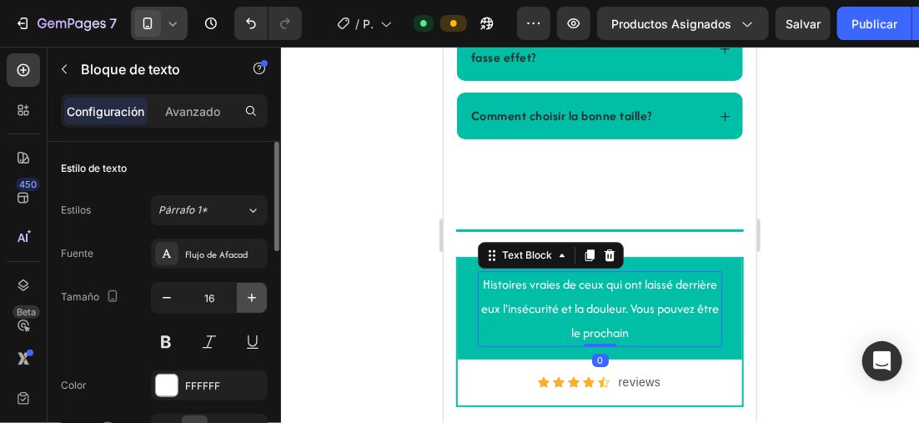
click at [252, 294] on icon "button" at bounding box center [252, 298] width 8 height 8
type input "17"
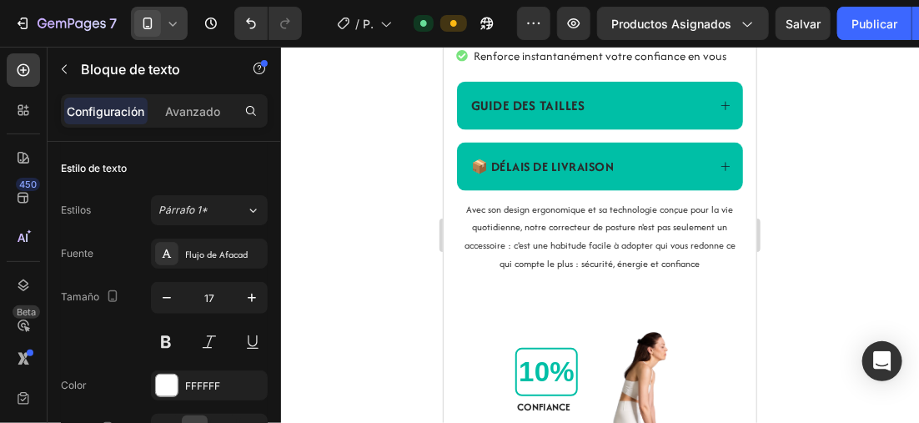
scroll to position [650, 0]
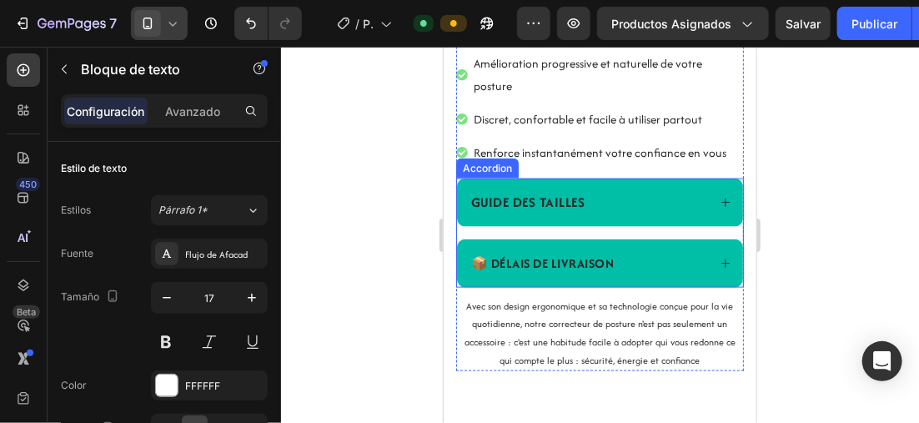
click at [718, 256] on div "📦 DÉLAIS DE LIVRAISON" at bounding box center [599, 263] width 286 height 48
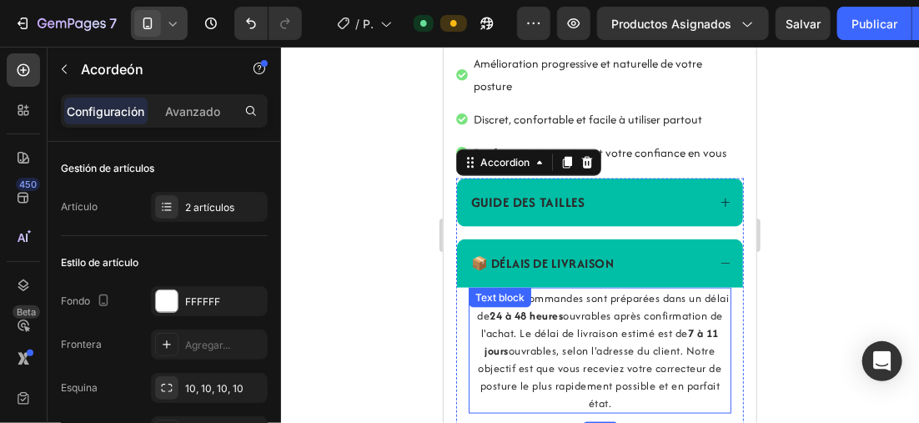
click at [583, 326] on p "Toutes les commandes sont préparées dans un délai de 24 à 48 heures ouvrables a…" at bounding box center [599, 350] width 259 height 123
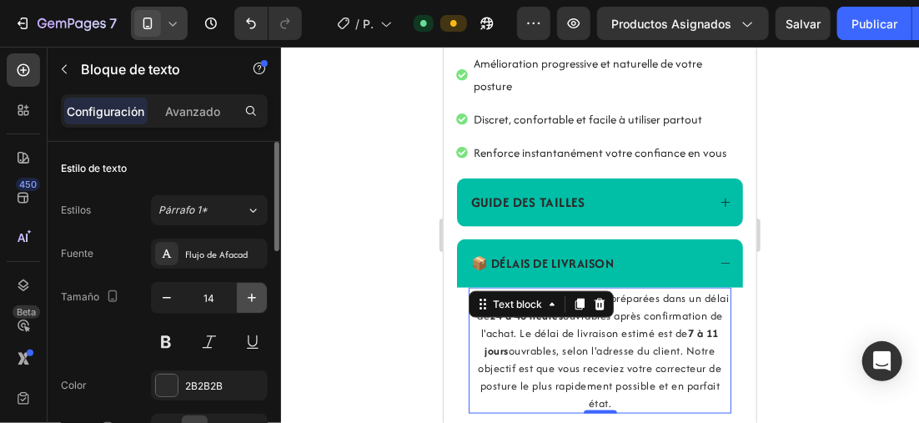
click at [255, 296] on icon "button" at bounding box center [252, 297] width 17 height 17
type input "15"
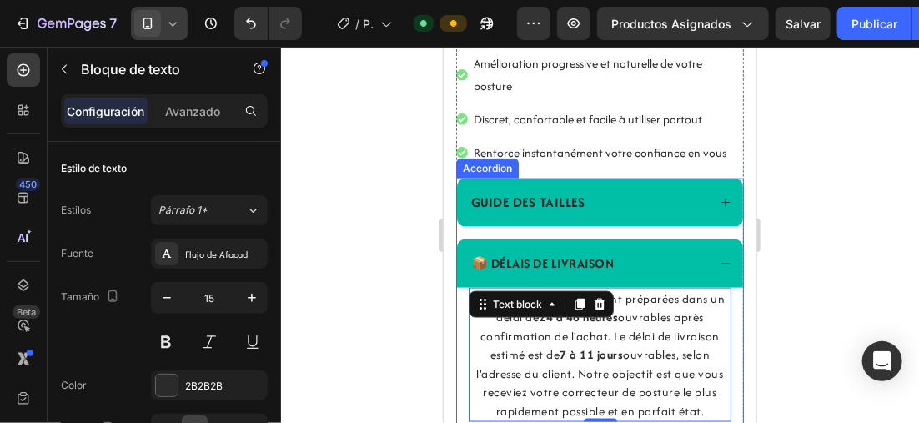
click at [608, 209] on div "GUIDE DES TAILLES" at bounding box center [587, 201] width 238 height 25
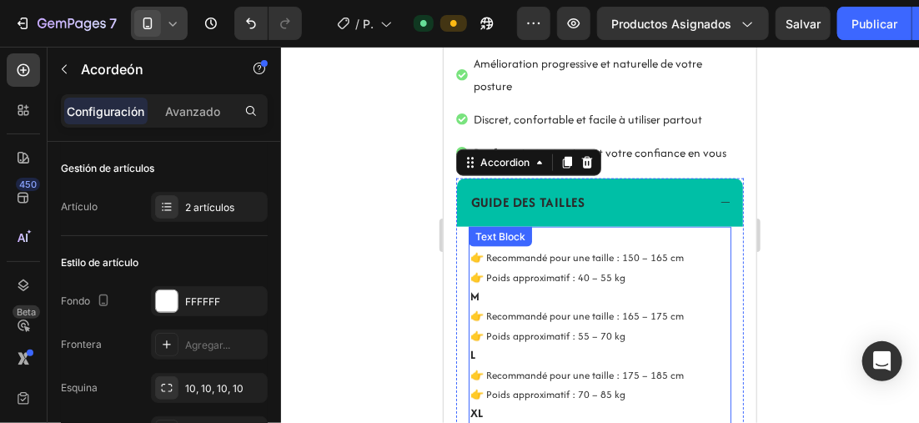
click at [536, 259] on p "S 👉 Recommandé pour une taille : 150 – 165 cm 👉 Poids approximatif : 40 – 55 kg" at bounding box center [599, 257] width 259 height 58
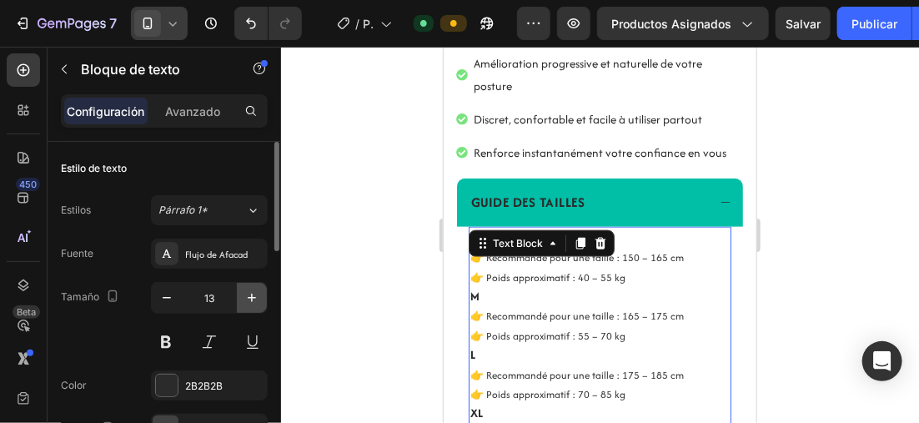
click at [247, 293] on icon "button" at bounding box center [252, 297] width 17 height 17
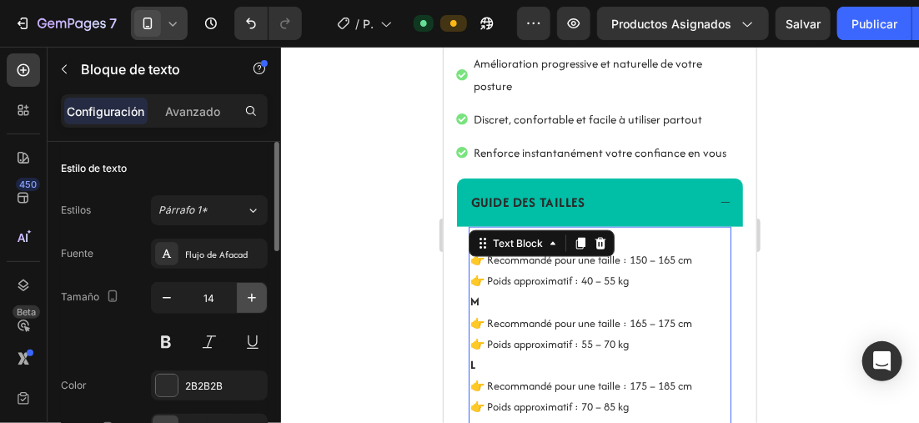
type input "15"
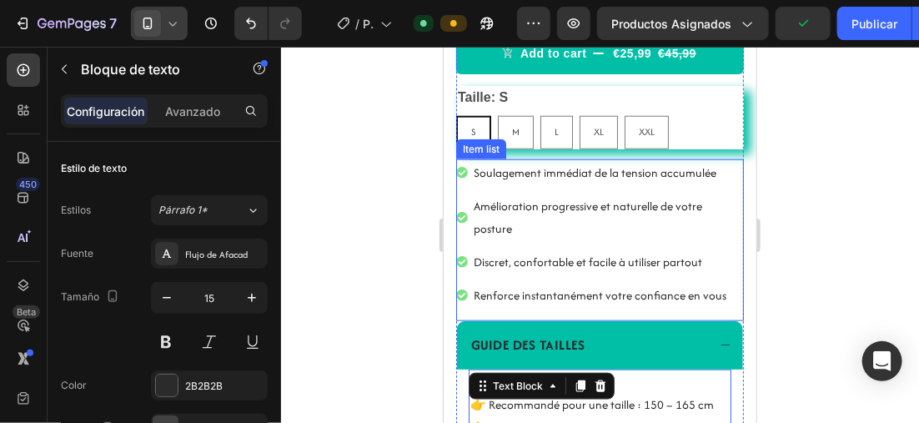
scroll to position [483, 0]
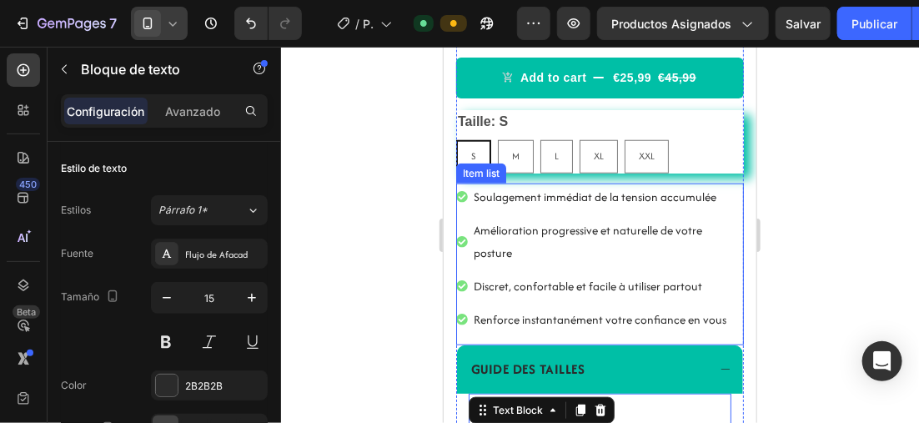
click at [729, 264] on div "Soulagement immédiat de la tension accumulée Amélioration progressive et nature…" at bounding box center [599, 258] width 288 height 150
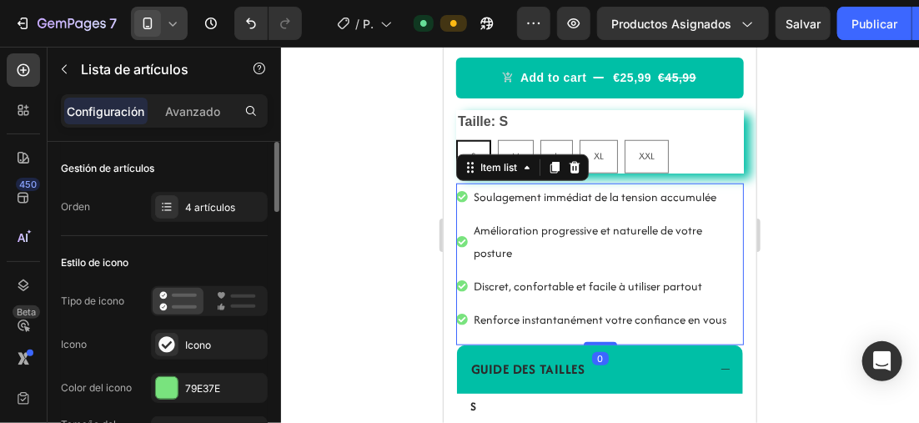
scroll to position [167, 0]
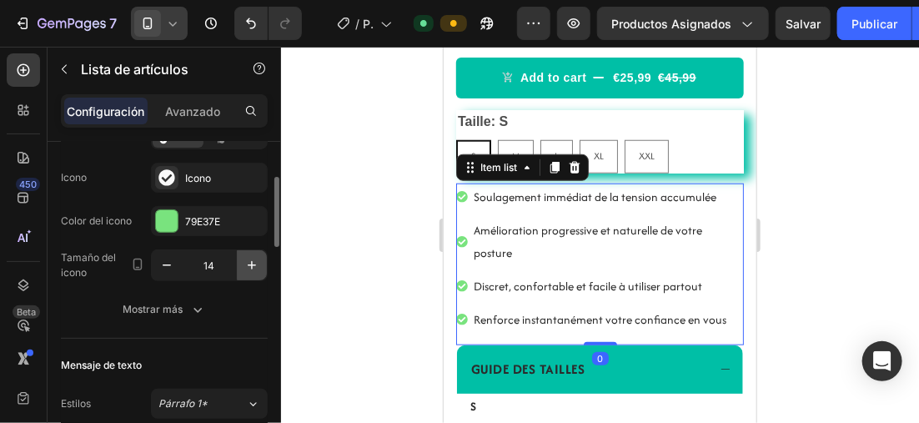
click at [249, 261] on icon "button" at bounding box center [252, 265] width 17 height 17
type input "15"
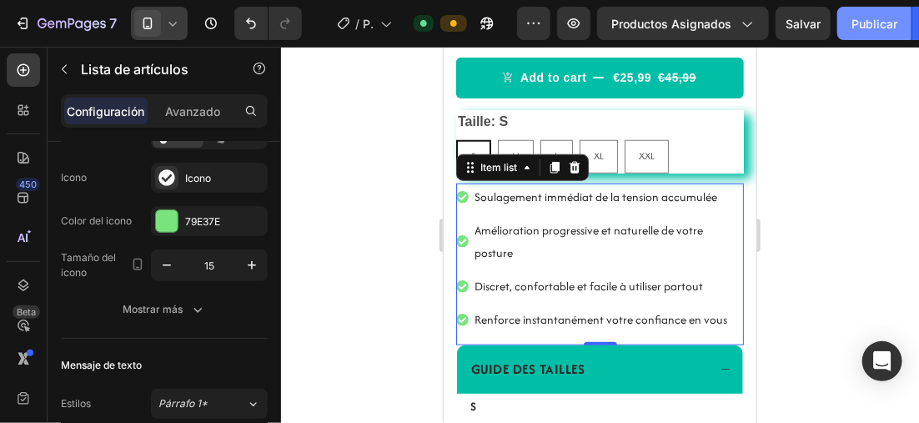
click at [869, 12] on button "Publicar" at bounding box center [874, 23] width 74 height 33
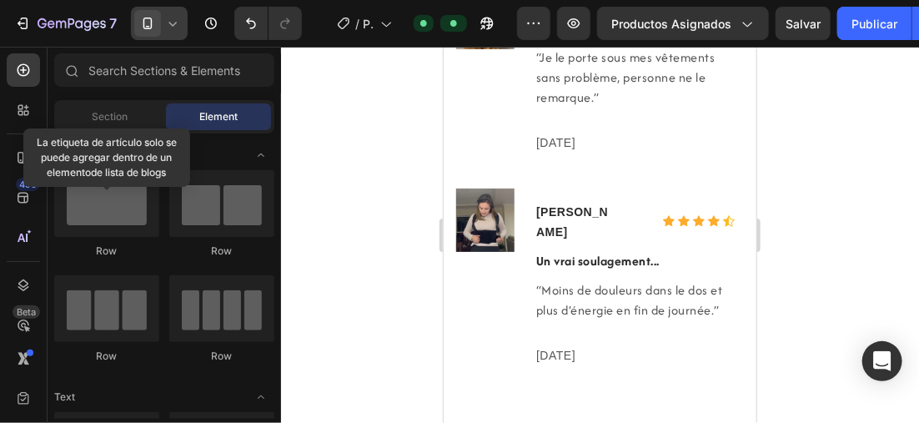
scroll to position [4839, 0]
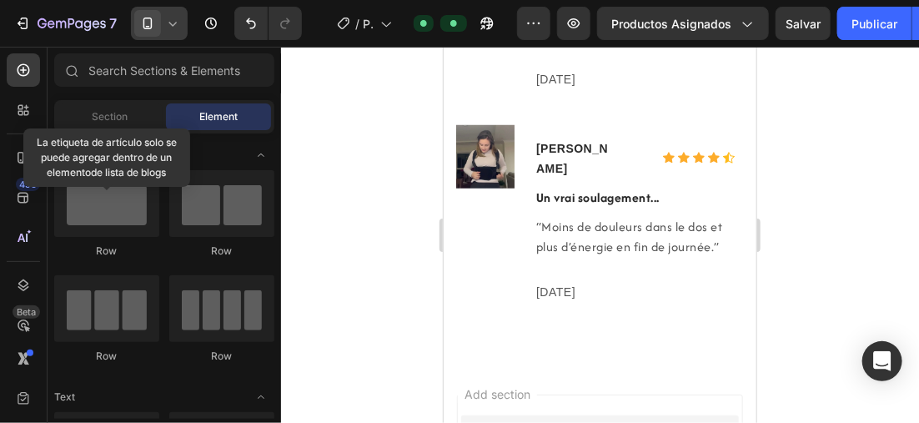
drag, startPoint x: 751, startPoint y: 100, endPoint x: 1212, endPoint y: 426, distance: 564.2
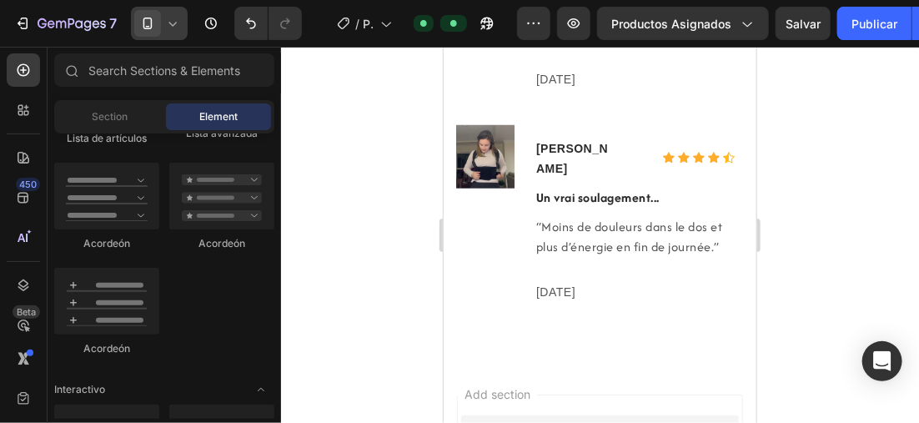
scroll to position [1098, 0]
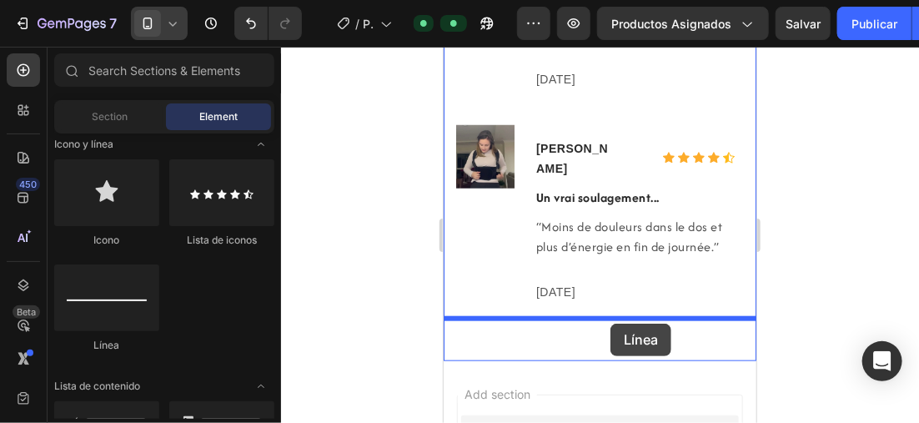
drag, startPoint x: 640, startPoint y: 337, endPoint x: 610, endPoint y: 323, distance: 33.2
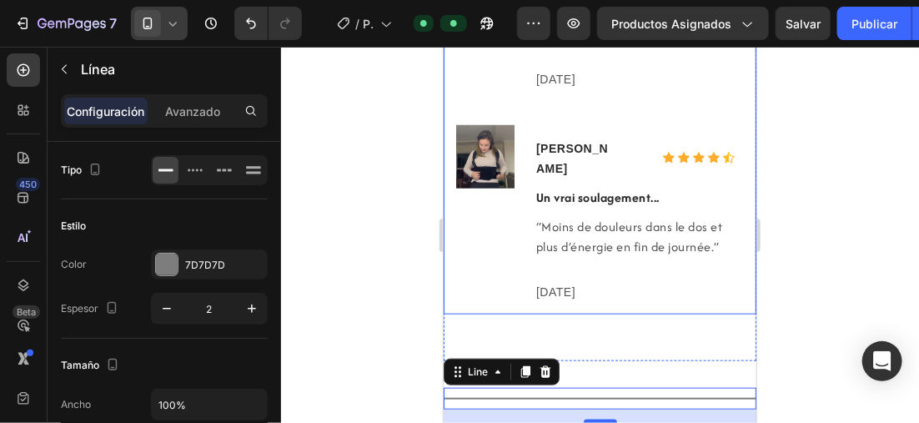
click at [354, 228] on div at bounding box center [600, 235] width 638 height 376
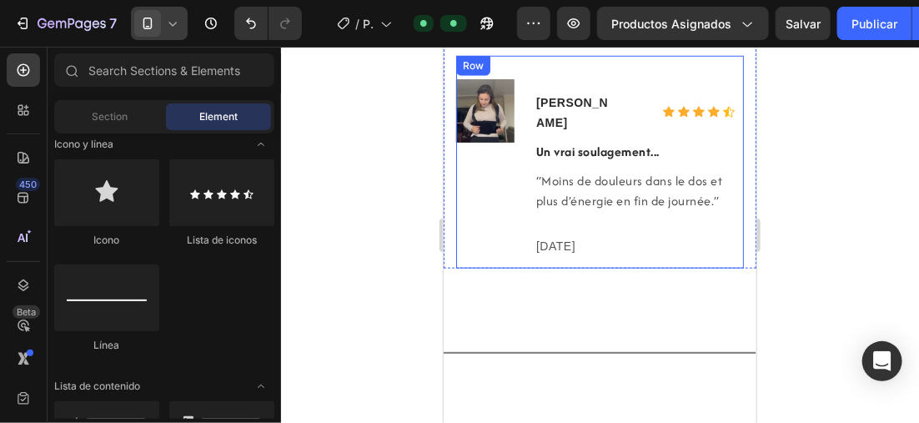
scroll to position [4923, 0]
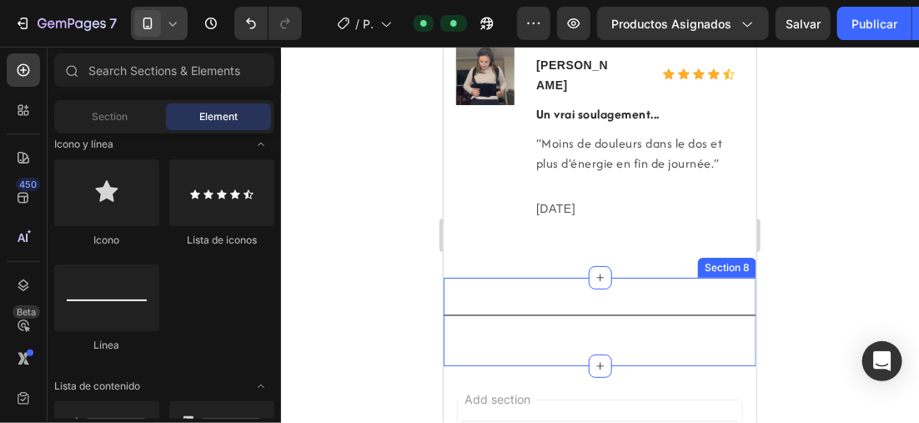
click at [589, 304] on div "Title Line" at bounding box center [599, 321] width 313 height 35
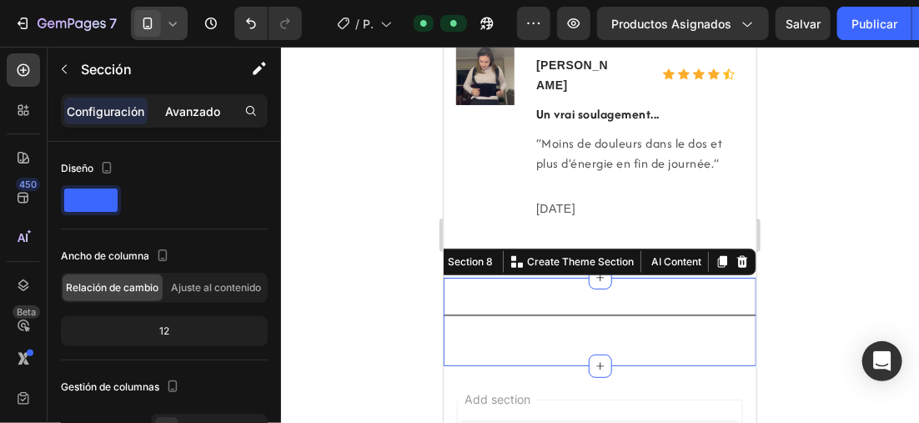
click at [210, 108] on p "Avanzado" at bounding box center [192, 112] width 55 height 18
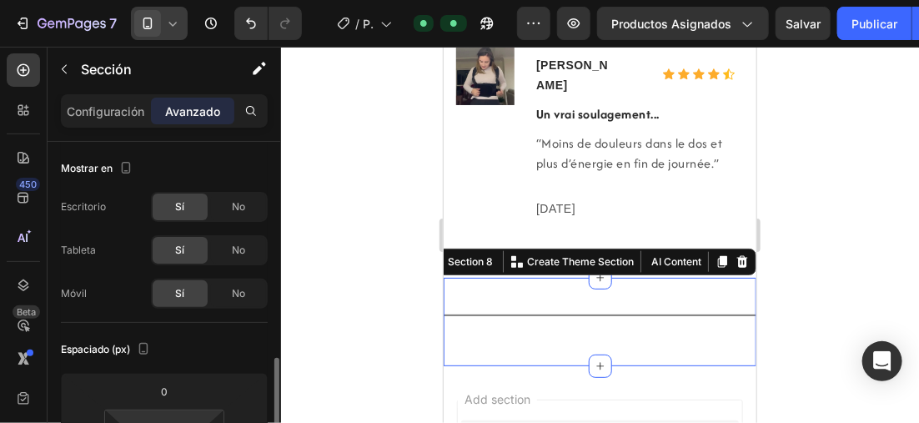
scroll to position [167, 0]
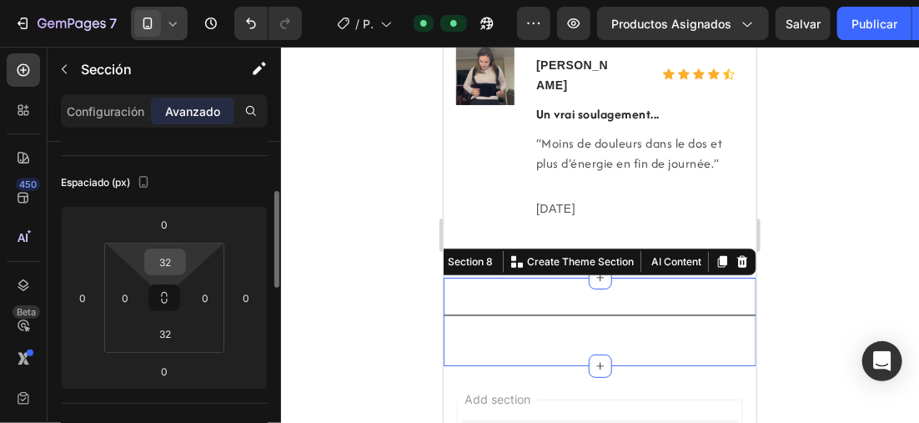
click at [177, 259] on input "32" at bounding box center [164, 261] width 33 height 25
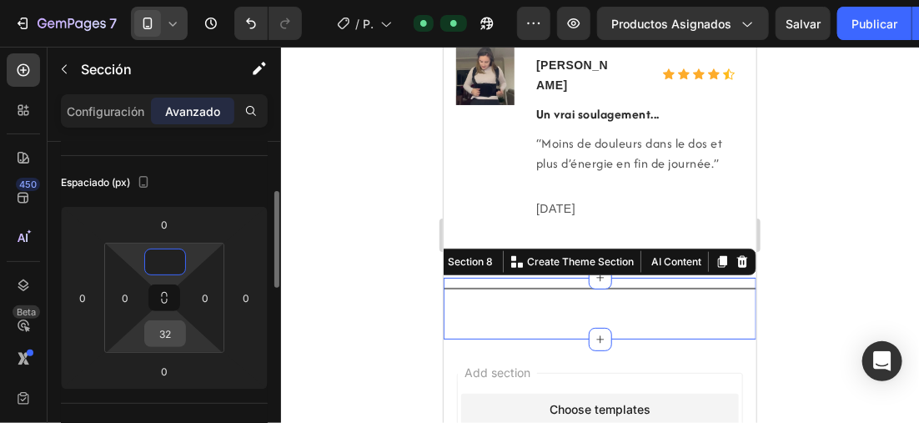
type input "0"
click at [175, 324] on input "32" at bounding box center [164, 333] width 33 height 25
type input "3"
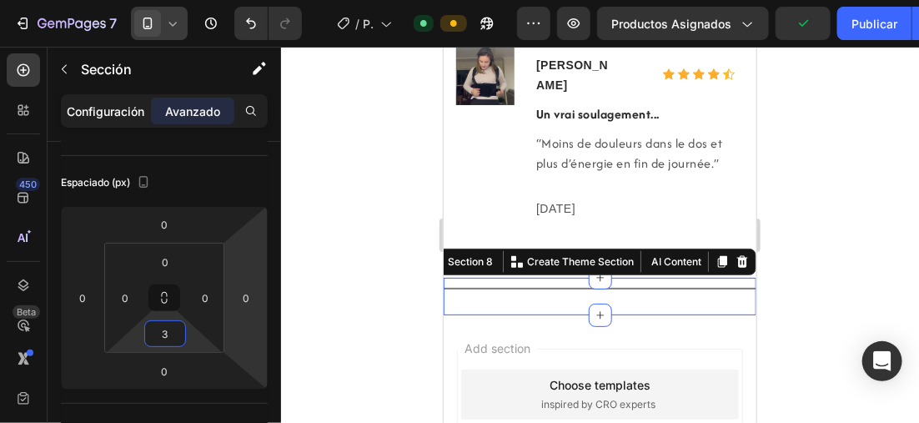
click at [138, 114] on p "Configuración" at bounding box center [107, 112] width 78 height 18
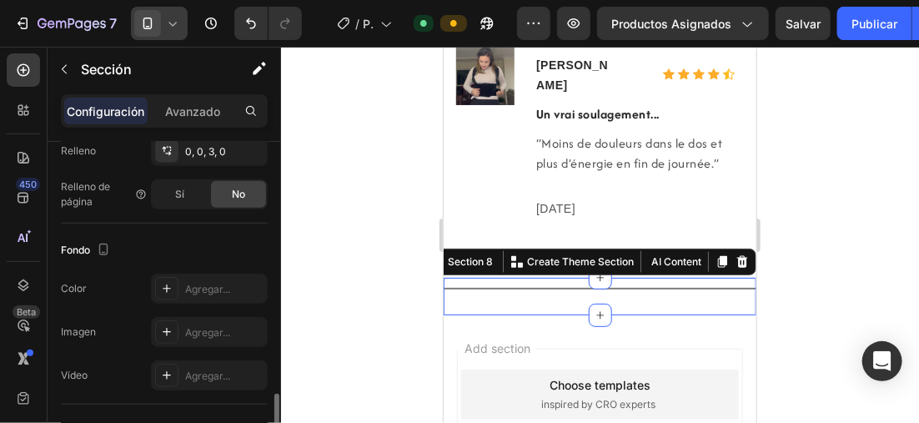
scroll to position [500, 0]
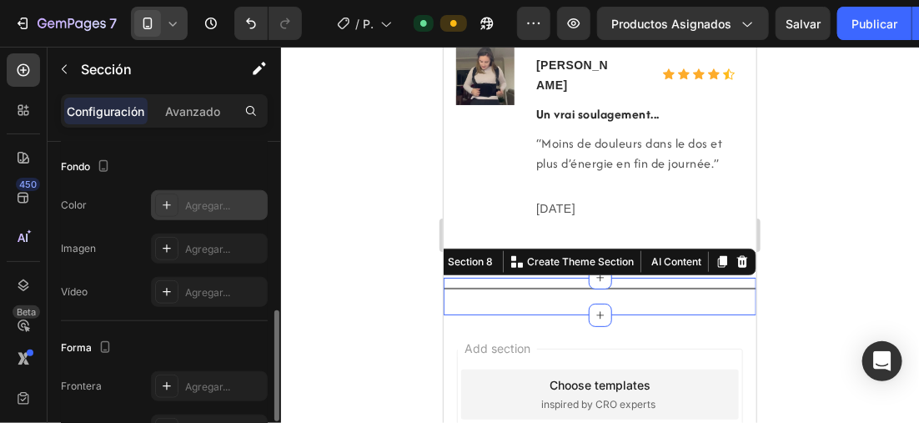
click at [163, 201] on icon at bounding box center [166, 205] width 13 height 13
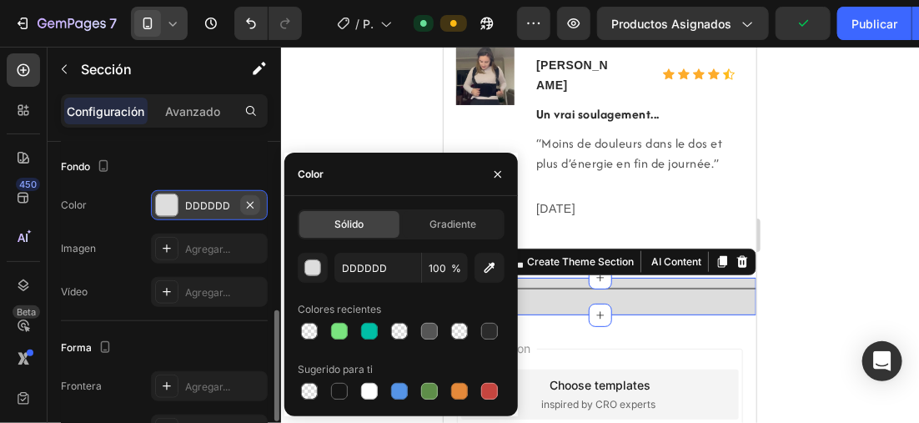
click at [254, 199] on icon "button" at bounding box center [250, 205] width 13 height 13
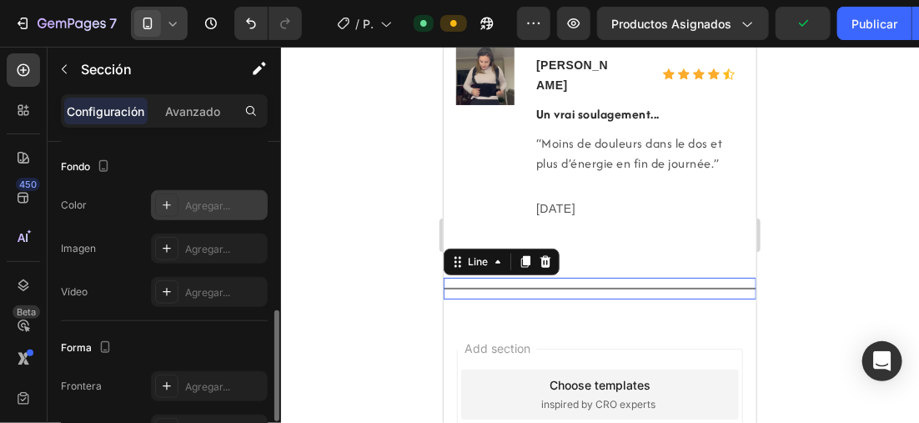
click at [527, 277] on div "Title Line 0" at bounding box center [599, 288] width 313 height 22
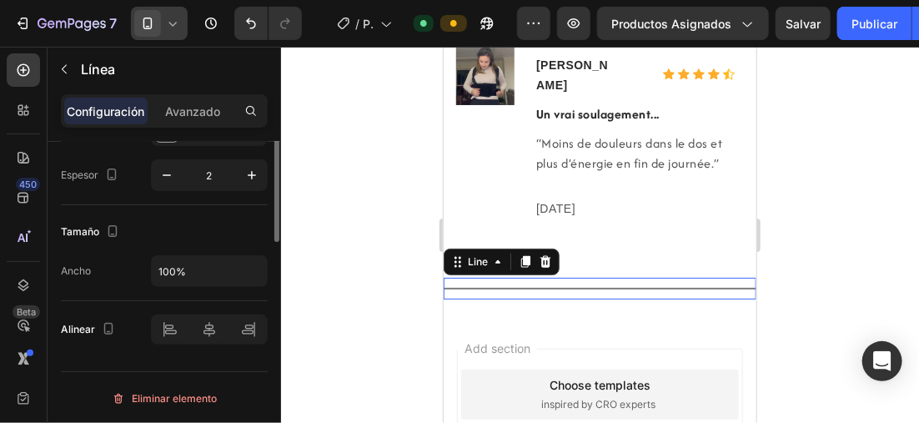
scroll to position [0, 0]
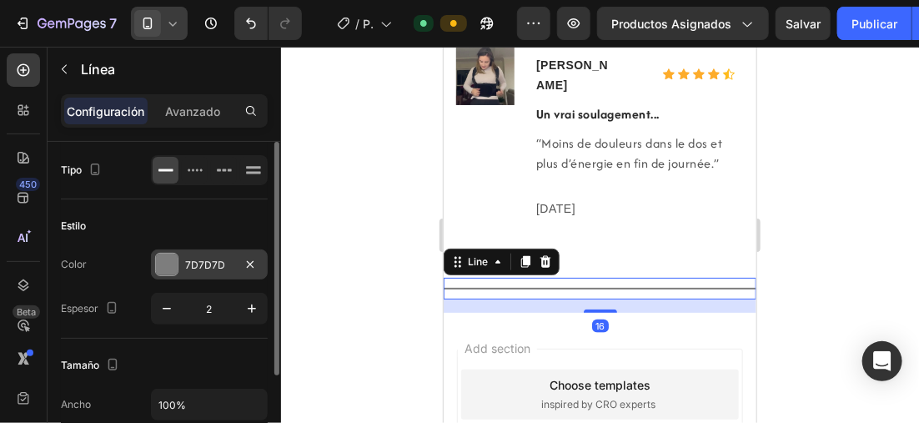
click at [173, 256] on div at bounding box center [167, 265] width 22 height 22
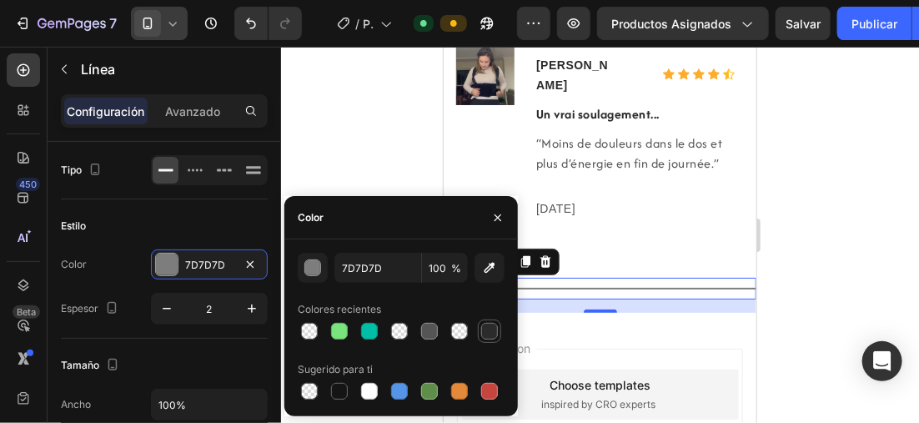
click at [495, 329] on div at bounding box center [489, 331] width 17 height 17
type input "2B2B2B"
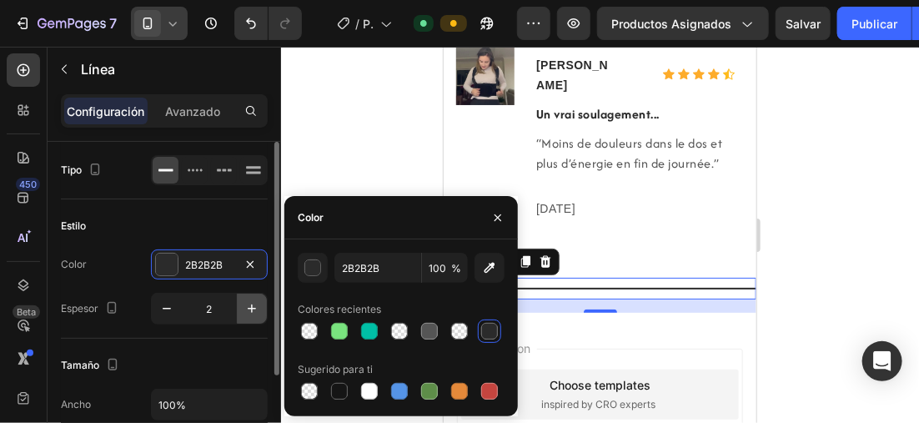
click at [247, 303] on icon "button" at bounding box center [252, 308] width 17 height 17
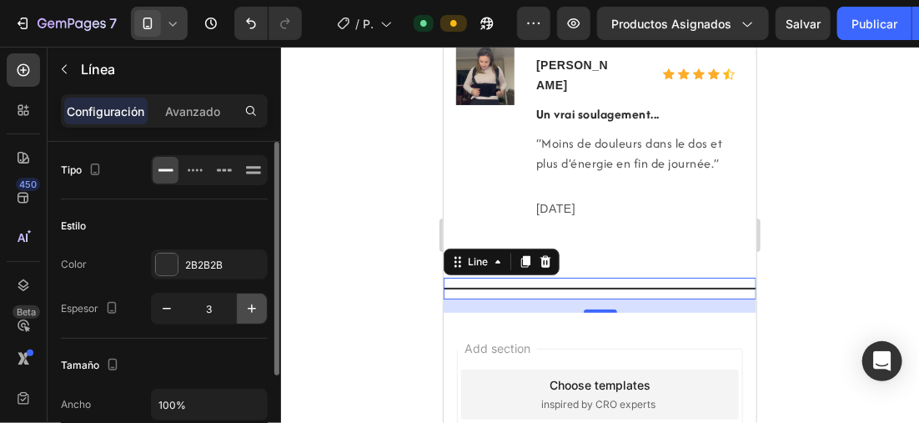
click at [247, 303] on icon "button" at bounding box center [252, 308] width 17 height 17
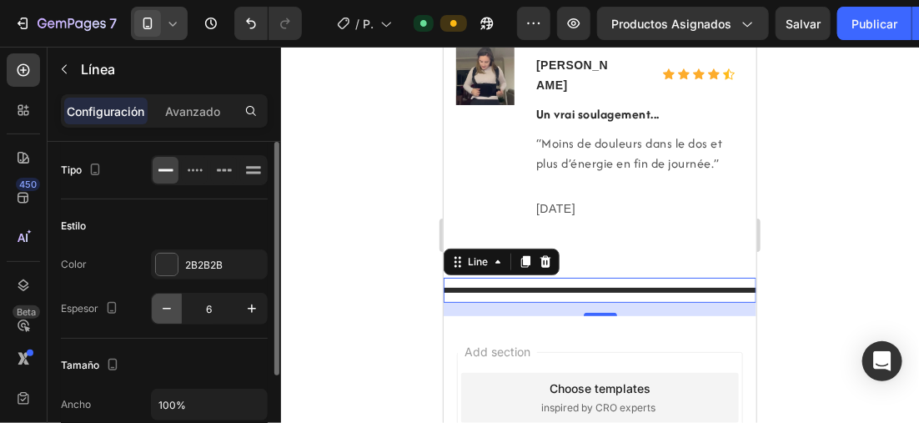
click at [161, 307] on icon "button" at bounding box center [166, 308] width 17 height 17
click at [162, 304] on icon "button" at bounding box center [166, 308] width 17 height 17
type input "3"
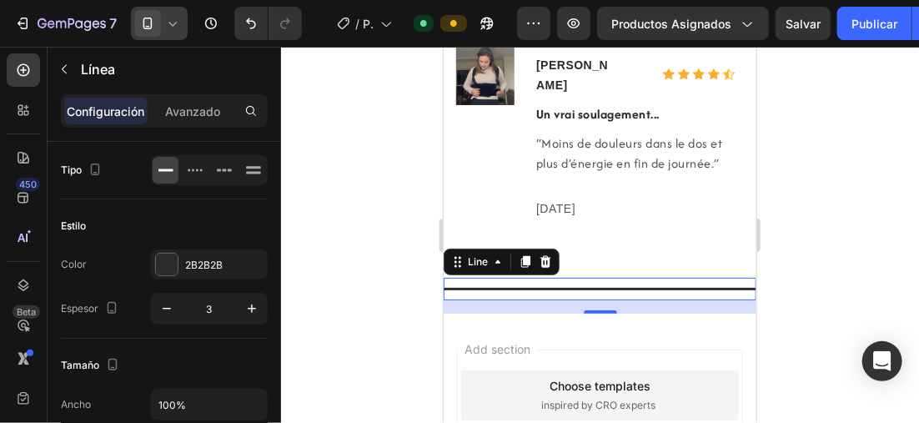
click at [375, 164] on div at bounding box center [600, 235] width 638 height 376
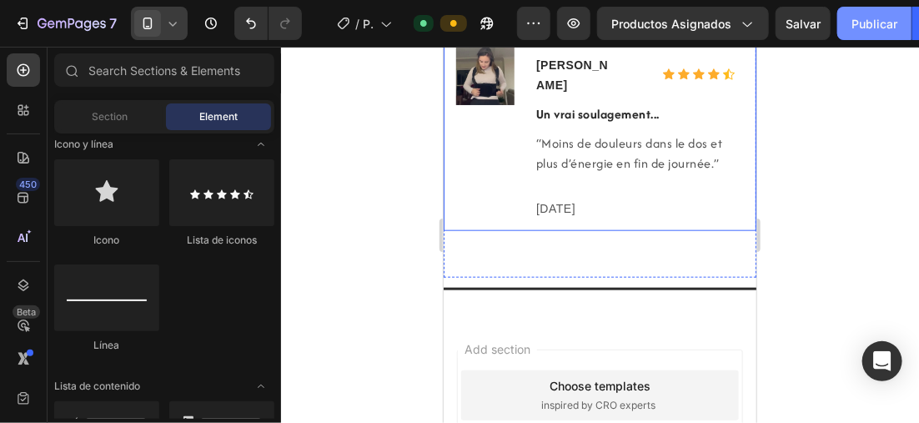
click at [858, 28] on font "Publicar" at bounding box center [875, 24] width 46 height 18
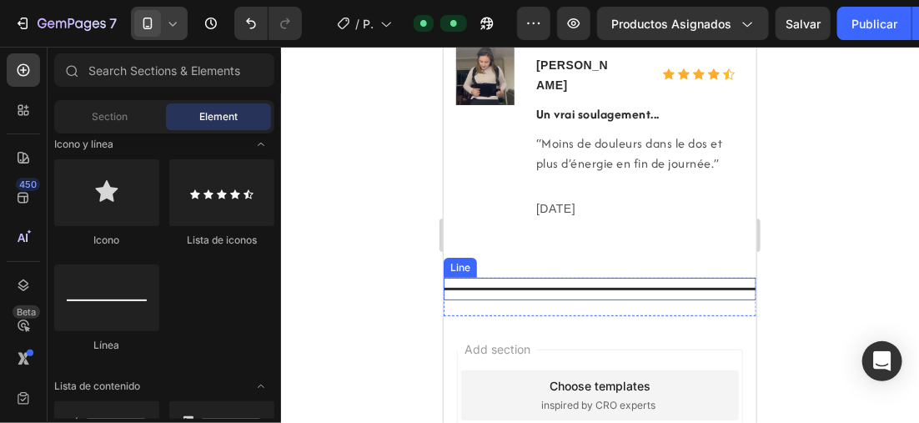
click at [618, 277] on div "Title Line" at bounding box center [599, 288] width 313 height 23
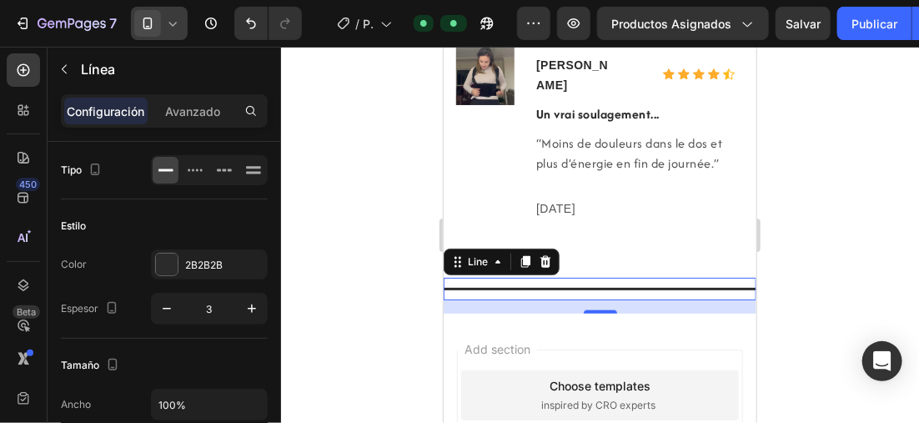
click at [476, 299] on div "16" at bounding box center [599, 305] width 313 height 13
click at [593, 270] on icon at bounding box center [599, 276] width 13 height 13
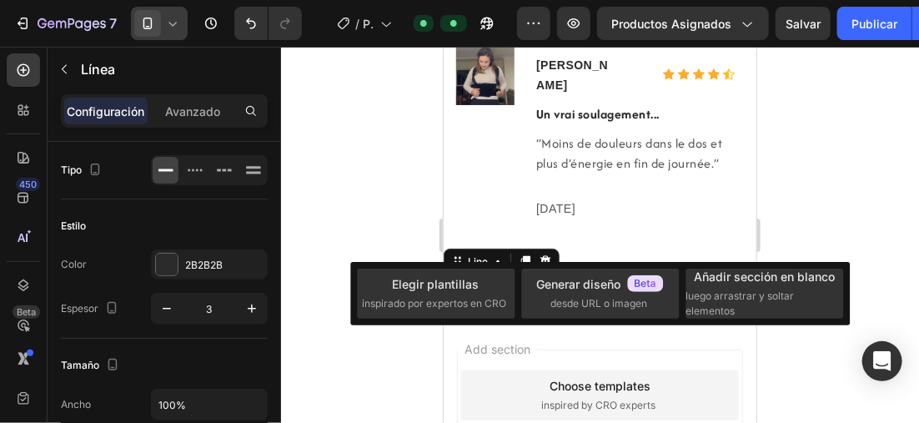
drag, startPoint x: 375, startPoint y: 205, endPoint x: 375, endPoint y: 176, distance: 29.2
click at [375, 201] on div at bounding box center [600, 235] width 638 height 376
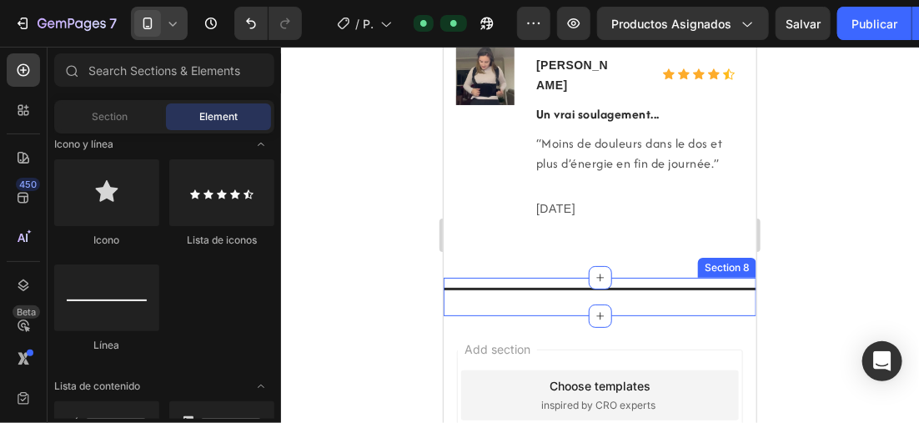
click at [462, 277] on div "Title Line" at bounding box center [599, 295] width 313 height 36
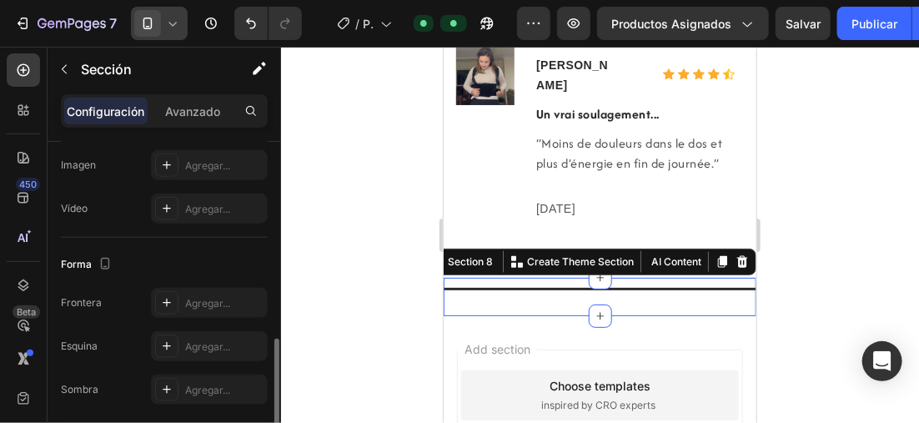
scroll to position [500, 0]
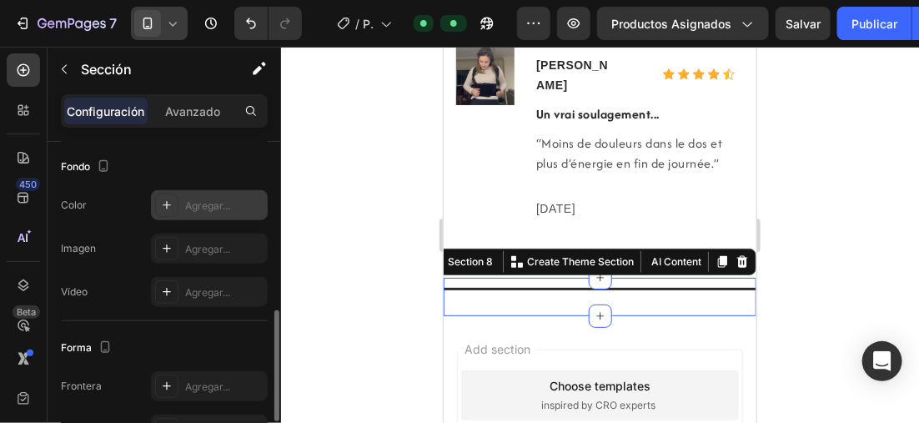
click at [170, 199] on icon at bounding box center [166, 205] width 13 height 13
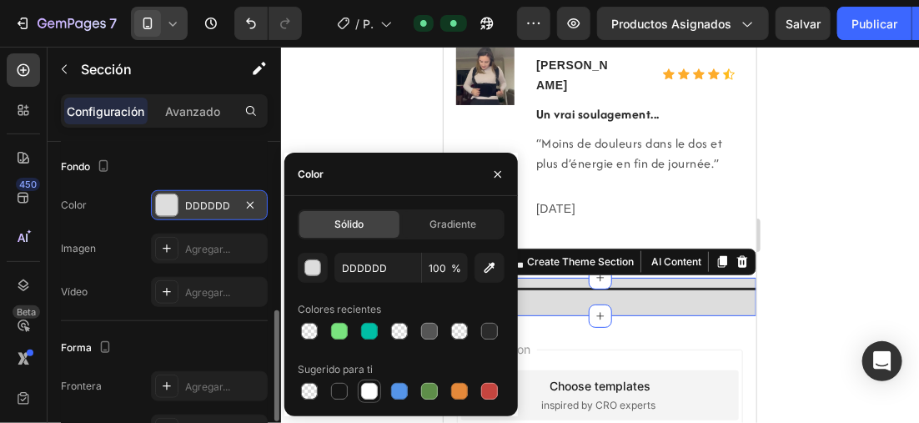
click at [371, 387] on div at bounding box center [369, 391] width 17 height 17
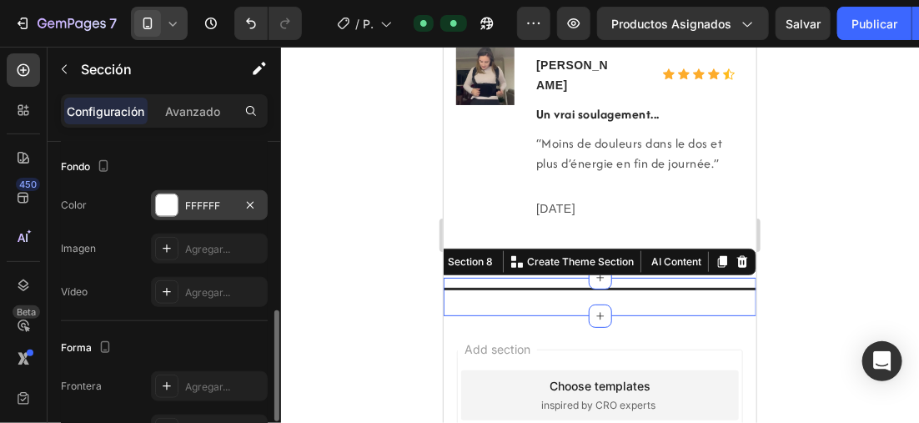
click at [166, 18] on icon at bounding box center [172, 23] width 17 height 17
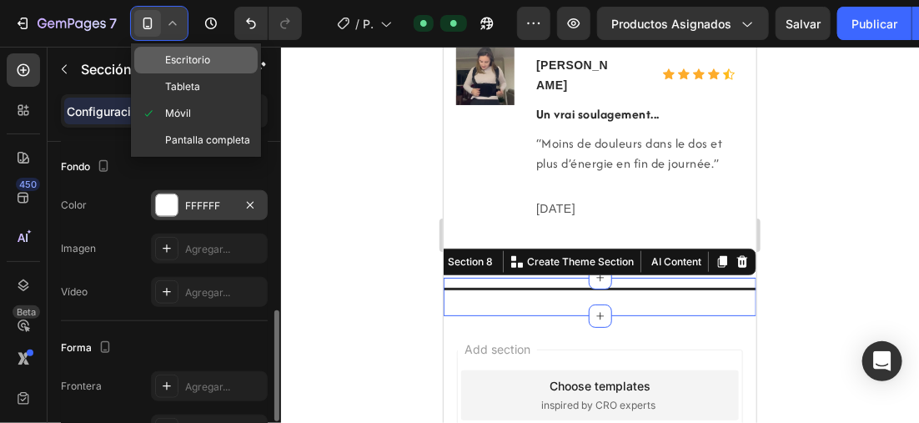
click at [209, 53] on span "Escritorio" at bounding box center [187, 60] width 45 height 17
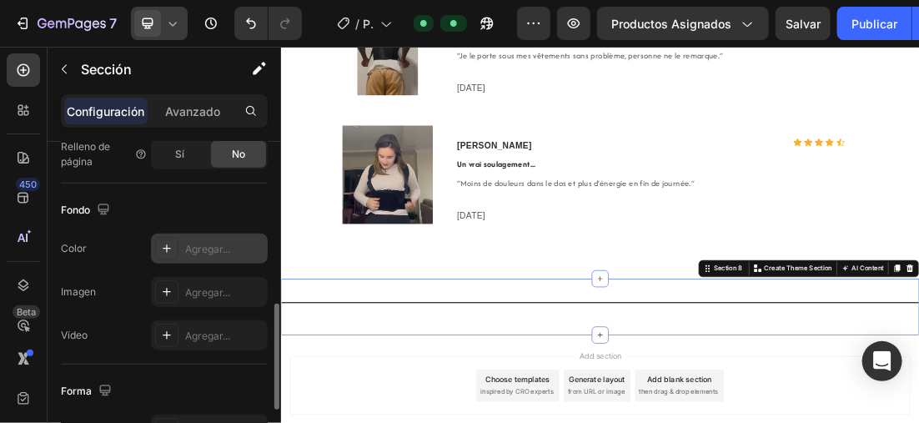
scroll to position [4925, 0]
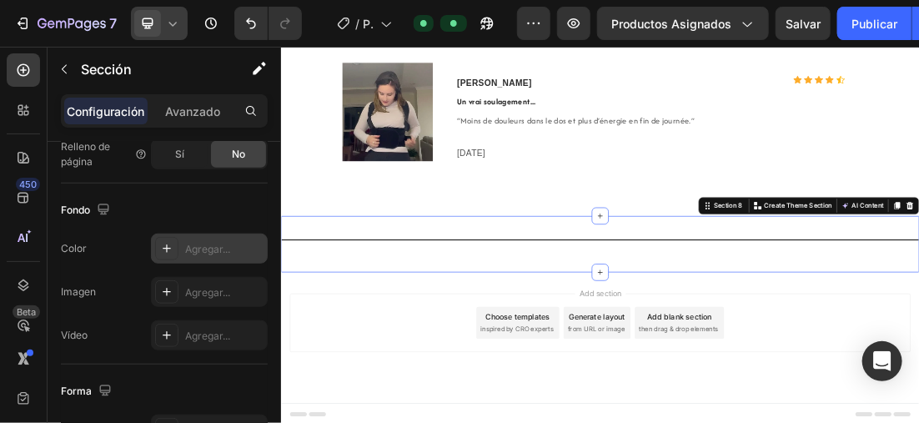
click at [688, 370] on div "Title Line Section 8 You can create reusable sections Create Theme Section AI C…" at bounding box center [780, 355] width 1001 height 88
click at [170, 242] on icon at bounding box center [166, 248] width 13 height 13
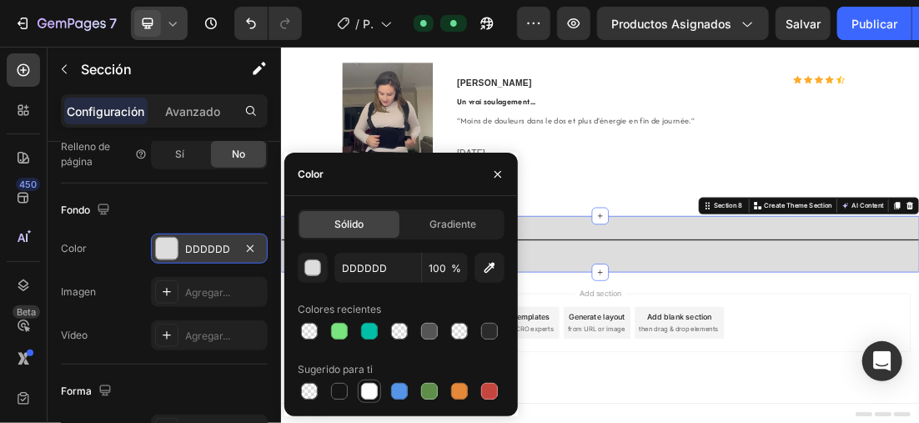
click at [365, 383] on div at bounding box center [369, 391] width 17 height 17
type input "FFFFFF"
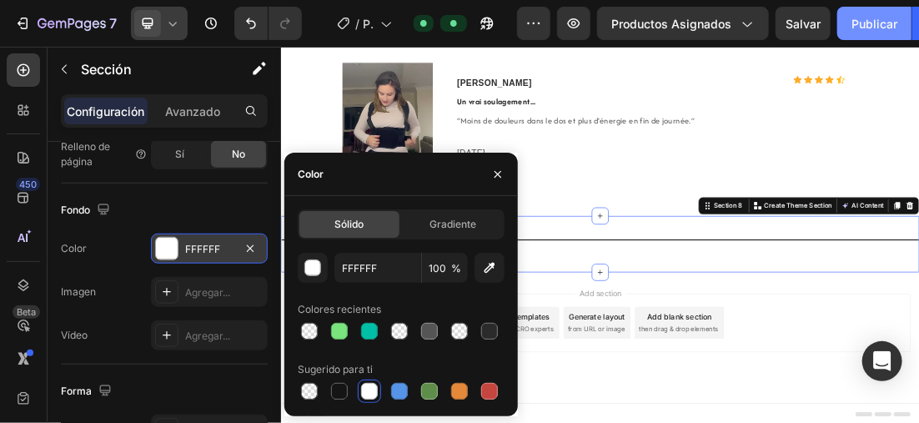
click at [870, 22] on font "Publicar" at bounding box center [875, 24] width 46 height 18
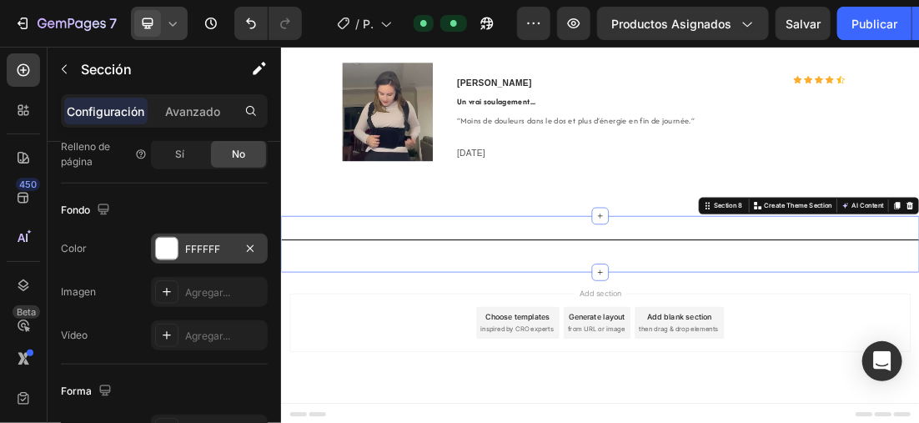
click at [176, 11] on div at bounding box center [159, 23] width 57 height 33
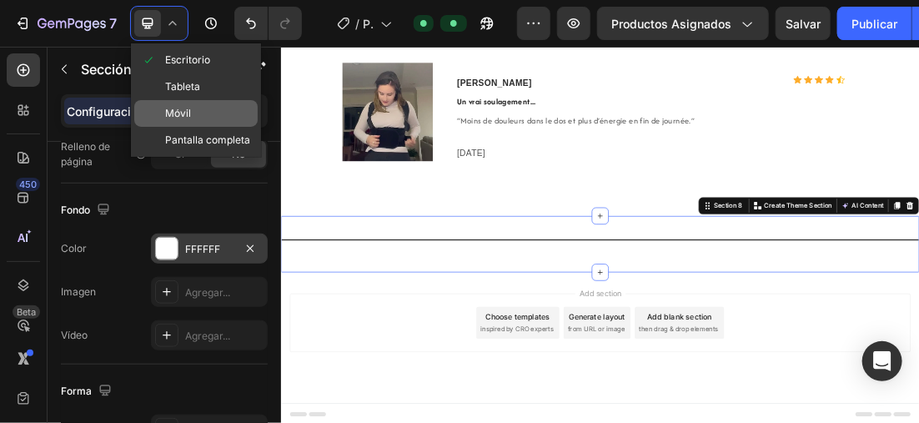
click at [205, 127] on div "Móvil" at bounding box center [195, 140] width 123 height 27
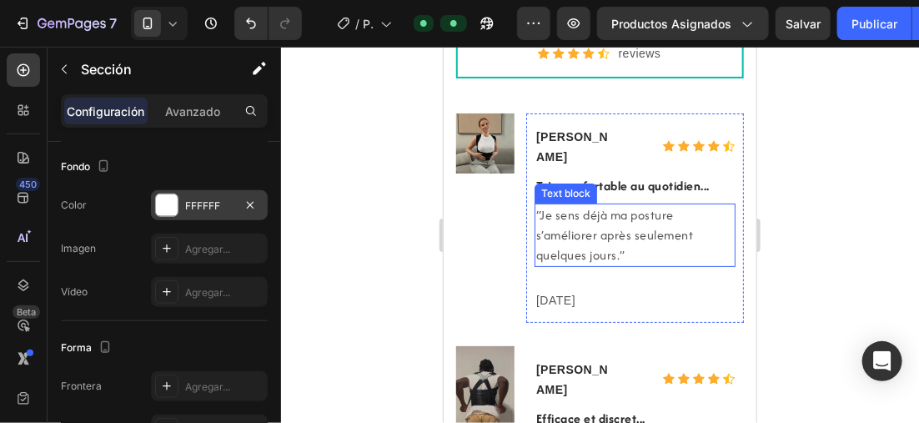
scroll to position [4302, 0]
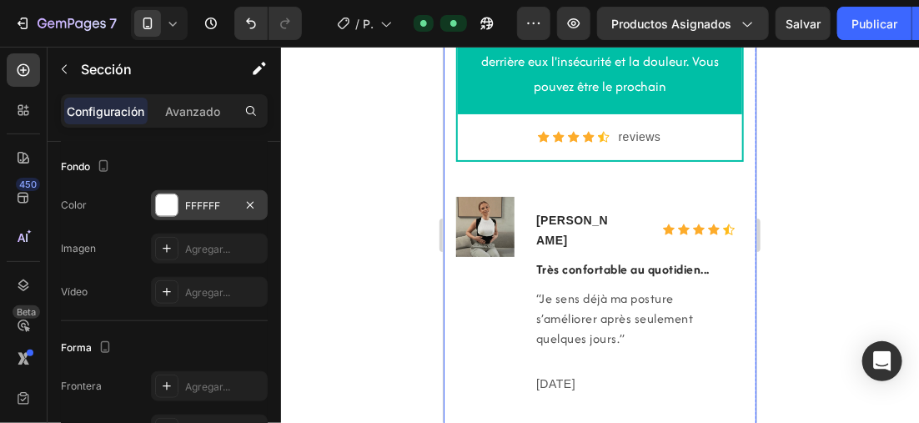
click at [390, 188] on div at bounding box center [600, 235] width 638 height 376
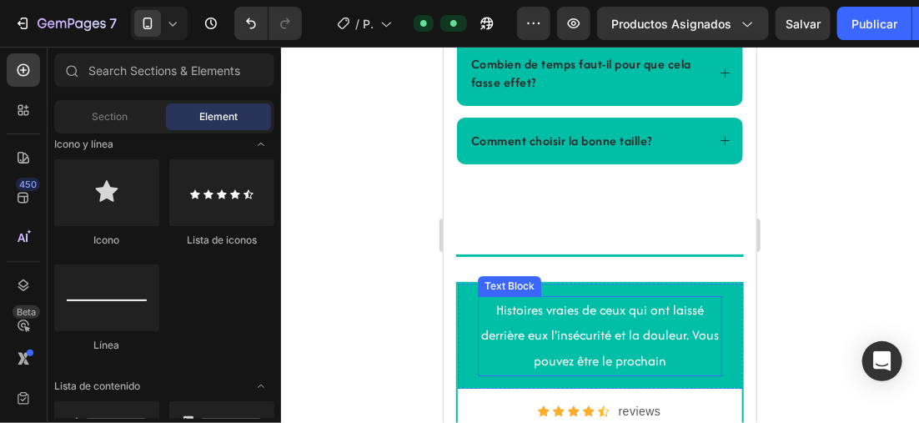
scroll to position [3968, 0]
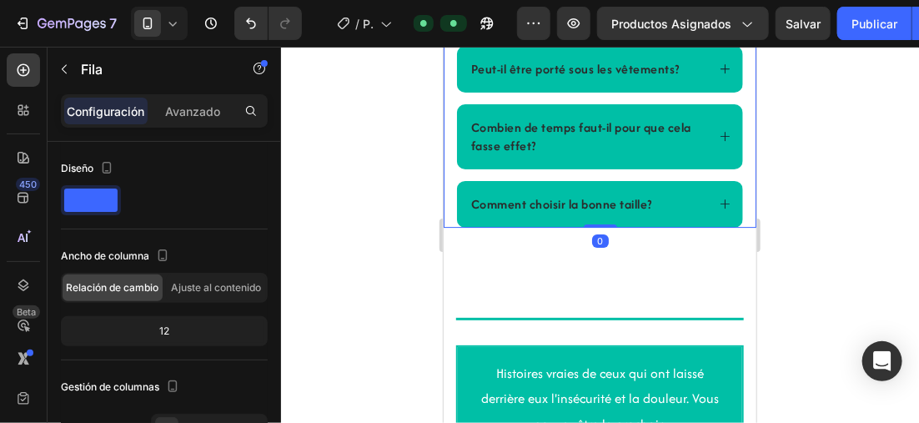
scroll to position [250, 0]
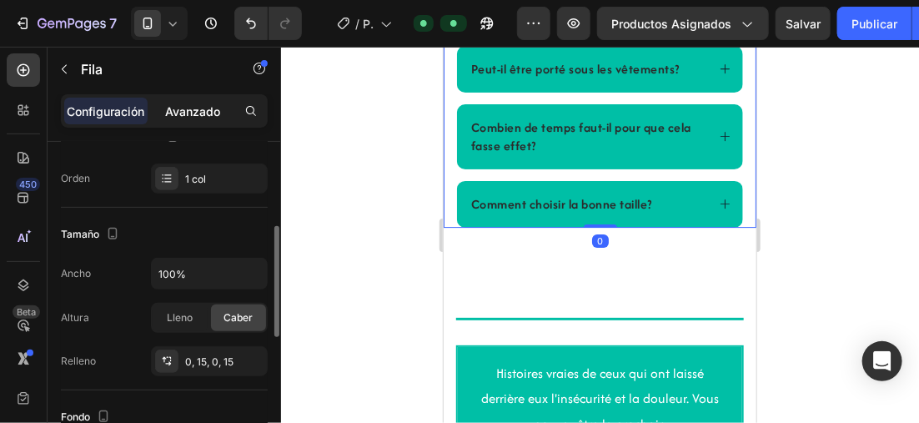
click at [196, 108] on p "Avanzado" at bounding box center [192, 112] width 55 height 18
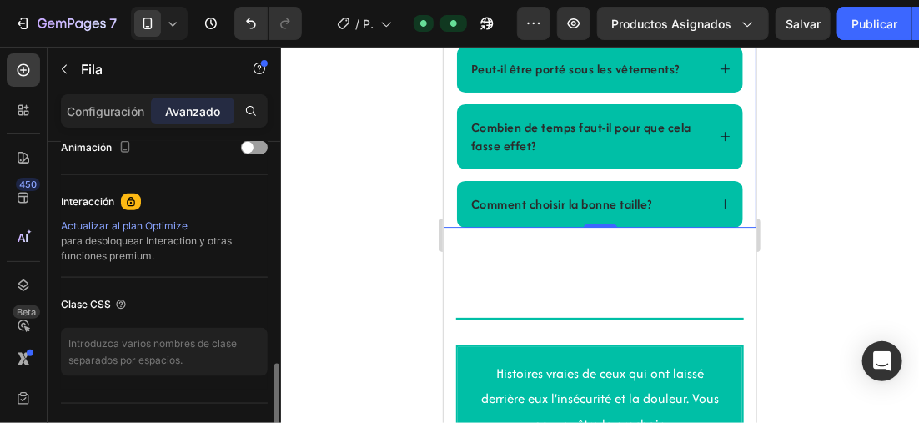
scroll to position [667, 0]
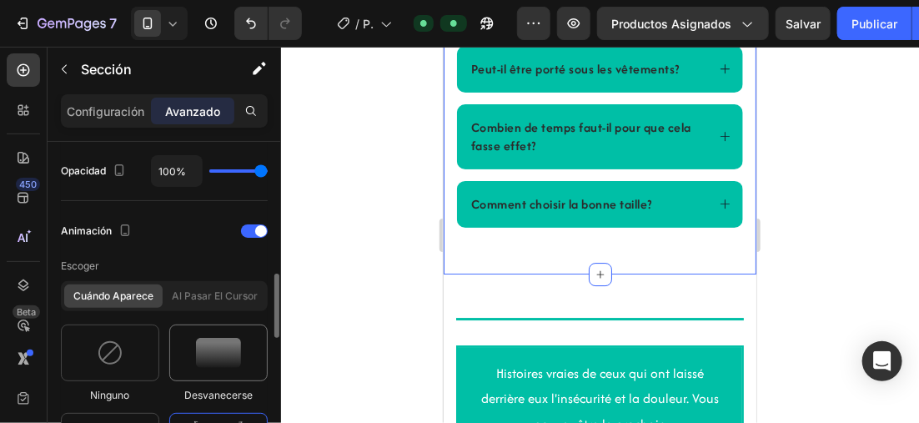
click at [219, 340] on img at bounding box center [218, 353] width 45 height 30
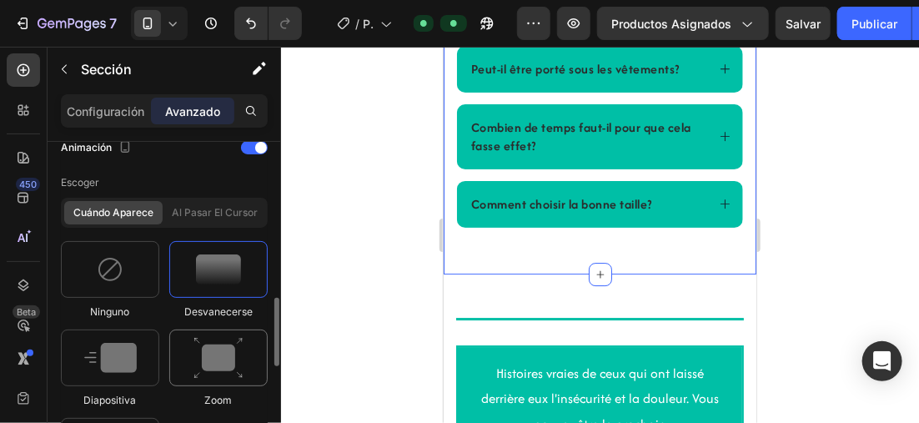
click at [219, 346] on img at bounding box center [219, 358] width 50 height 43
click at [229, 279] on img at bounding box center [218, 269] width 45 height 30
click at [872, 20] on font "Publicar" at bounding box center [875, 24] width 46 height 18
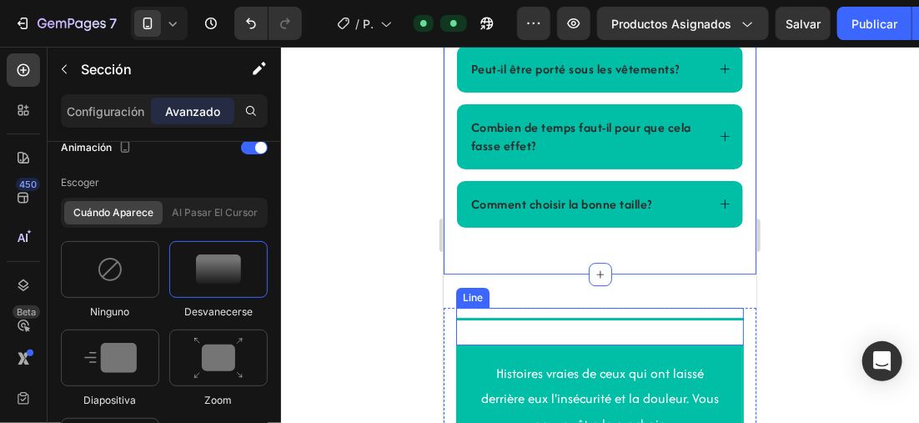
click at [604, 309] on div "Title Line" at bounding box center [599, 326] width 288 height 38
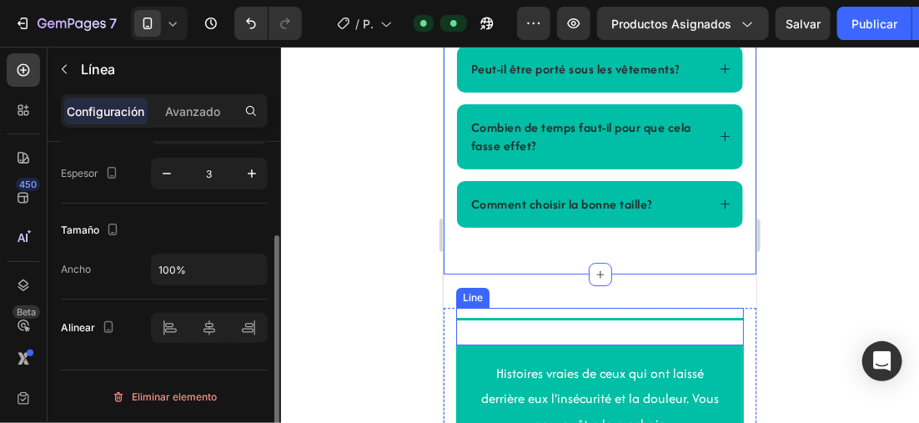
scroll to position [0, 0]
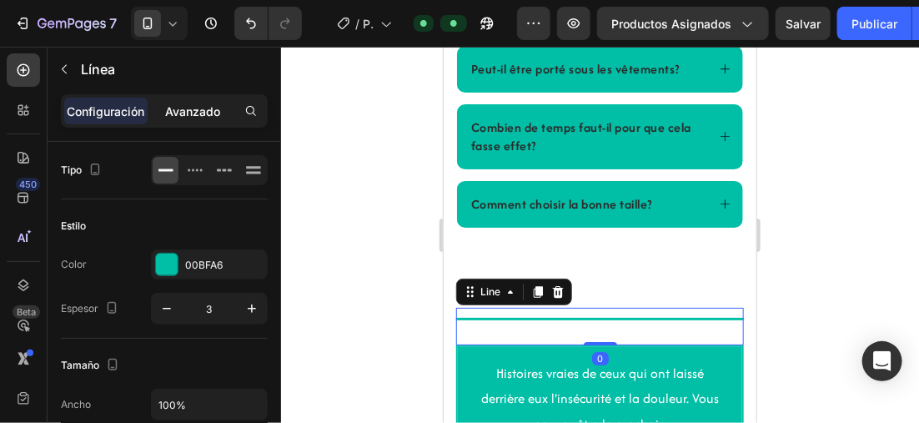
click at [183, 113] on p "Avanzado" at bounding box center [192, 112] width 55 height 18
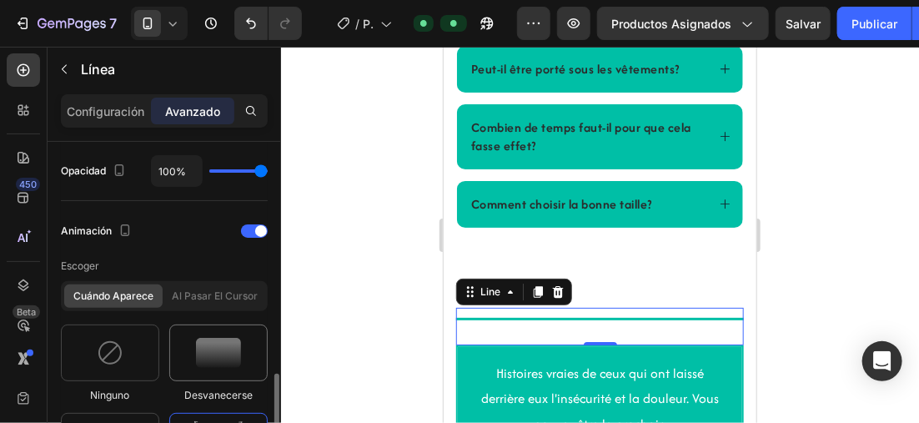
scroll to position [834, 0]
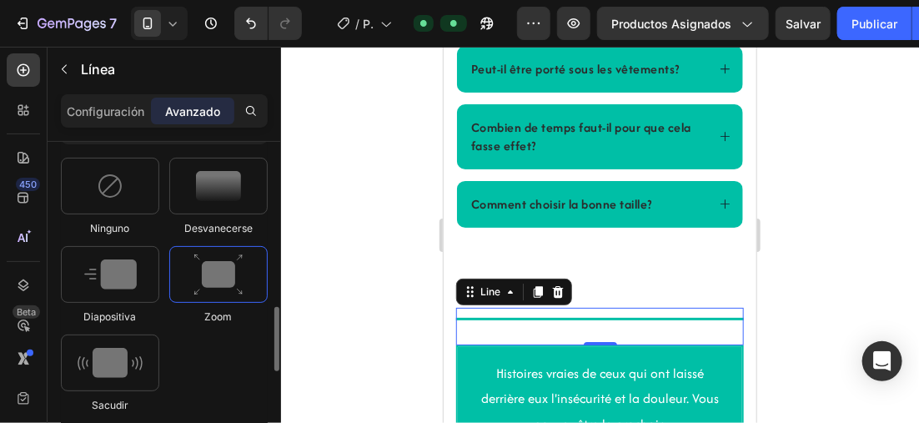
click at [219, 268] on img at bounding box center [219, 275] width 50 height 43
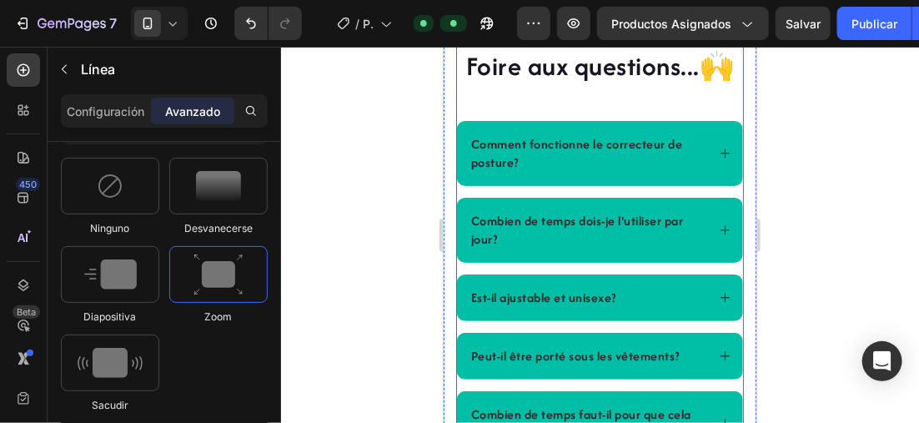
scroll to position [3468, 0]
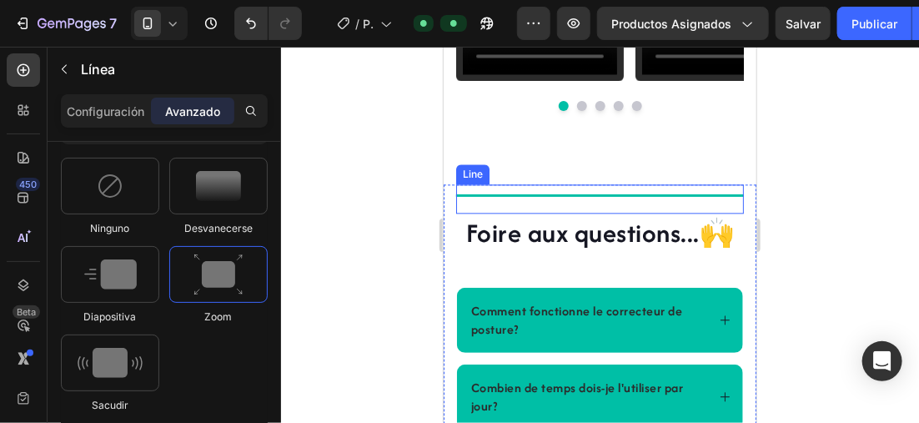
click at [589, 213] on div "Title Line" at bounding box center [599, 197] width 288 height 29
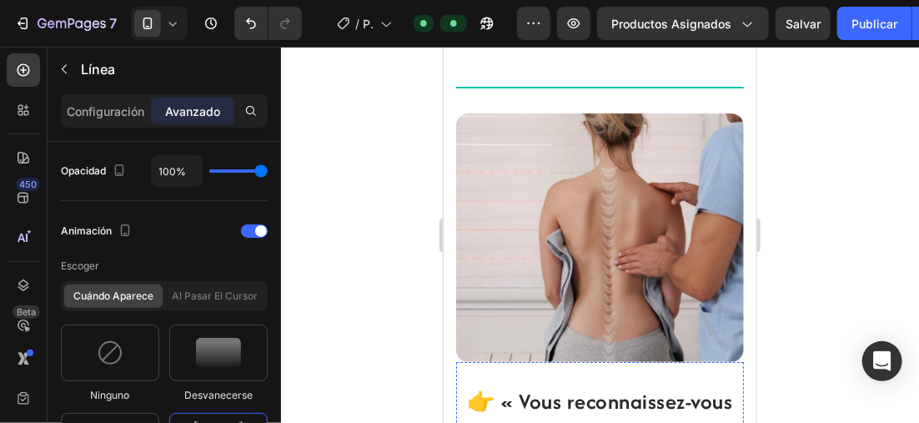
scroll to position [1786, 0]
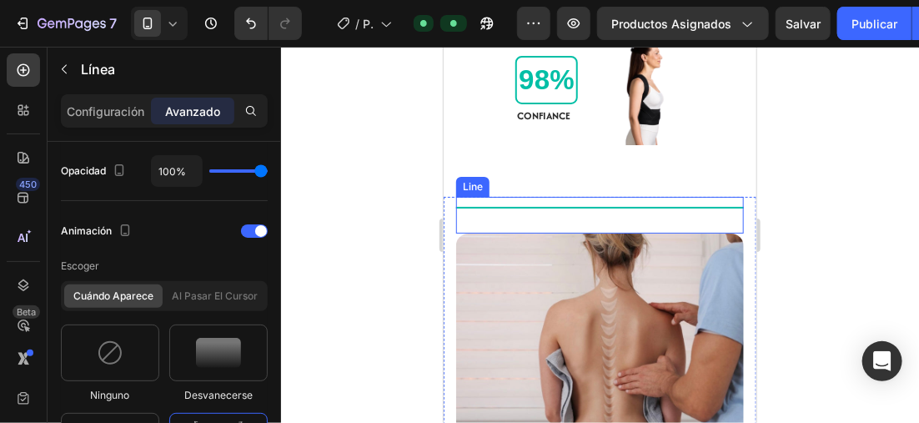
click at [597, 208] on div "Title Line" at bounding box center [599, 214] width 288 height 37
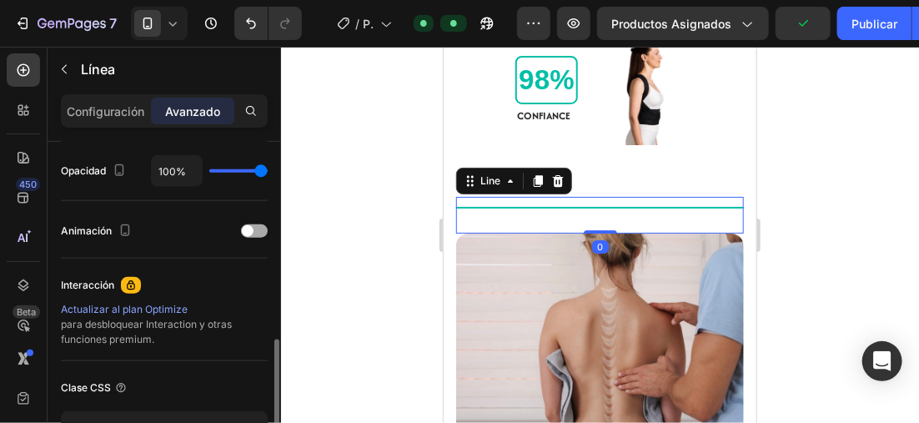
click at [248, 231] on span at bounding box center [248, 231] width 12 height 12
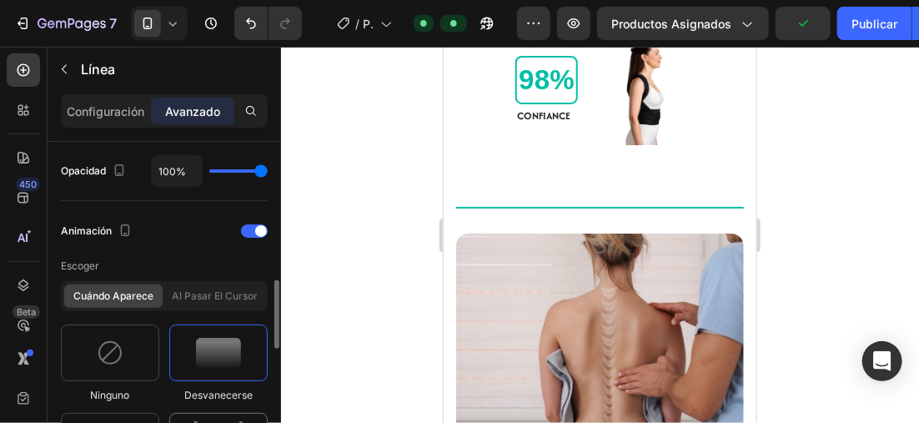
scroll to position [751, 0]
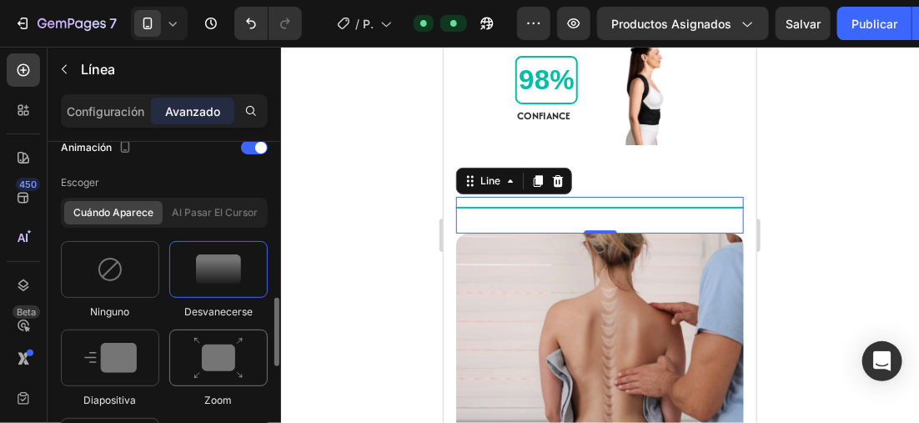
click at [219, 356] on img at bounding box center [219, 358] width 50 height 43
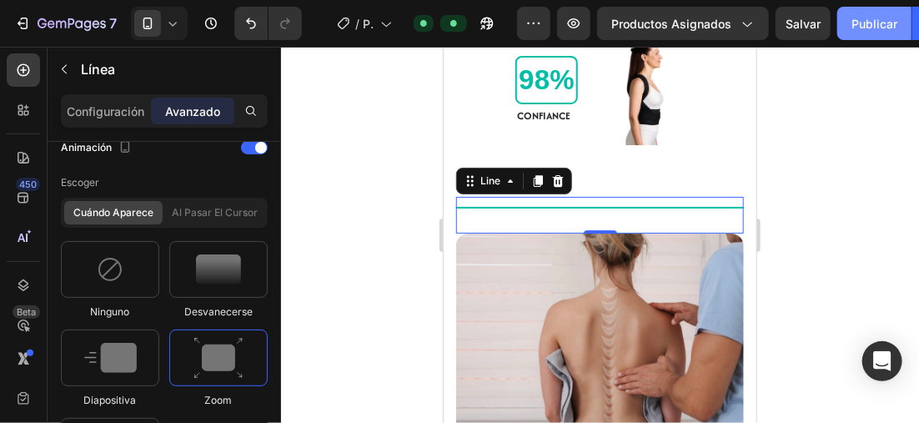
click at [874, 19] on font "Publicar" at bounding box center [875, 24] width 46 height 18
click at [392, 165] on div at bounding box center [600, 235] width 638 height 376
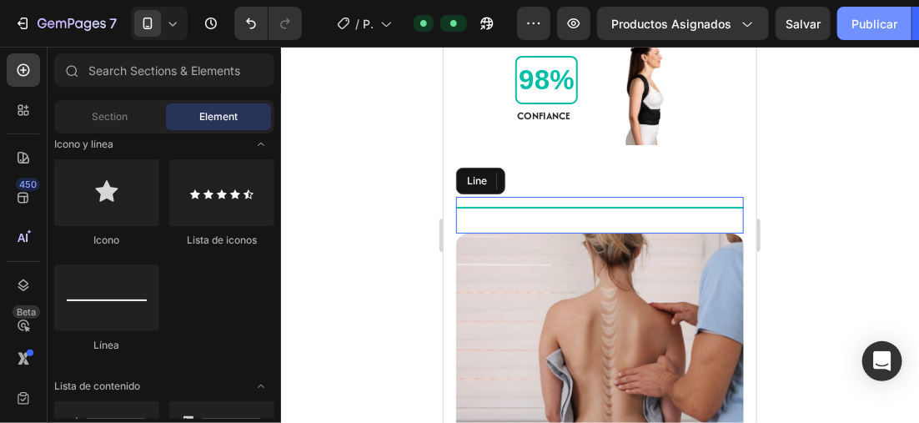
click at [887, 28] on font "Publicar" at bounding box center [875, 24] width 46 height 18
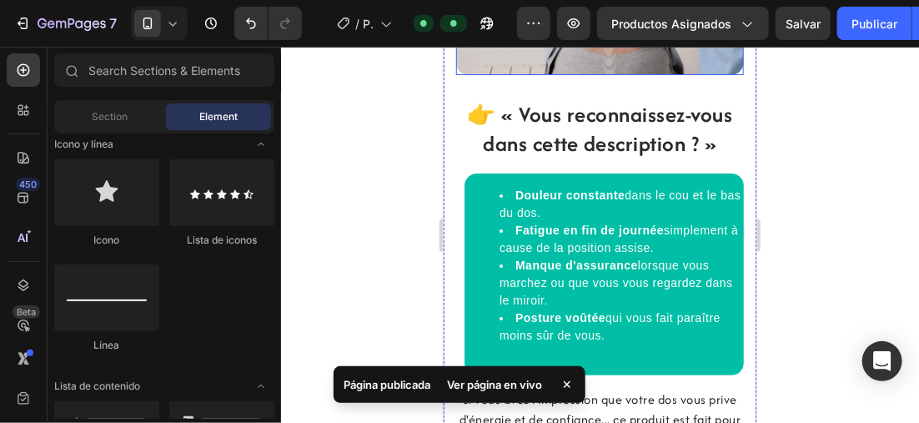
scroll to position [2203, 0]
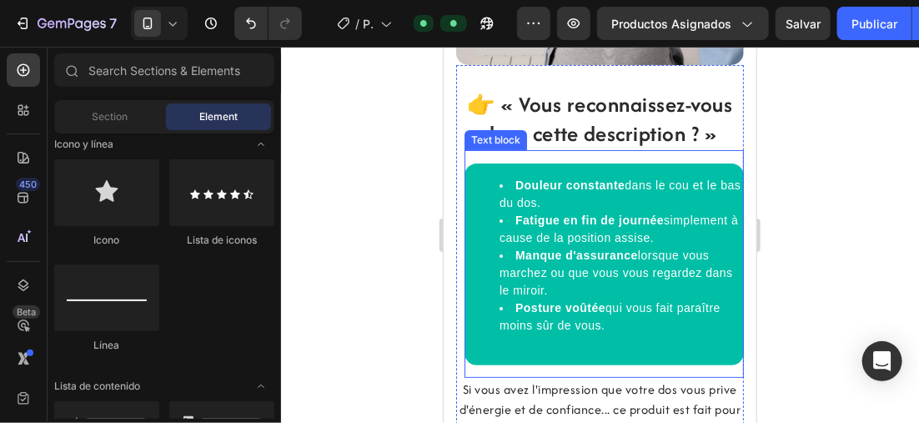
click at [472, 176] on ul "Douleur constante dans le cou et le bas du dos. Fatigue en fin de journée simpl…" at bounding box center [603, 263] width 276 height 175
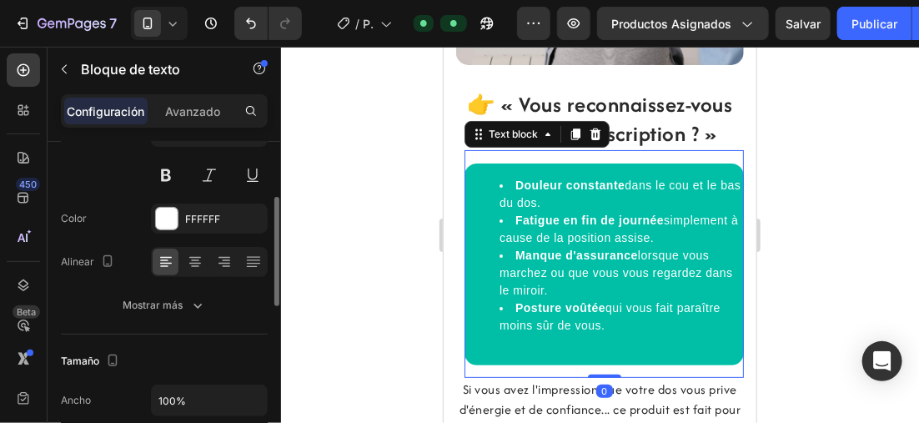
scroll to position [83, 0]
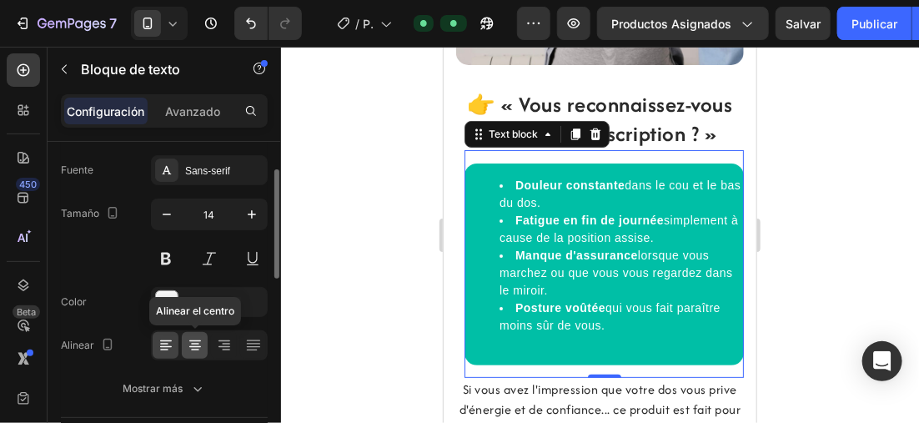
click at [201, 341] on icon at bounding box center [195, 345] width 17 height 17
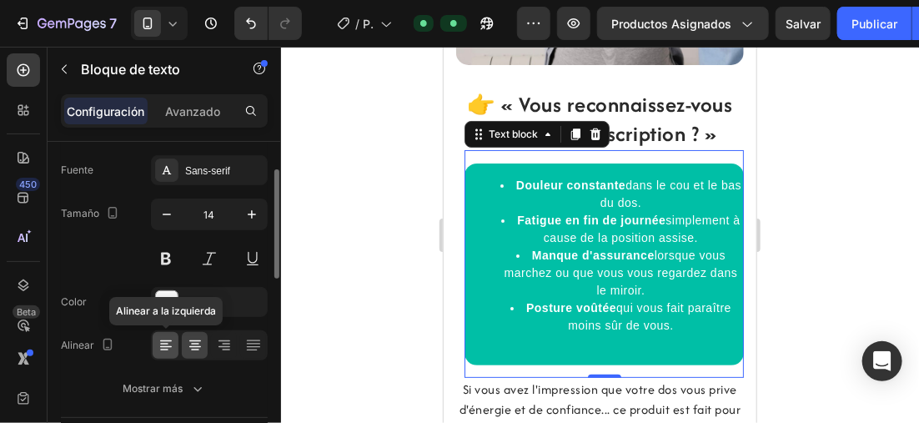
click at [161, 344] on icon at bounding box center [164, 345] width 8 height 2
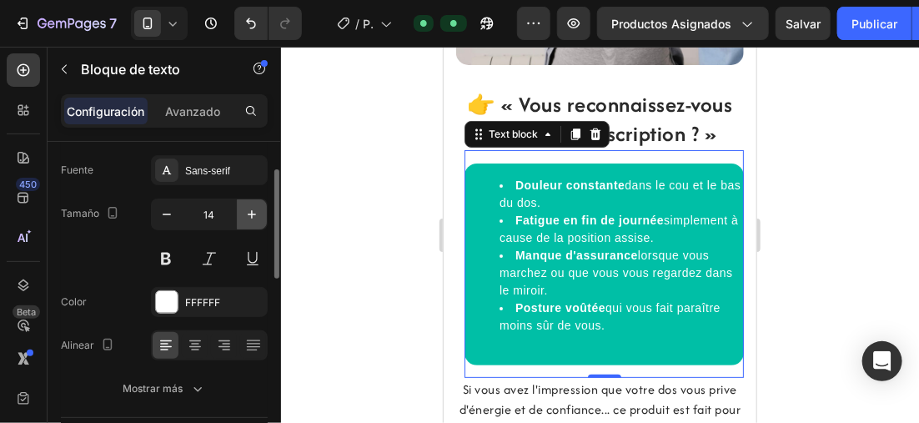
click at [244, 209] on icon "button" at bounding box center [252, 214] width 17 height 17
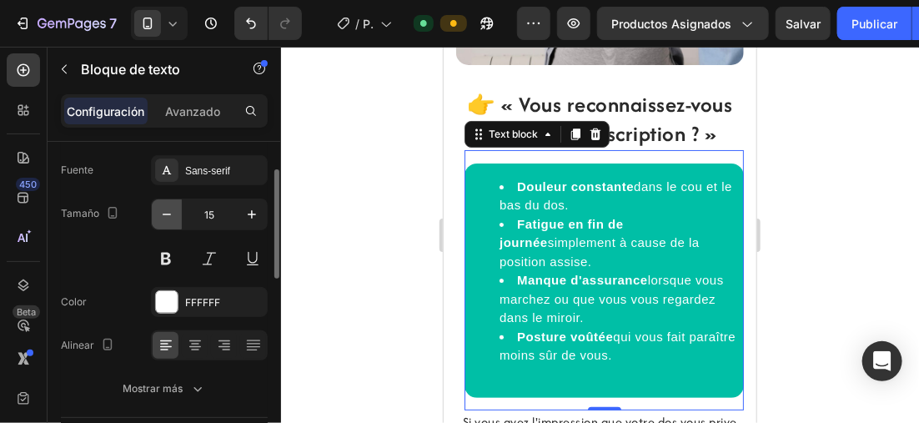
click at [163, 214] on icon "button" at bounding box center [167, 215] width 8 height 2
type input "14"
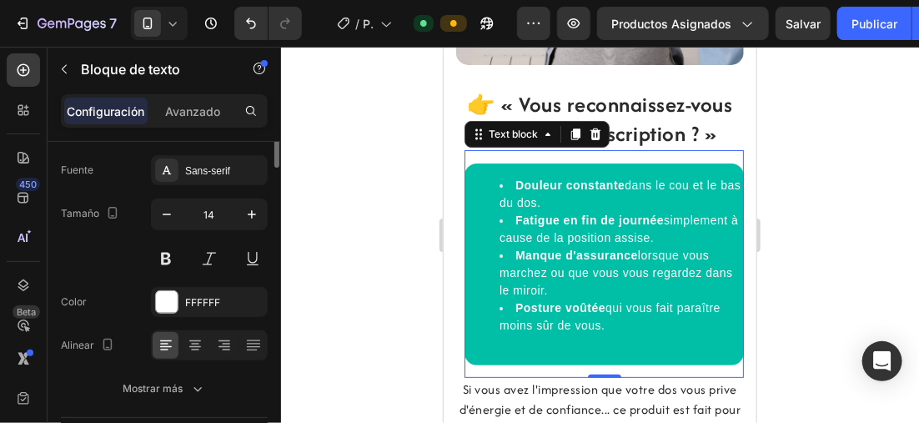
scroll to position [0, 0]
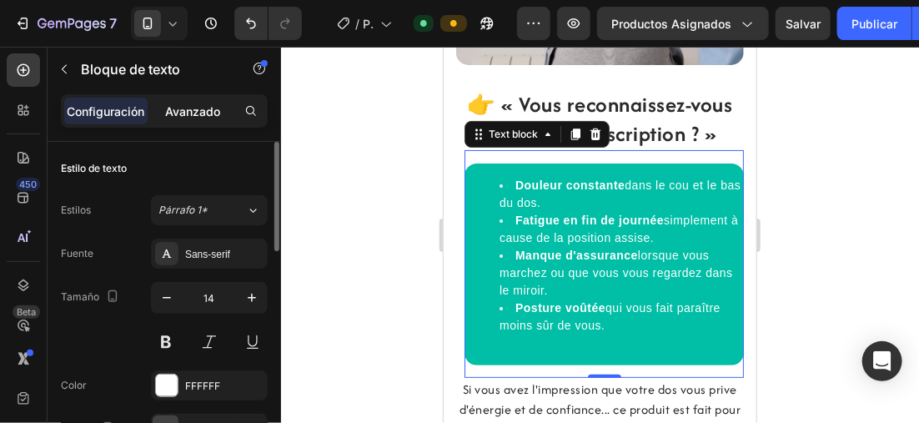
click at [197, 111] on p "Avanzado" at bounding box center [192, 112] width 55 height 18
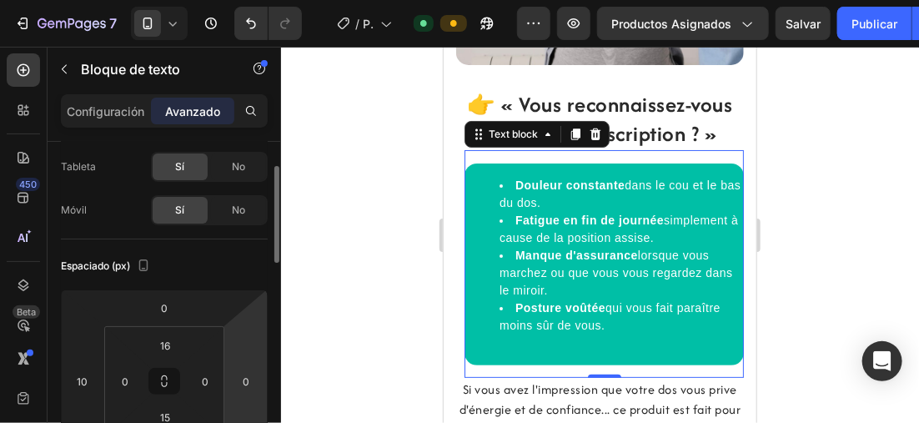
scroll to position [167, 0]
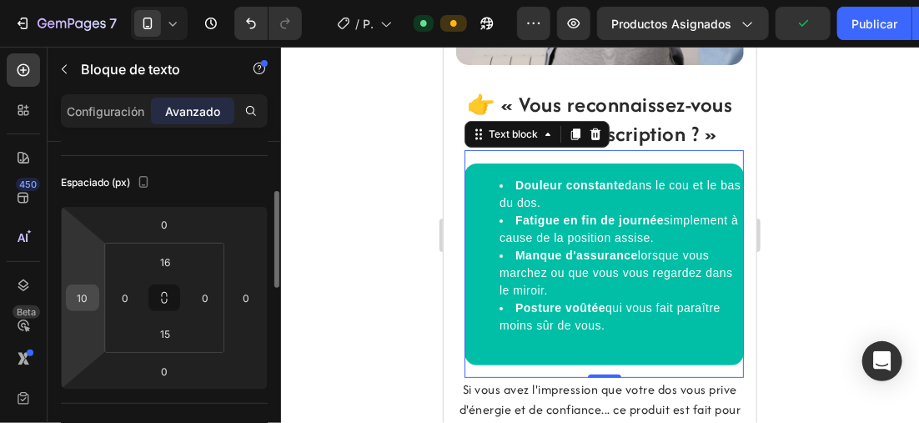
click at [93, 299] on input "10" at bounding box center [82, 297] width 25 height 25
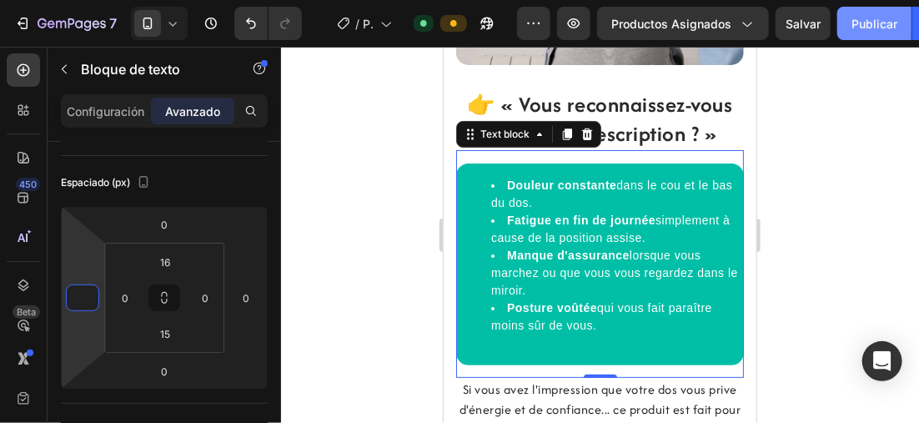
type input "0"
click at [877, 18] on font "Publicar" at bounding box center [875, 24] width 46 height 18
